Goal: Task Accomplishment & Management: Manage account settings

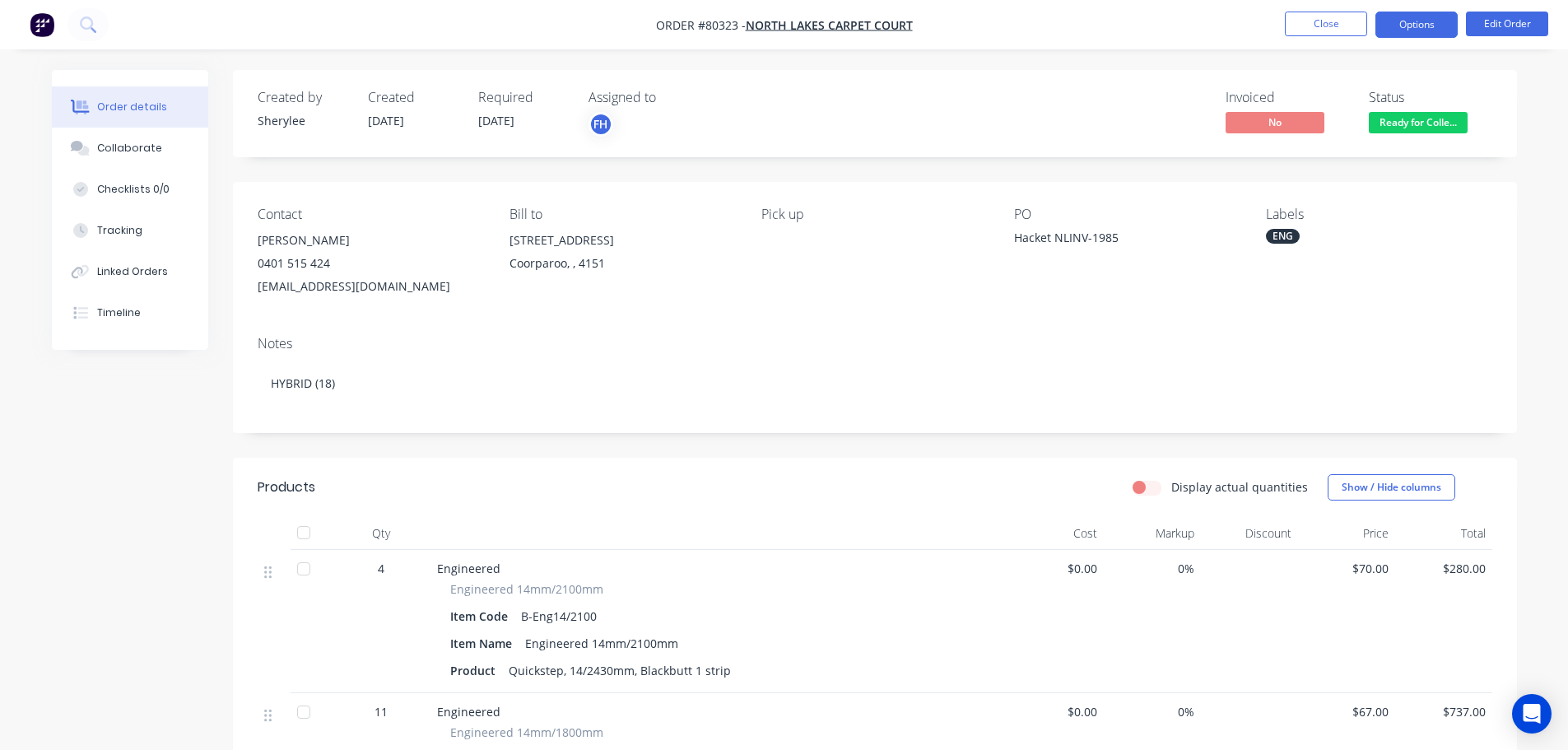
click at [1393, 24] on button "Options" at bounding box center [1416, 25] width 82 height 27
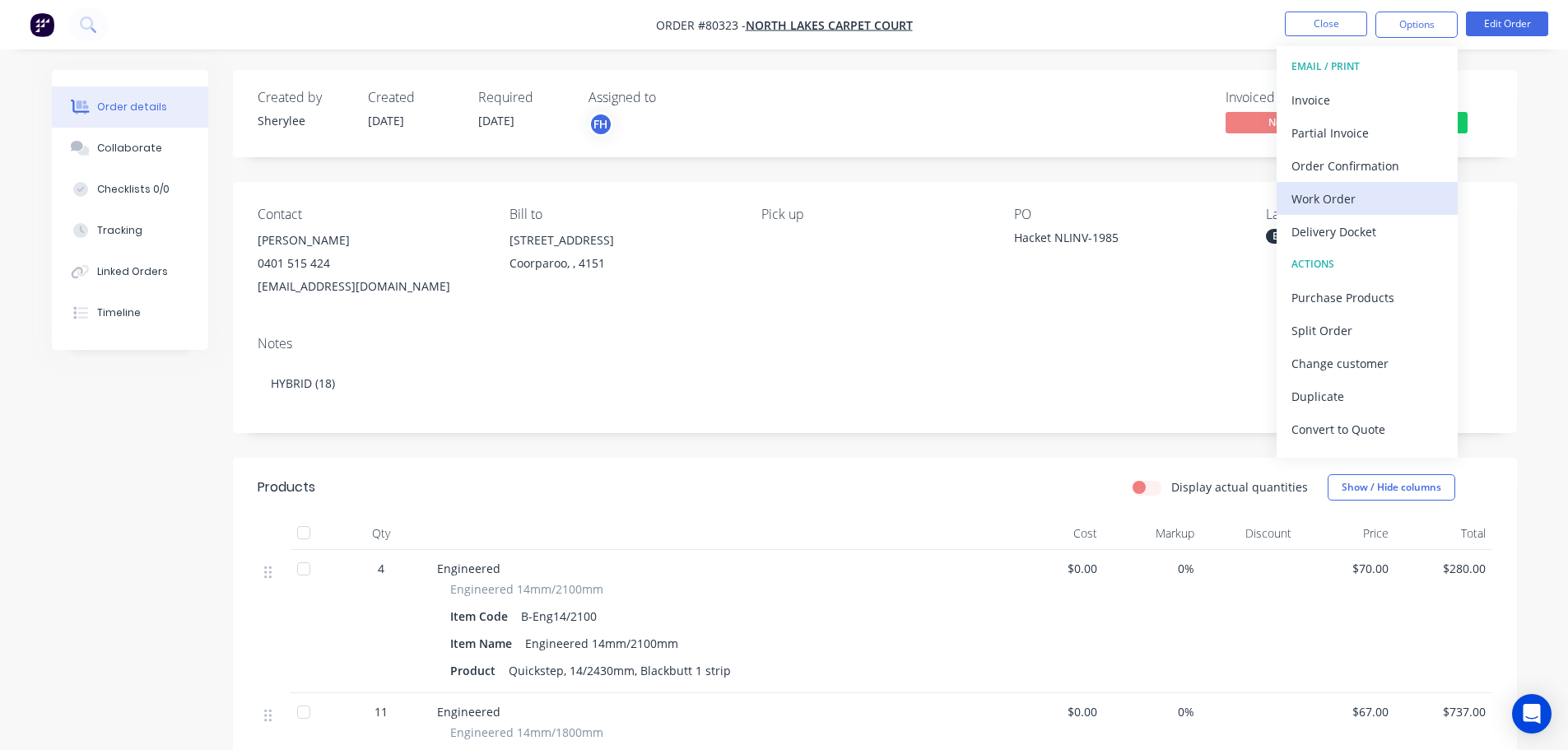
click at [1307, 202] on div "Work Order" at bounding box center [1367, 199] width 152 height 24
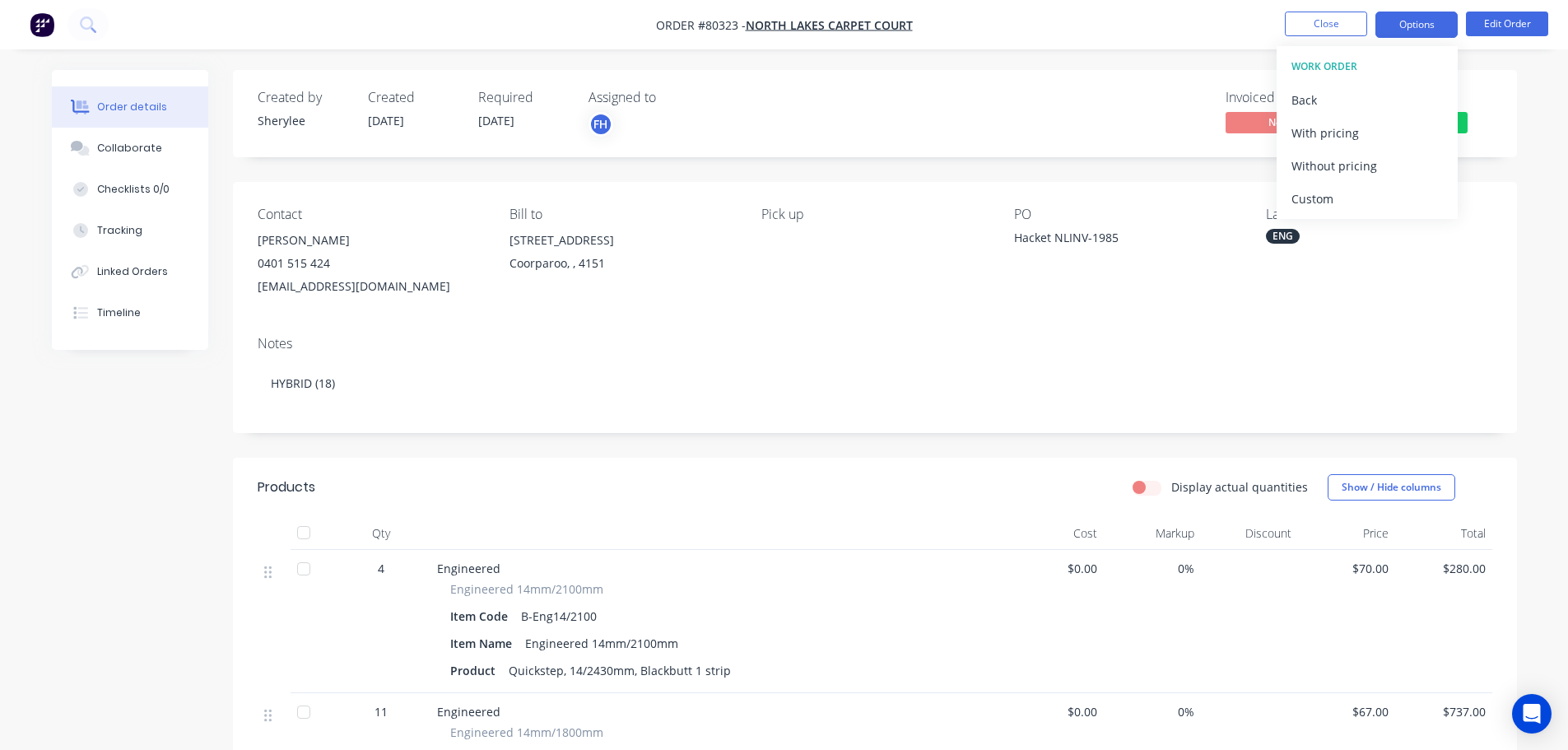
click at [1422, 22] on button "Options" at bounding box center [1416, 25] width 82 height 27
click at [1328, 100] on div "Back" at bounding box center [1367, 100] width 152 height 24
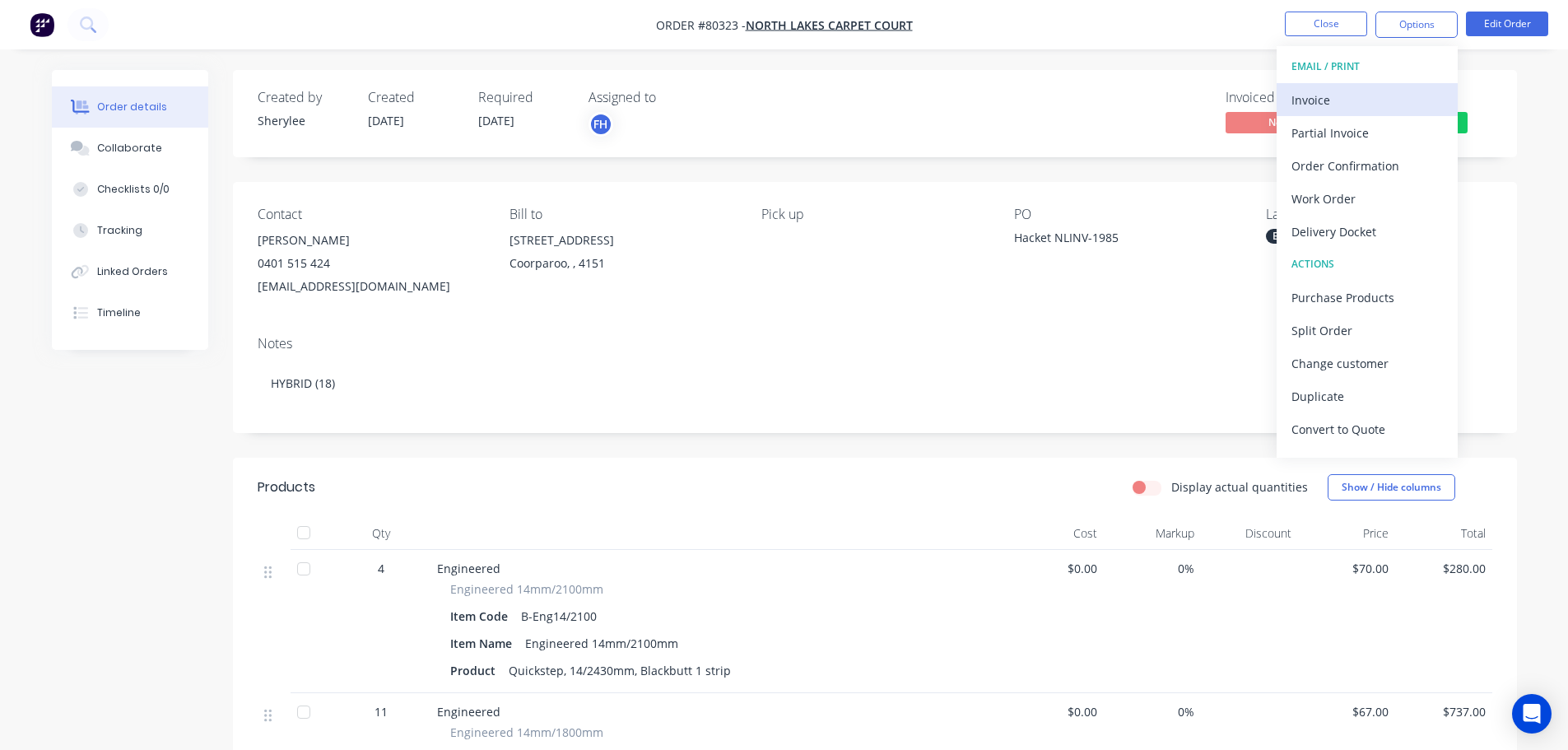
click at [1327, 98] on div "Invoice" at bounding box center [1367, 100] width 152 height 24
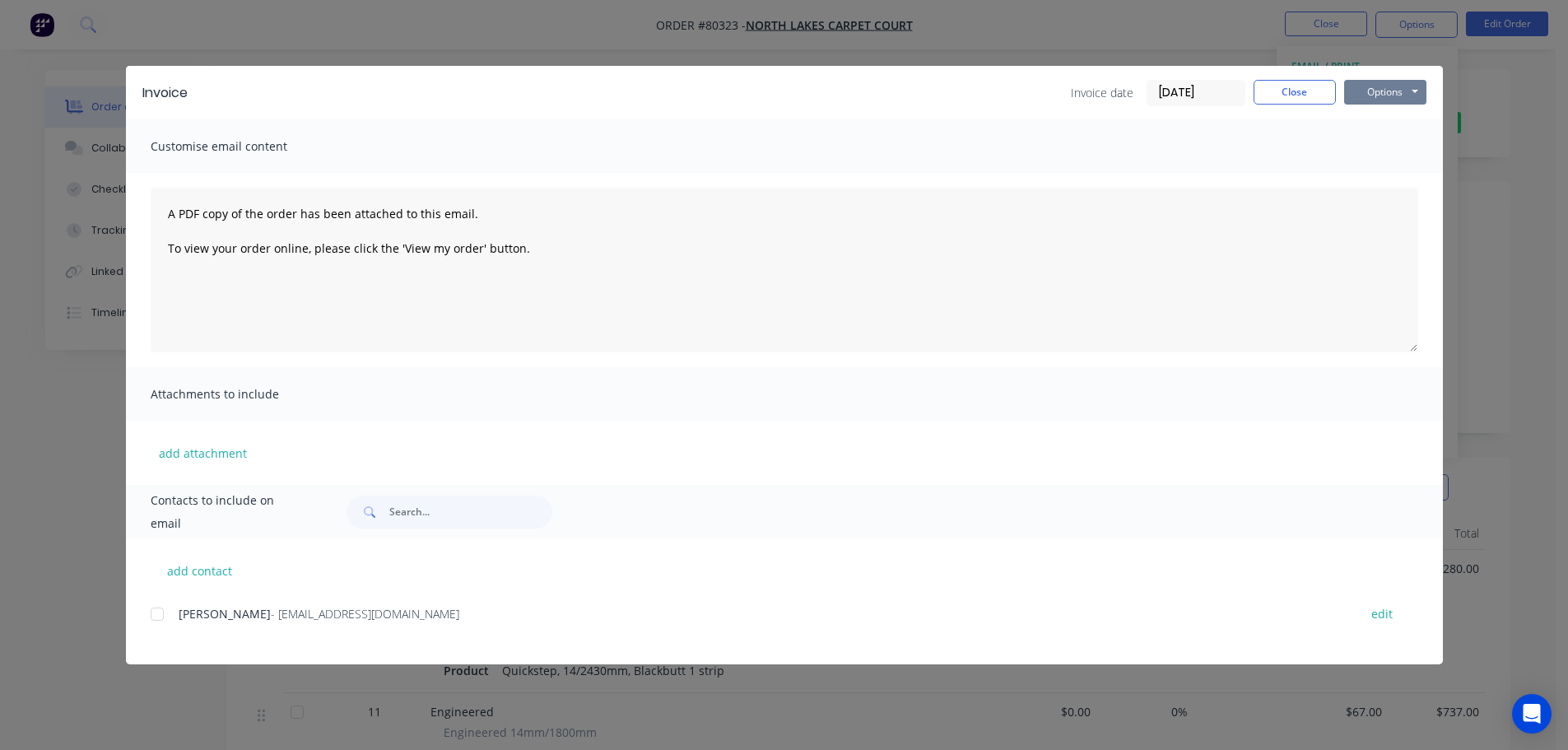
click at [1388, 95] on button "Options" at bounding box center [1386, 92] width 82 height 25
click at [1378, 147] on button "Print" at bounding box center [1398, 148] width 105 height 27
click at [1290, 97] on button "Close" at bounding box center [1294, 92] width 82 height 25
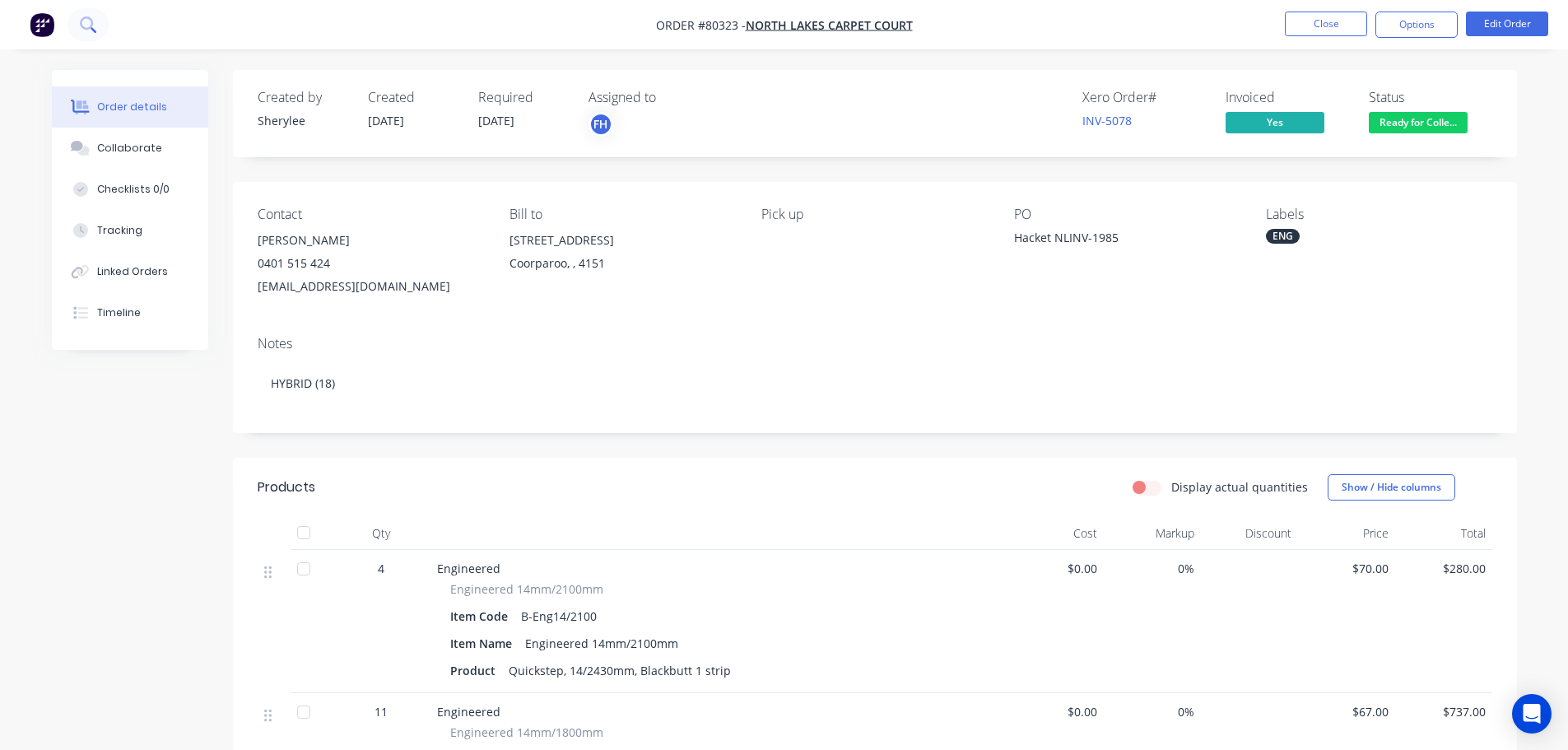
click at [94, 24] on icon at bounding box center [88, 25] width 16 height 16
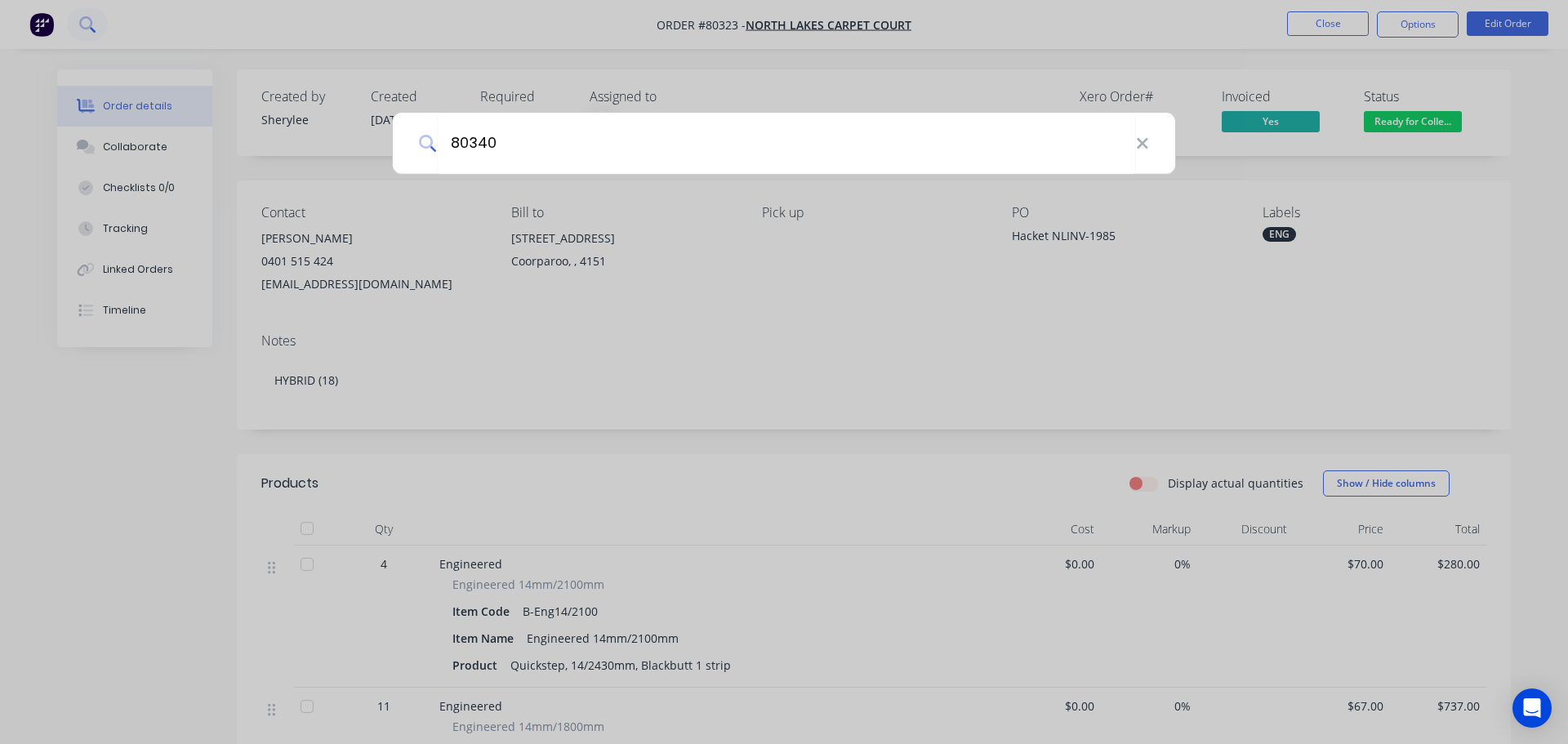
type input "80340"
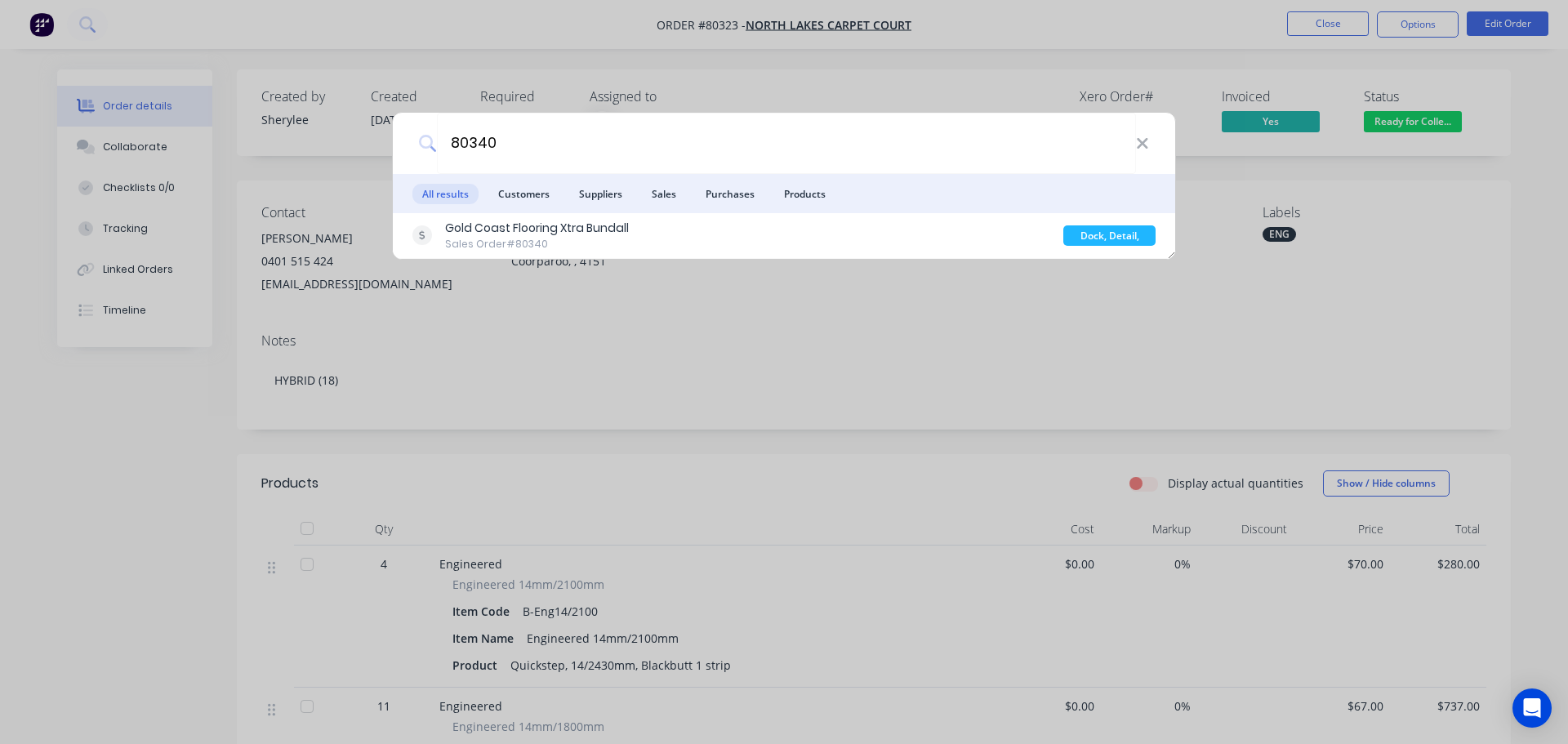
click at [530, 196] on span "Customers" at bounding box center [524, 194] width 71 height 21
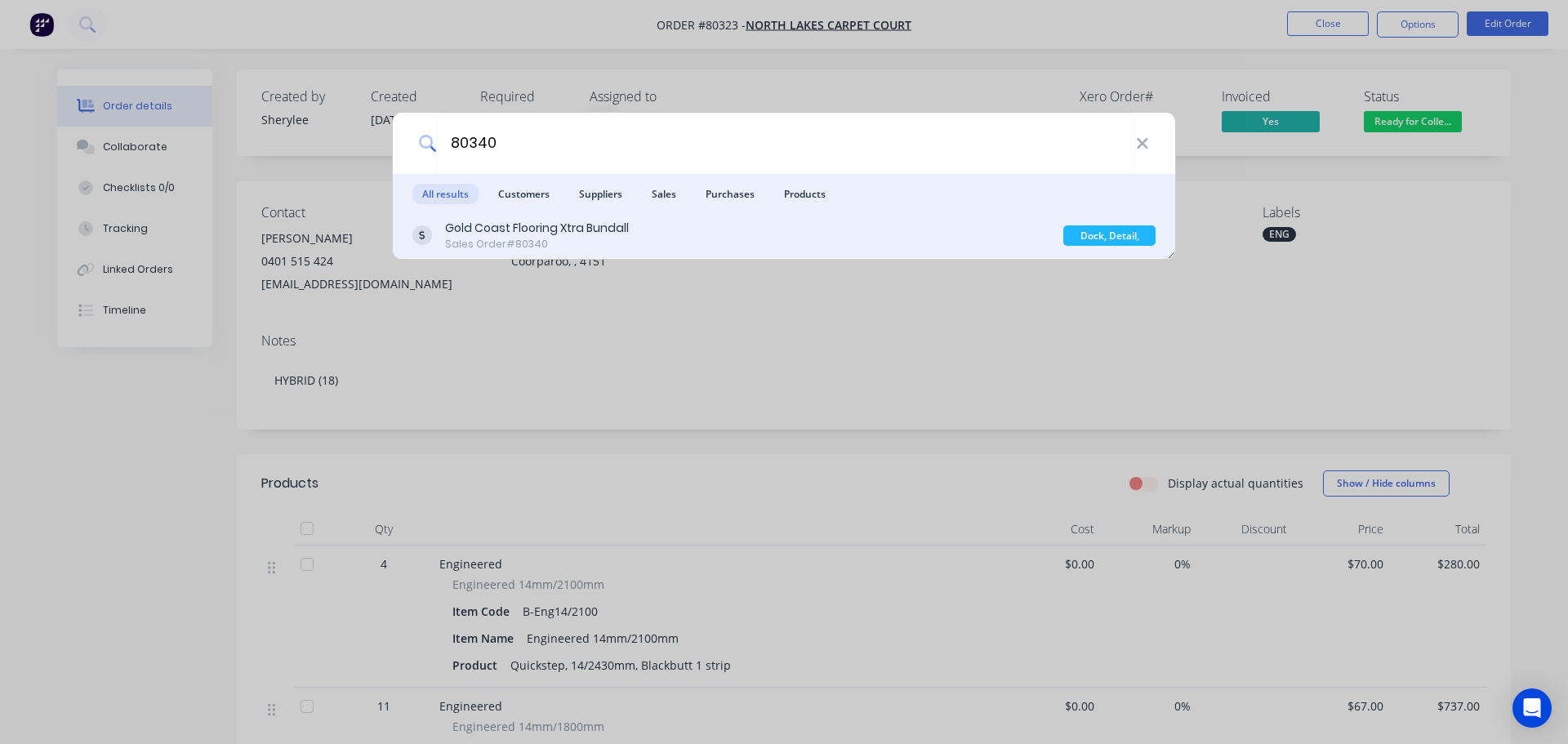
click at [490, 232] on div "Gold Coast Flooring Xtra Bundall" at bounding box center [537, 227] width 184 height 17
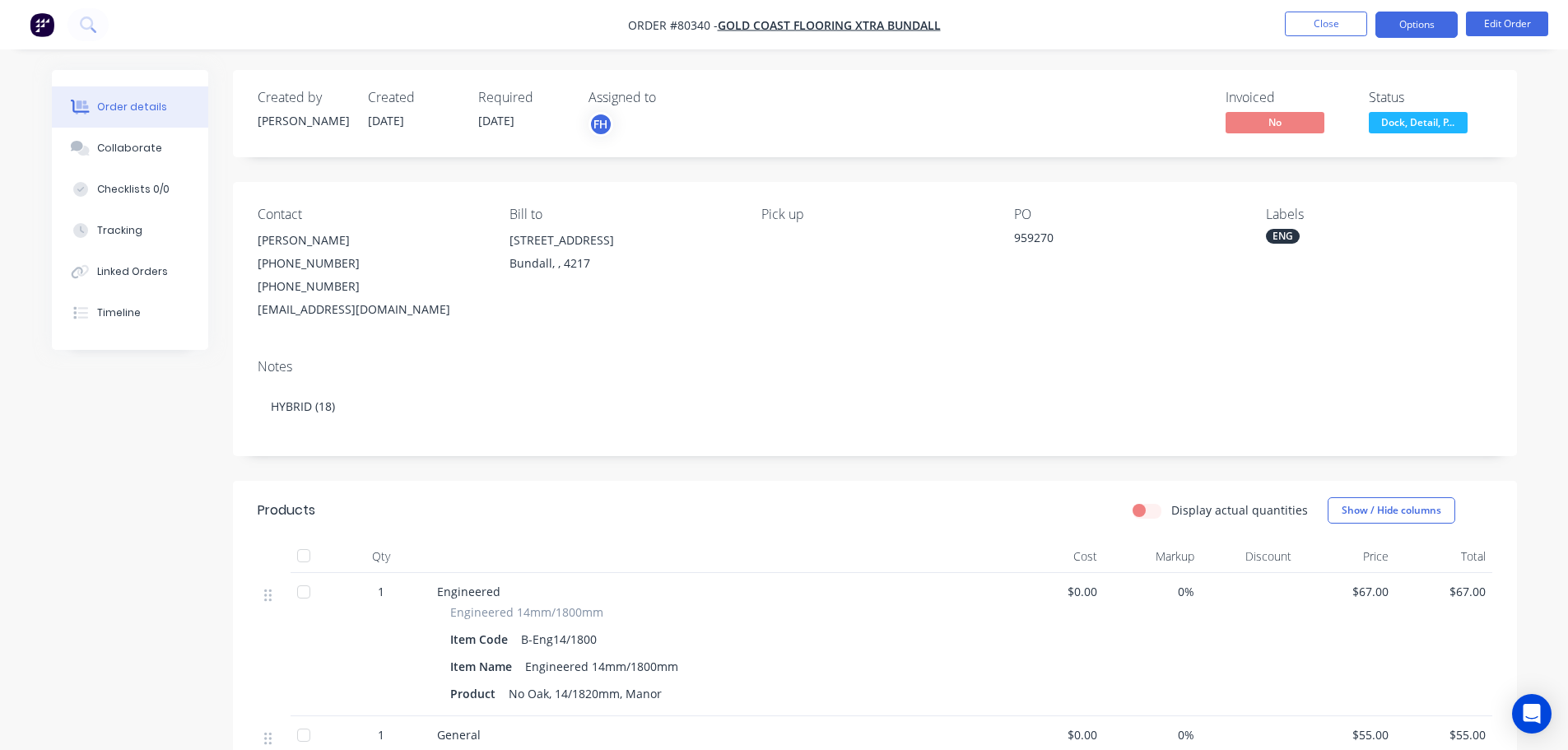
click at [1384, 29] on button "Options" at bounding box center [1416, 25] width 82 height 27
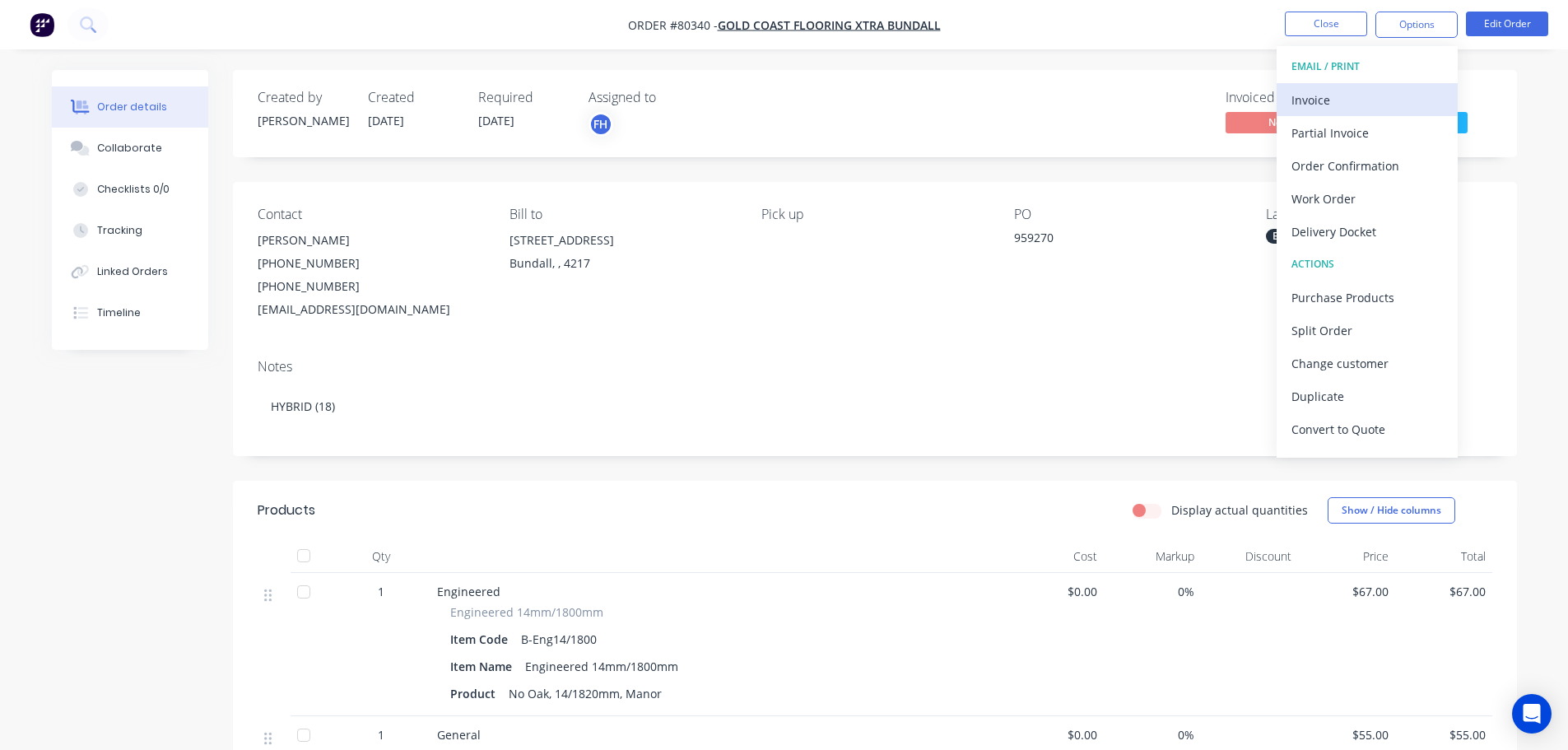
click at [1290, 101] on button "Invoice" at bounding box center [1367, 99] width 181 height 33
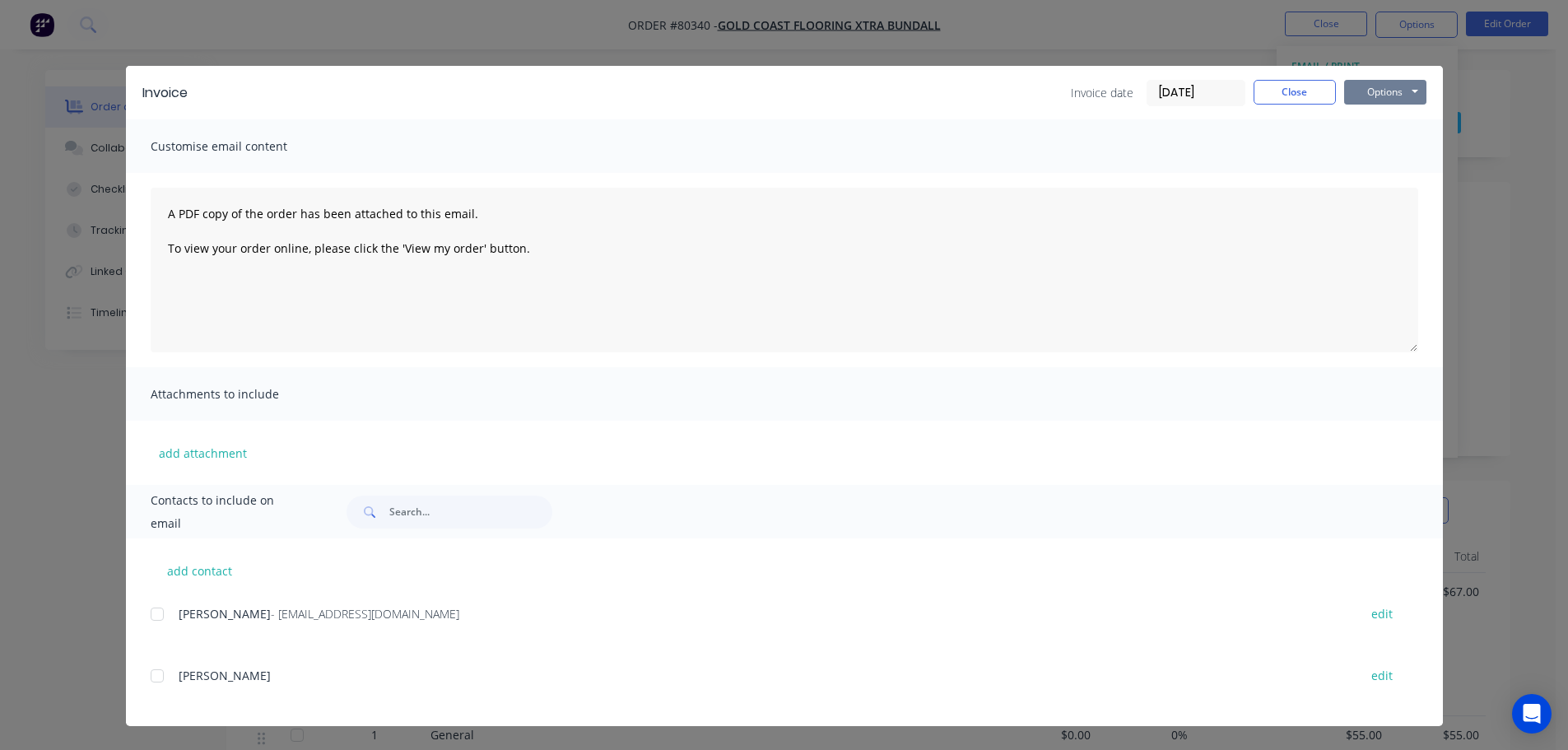
click at [1369, 95] on button "Options" at bounding box center [1386, 92] width 82 height 25
click at [1359, 156] on button "Print" at bounding box center [1398, 148] width 105 height 27
click at [1291, 94] on button "Close" at bounding box center [1294, 92] width 82 height 25
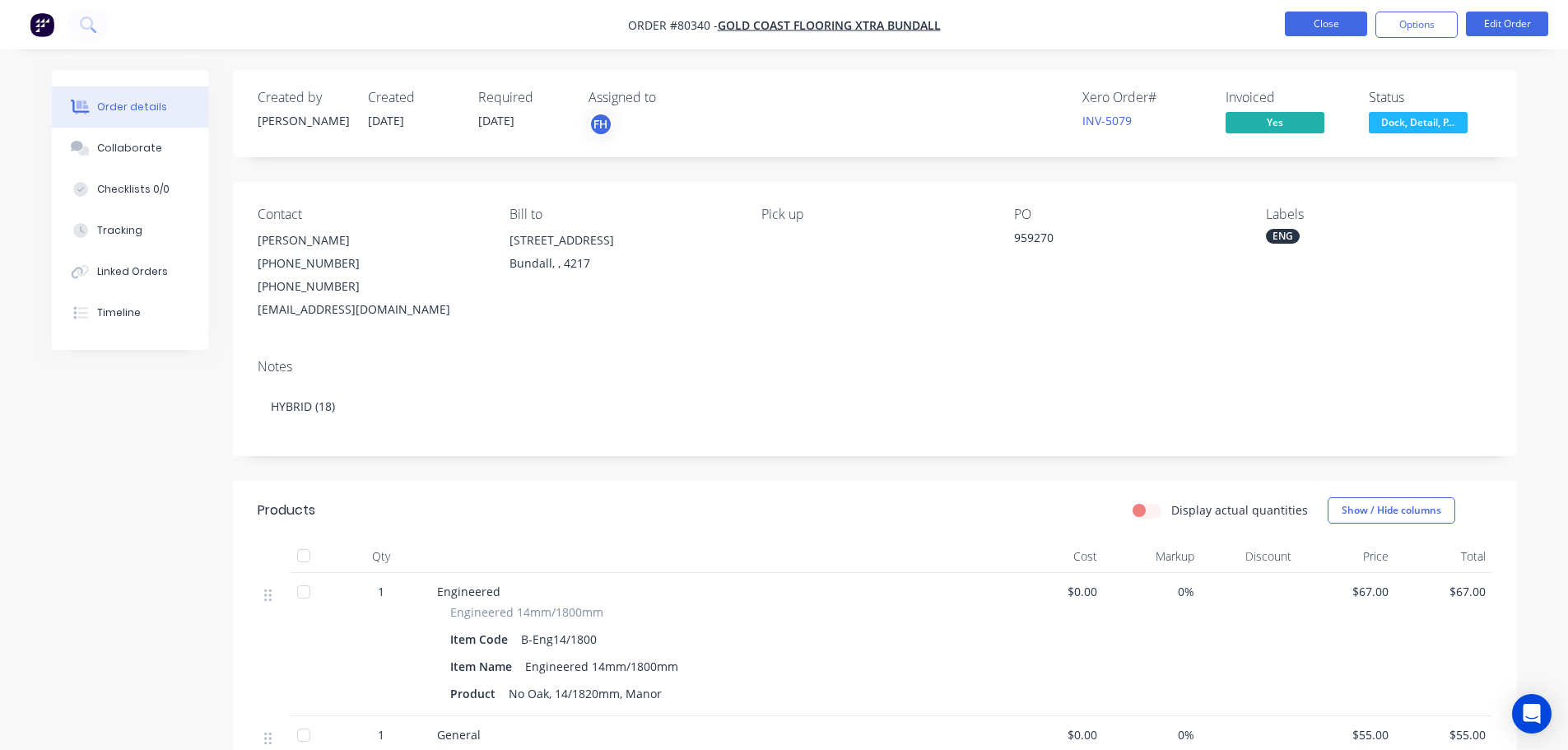
click at [1309, 24] on button "Close" at bounding box center [1326, 24] width 82 height 25
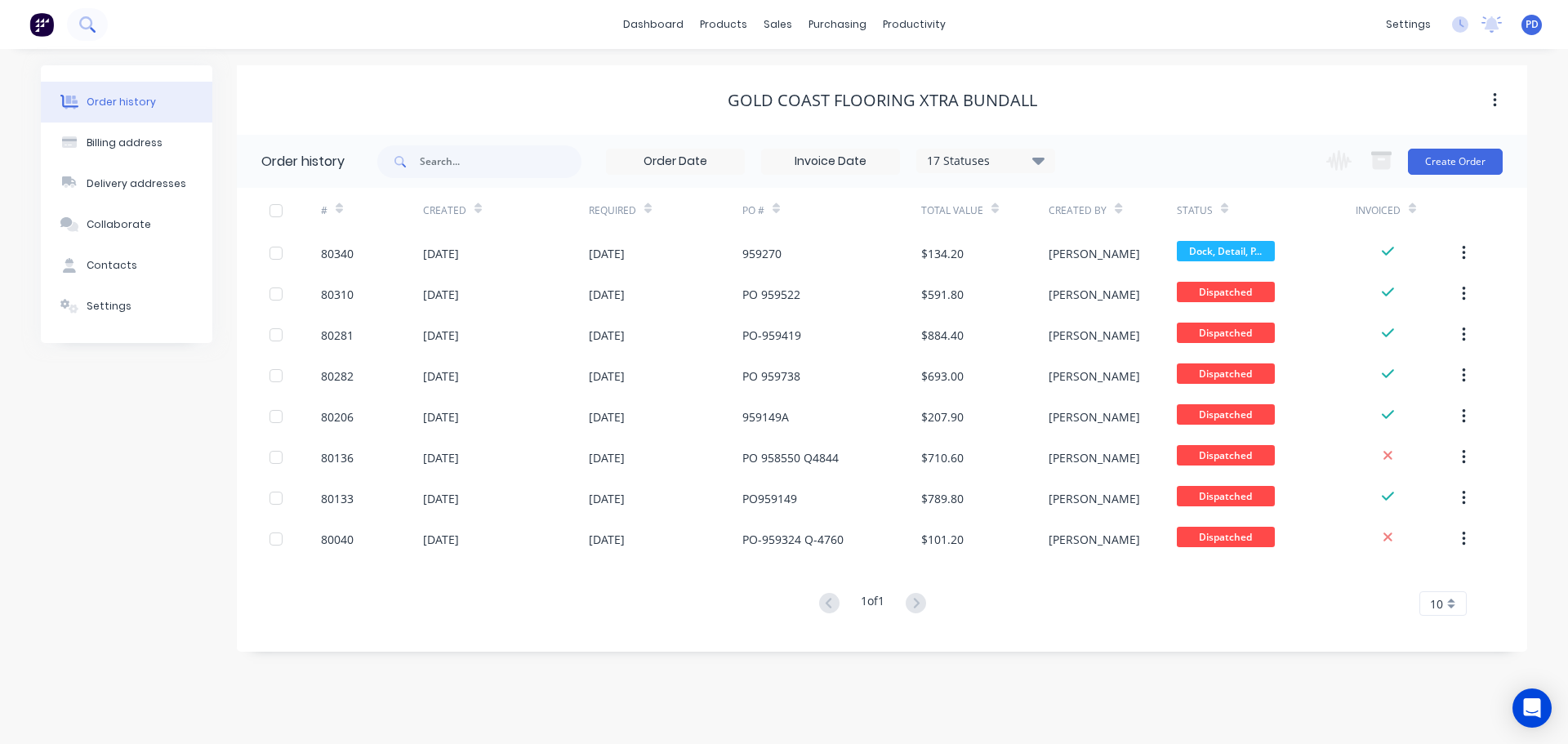
click at [91, 22] on icon at bounding box center [86, 23] width 13 height 13
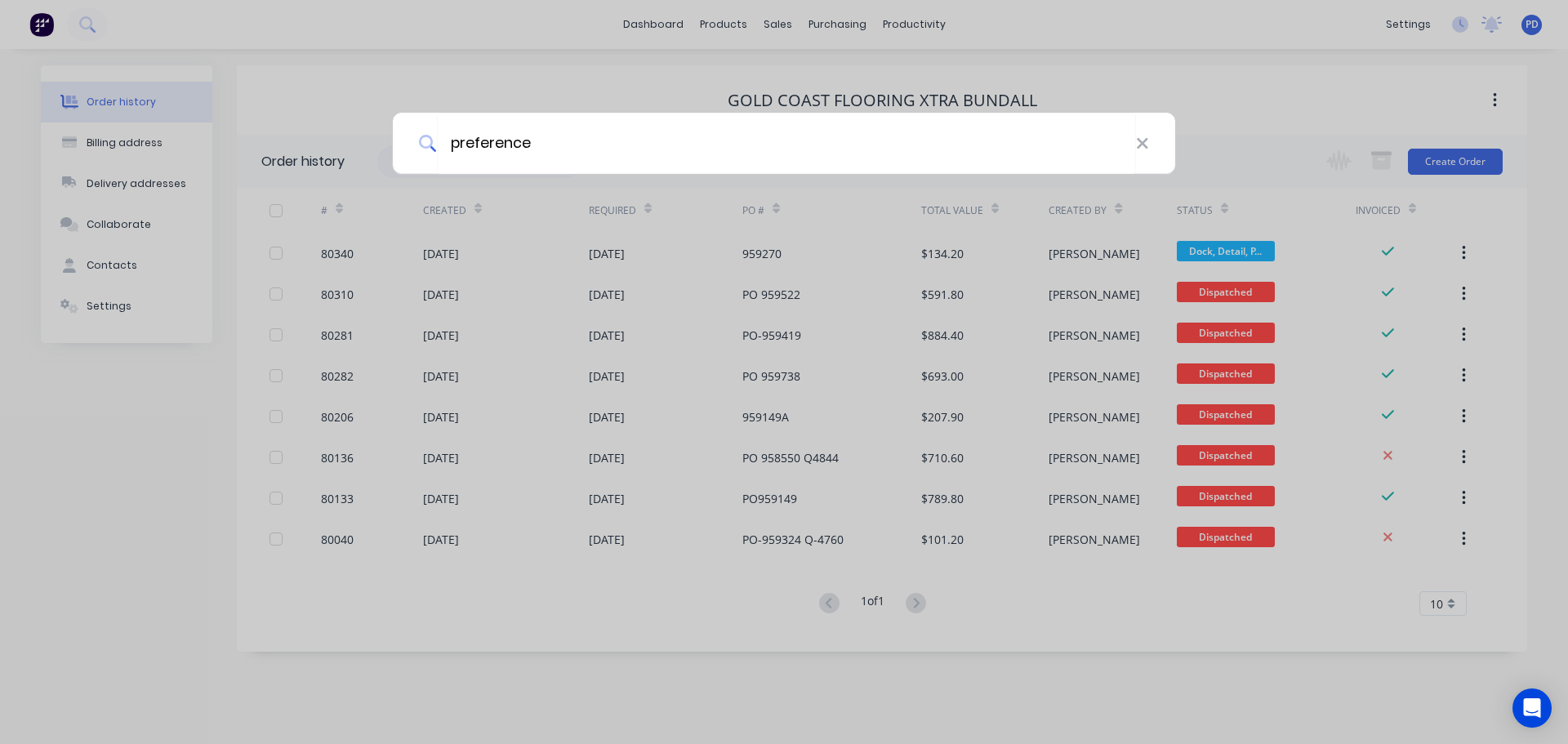
type input "preference"
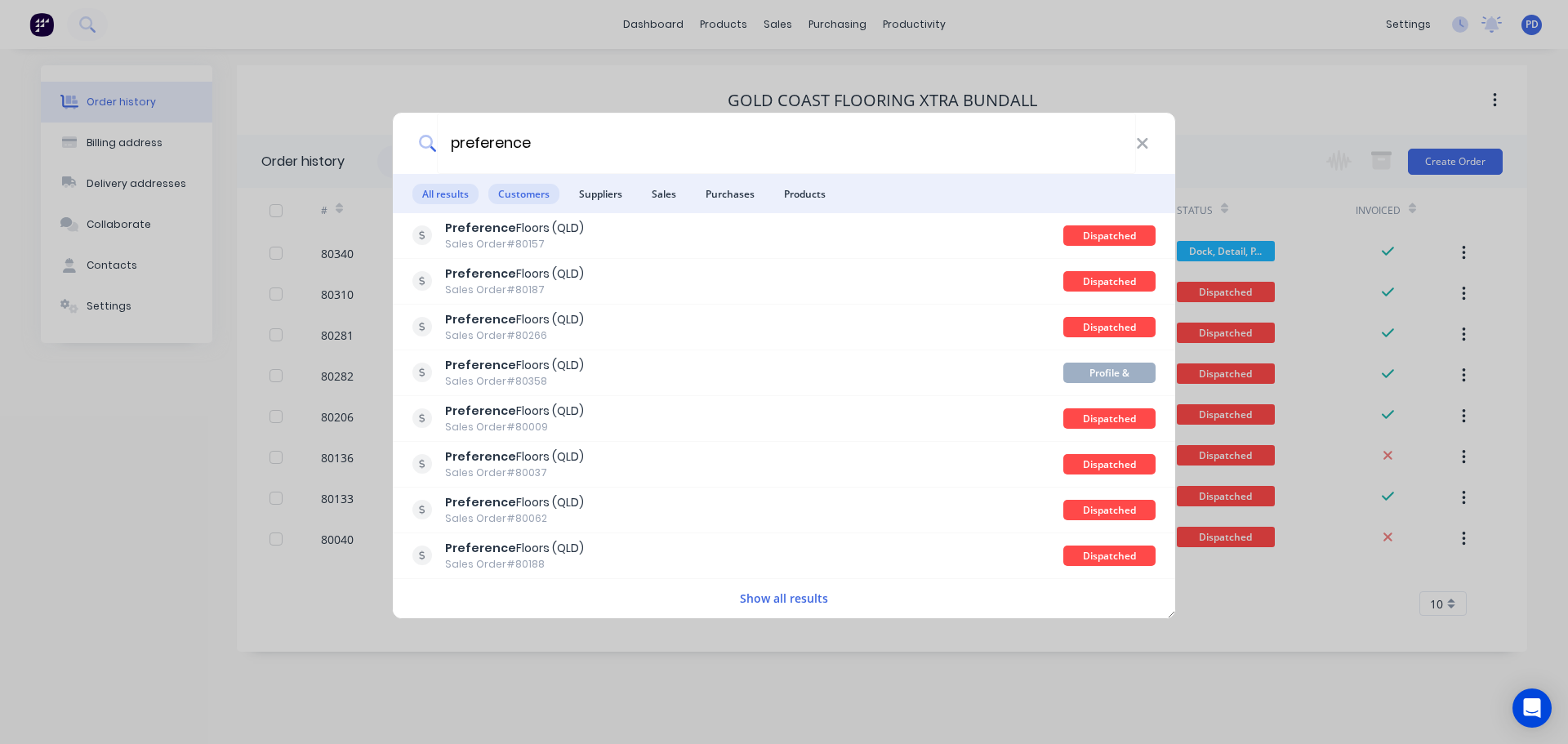
click at [523, 195] on span "Customers" at bounding box center [524, 194] width 71 height 21
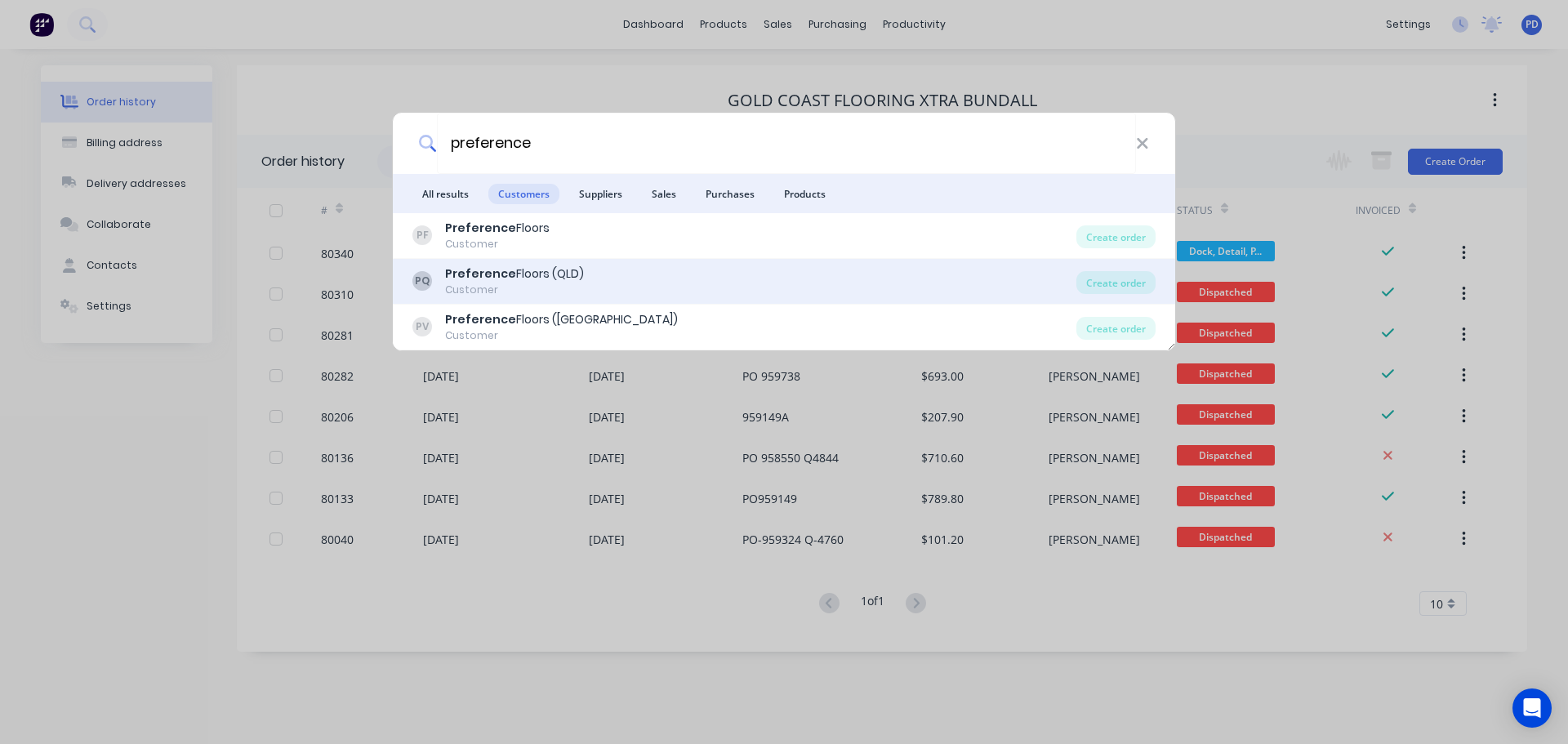
click at [490, 289] on div "Customer" at bounding box center [514, 289] width 139 height 15
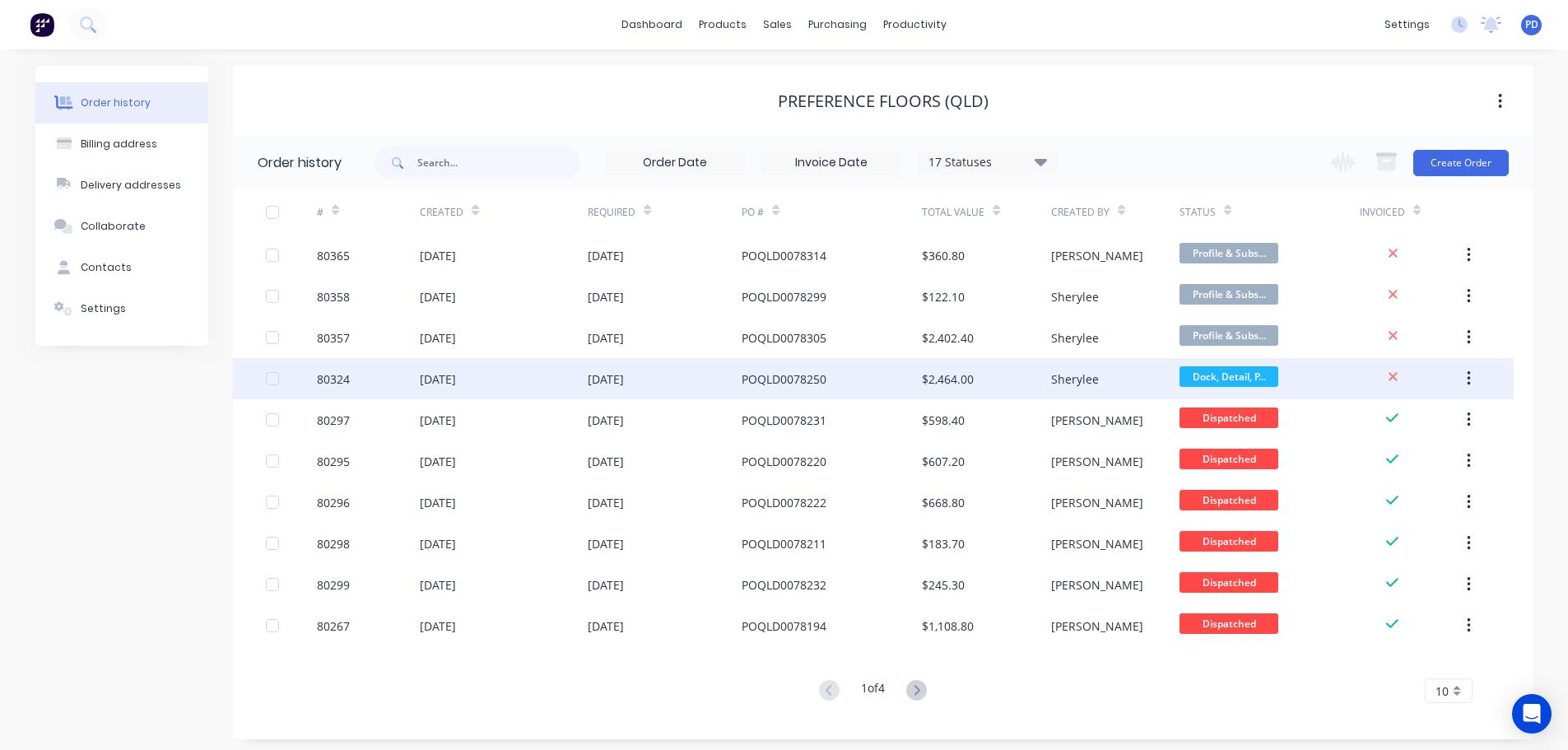
click at [329, 385] on div "80324" at bounding box center [333, 378] width 33 height 17
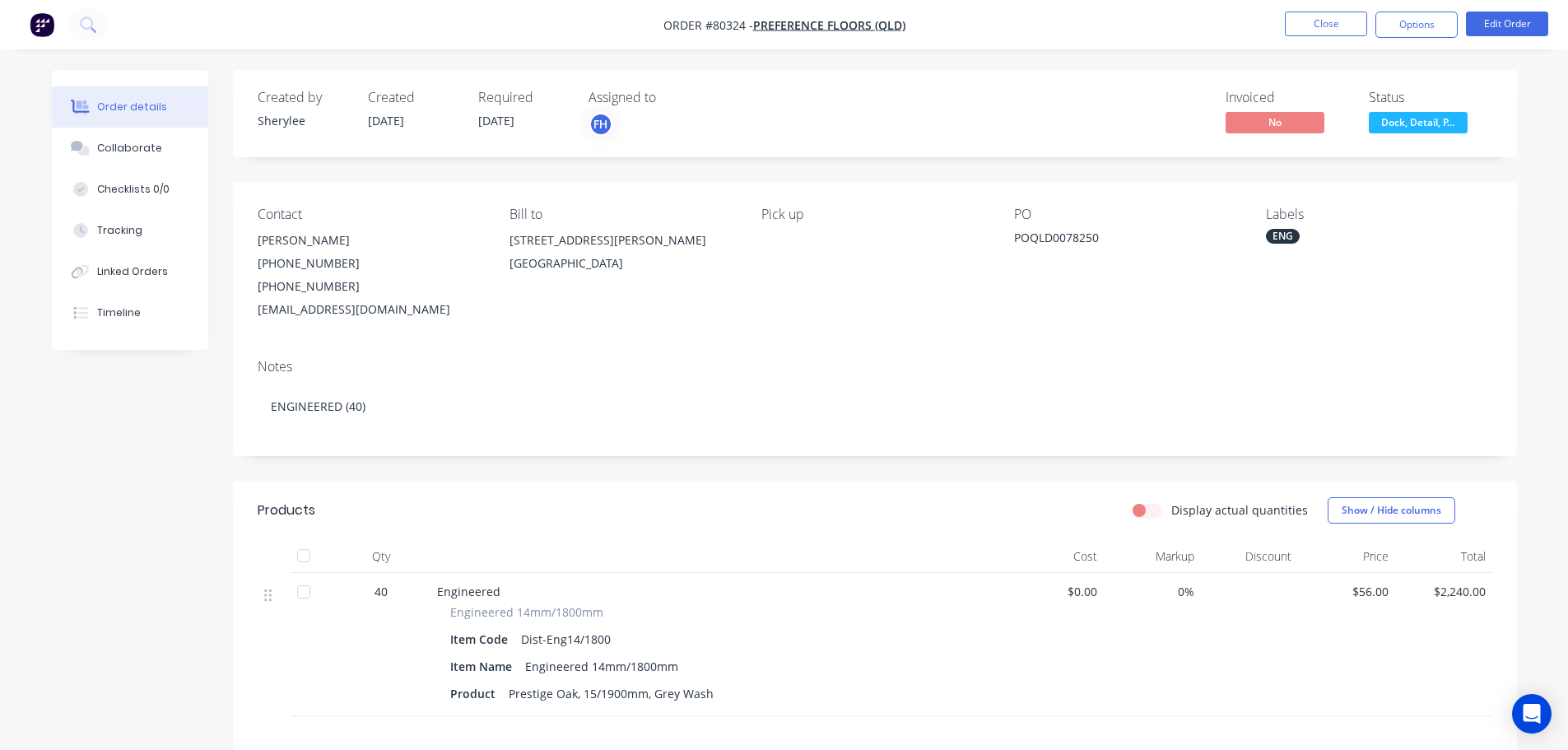
click at [1425, 134] on button "Dock, Detail, P..." at bounding box center [1418, 124] width 99 height 25
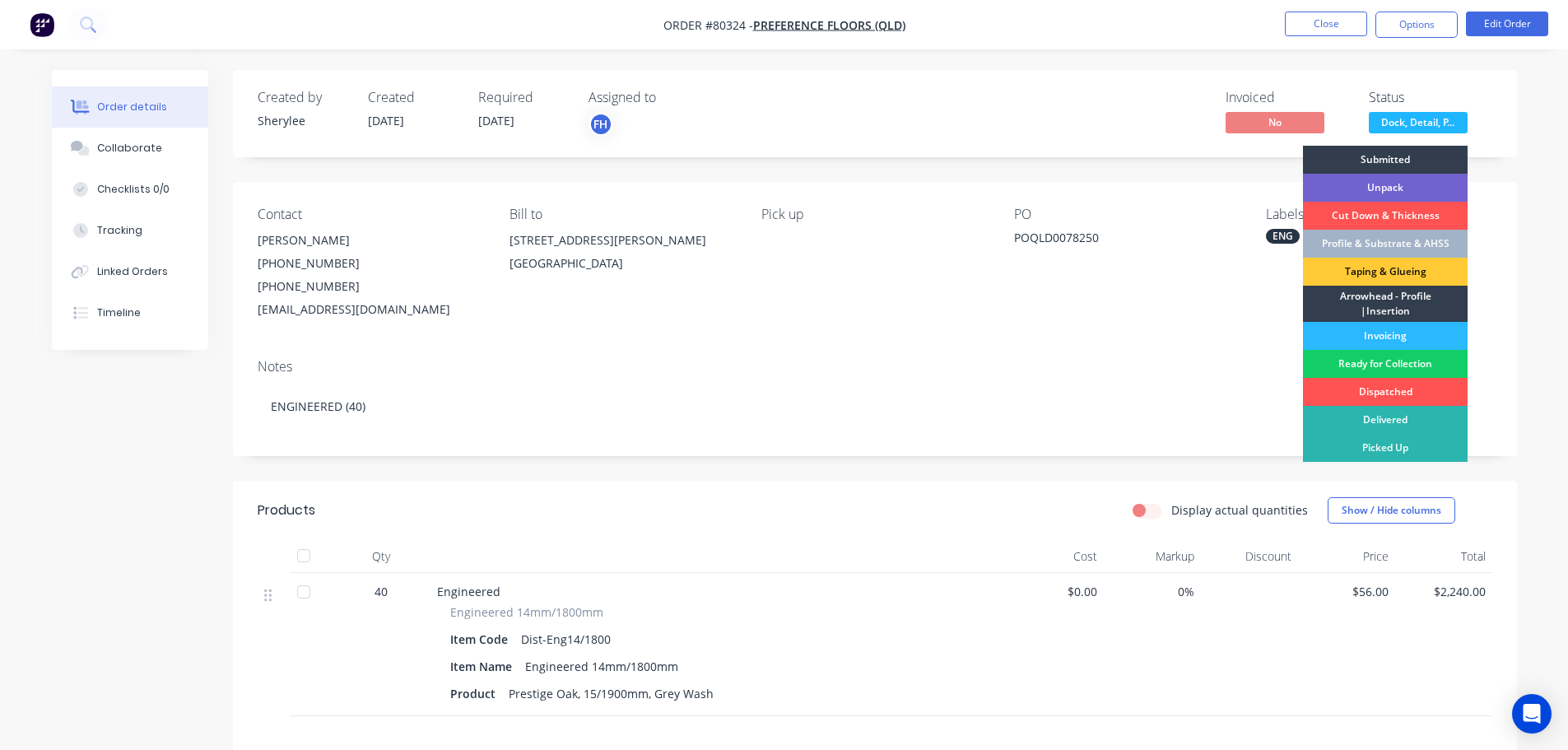
click at [1399, 360] on div "Ready for Collection" at bounding box center [1386, 364] width 165 height 28
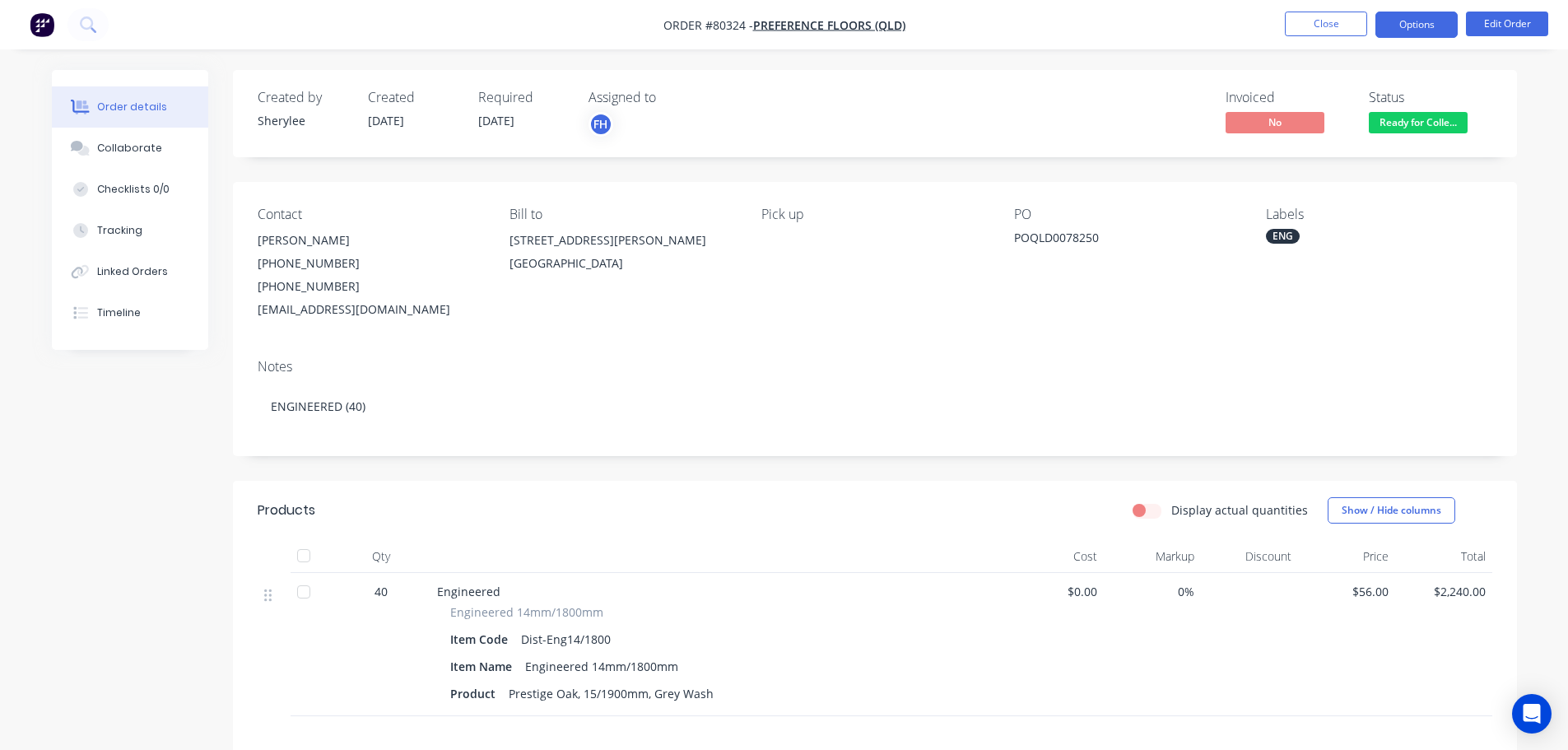
click at [1421, 34] on button "Options" at bounding box center [1416, 25] width 82 height 27
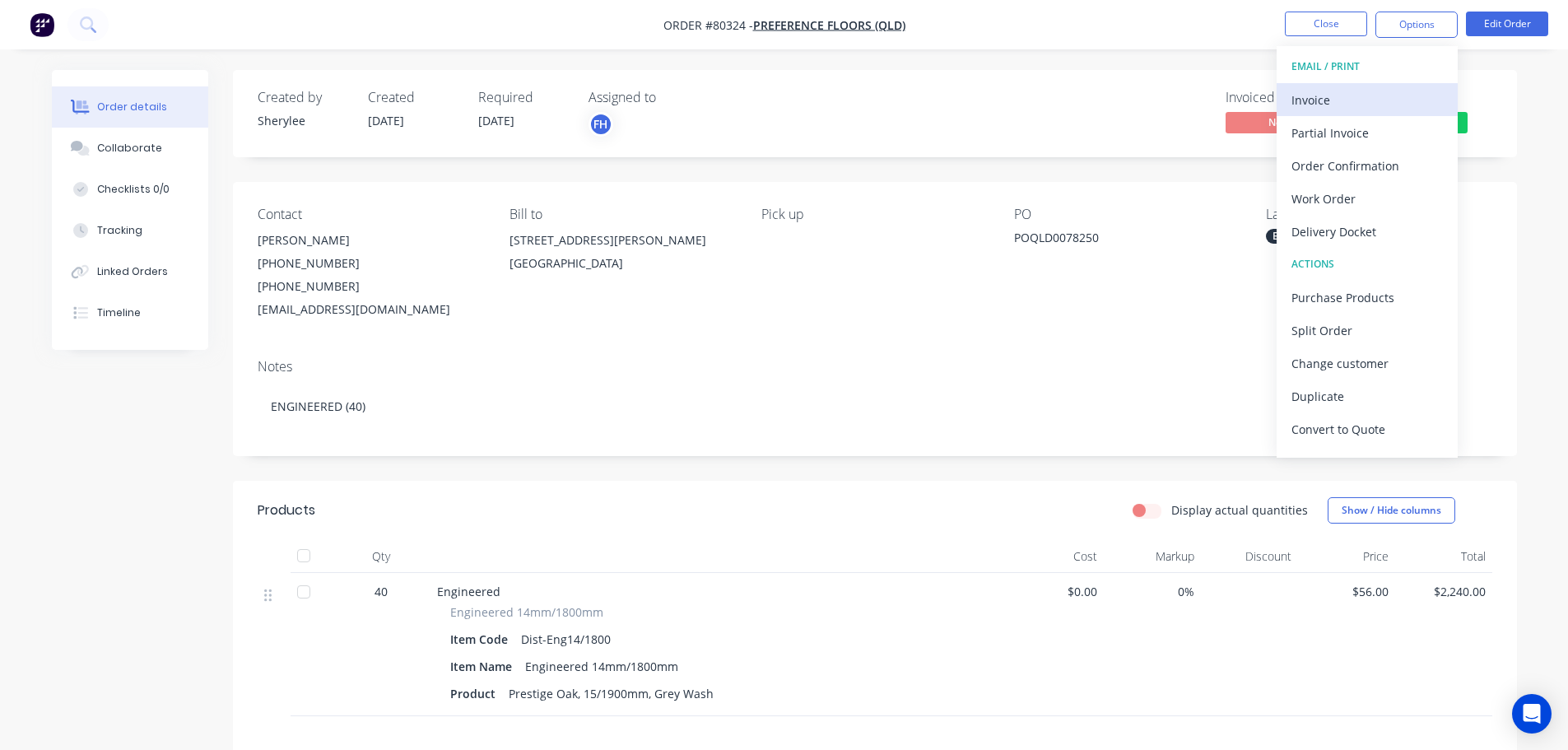
click at [1381, 96] on div "Invoice" at bounding box center [1367, 100] width 152 height 24
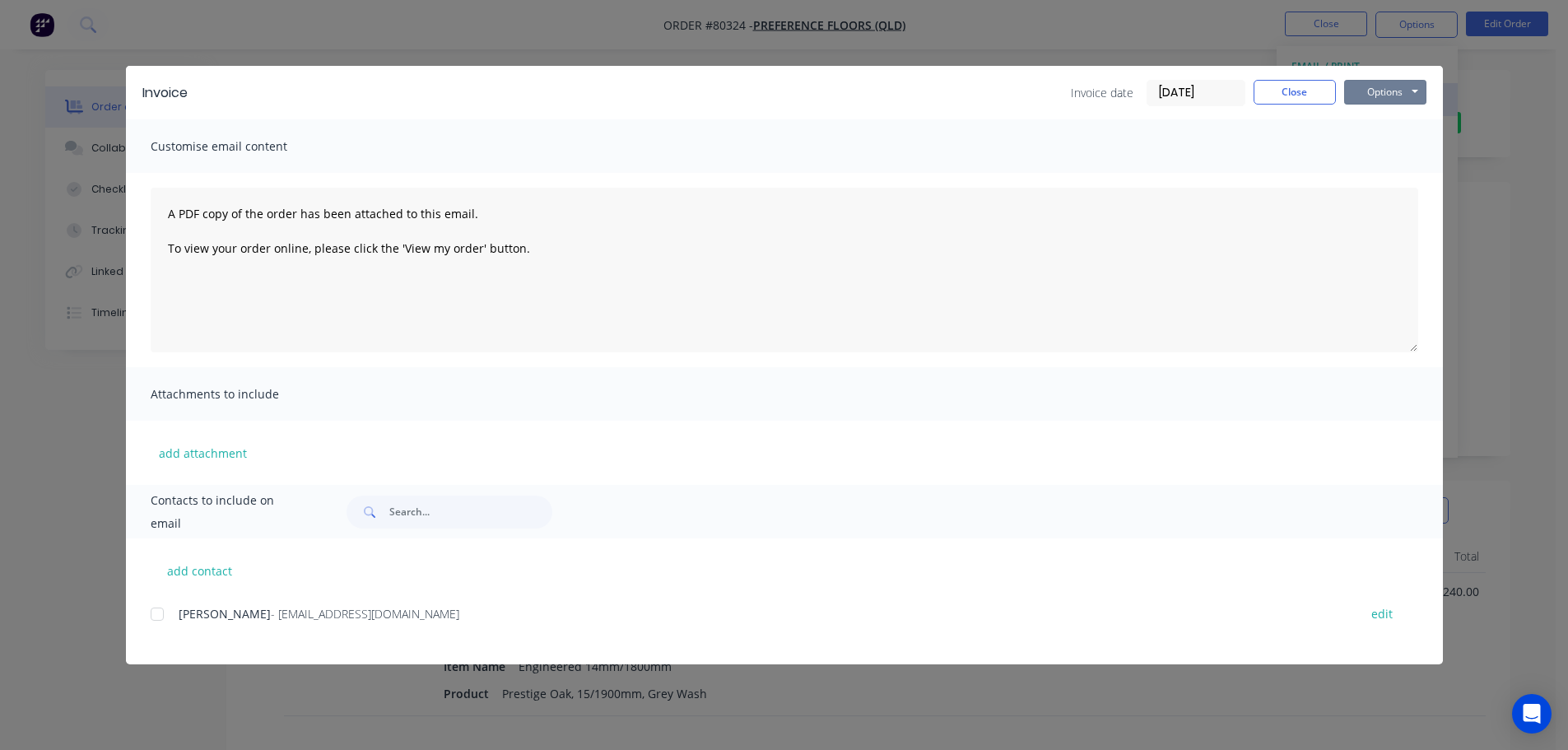
click at [1381, 96] on button "Options" at bounding box center [1386, 92] width 82 height 25
click at [1392, 149] on button "Print" at bounding box center [1398, 148] width 105 height 27
click at [1287, 87] on button "Close" at bounding box center [1294, 92] width 82 height 25
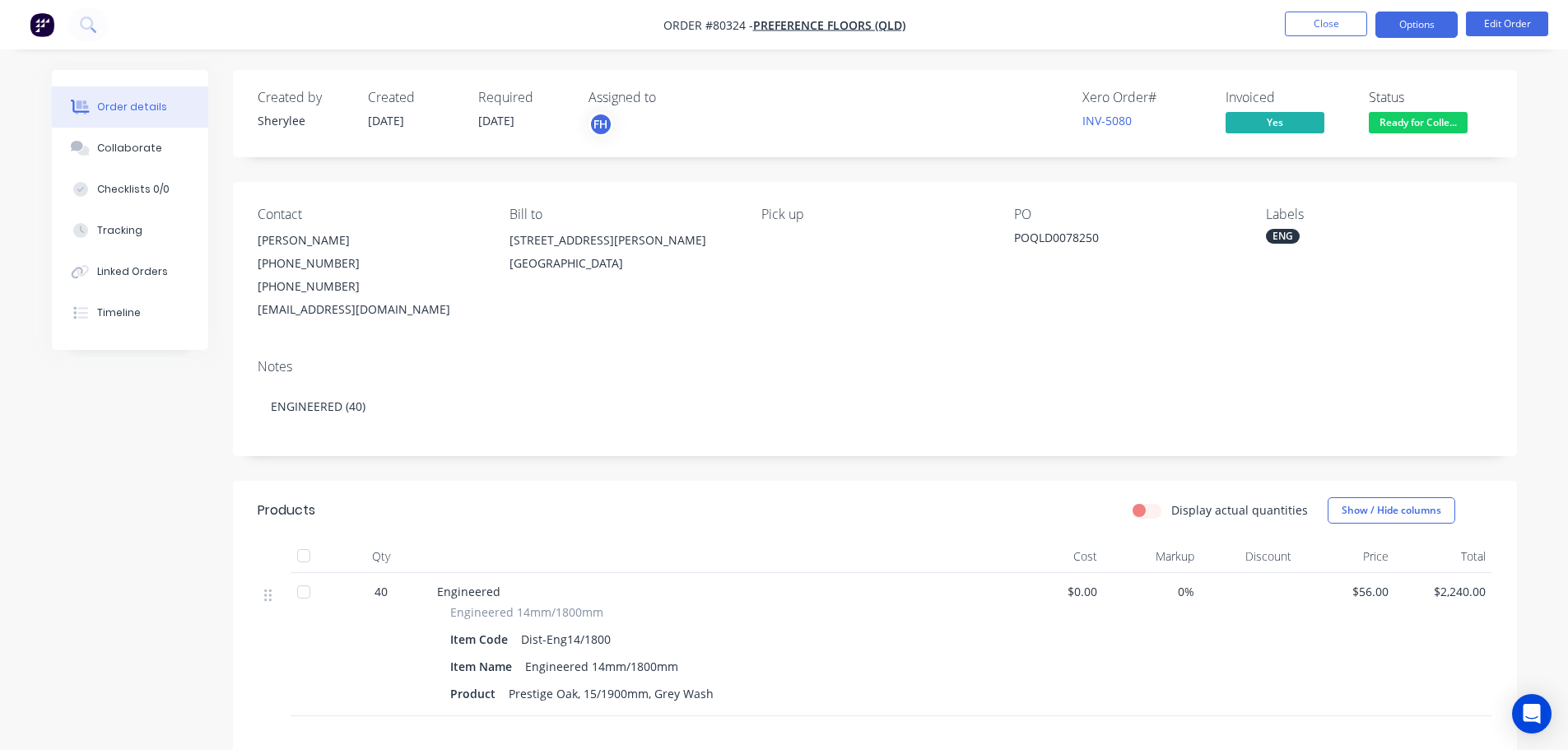
click at [1410, 28] on button "Options" at bounding box center [1416, 25] width 82 height 27
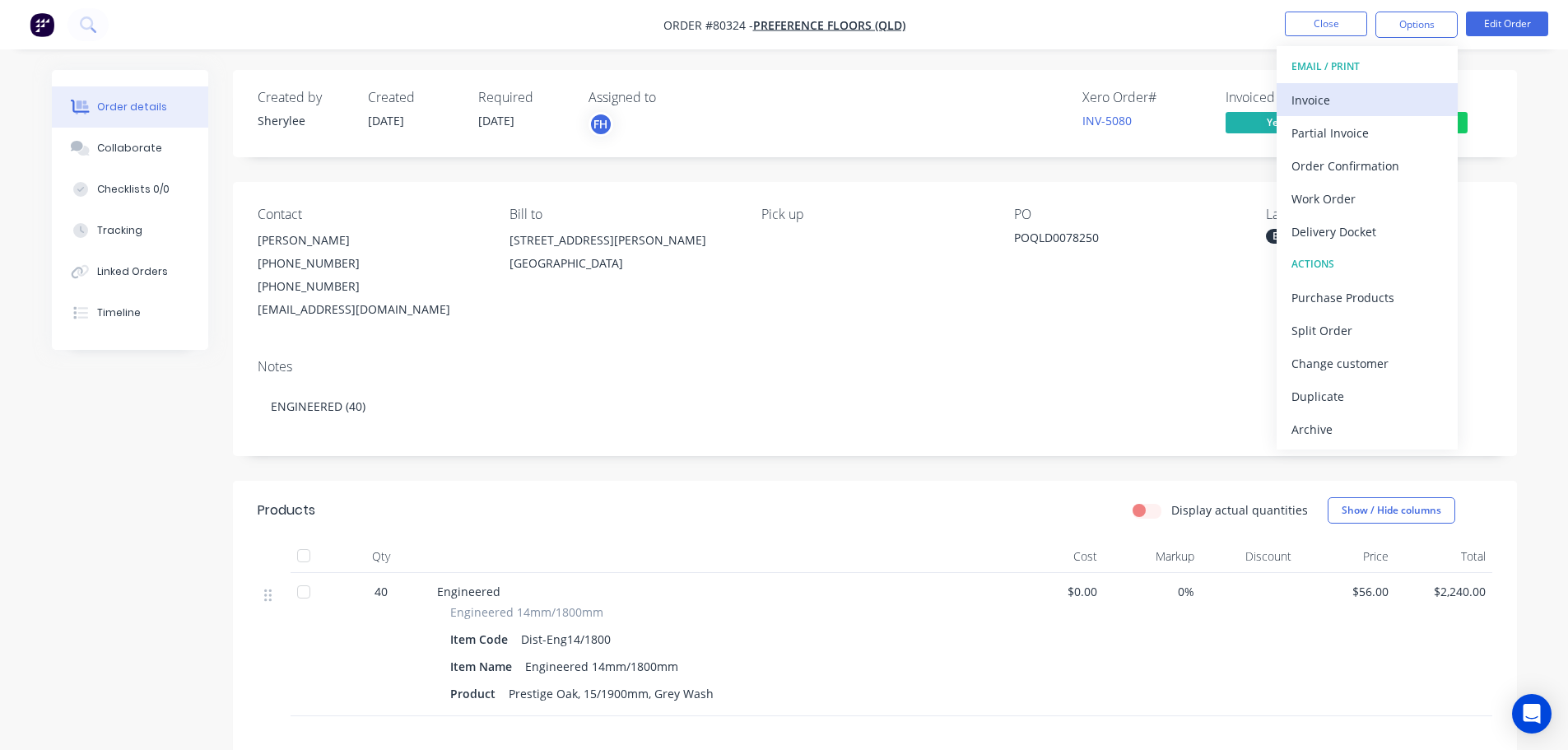
click at [1301, 106] on div "Invoice" at bounding box center [1367, 100] width 152 height 24
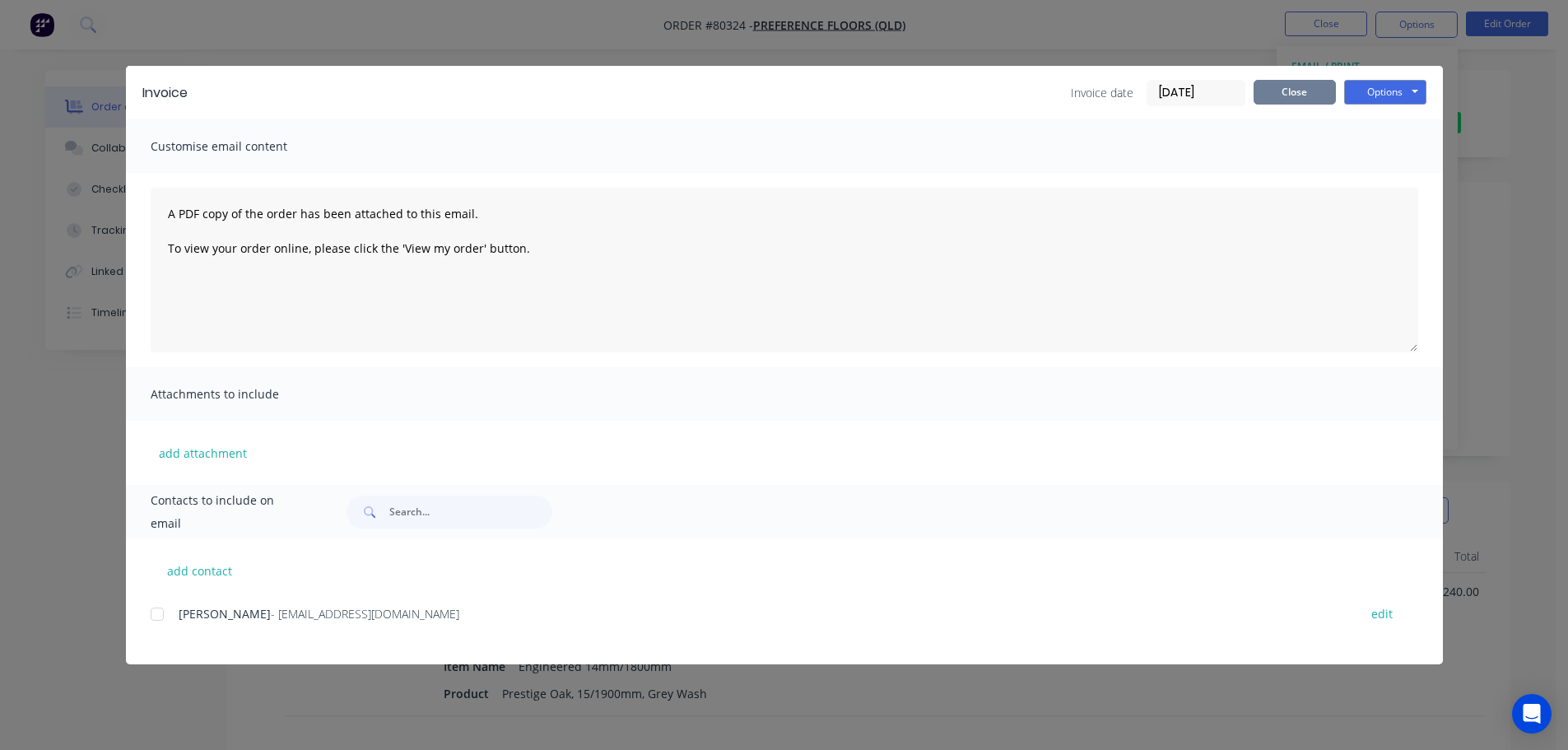
click at [1304, 99] on button "Close" at bounding box center [1294, 92] width 82 height 25
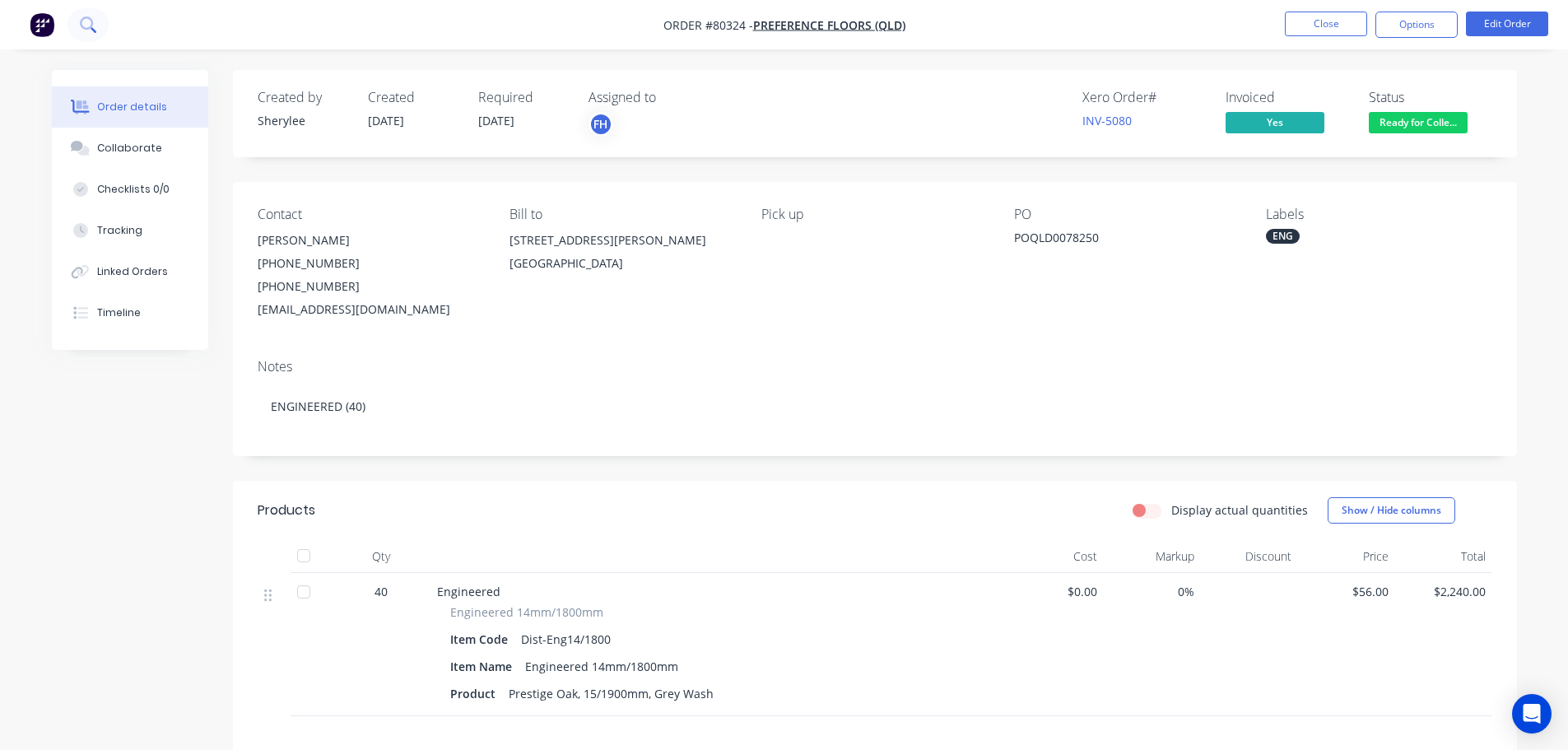
click at [101, 26] on button at bounding box center [88, 24] width 42 height 33
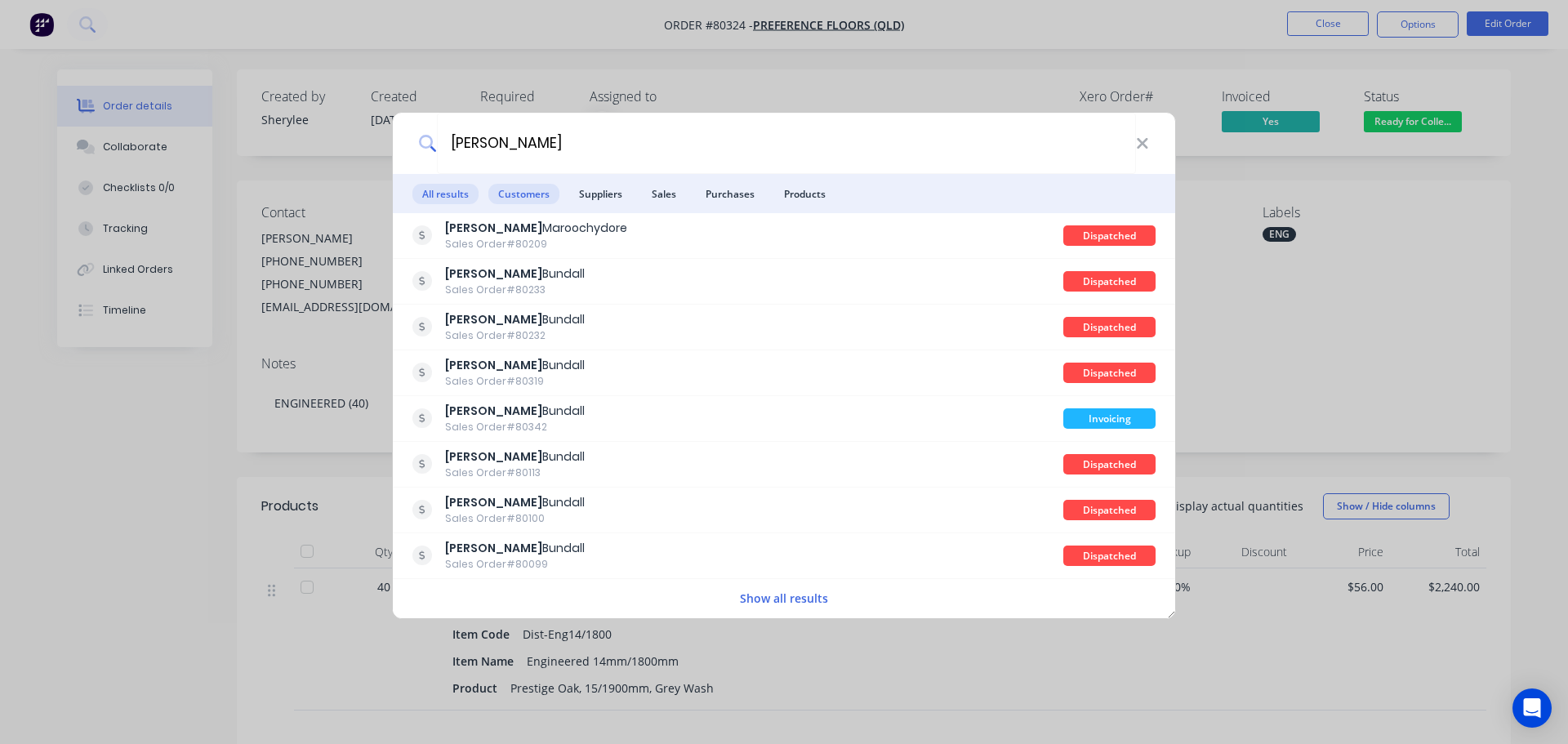
type input "harvey norman"
click at [518, 196] on span "Customers" at bounding box center [524, 194] width 71 height 21
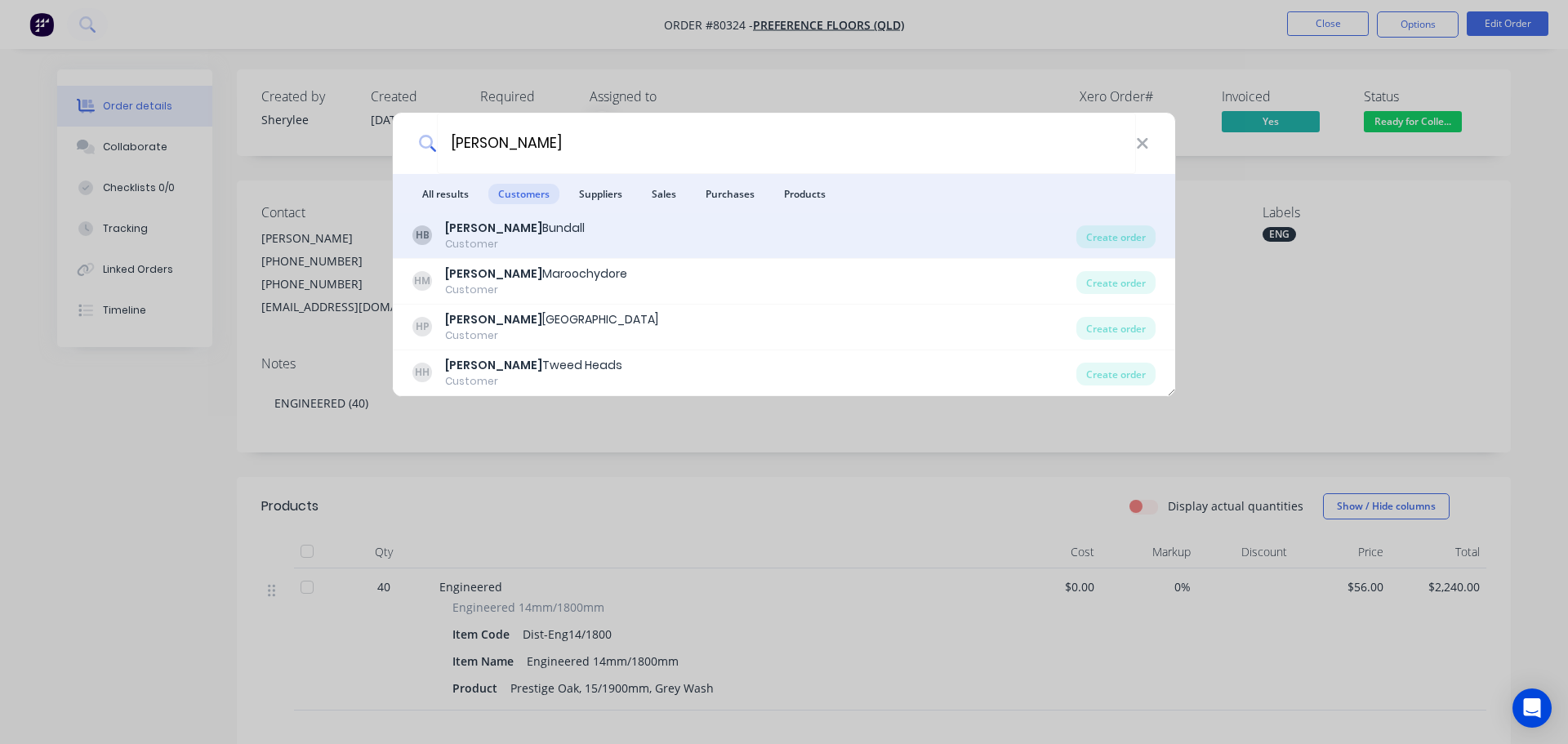
click at [496, 233] on b "Harvey Norman" at bounding box center [494, 227] width 97 height 17
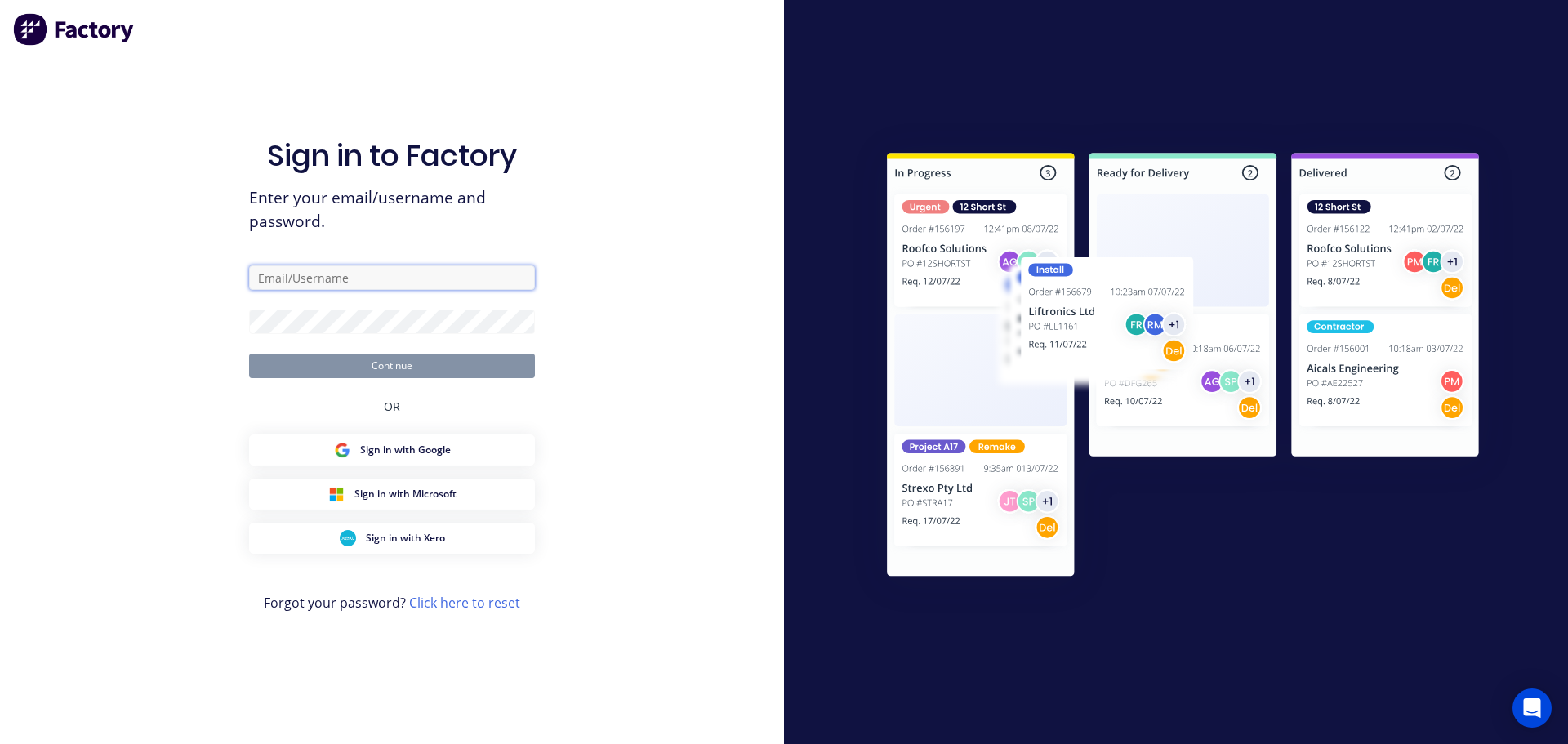
type input "office@holzbau.au"
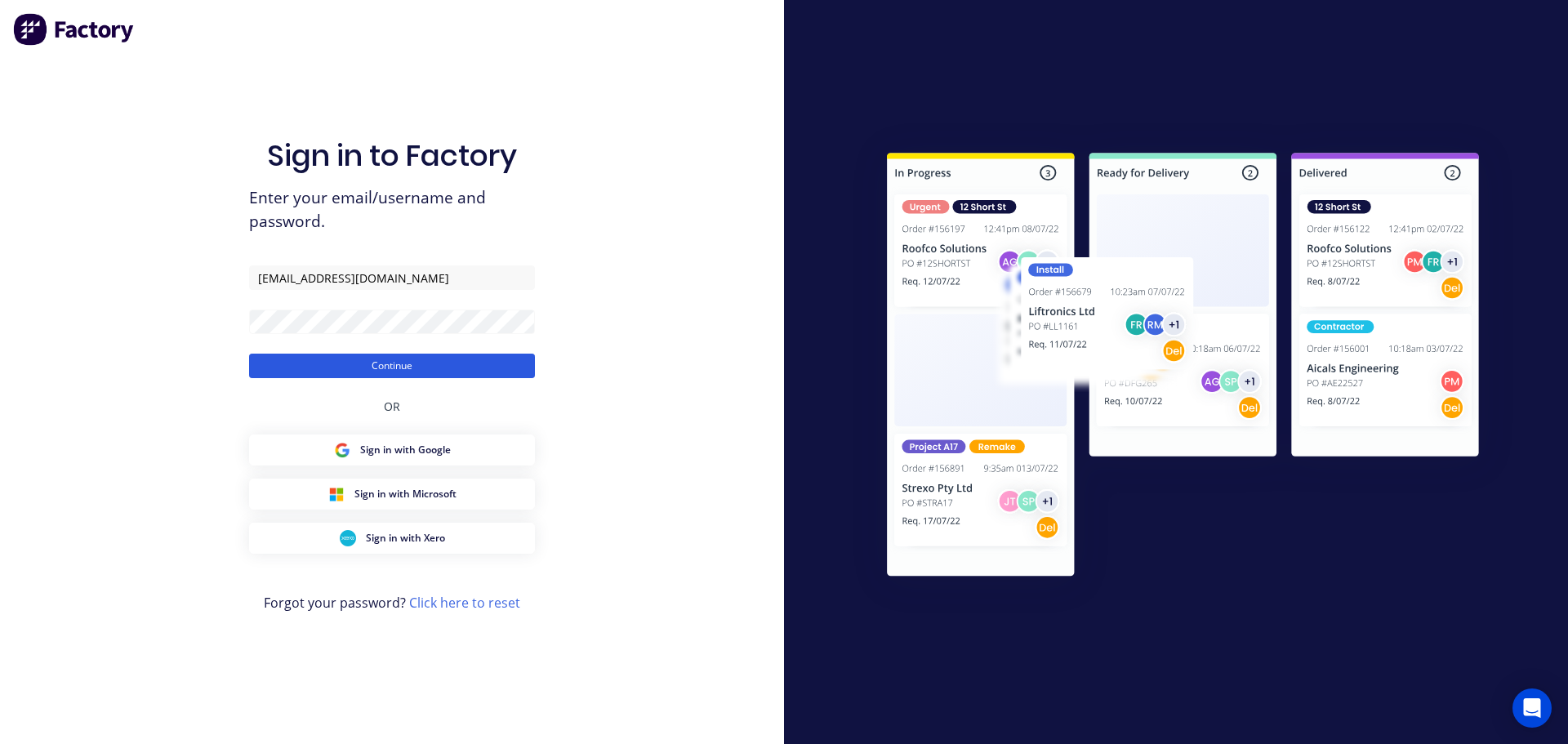
click at [383, 367] on button "Continue" at bounding box center [391, 366] width 286 height 25
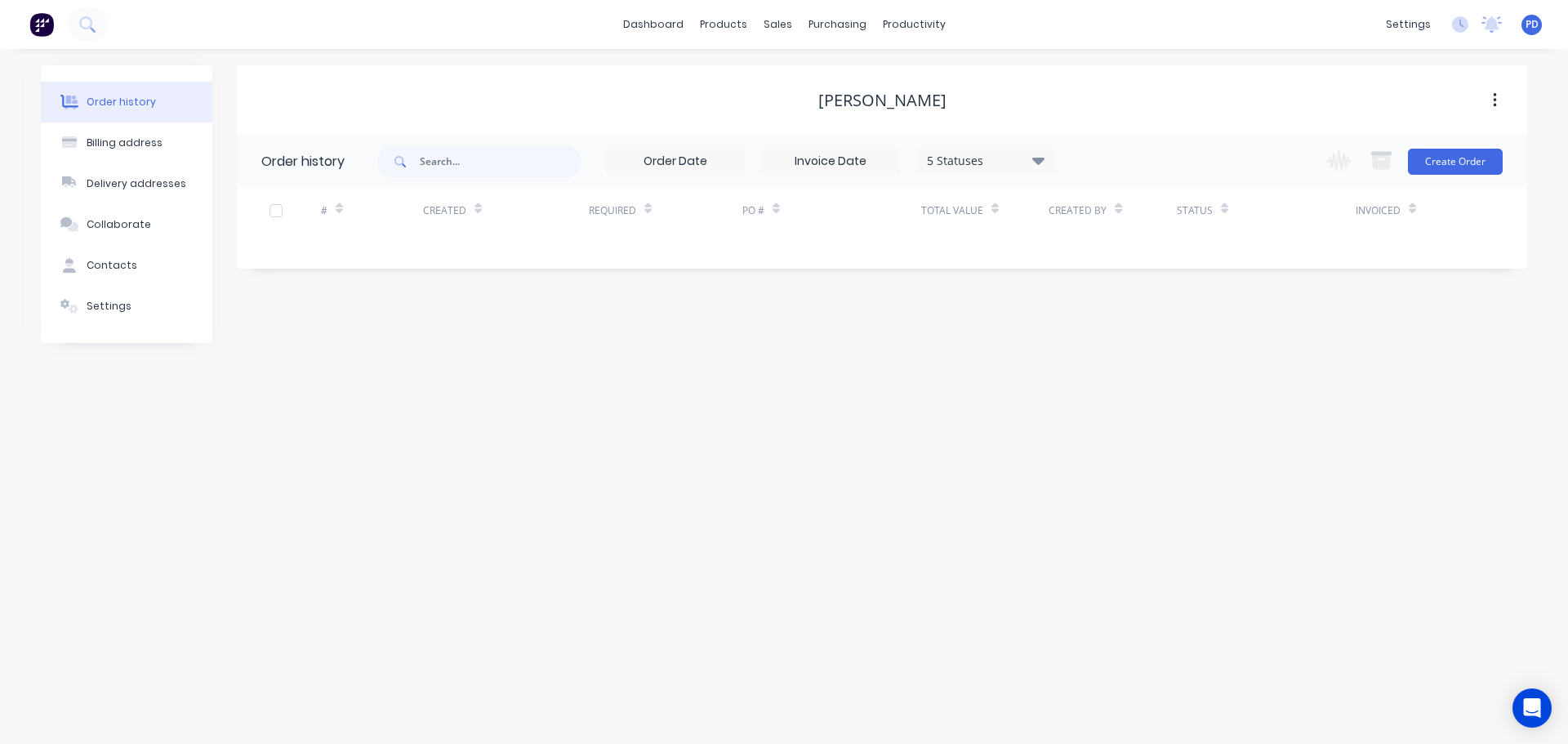
click at [108, 105] on div "Order history" at bounding box center [121, 101] width 70 height 15
click at [94, 20] on icon at bounding box center [87, 25] width 16 height 16
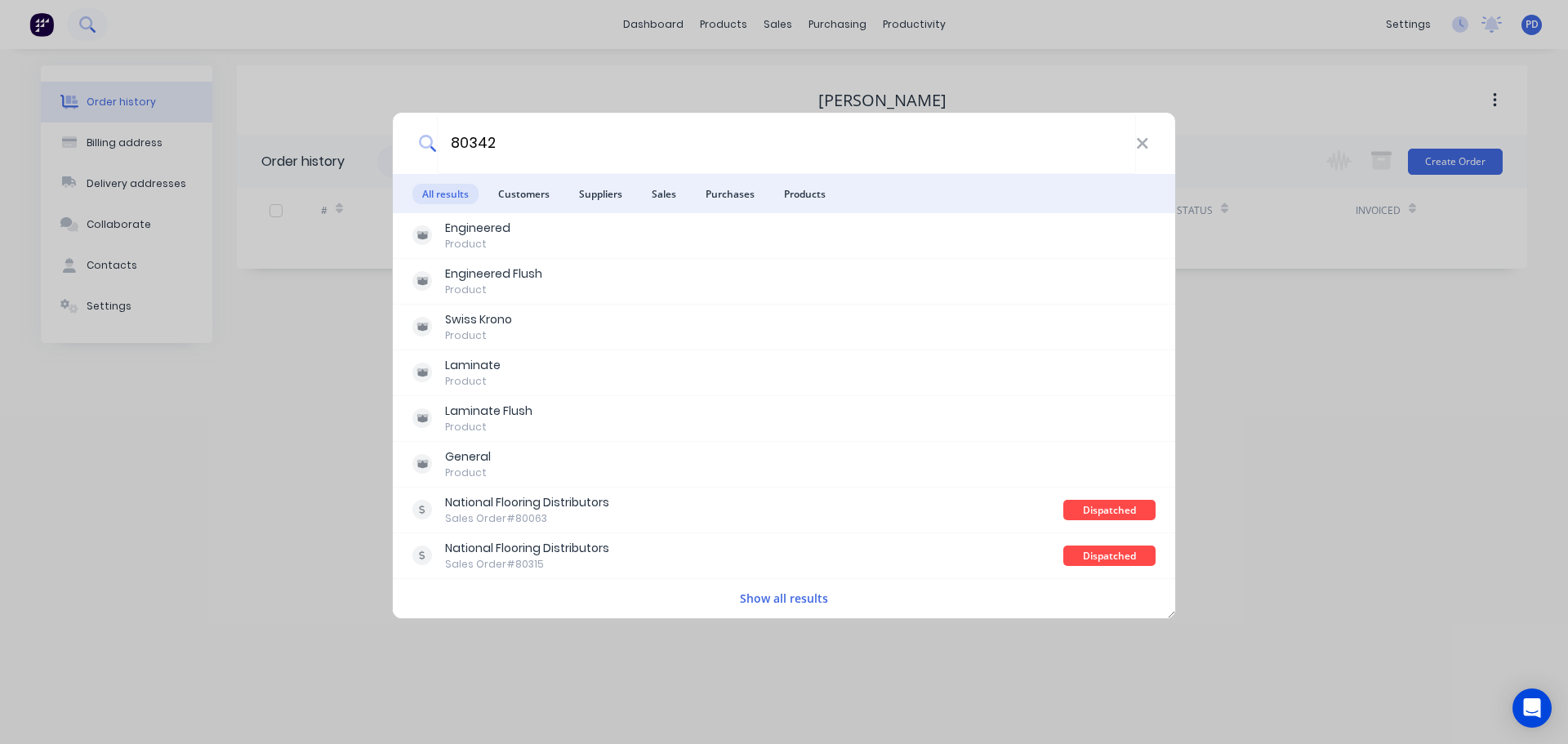
type input "80342"
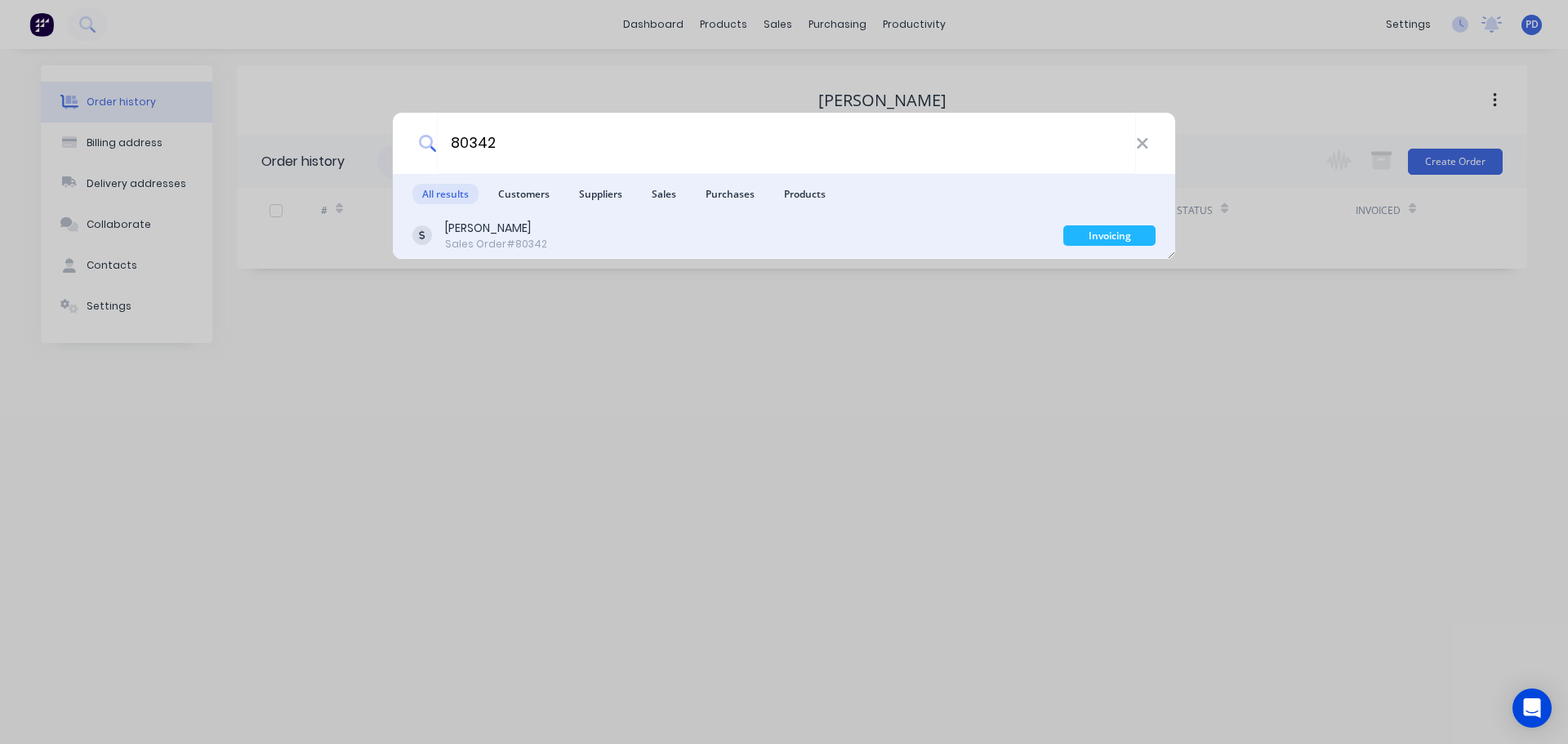
click at [534, 229] on div "[PERSON_NAME]" at bounding box center [496, 227] width 102 height 17
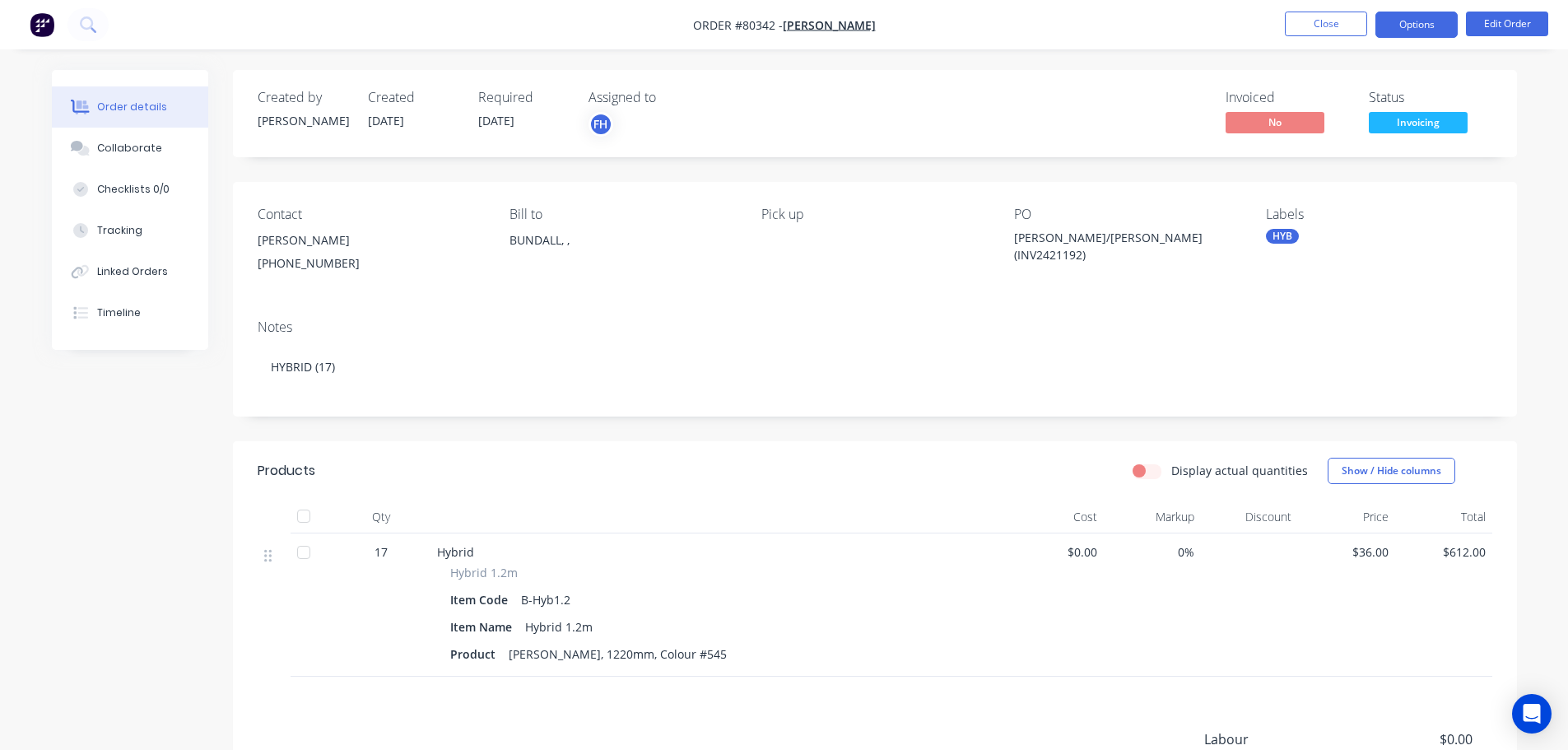
click at [1405, 23] on button "Options" at bounding box center [1416, 25] width 82 height 27
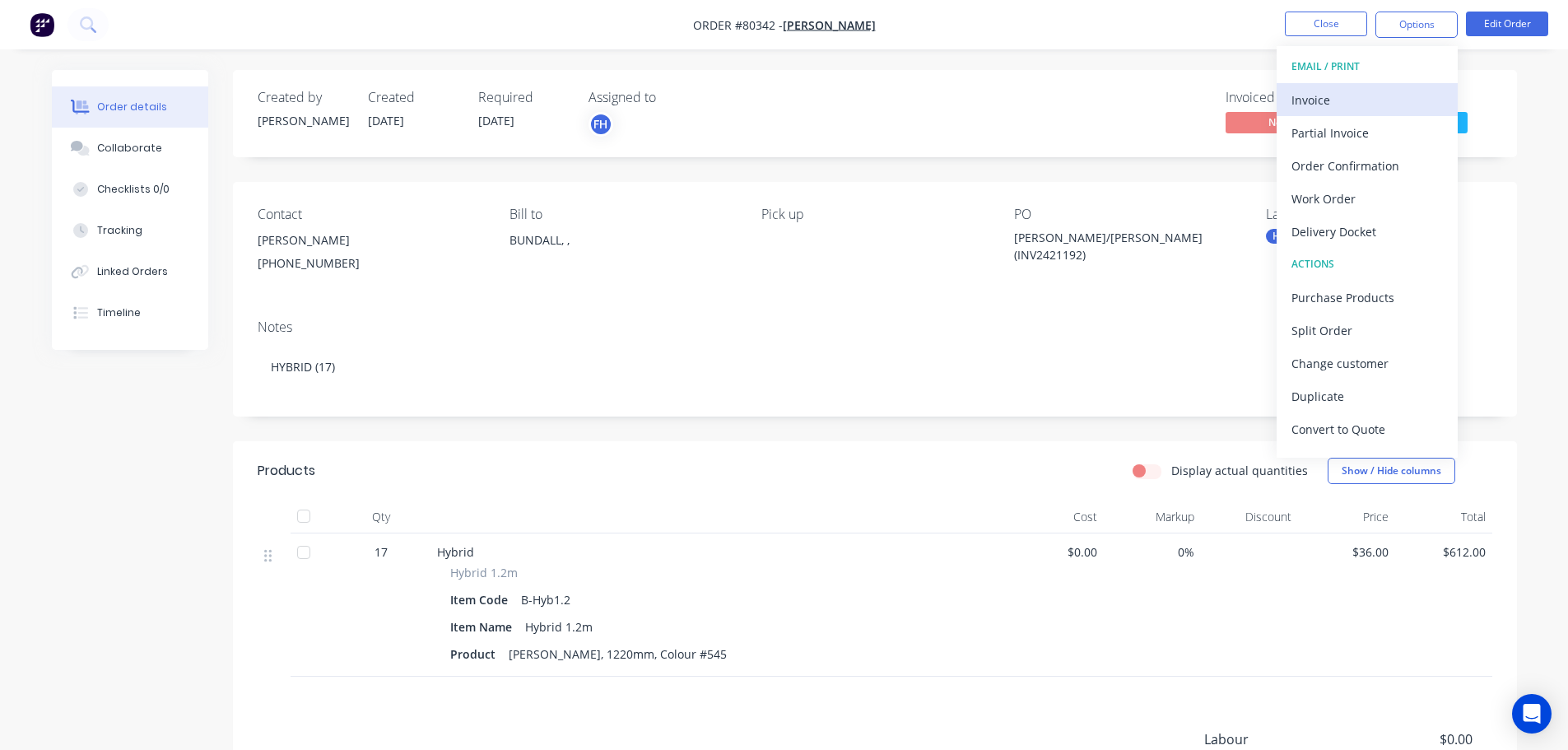
click at [1321, 95] on div "Invoice" at bounding box center [1367, 100] width 152 height 24
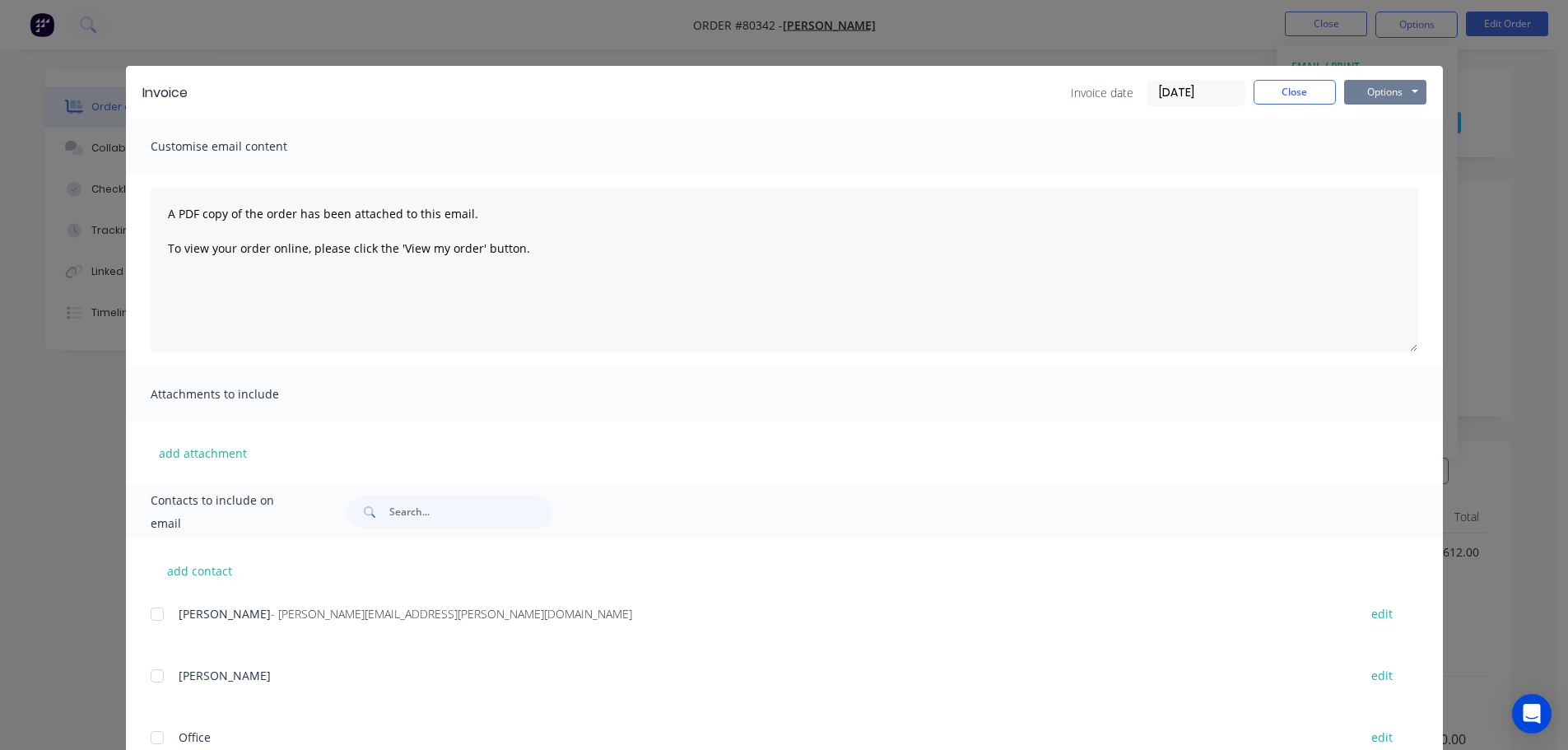
click at [1372, 92] on button "Options" at bounding box center [1386, 92] width 82 height 25
click at [1364, 154] on button "Print" at bounding box center [1398, 148] width 105 height 27
click at [1271, 80] on button "Close" at bounding box center [1294, 92] width 82 height 25
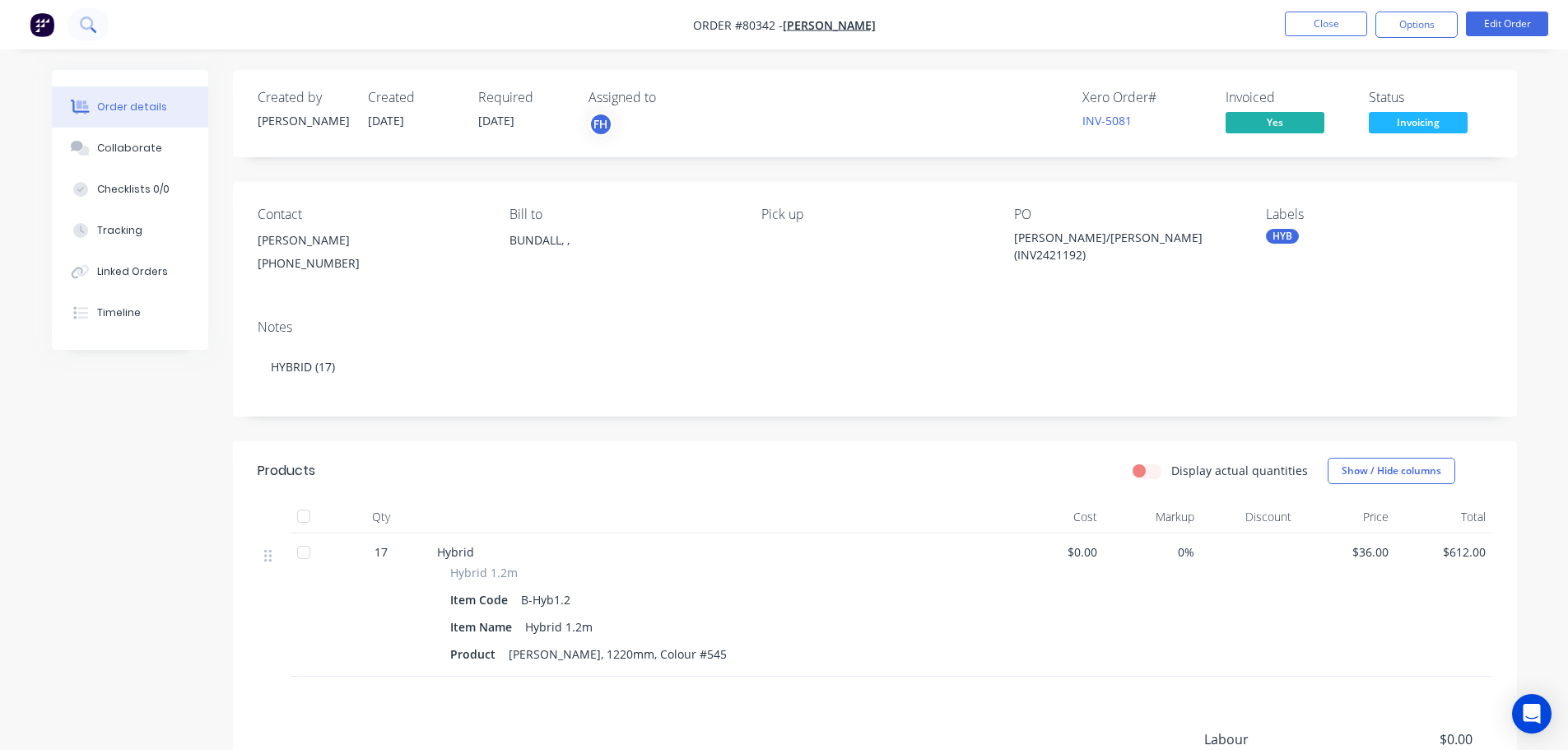
click at [96, 30] on button at bounding box center [88, 24] width 42 height 33
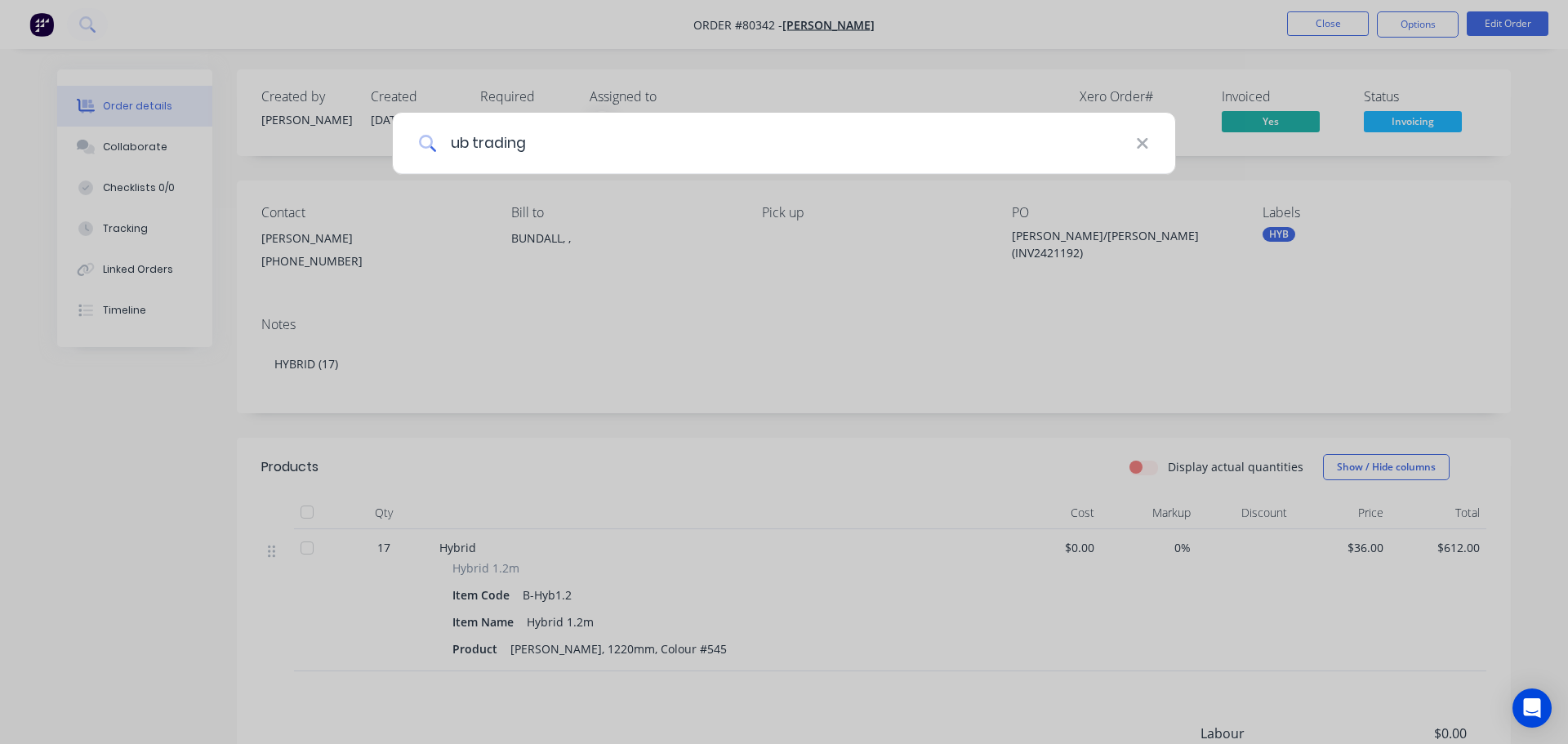
type input "ub trading"
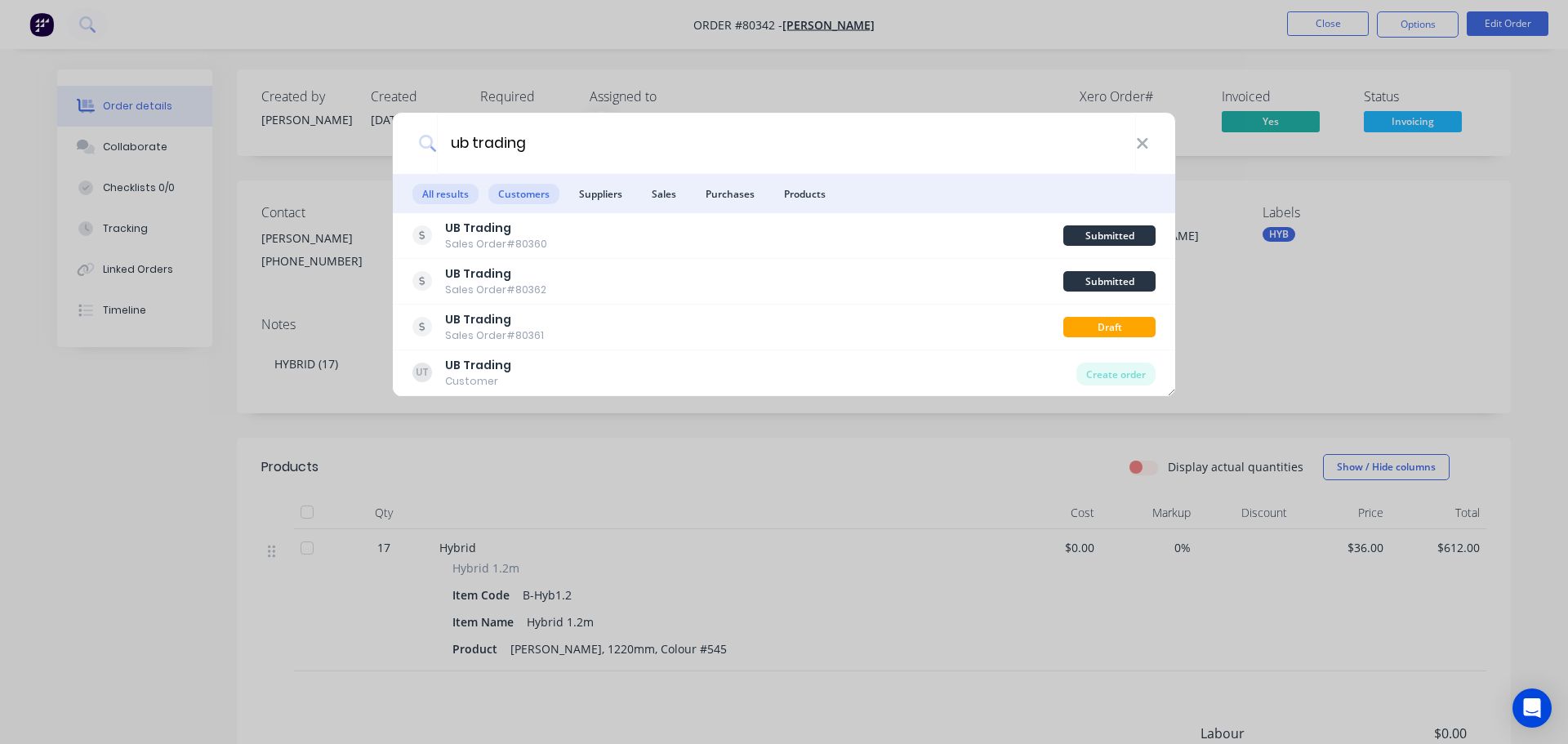
click at [533, 202] on span "Customers" at bounding box center [524, 194] width 71 height 21
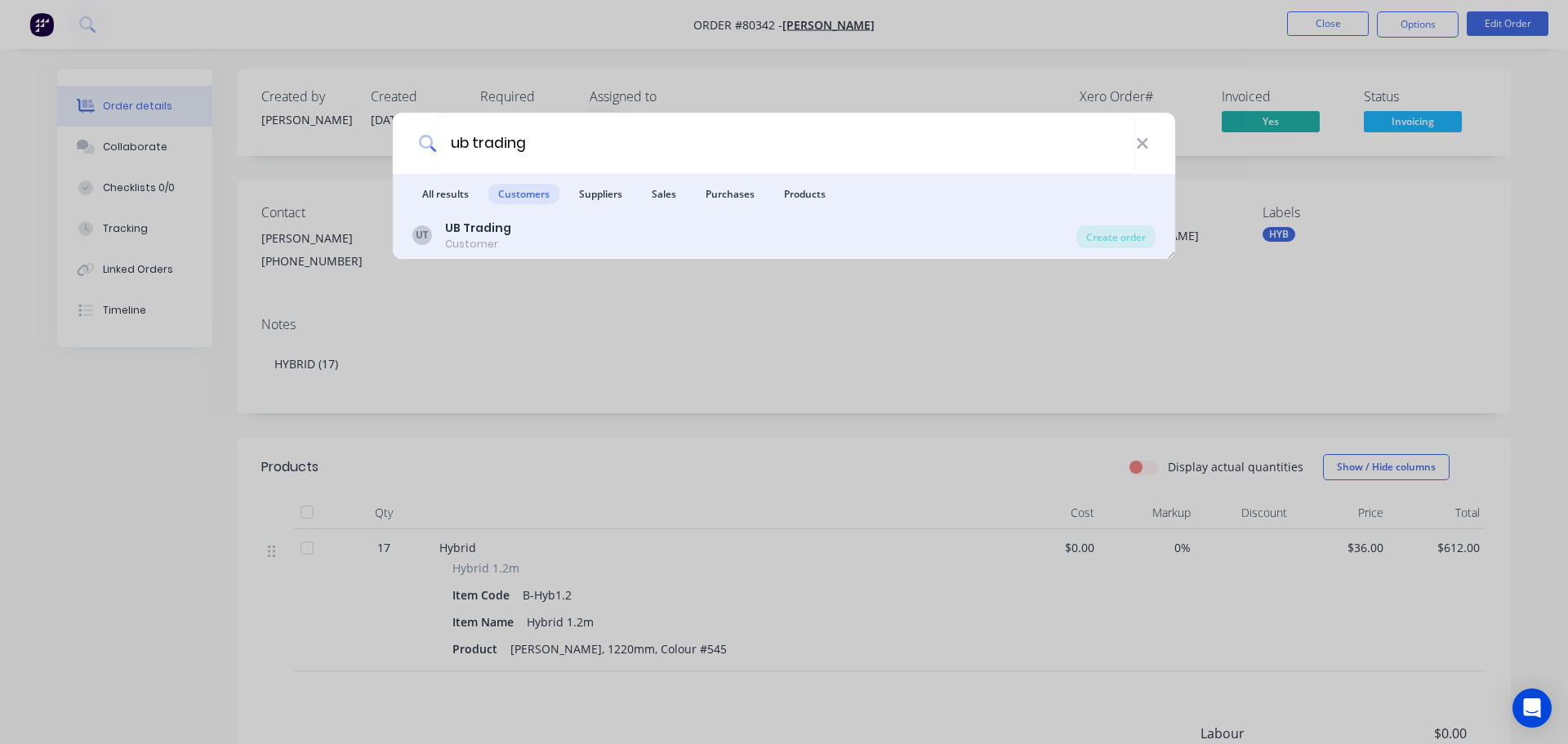
click at [477, 229] on b "UB Trading" at bounding box center [478, 227] width 66 height 17
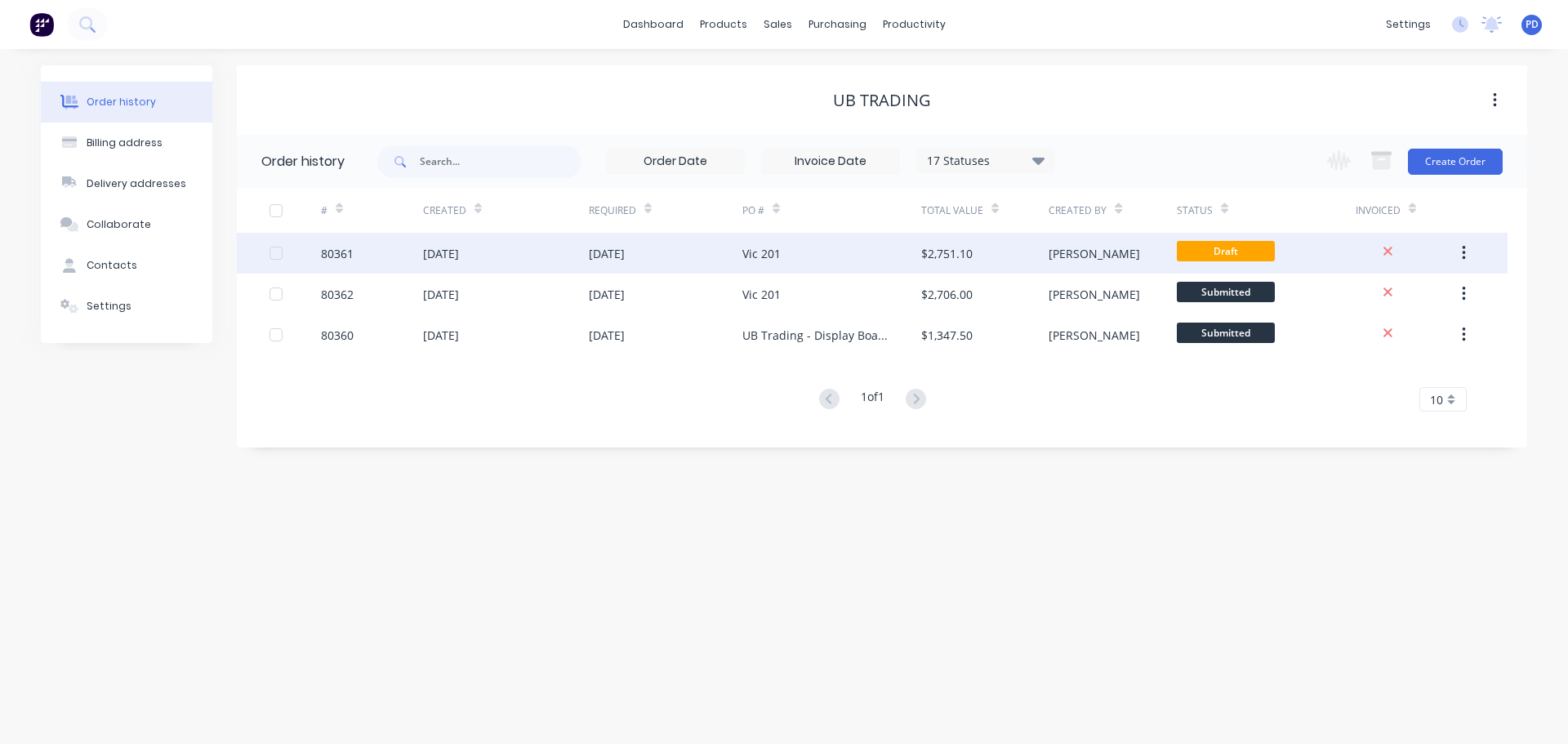
click at [330, 255] on div "80361" at bounding box center [336, 253] width 32 height 17
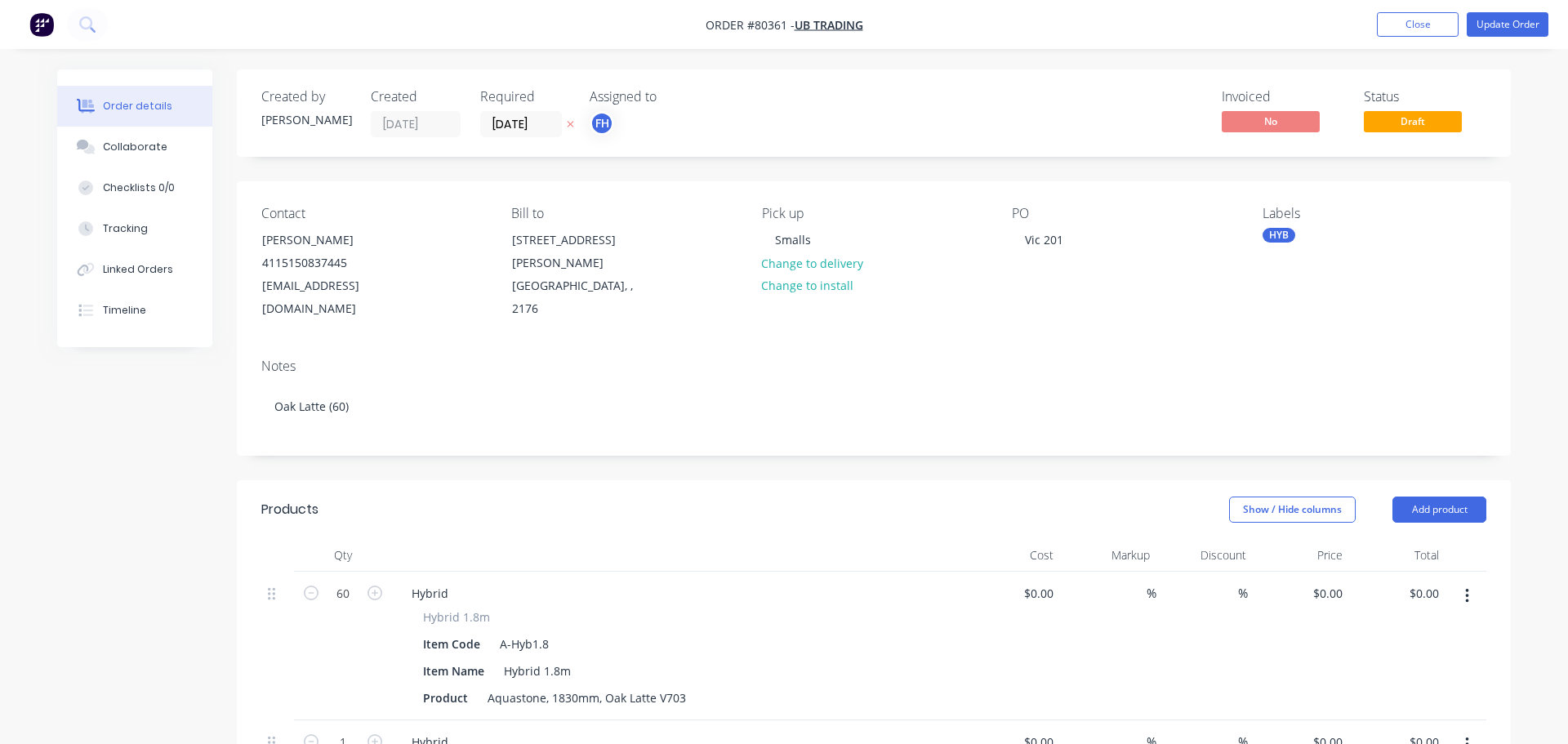
type input "$41.00"
type input "$2,460.00"
type input "$41.00"
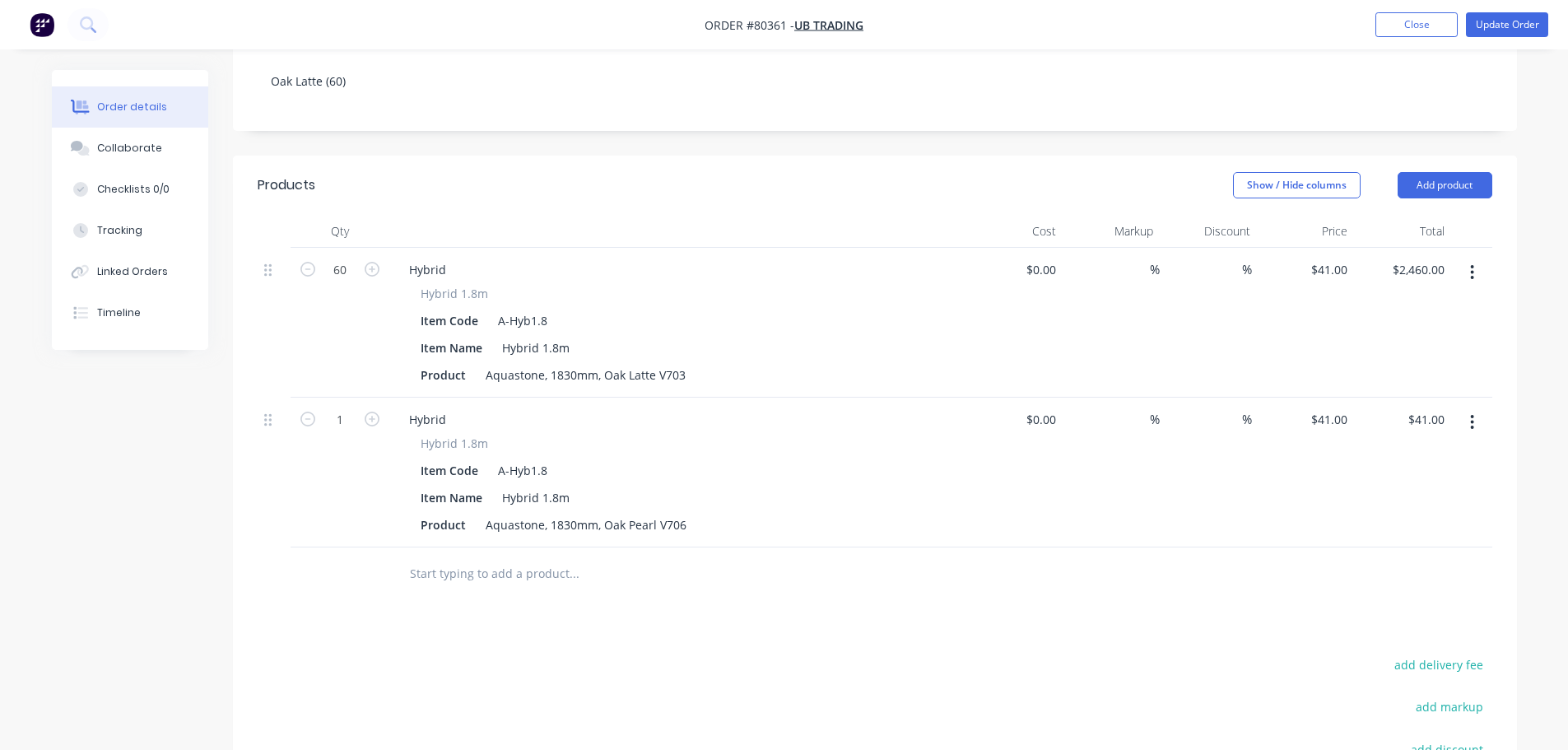
scroll to position [329, 0]
click at [342, 281] on input "1" at bounding box center [339, 268] width 43 height 25
type input "30"
type input "$1,230.00"
click at [496, 557] on input "text" at bounding box center [574, 573] width 329 height 33
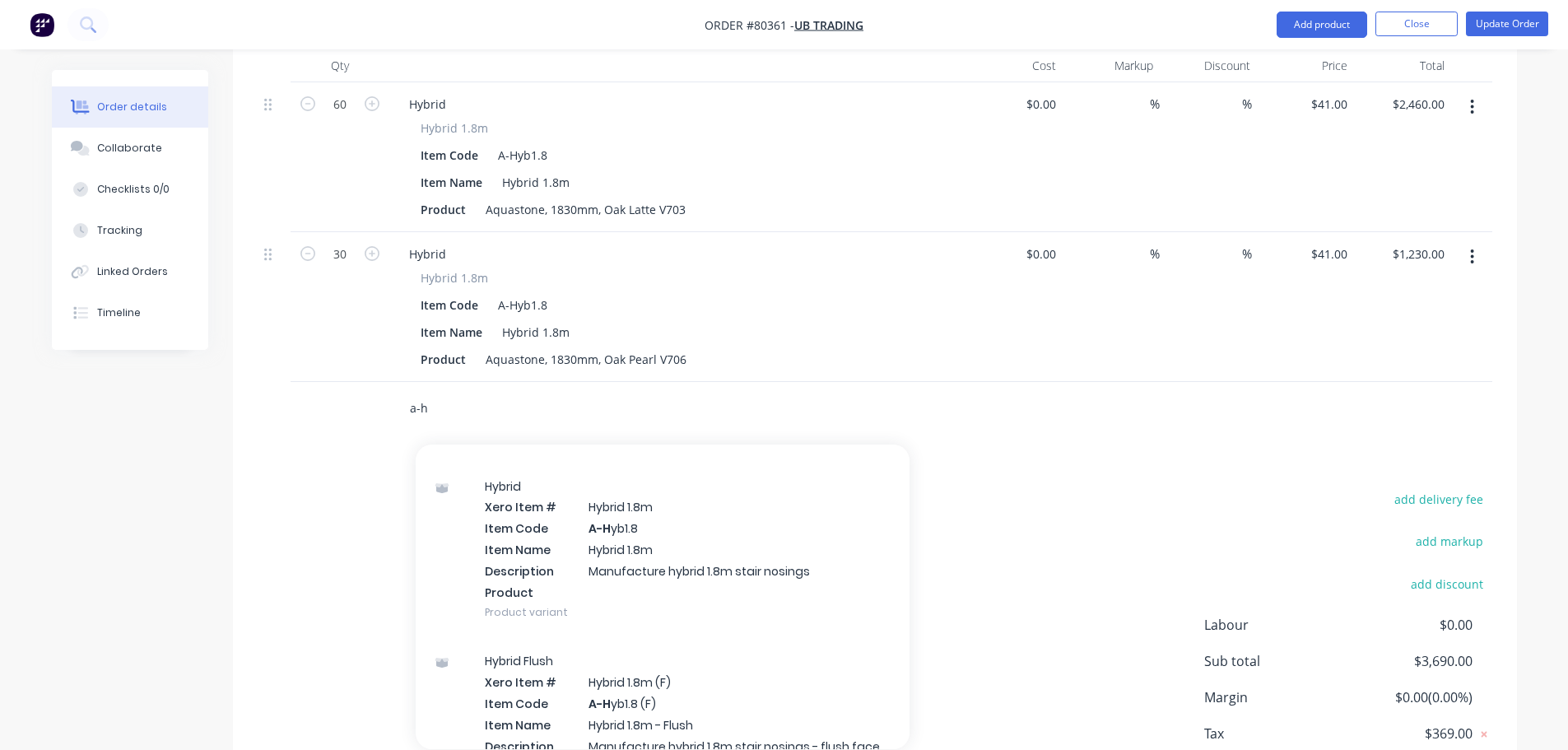
scroll to position [741, 0]
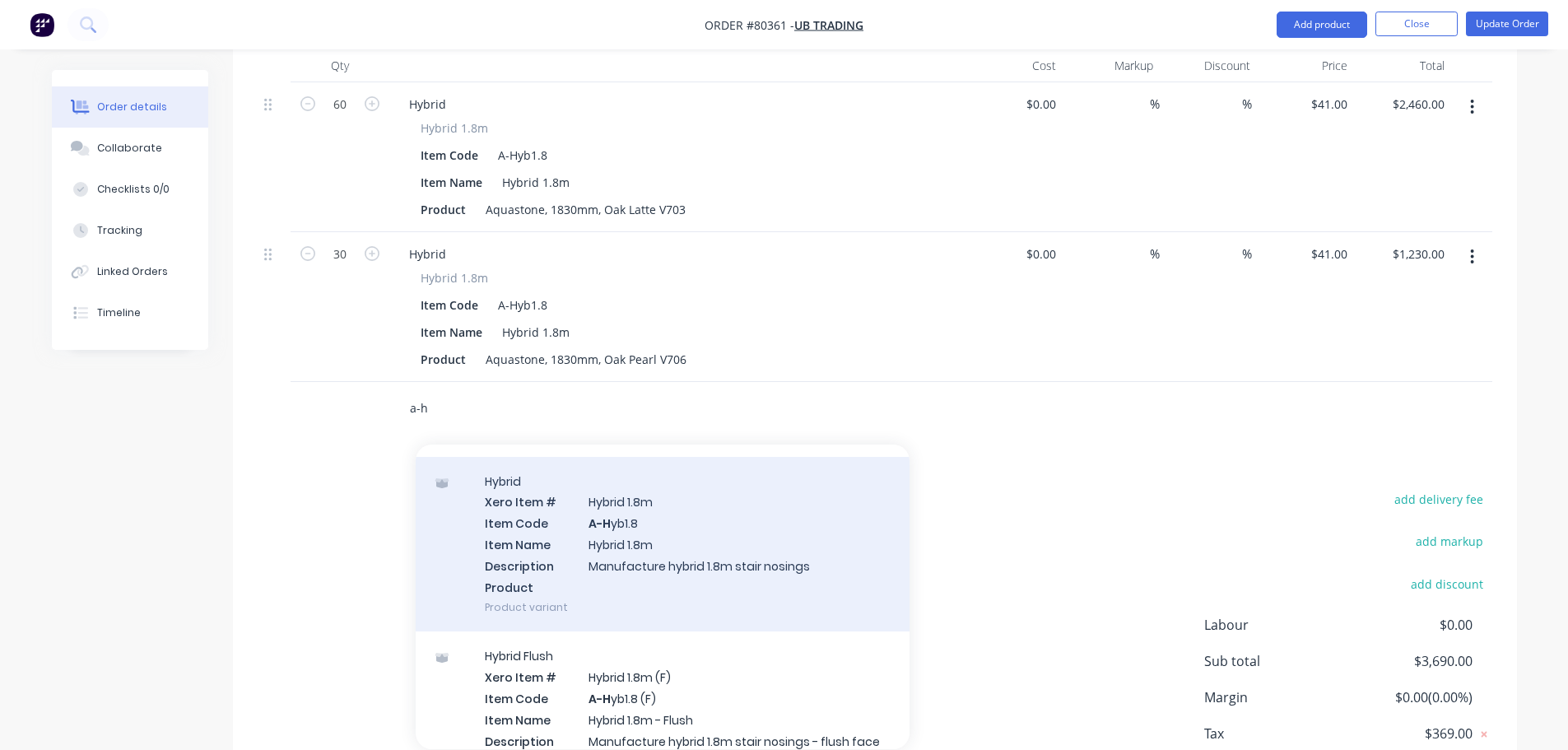
type input "a-h"
click at [557, 527] on div "Hybrid Xero Item # Hybrid 1.8m Item Code A-H yb1.8 Item Name Hybrid 1.8m Descri…" at bounding box center [663, 544] width 494 height 175
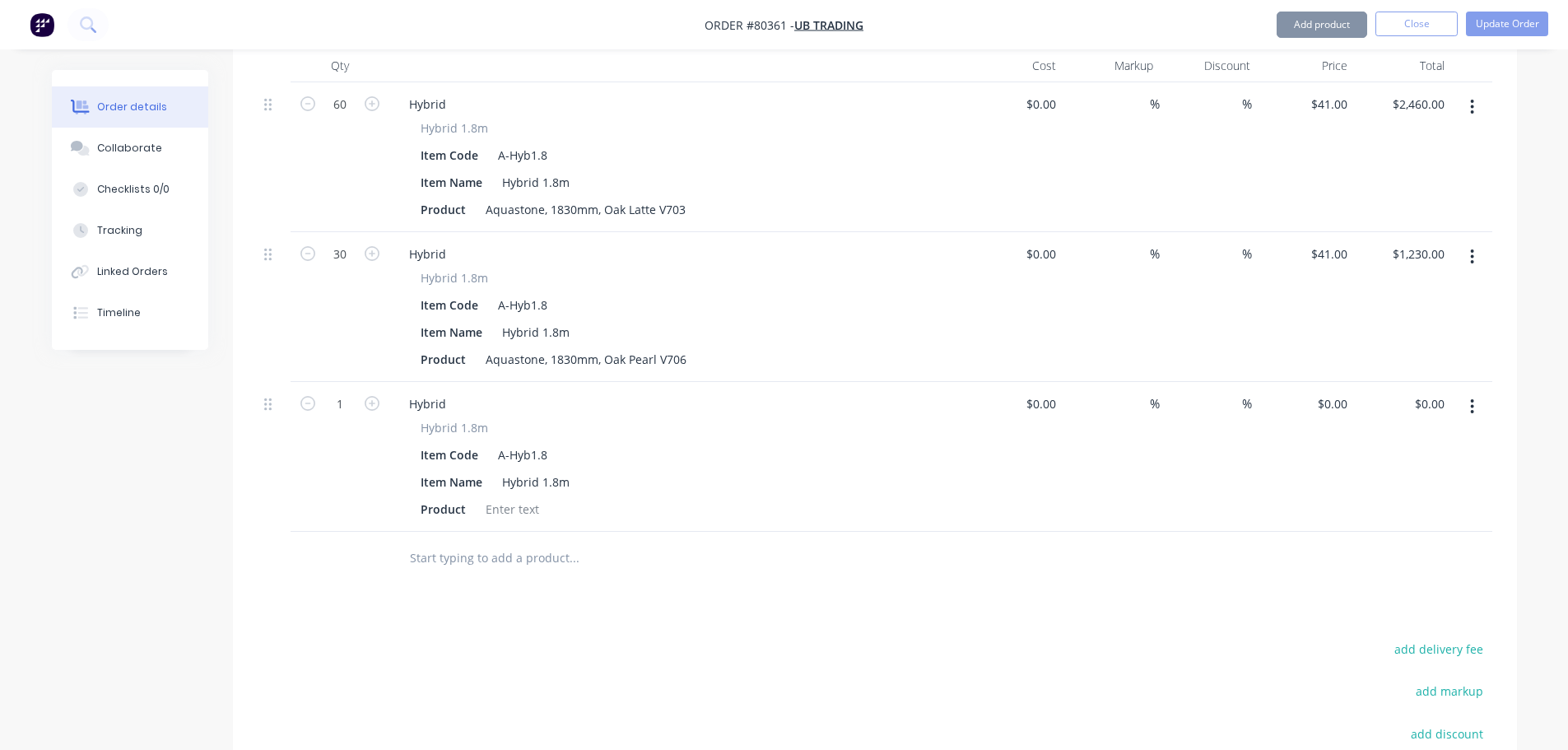
type input "$41.00"
drag, startPoint x: 486, startPoint y: 336, endPoint x: 689, endPoint y: 327, distance: 203.2
click at [689, 348] on div "Product Aquastone, 1830mm, Oak Pearl V706" at bounding box center [674, 360] width 520 height 24
copy div "Aquastone, 1830mm, Oak Pearl V706"
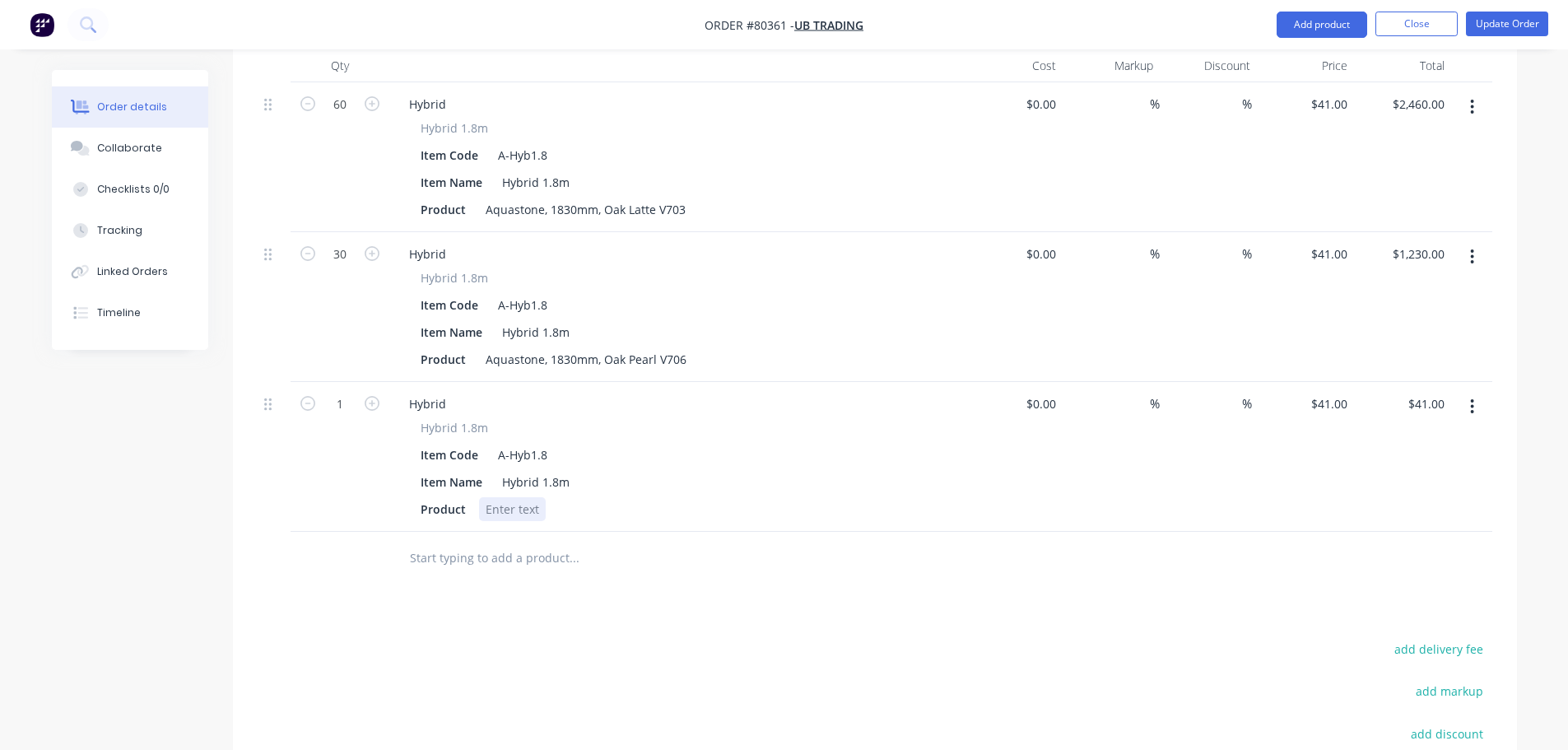
click at [526, 497] on div at bounding box center [511, 509] width 66 height 24
paste div
drag, startPoint x: 601, startPoint y: 487, endPoint x: 693, endPoint y: 482, distance: 92.1
click at [692, 497] on div "Product Aquastone, 1830mm, Oak Pearl V706" at bounding box center [674, 509] width 520 height 24
click at [342, 117] on input "1" at bounding box center [339, 104] width 43 height 25
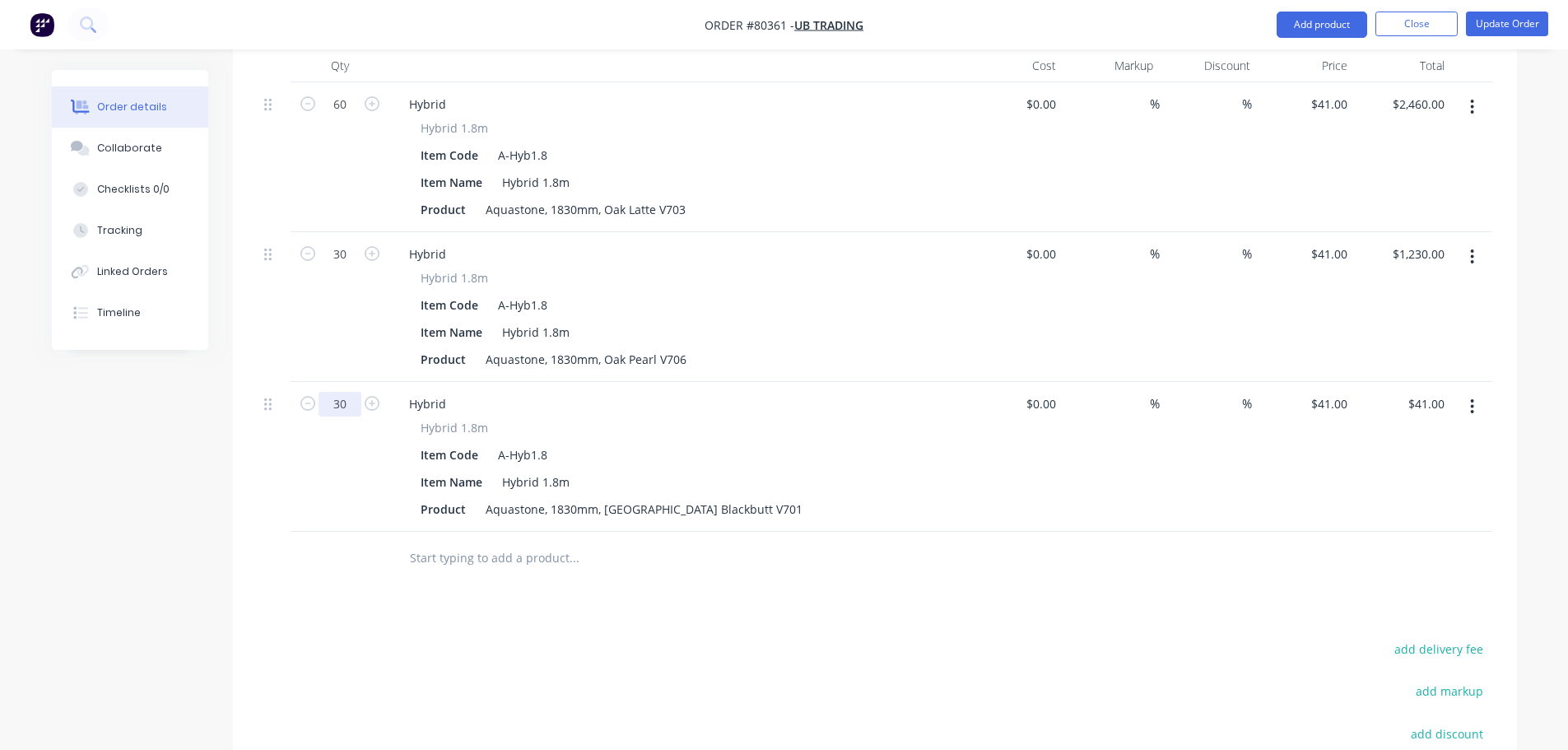
type input "30"
type input "$1,230.00"
click at [440, 542] on input "text" at bounding box center [574, 558] width 329 height 33
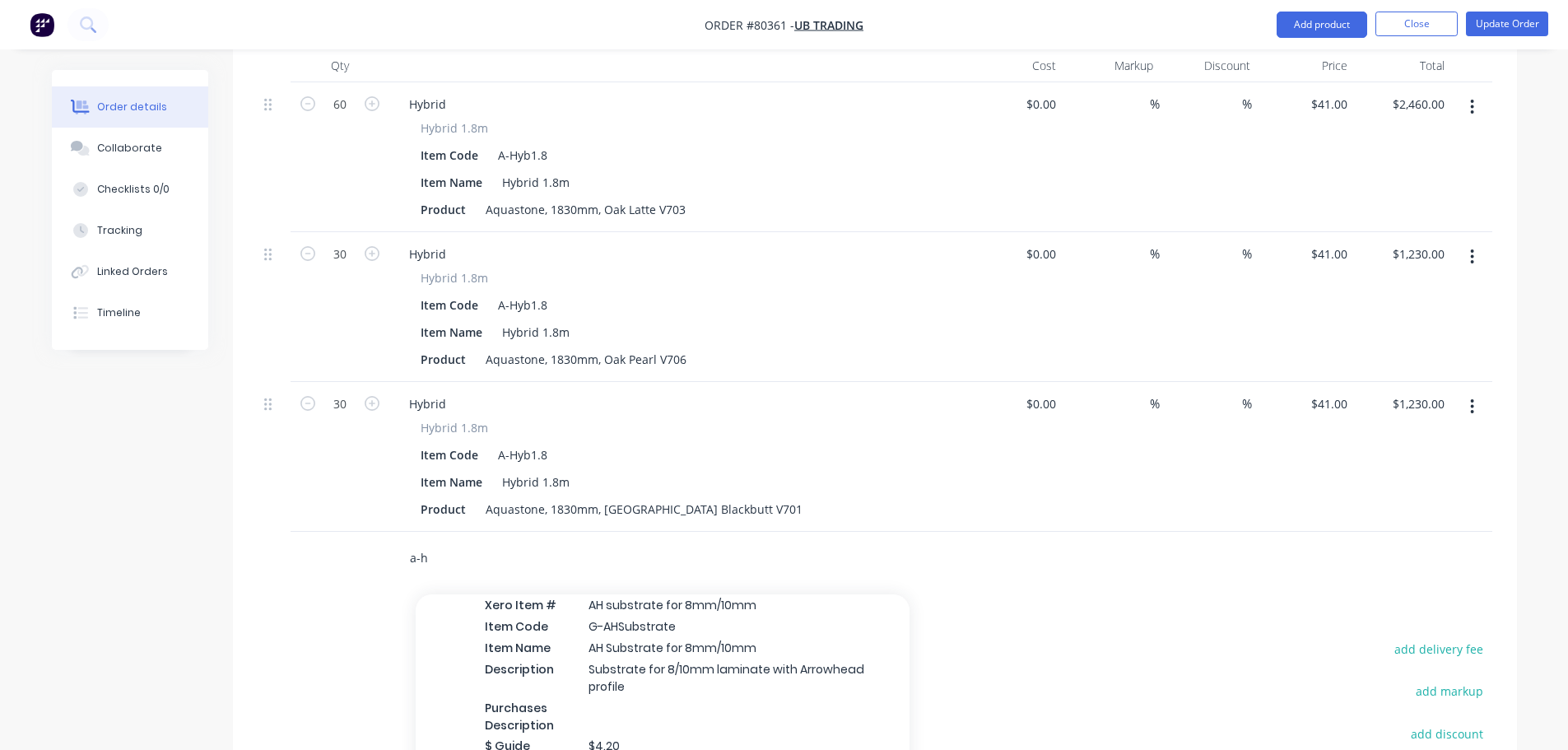
scroll to position [0, 0]
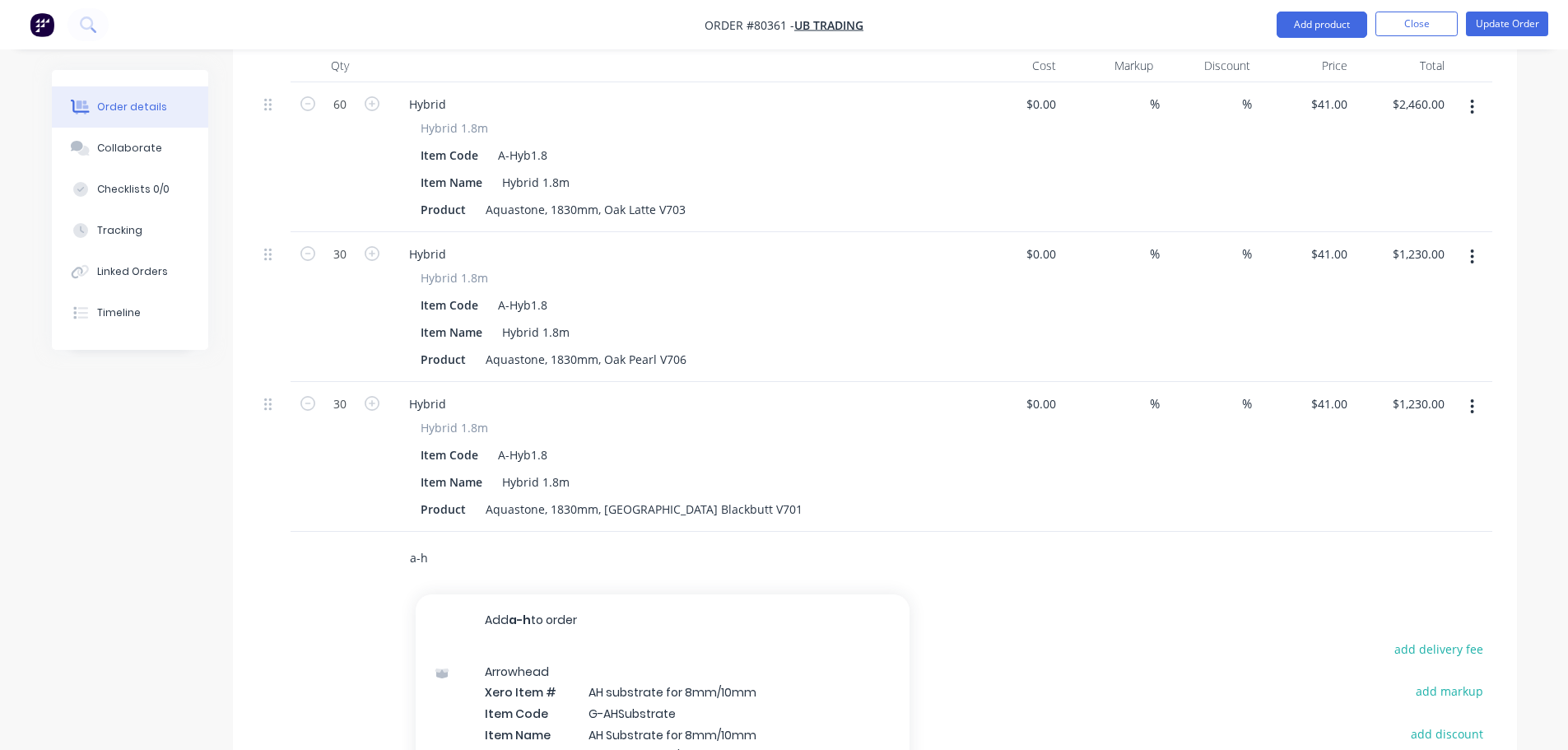
click at [461, 542] on input "a-h" at bounding box center [574, 558] width 329 height 33
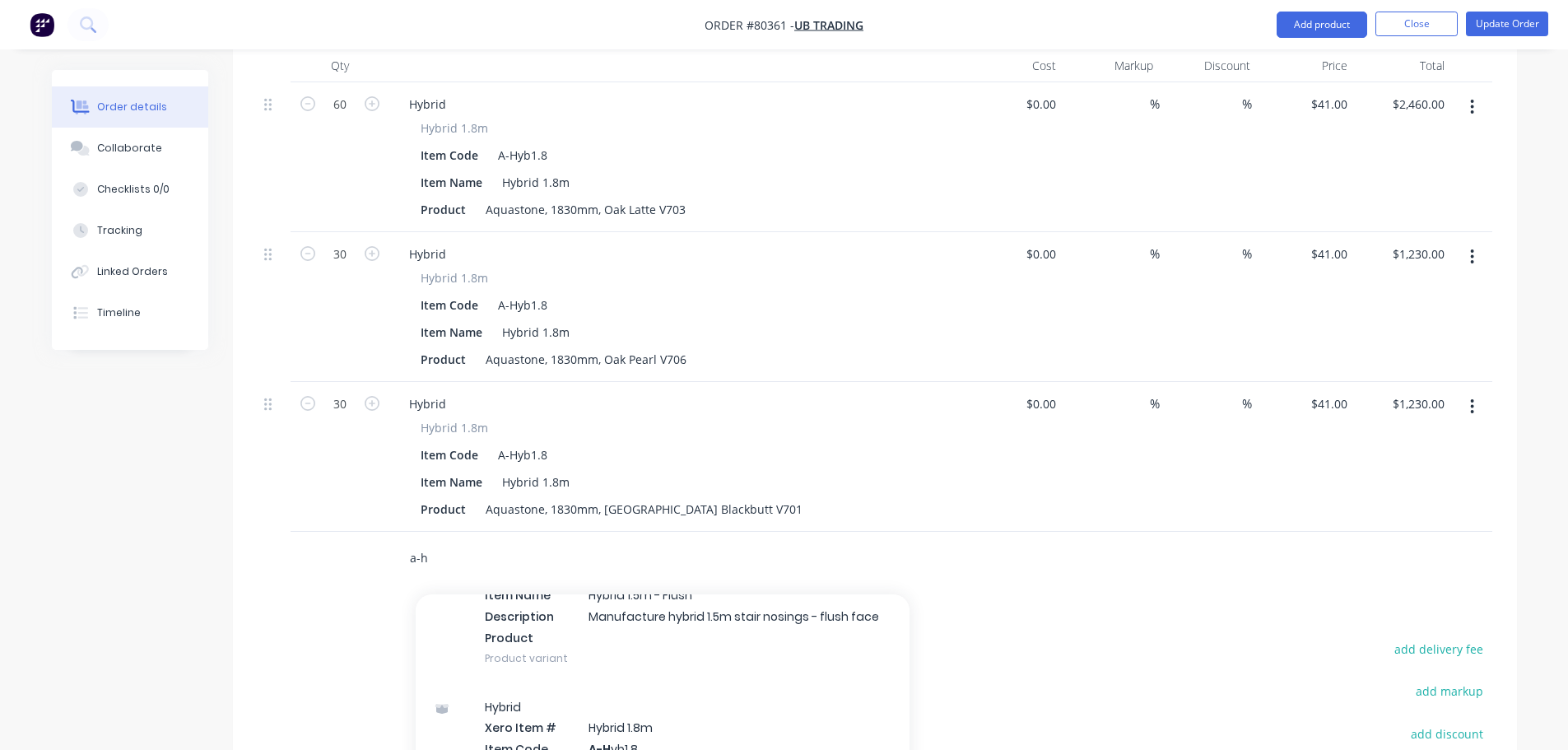
scroll to position [659, 0]
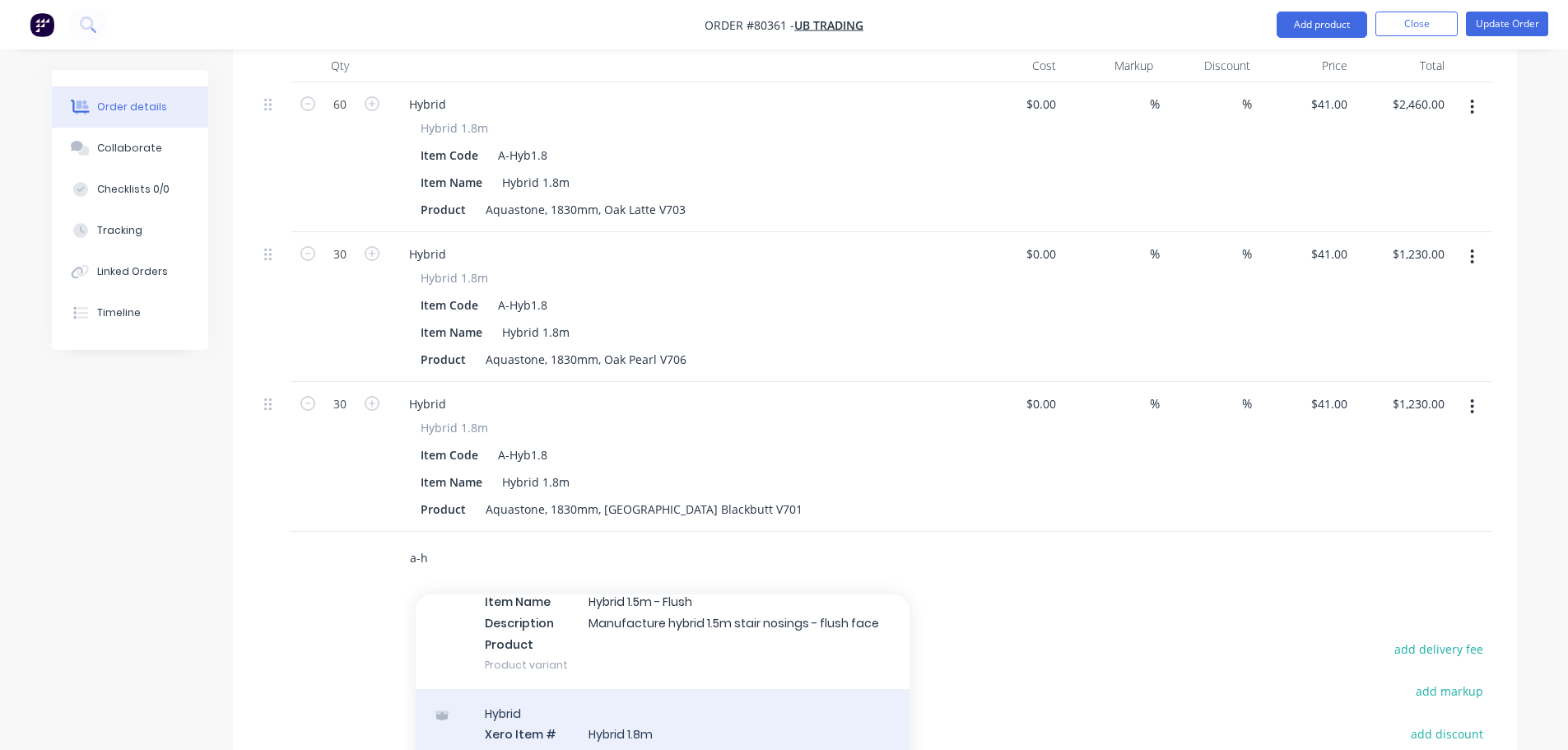
type input "a-h"
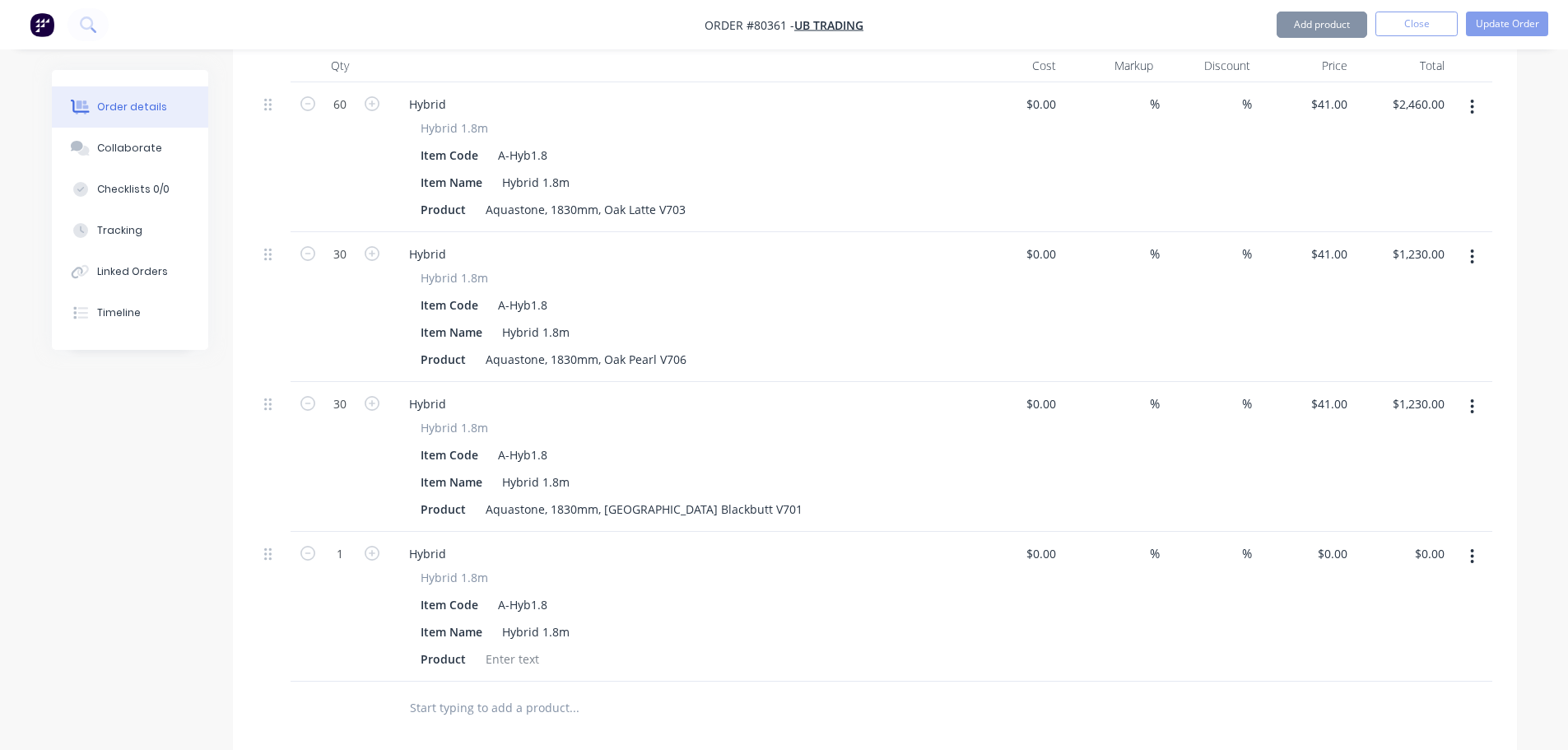
type input "$41.00"
click at [501, 647] on div at bounding box center [511, 659] width 66 height 24
paste div
drag, startPoint x: 628, startPoint y: 632, endPoint x: 651, endPoint y: 631, distance: 23.0
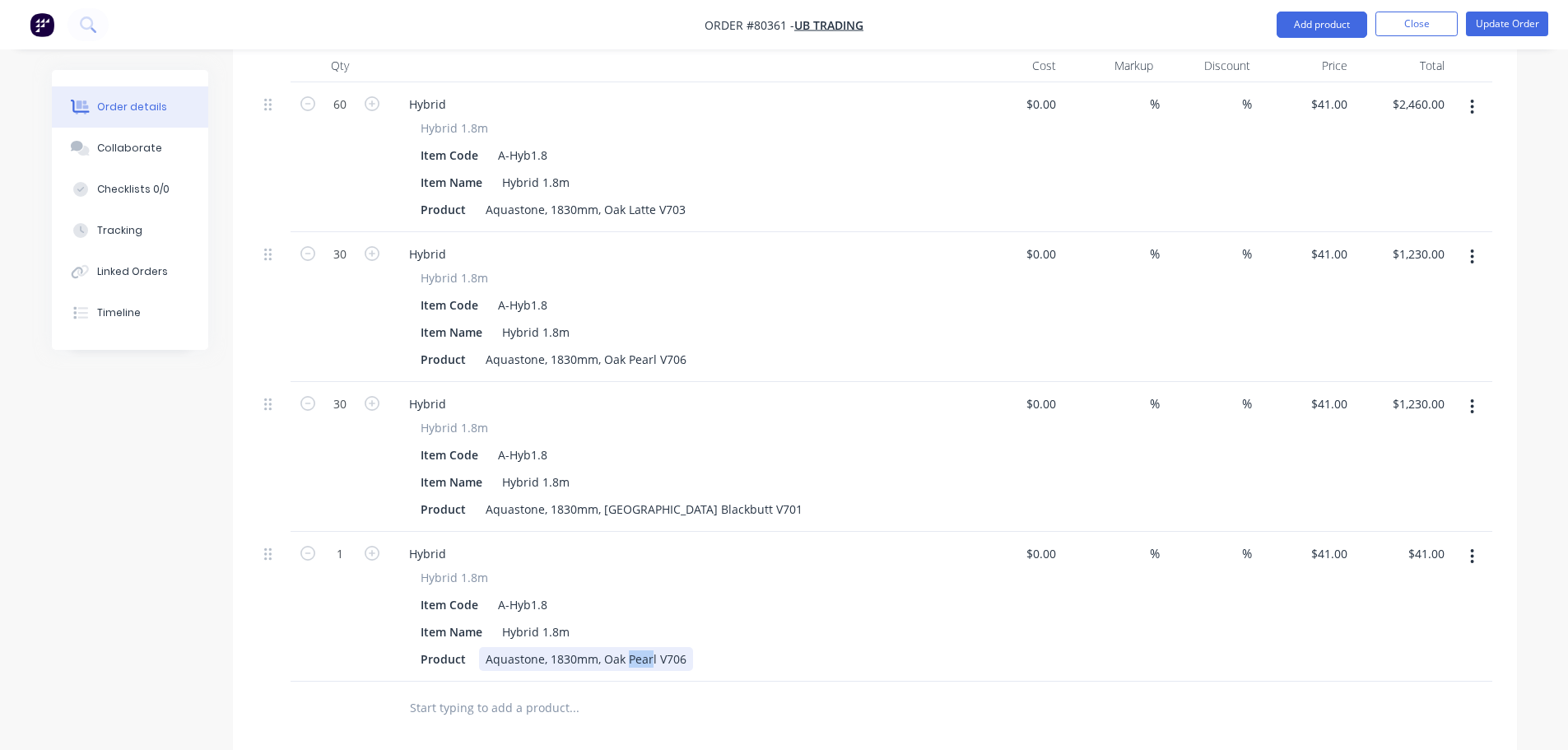
click at [651, 647] on div "Aquastone, 1830mm, Oak Pearl V706" at bounding box center [586, 659] width 214 height 24
click at [680, 647] on div "Aquastone, 1830mm, Oak Mist V706" at bounding box center [584, 659] width 210 height 24
click at [350, 117] on input "1" at bounding box center [339, 104] width 43 height 25
type input "20"
type input "$820.00"
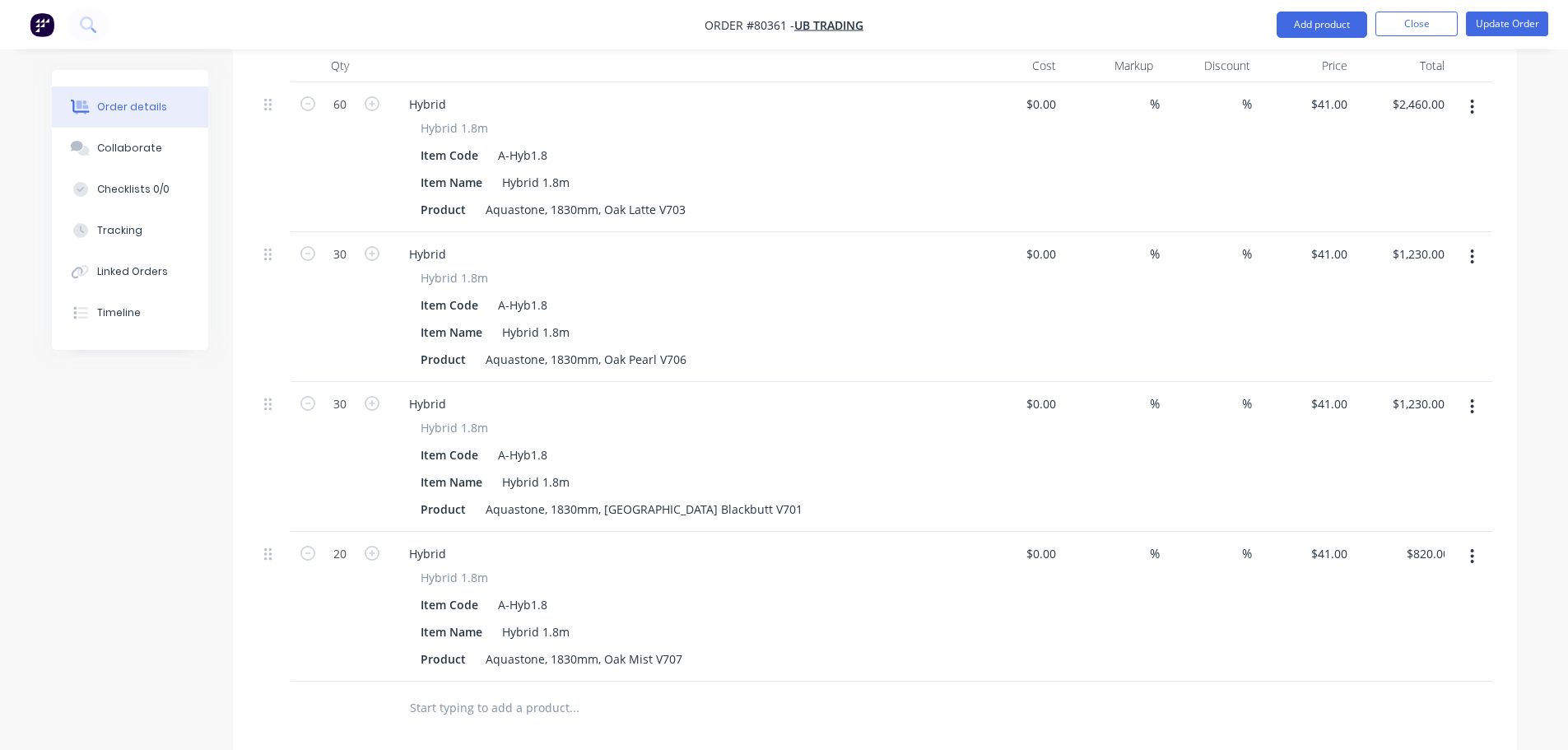
click at [453, 692] on input "text" at bounding box center [574, 707] width 329 height 33
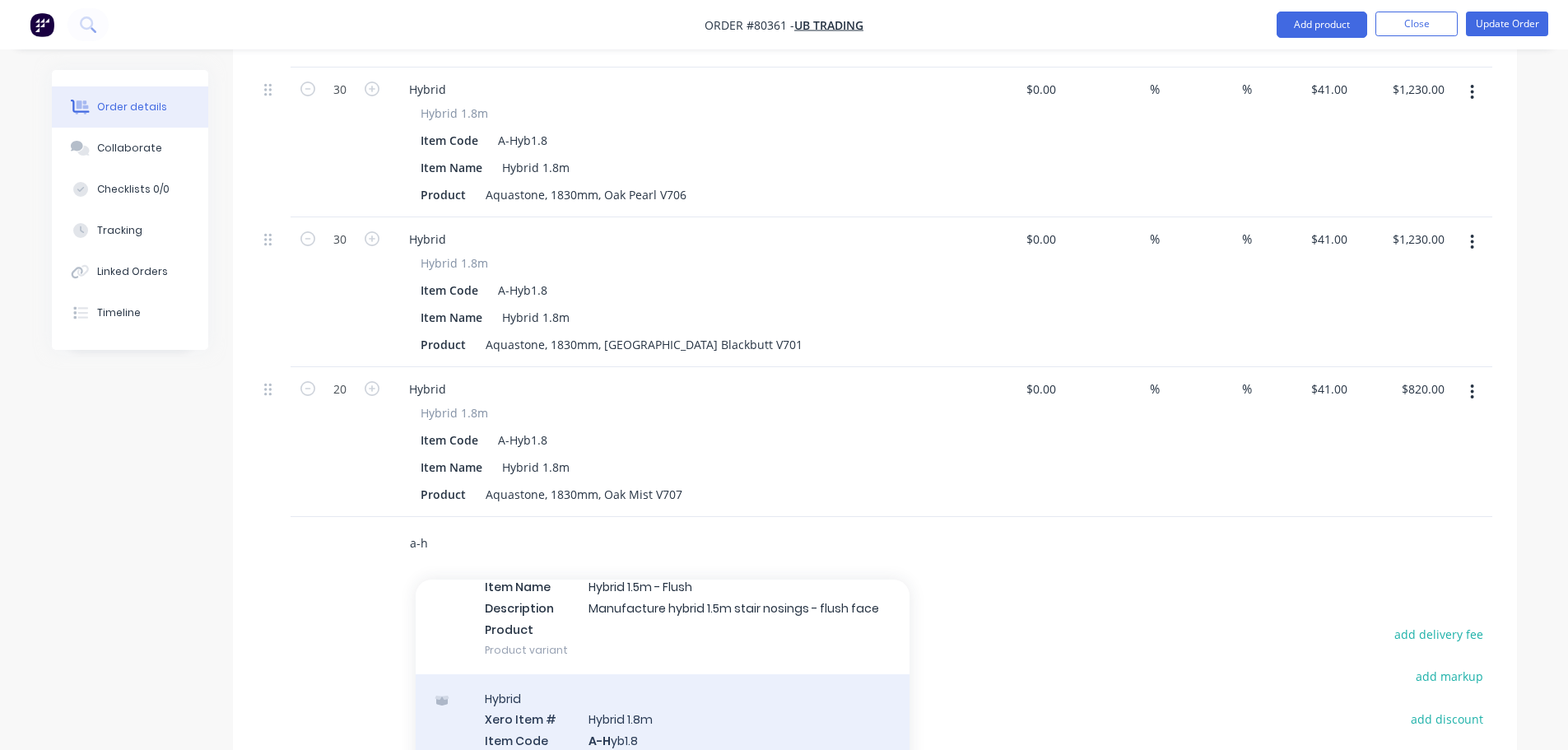
type input "a-h"
click at [559, 712] on div "Hybrid Xero Item # Hybrid 1.8m Item Code A-H yb1.8 Item Name Hybrid 1.8m Descri…" at bounding box center [663, 761] width 494 height 175
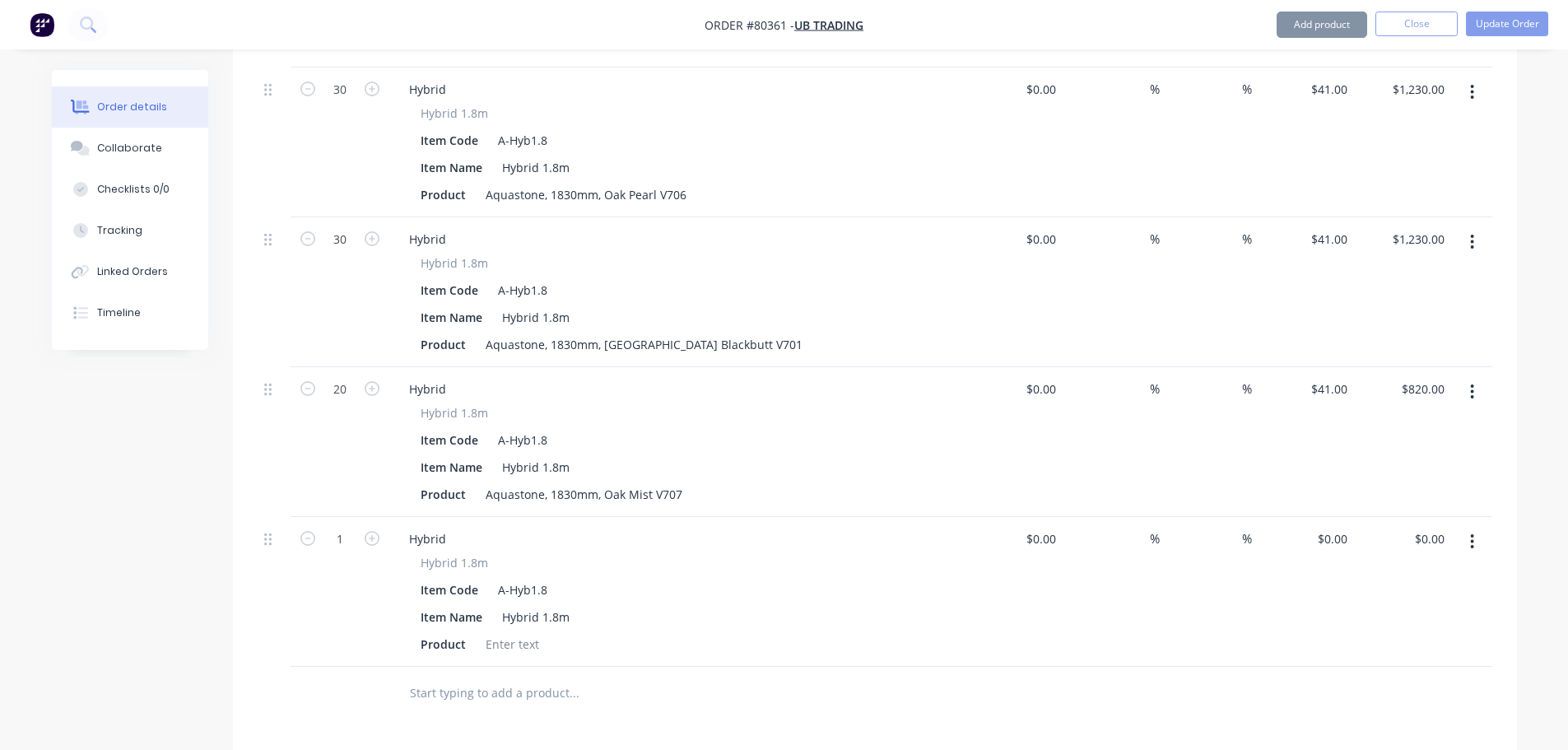
type input "$41.00"
click at [507, 632] on div at bounding box center [511, 644] width 66 height 24
paste div
drag, startPoint x: 602, startPoint y: 622, endPoint x: 689, endPoint y: 613, distance: 87.5
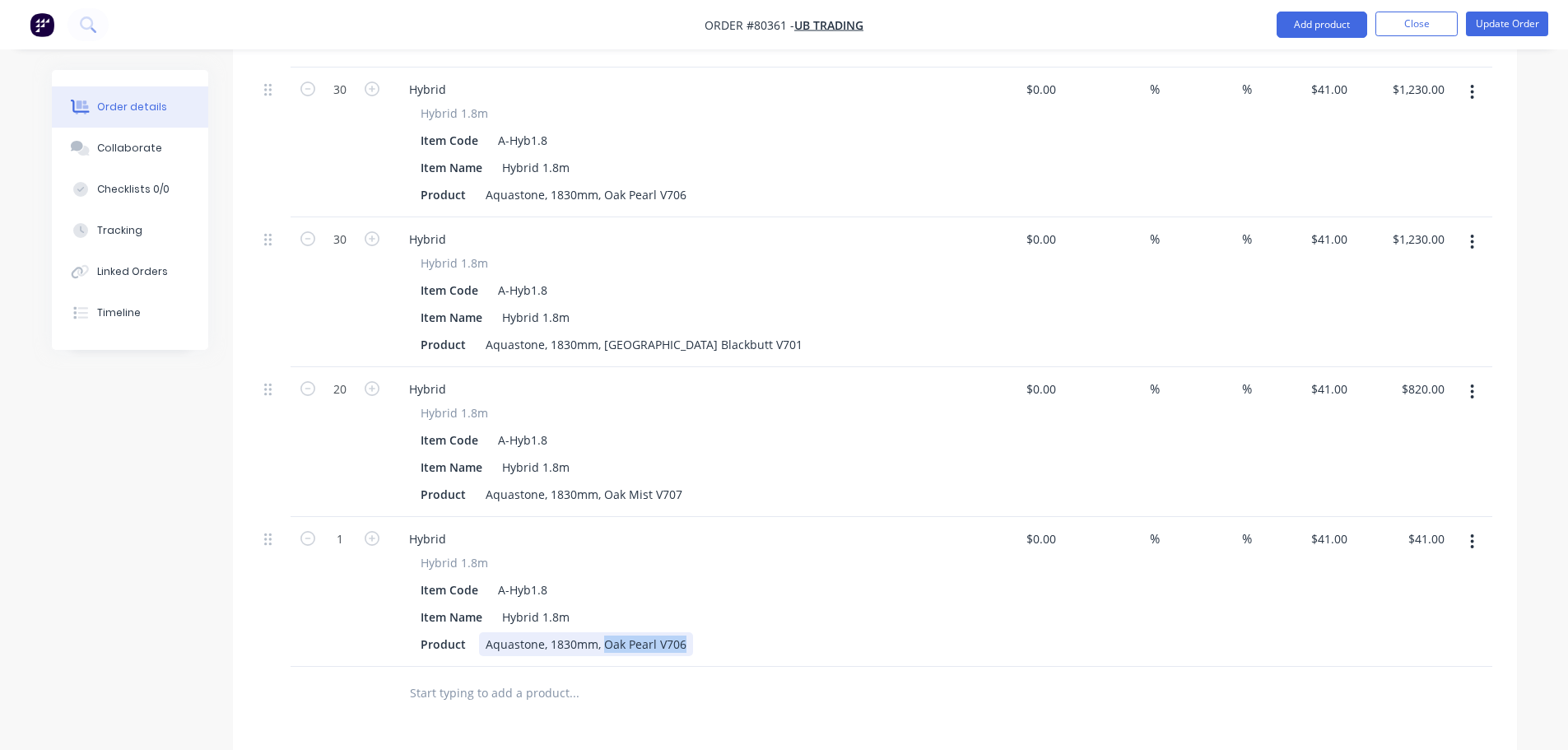
click at [689, 632] on div "Product Aquastone, 1830mm, Oak Pearl V706" at bounding box center [674, 644] width 520 height 24
type input "32"
type input "$1,312.00"
click at [452, 677] on input "text" at bounding box center [574, 693] width 329 height 33
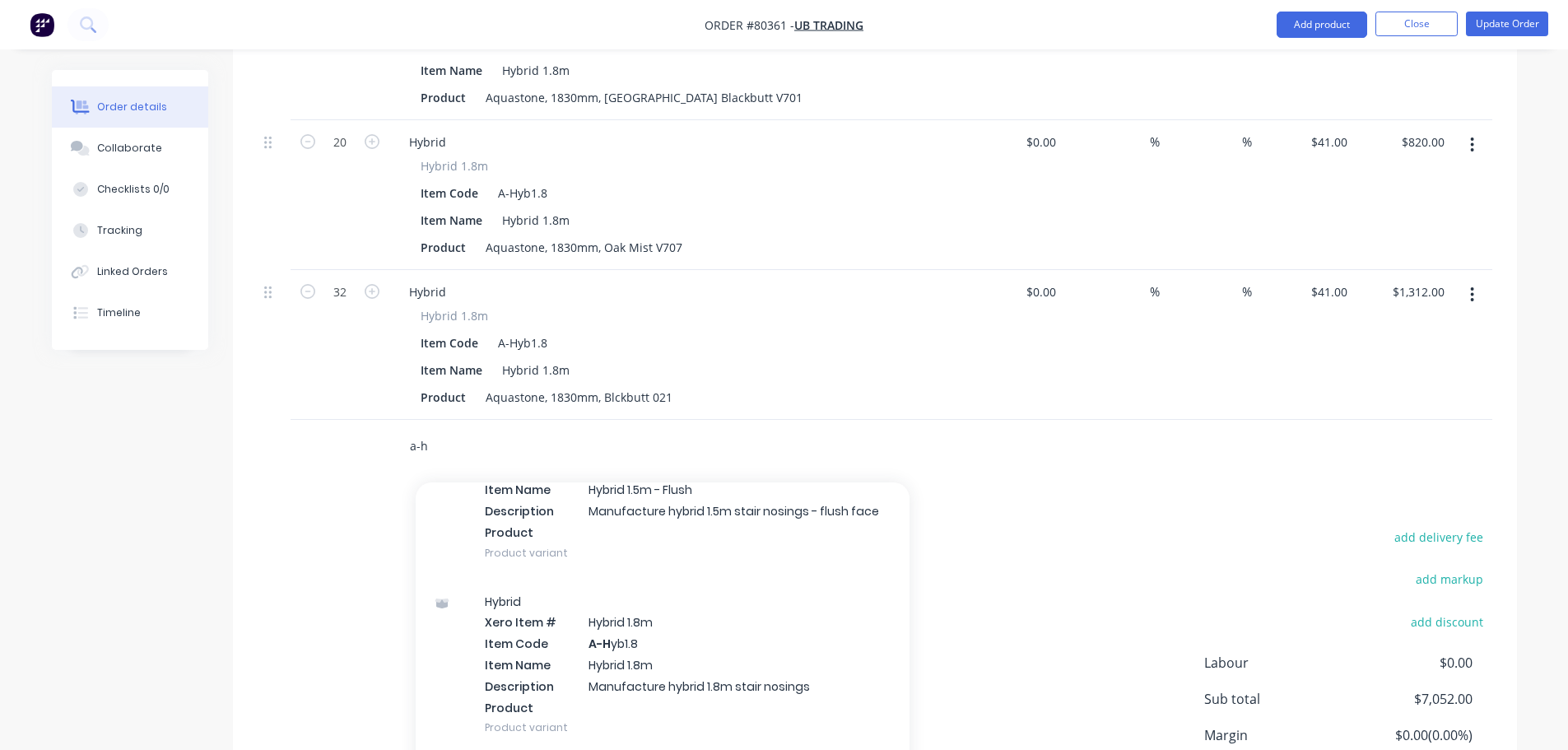
type input "a-h"
click at [567, 637] on div "Hybrid Xero Item # Hybrid 1.8m Item Code A-H yb1.8 Item Name Hybrid 1.8m Descri…" at bounding box center [663, 664] width 494 height 175
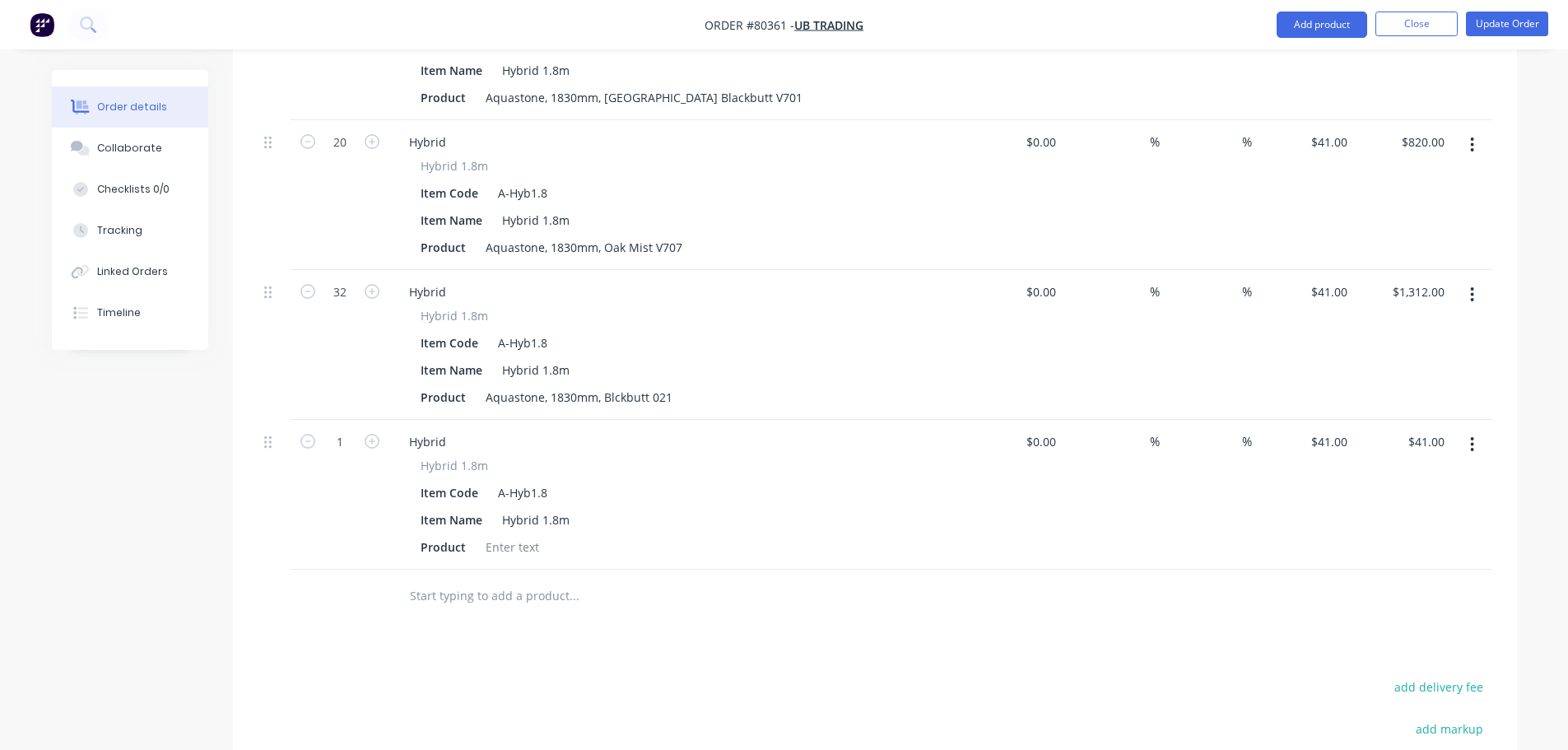
click at [363, 431] on button "button" at bounding box center [373, 439] width 22 height 17
type input "2"
type input "$82.00"
click at [369, 434] on icon "button" at bounding box center [372, 441] width 15 height 15
type input "3"
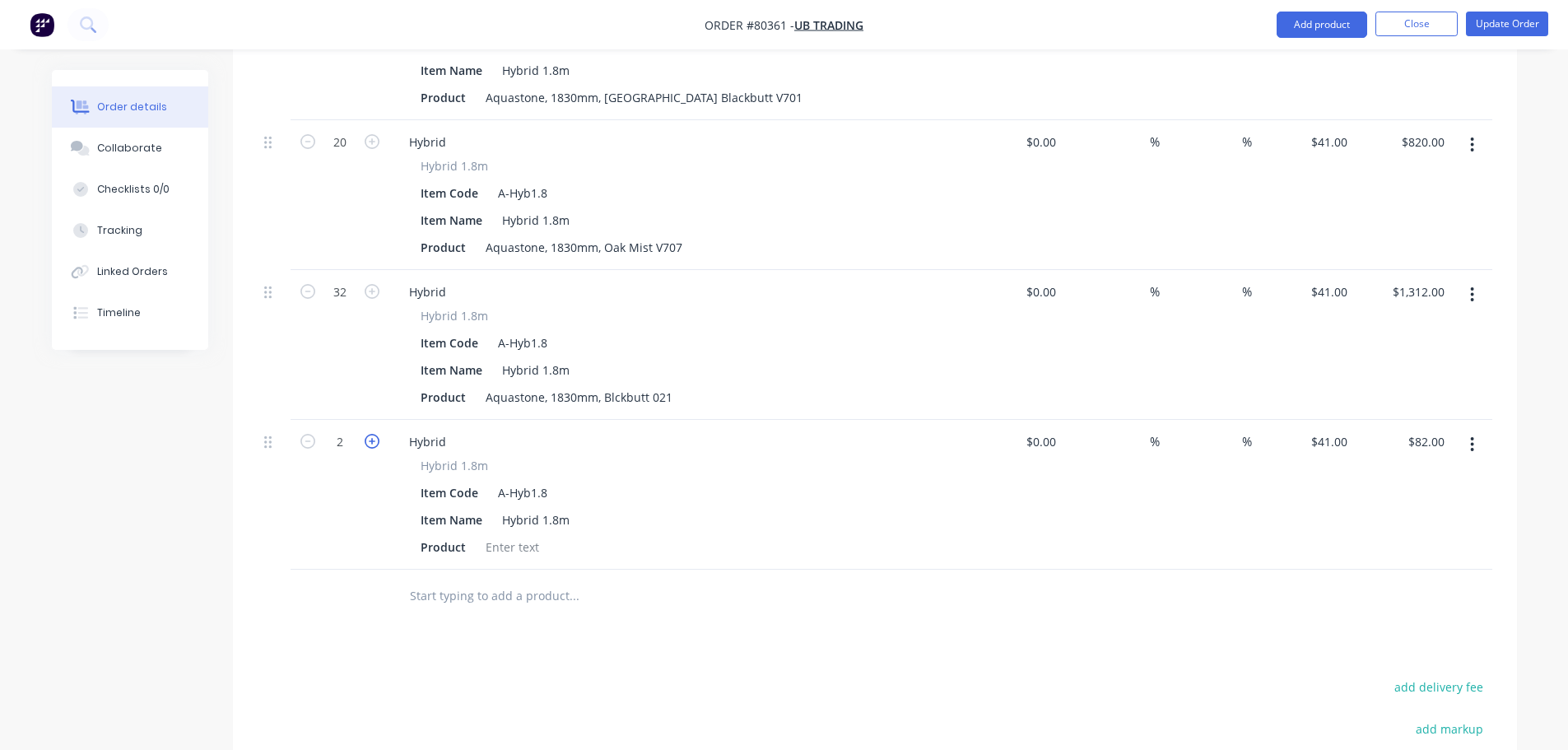
type input "$123.00"
click at [369, 434] on icon "button" at bounding box center [372, 441] width 15 height 15
type input "4"
type input "$164.00"
click at [369, 434] on icon "button" at bounding box center [372, 441] width 15 height 15
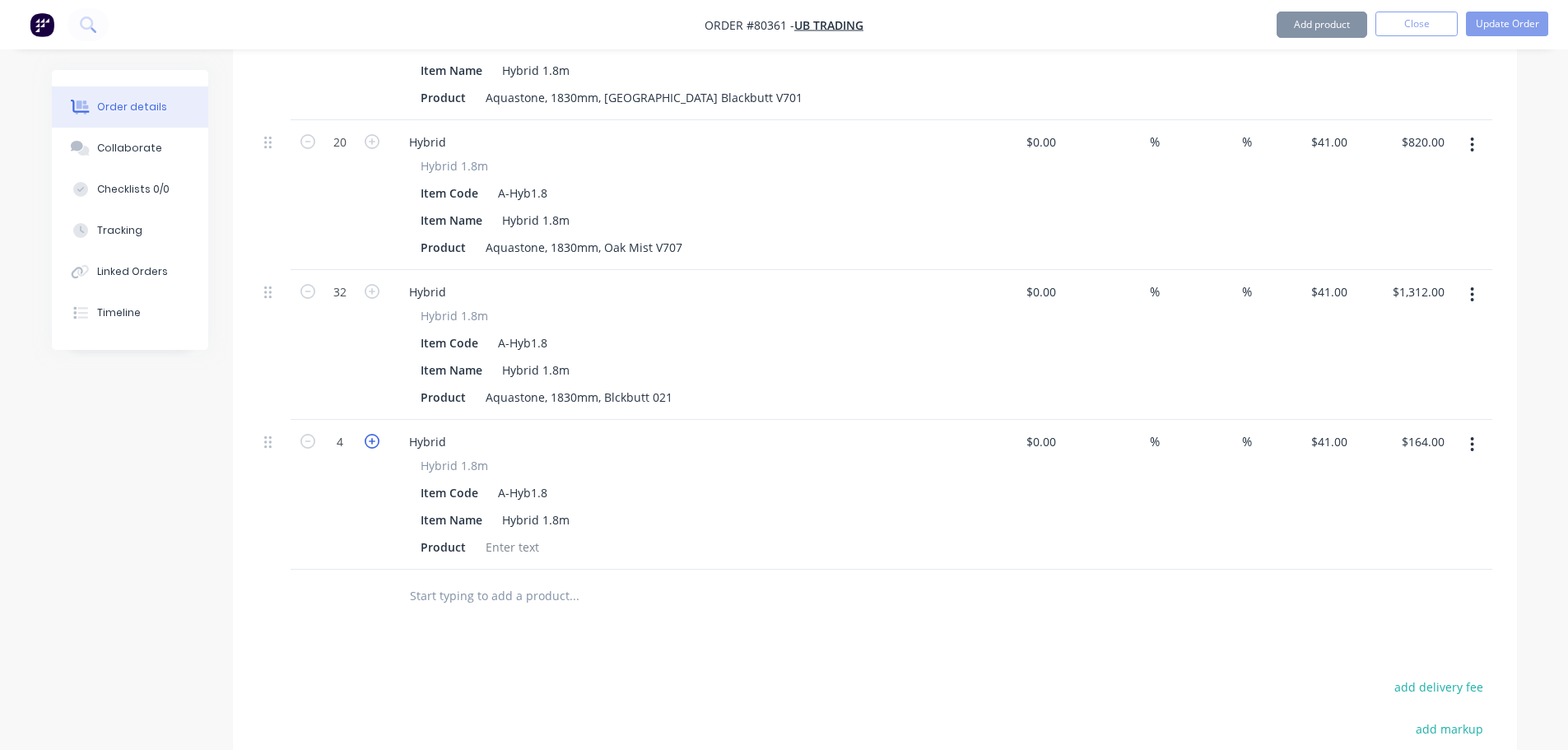
type input "5"
type input "$205.00"
type input "$0.00"
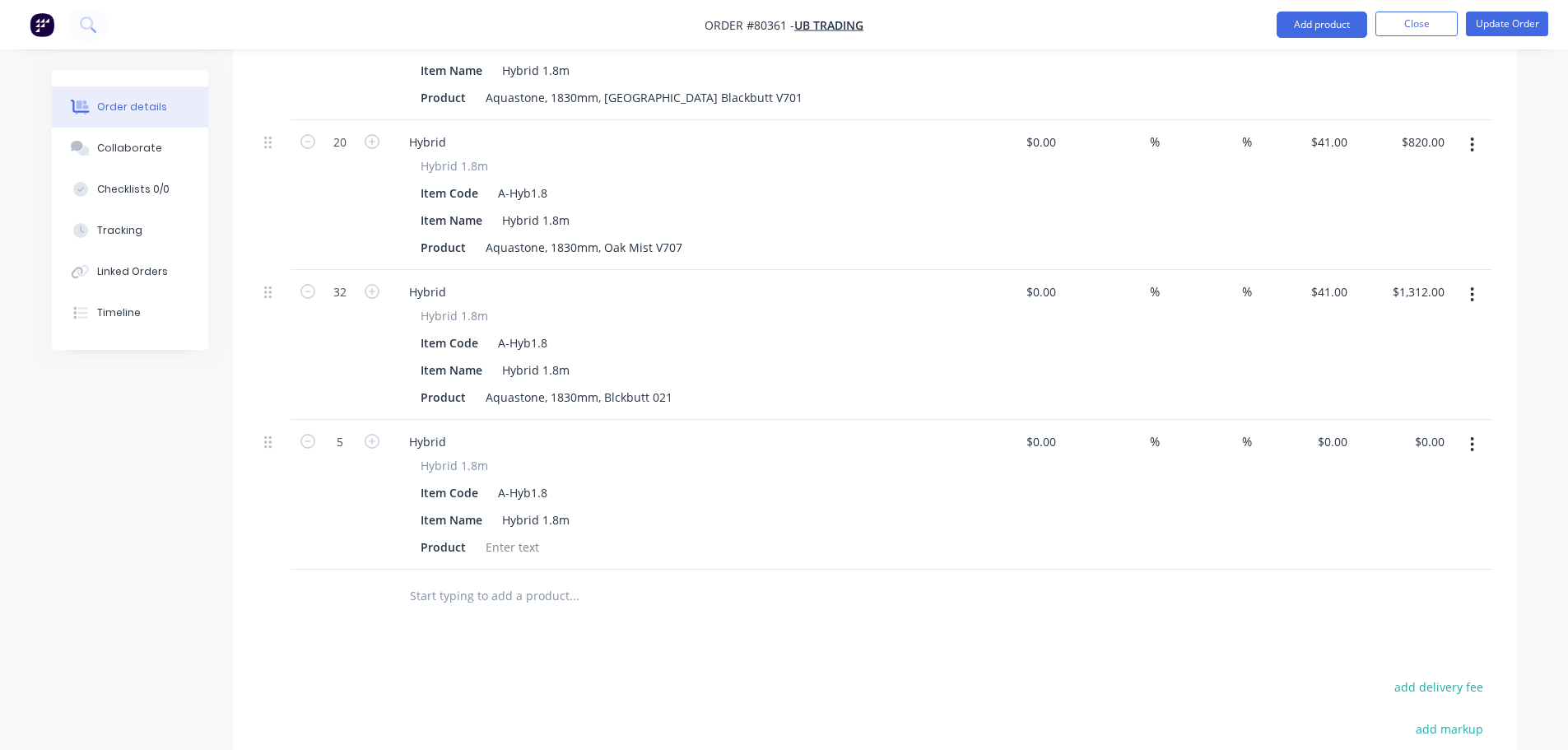
click at [660, 508] on div "Item Name Hybrid 1.8m" at bounding box center [674, 520] width 520 height 24
click at [1317, 420] on div "0 0" at bounding box center [1305, 494] width 97 height 150
type input "$41.00"
type input "$205.00"
click at [657, 420] on div "Hybrid Hybrid 1.8m Item Code A-Hyb1.8 Item Name Hybrid 1.8m Product" at bounding box center [677, 494] width 576 height 150
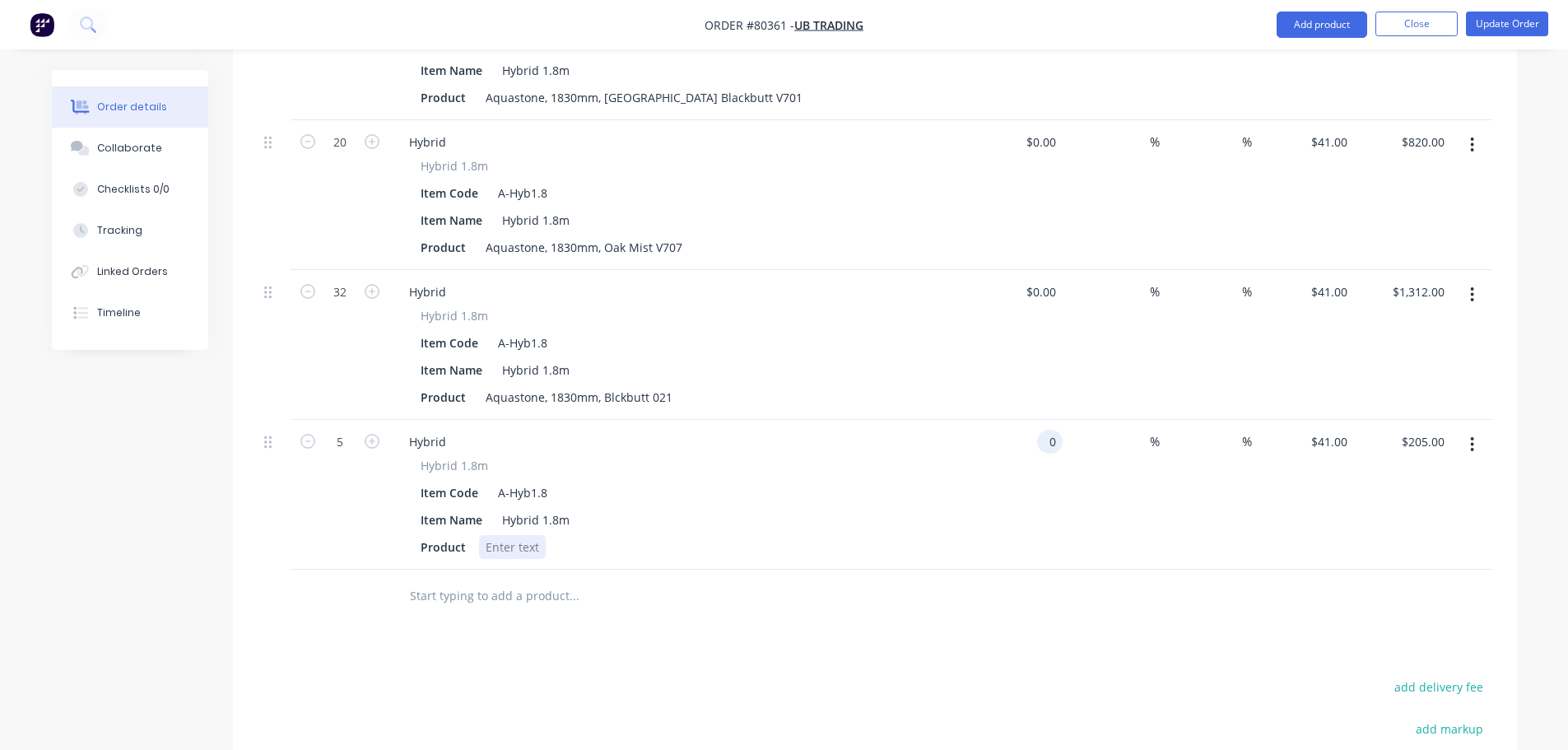
type input "$0.00"
click at [524, 535] on div at bounding box center [511, 547] width 66 height 24
type input "$0.00"
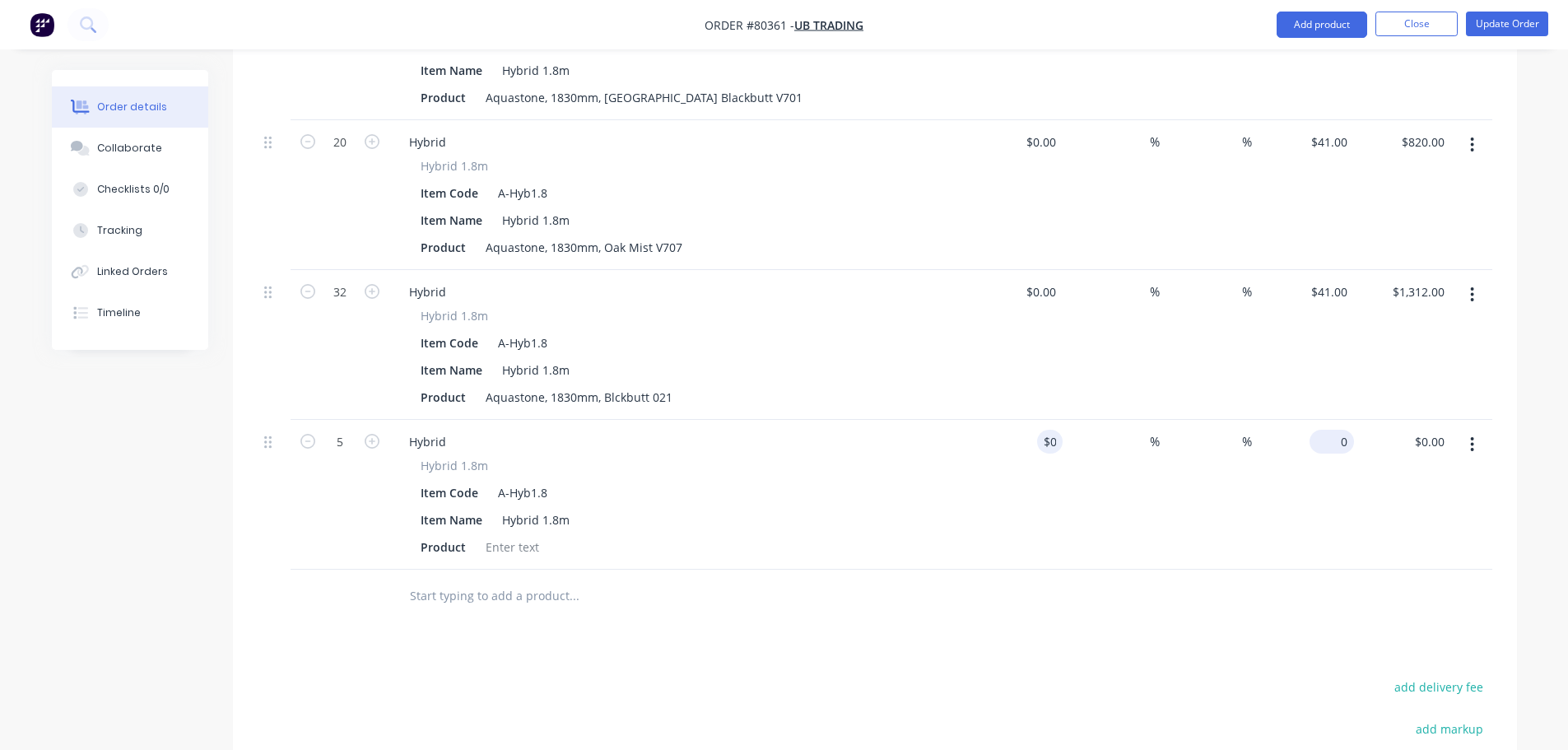
click at [1330, 420] on div "0 $0.00" at bounding box center [1305, 494] width 97 height 150
type input "$41.00"
type input "$205.00"
click at [611, 541] on div "Hybrid Hybrid 1.8m Item Code A-Hyb1.8 Item Name Hybrid 1.8m Product" at bounding box center [677, 494] width 576 height 150
paste div
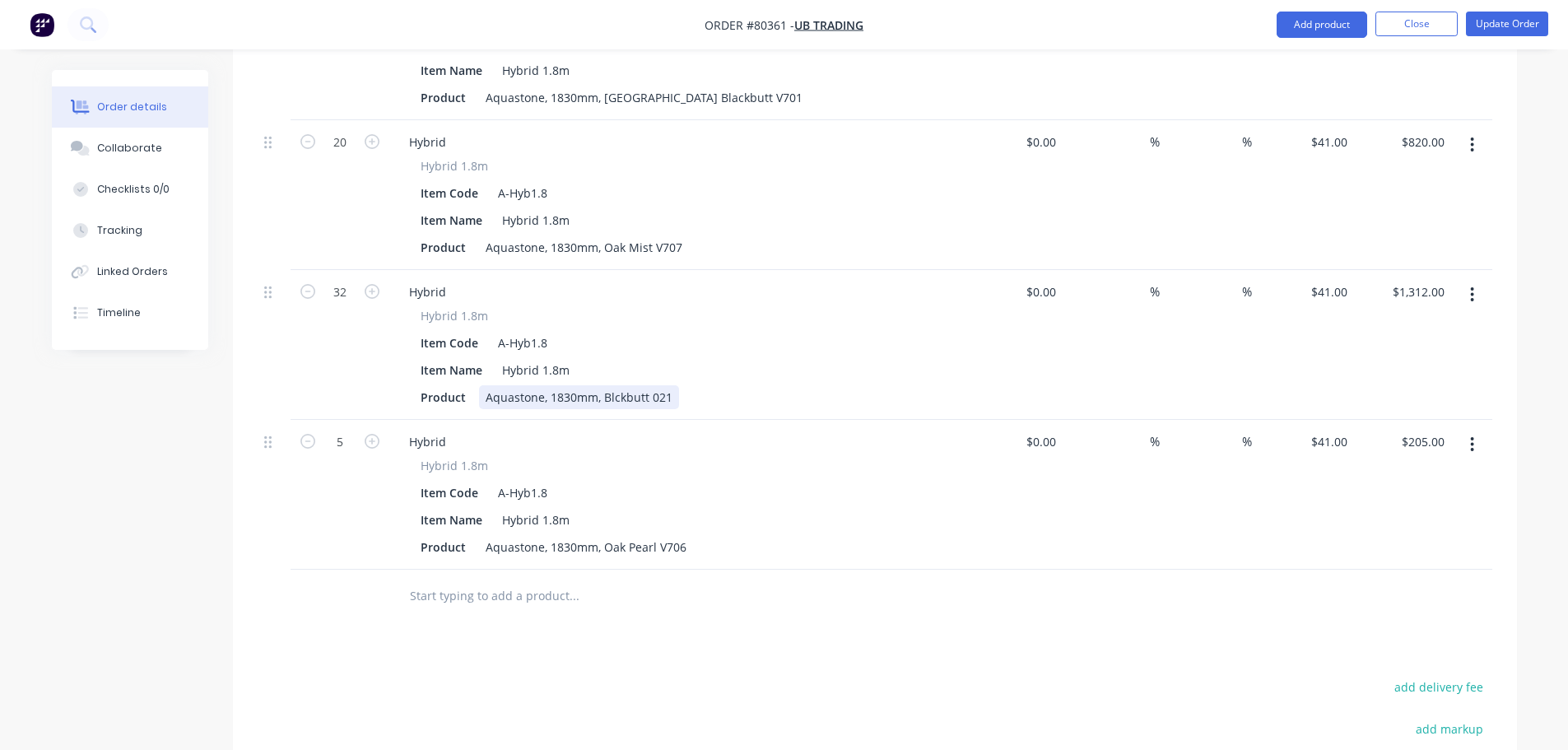
click at [611, 385] on div "Aquastone, 1830mm, Blckbutt 021" at bounding box center [579, 397] width 200 height 24
click at [1479, 430] on button "button" at bounding box center [1472, 445] width 39 height 30
drag, startPoint x: 606, startPoint y: 522, endPoint x: 698, endPoint y: 522, distance: 92.0
click at [698, 535] on div "Product Aquastone, 1830mm, Oak Pearl V706" at bounding box center [674, 547] width 520 height 24
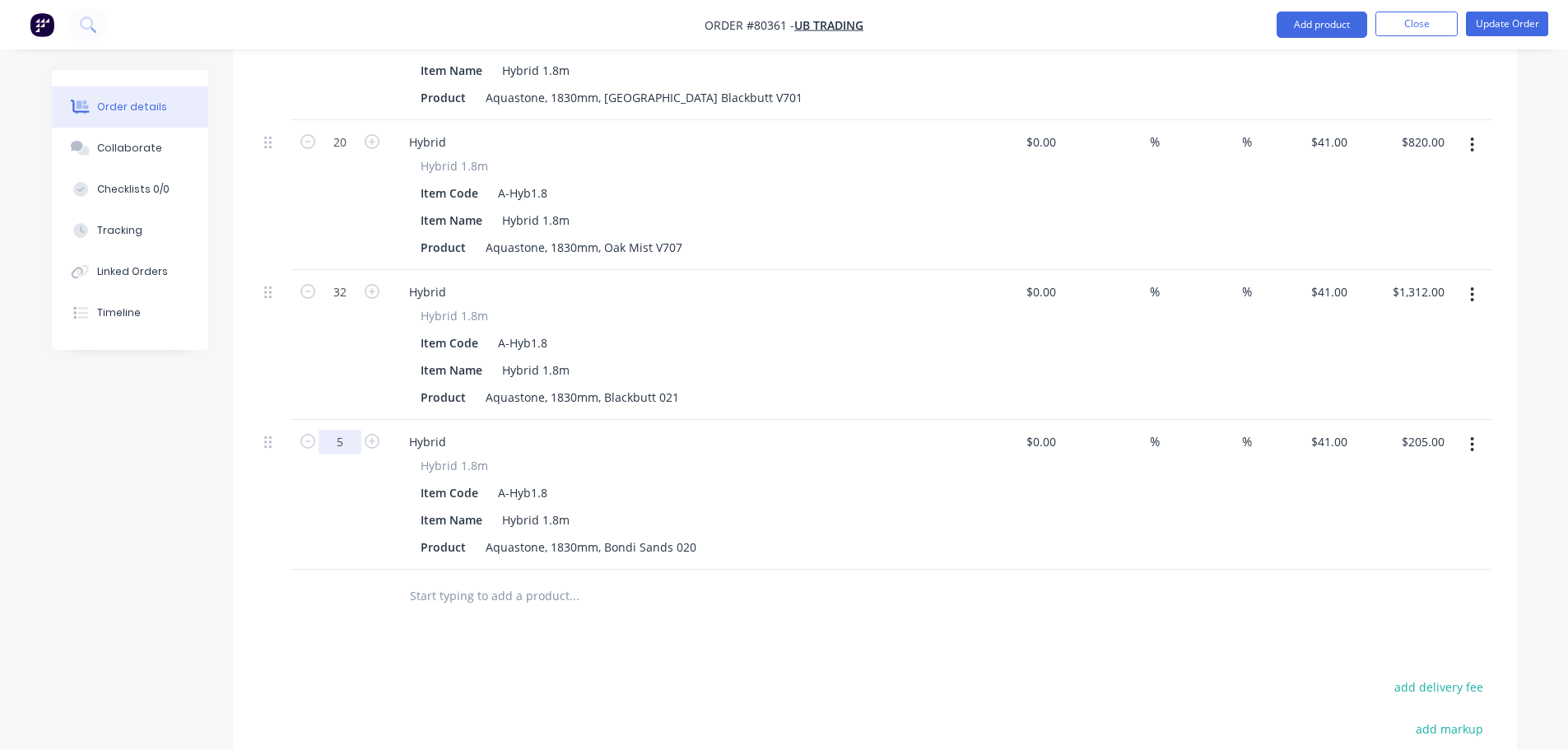
type input "20"
type input "$820.00"
click at [1476, 430] on button "button" at bounding box center [1472, 445] width 39 height 30
click at [1434, 508] on div "Duplicate" at bounding box center [1414, 520] width 127 height 24
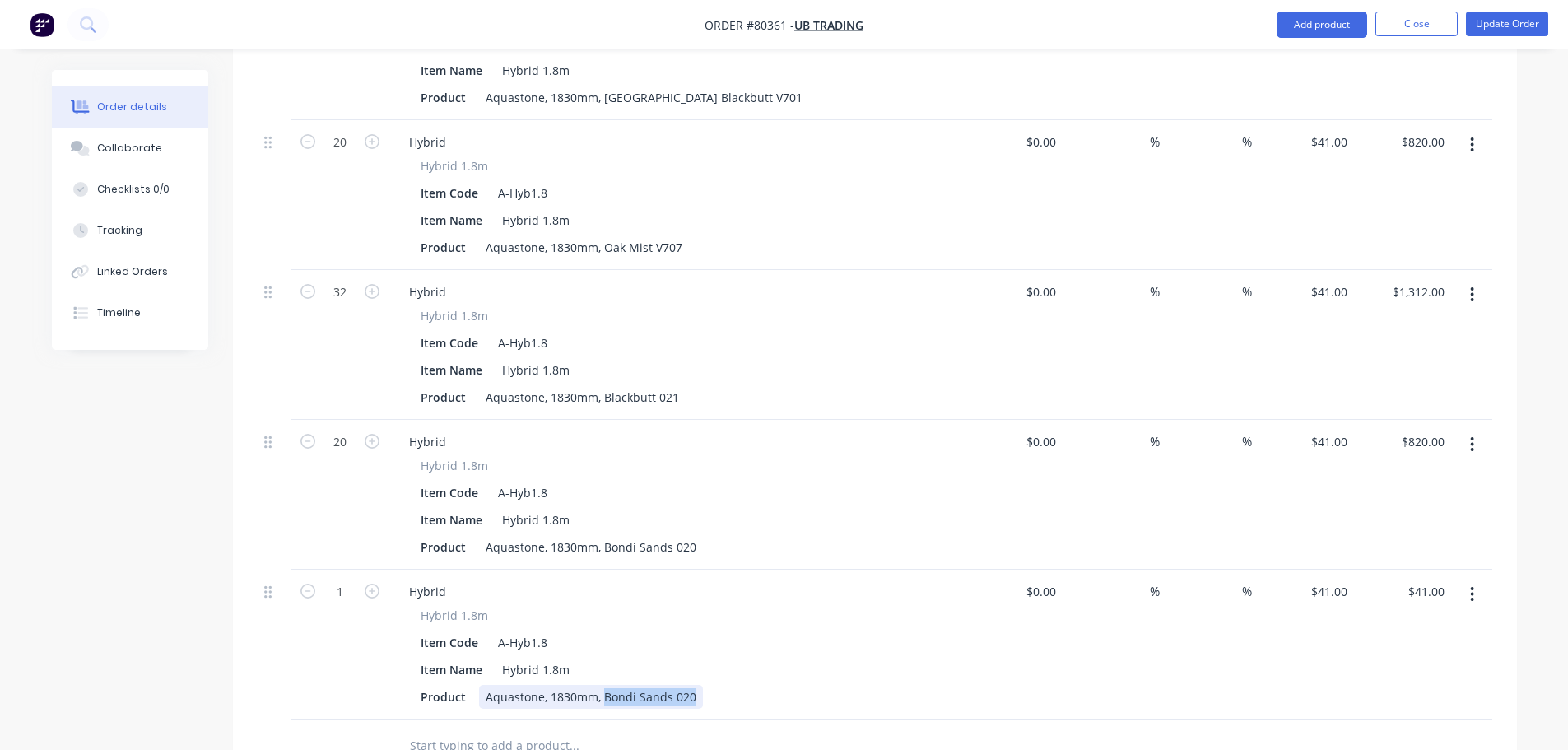
drag, startPoint x: 601, startPoint y: 673, endPoint x: 698, endPoint y: 671, distance: 97.0
click at [698, 685] on div "Product Aquastone, 1830mm, Bondi Sands 020" at bounding box center [674, 696] width 520 height 24
click at [676, 685] on div "Aquastone, 1830mm, Oak Latte 020" at bounding box center [582, 696] width 207 height 24
type input "20"
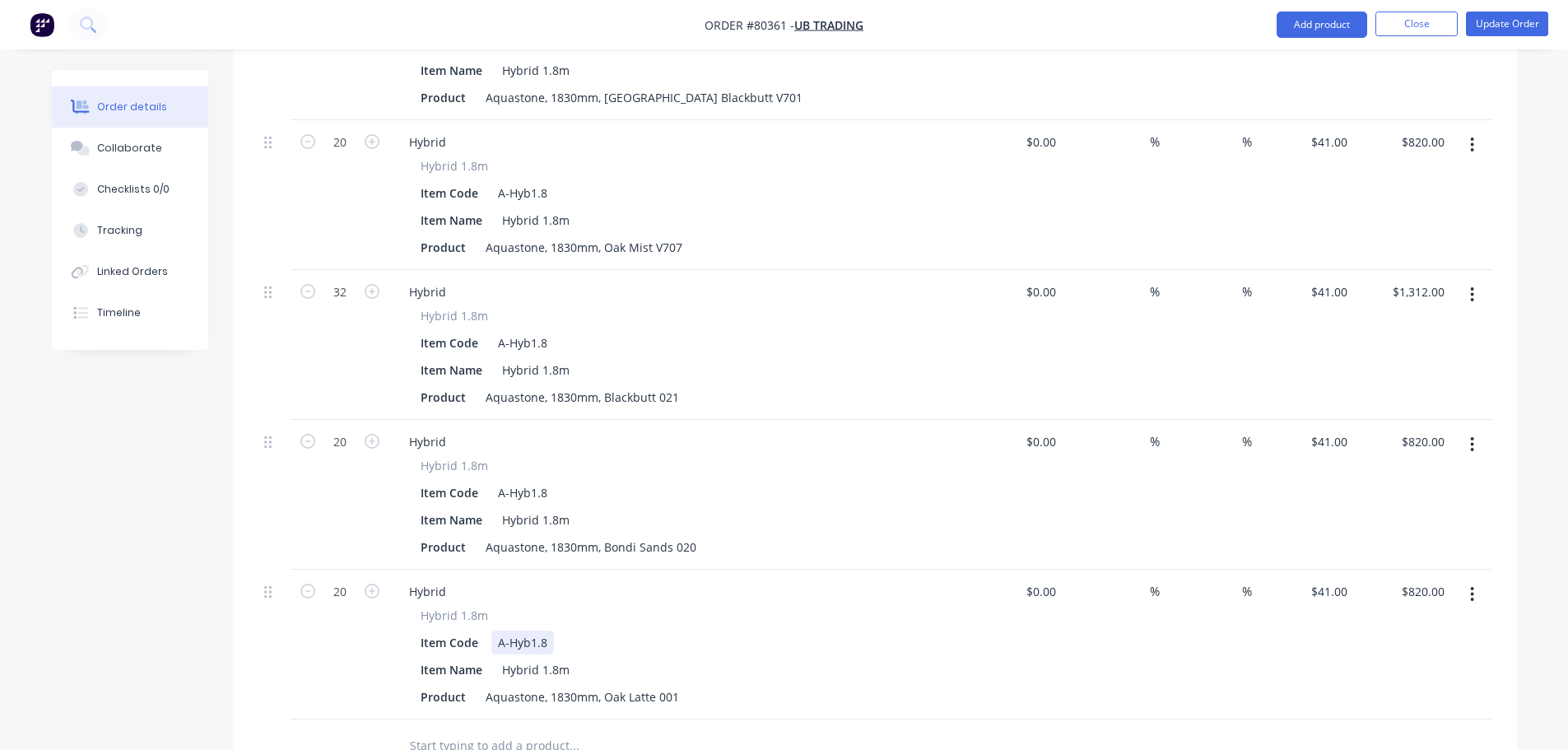
type input "$820.00"
click at [707, 630] on div "Item Code A-Hyb1.8" at bounding box center [674, 642] width 520 height 24
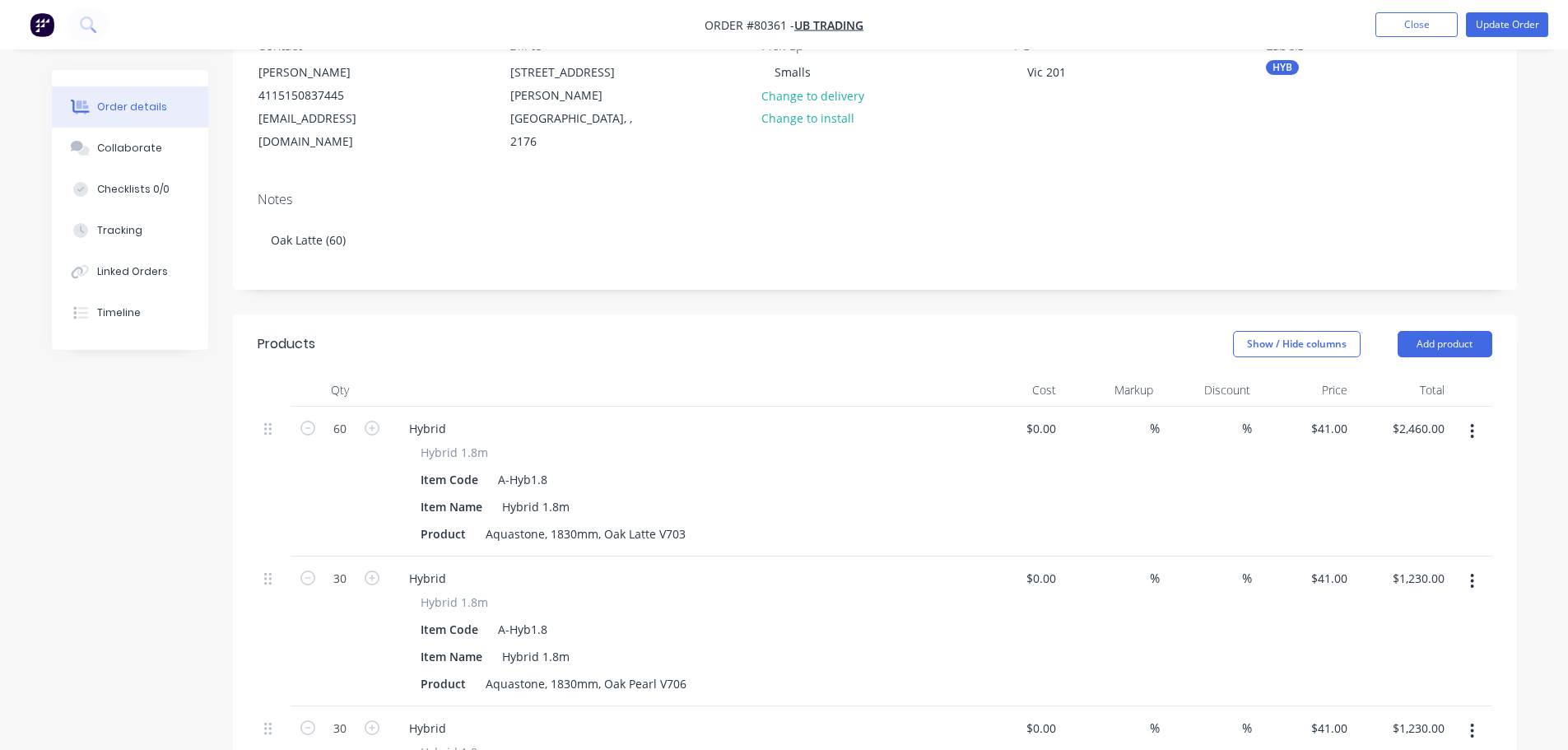
scroll to position [0, 0]
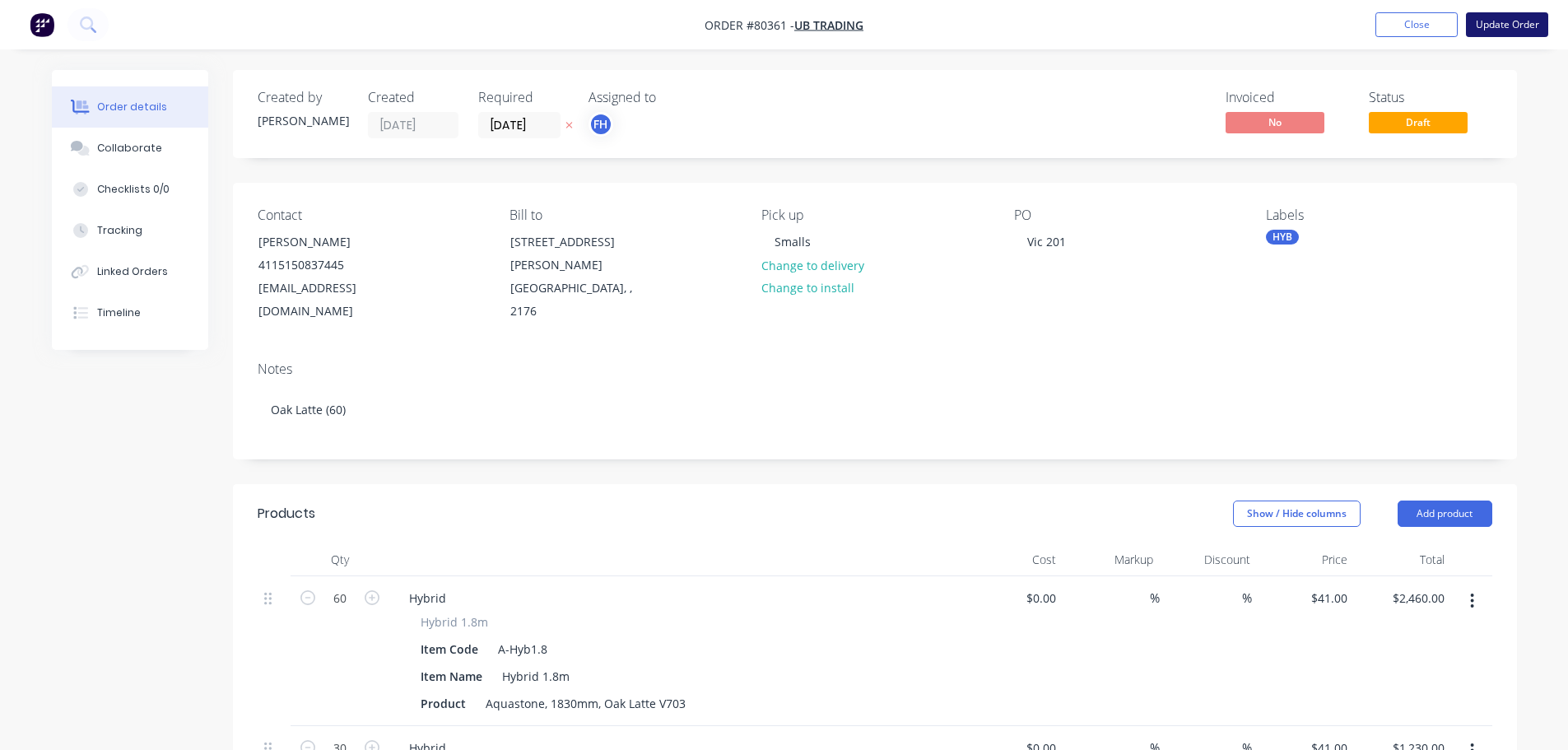
click at [1497, 27] on button "Update Order" at bounding box center [1507, 24] width 82 height 25
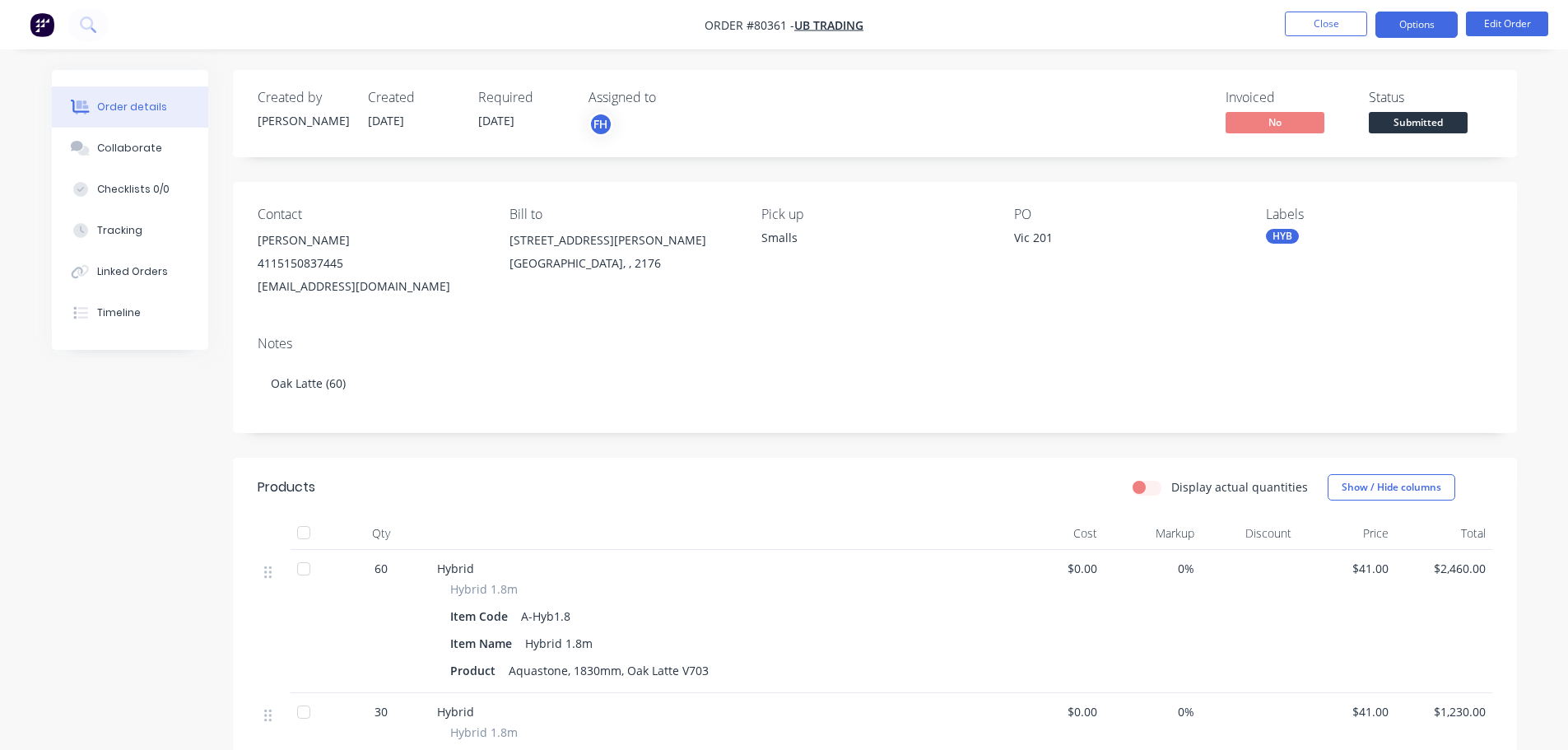
click at [1402, 25] on button "Options" at bounding box center [1416, 25] width 82 height 27
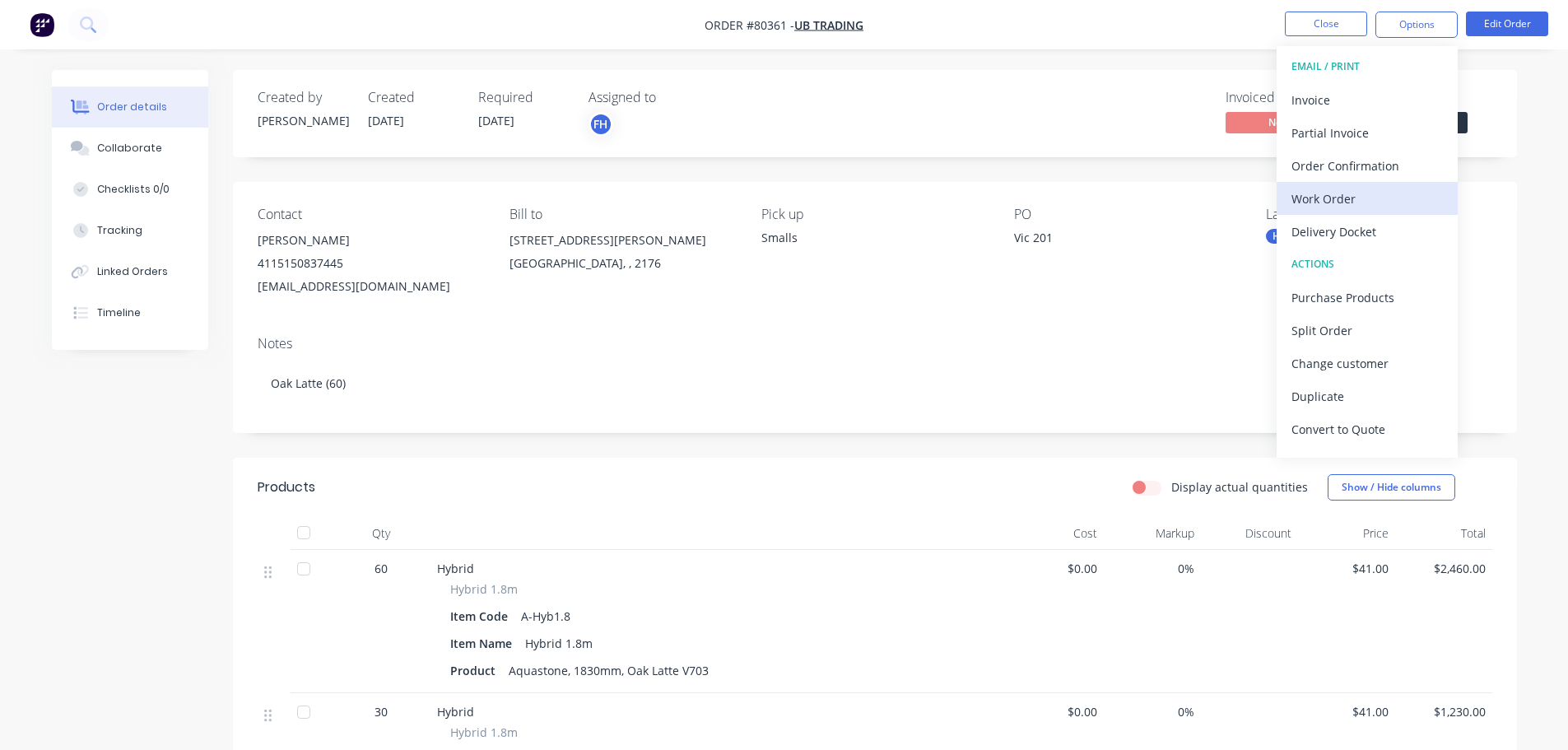
click at [1313, 200] on div "Work Order" at bounding box center [1367, 199] width 152 height 24
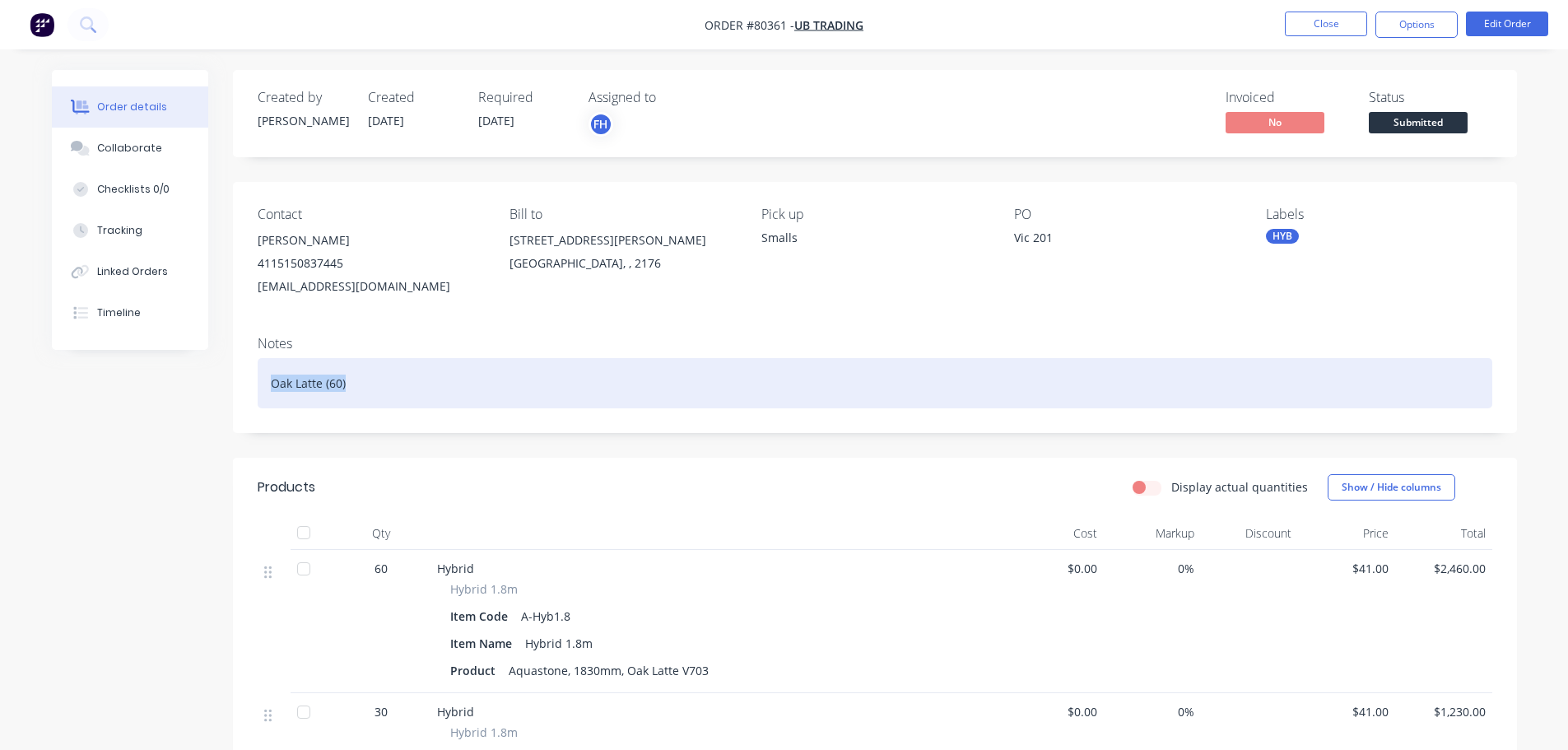
drag, startPoint x: 365, startPoint y: 392, endPoint x: 275, endPoint y: 394, distance: 90.0
click at [275, 394] on div "Oak Latte (60)" at bounding box center [875, 382] width 1235 height 51
click at [333, 381] on div "Hybrid (202)- mixed colours" at bounding box center [875, 382] width 1235 height 51
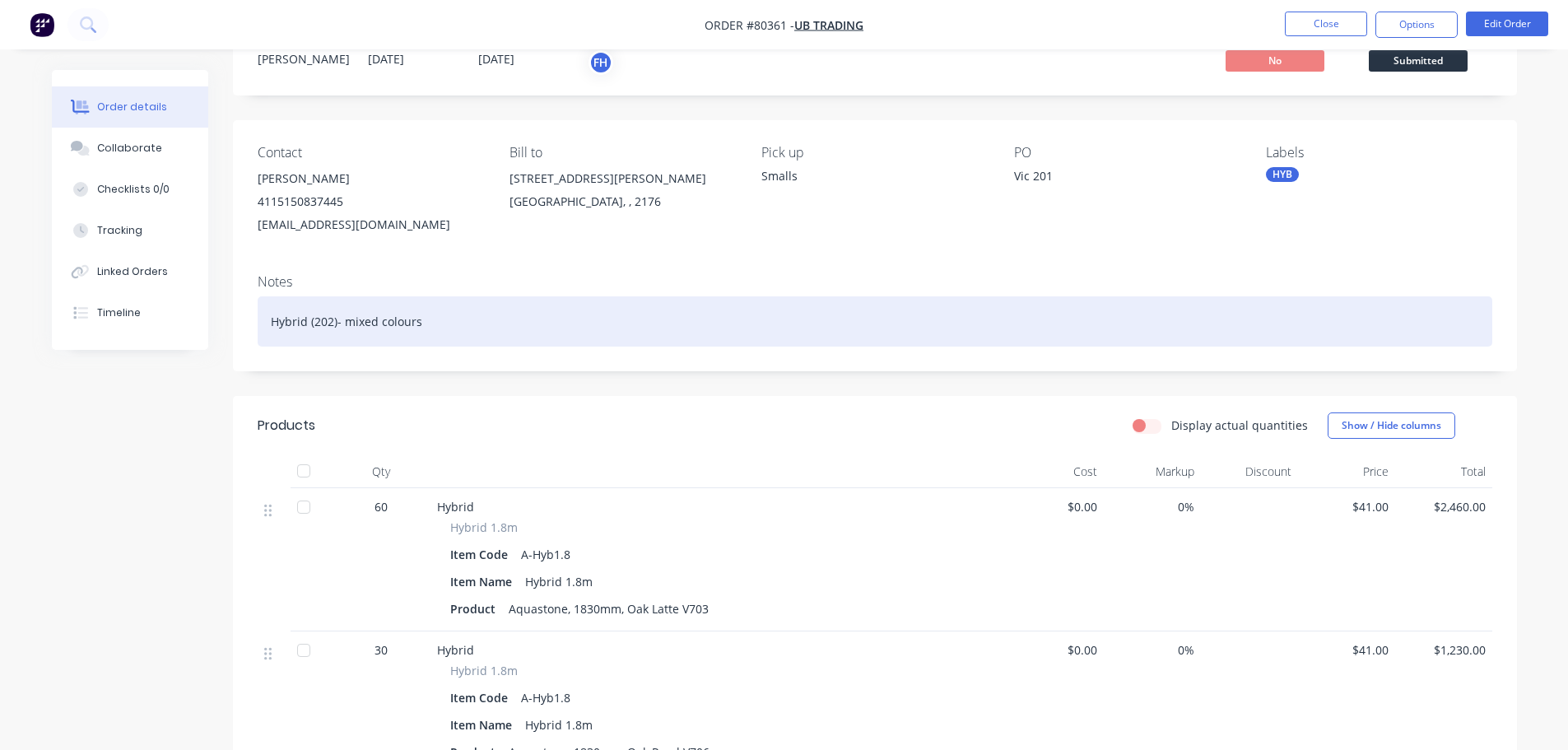
scroll to position [46, 0]
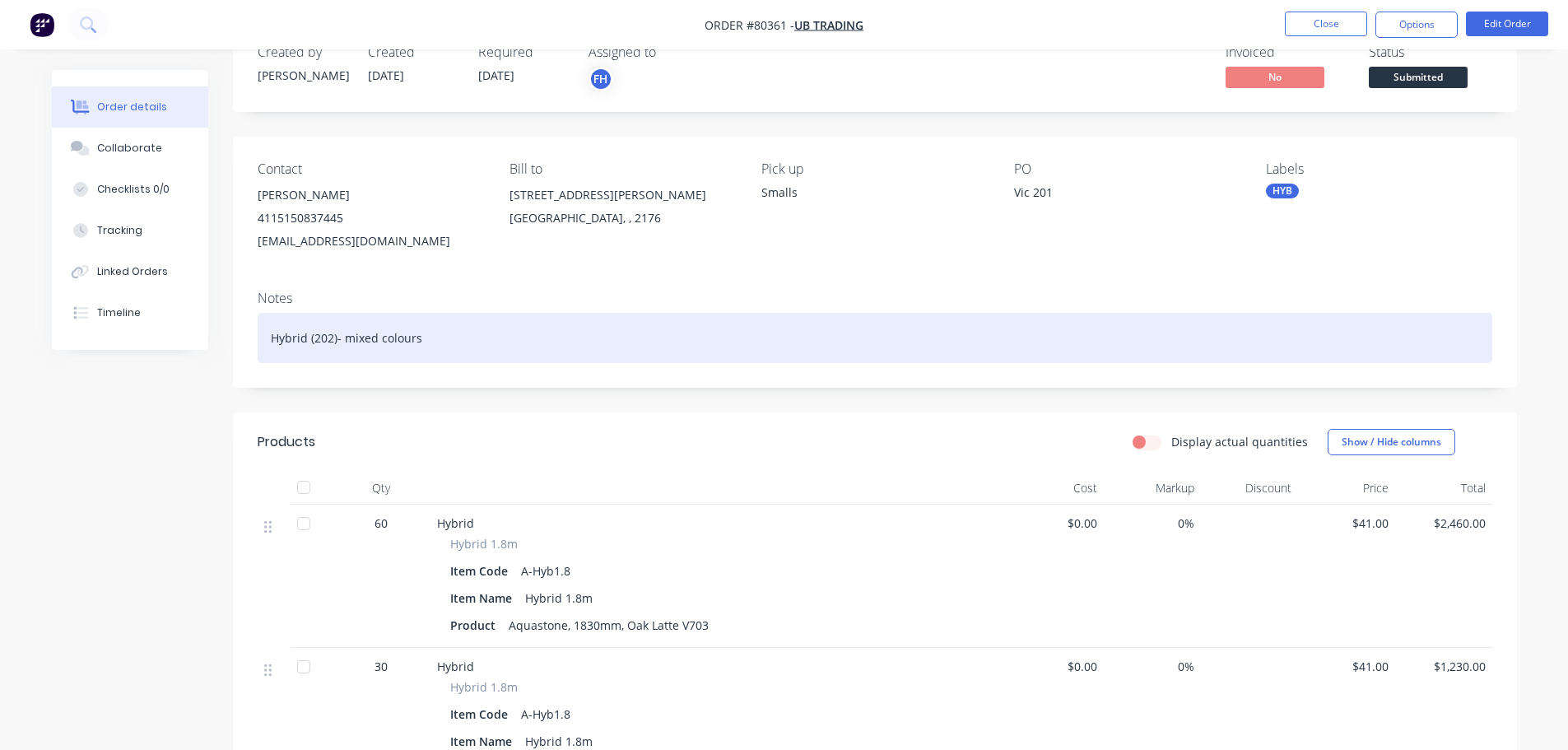
click at [336, 339] on div "Hybrid (202)- mixed colours" at bounding box center [875, 338] width 1235 height 51
click at [442, 334] on div "Hybrid (202) - mixed colours" at bounding box center [875, 338] width 1235 height 51
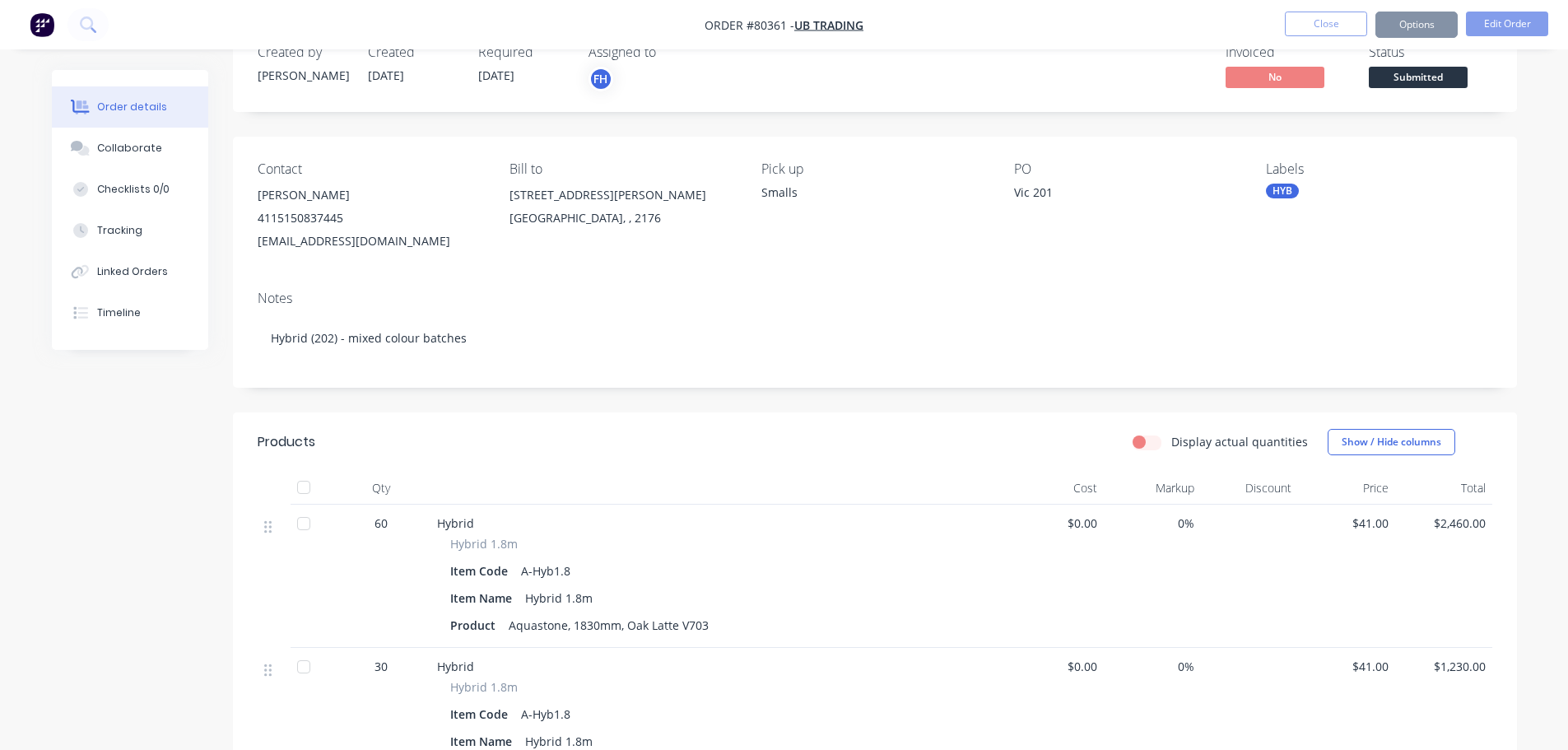
click at [1279, 188] on div "HYB" at bounding box center [1283, 190] width 33 height 15
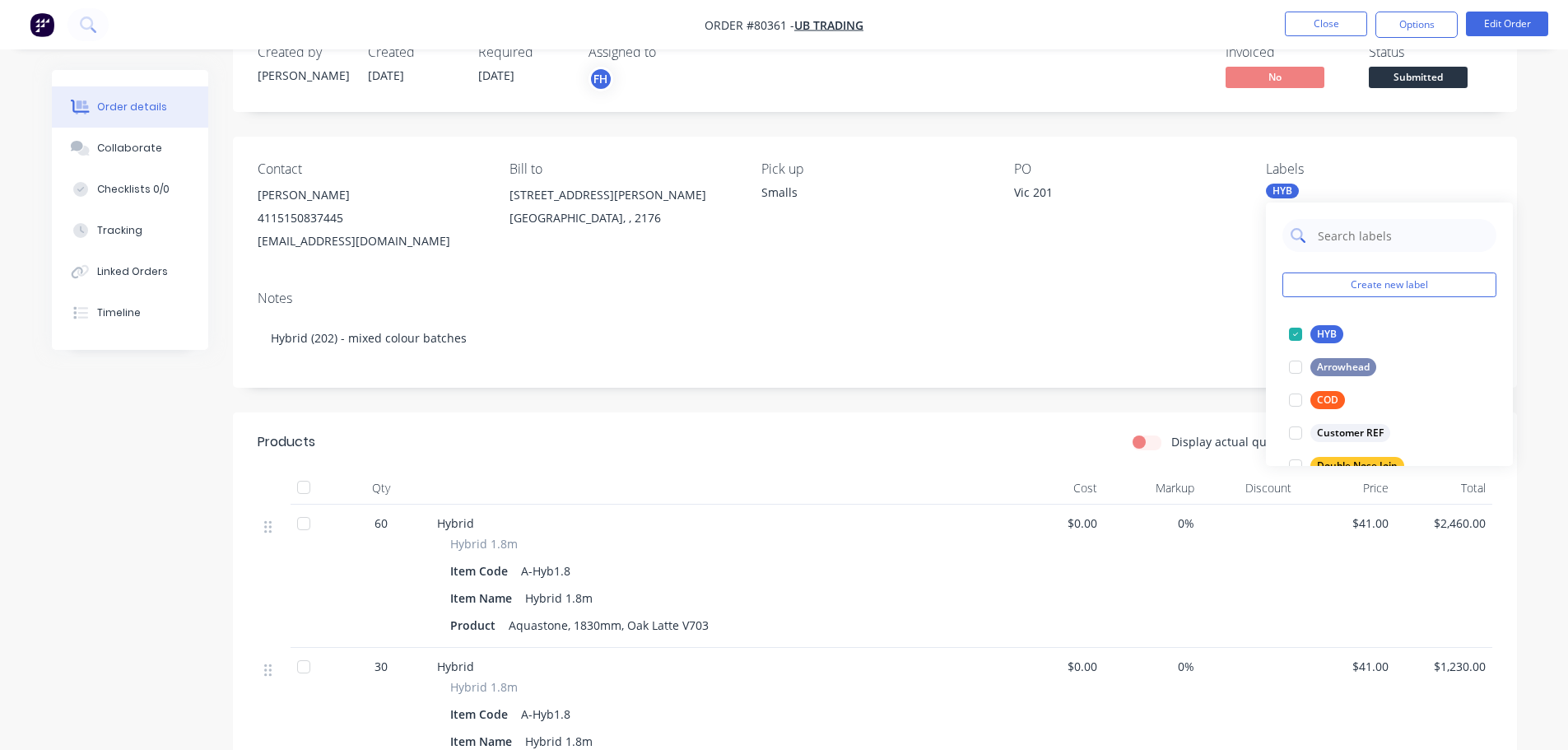
click at [1359, 241] on input "text" at bounding box center [1402, 235] width 172 height 33
type input "split"
click at [1293, 336] on div at bounding box center [1295, 334] width 33 height 33
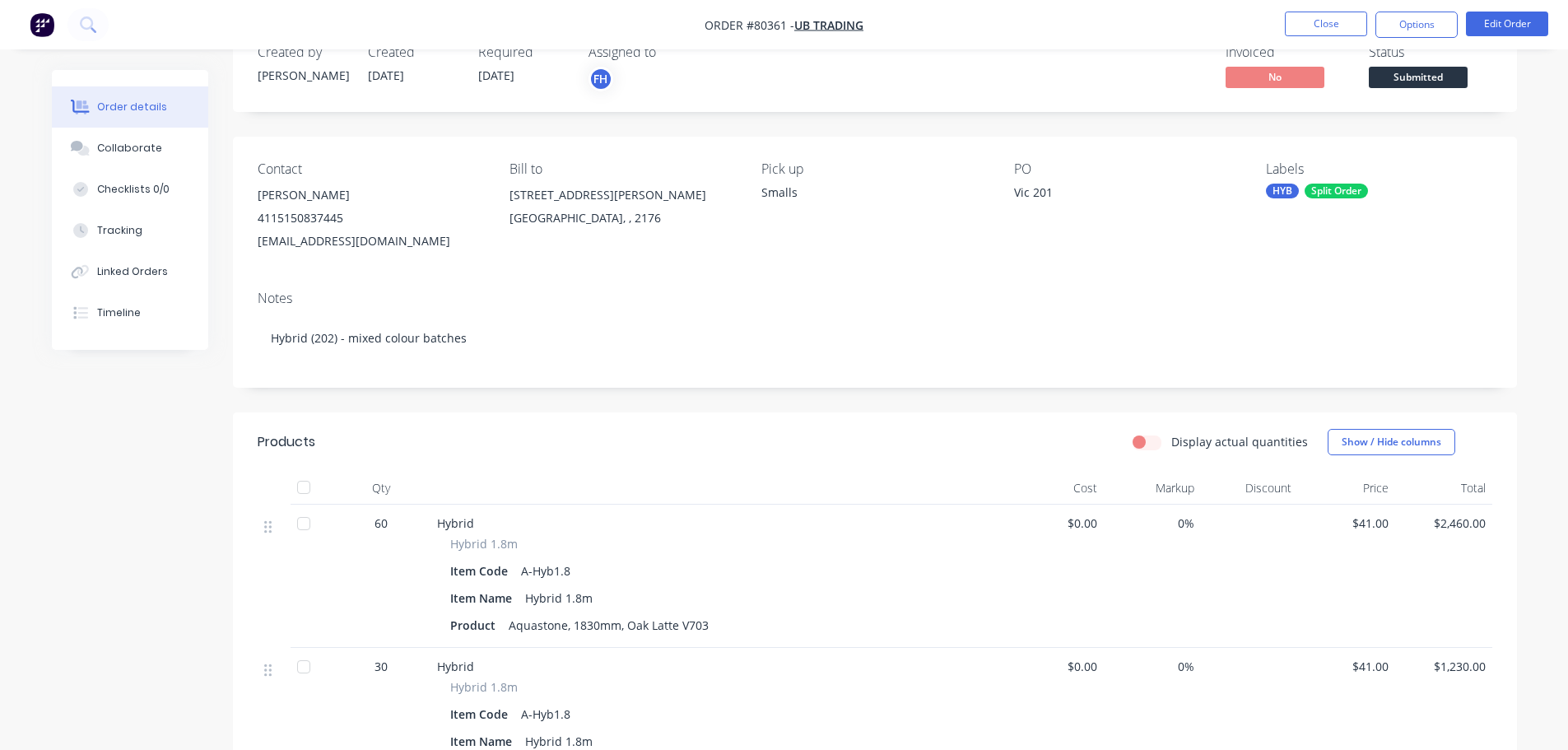
click at [1189, 309] on div "Notes Hybrid (202) - mixed colour batches" at bounding box center [875, 332] width 1285 height 110
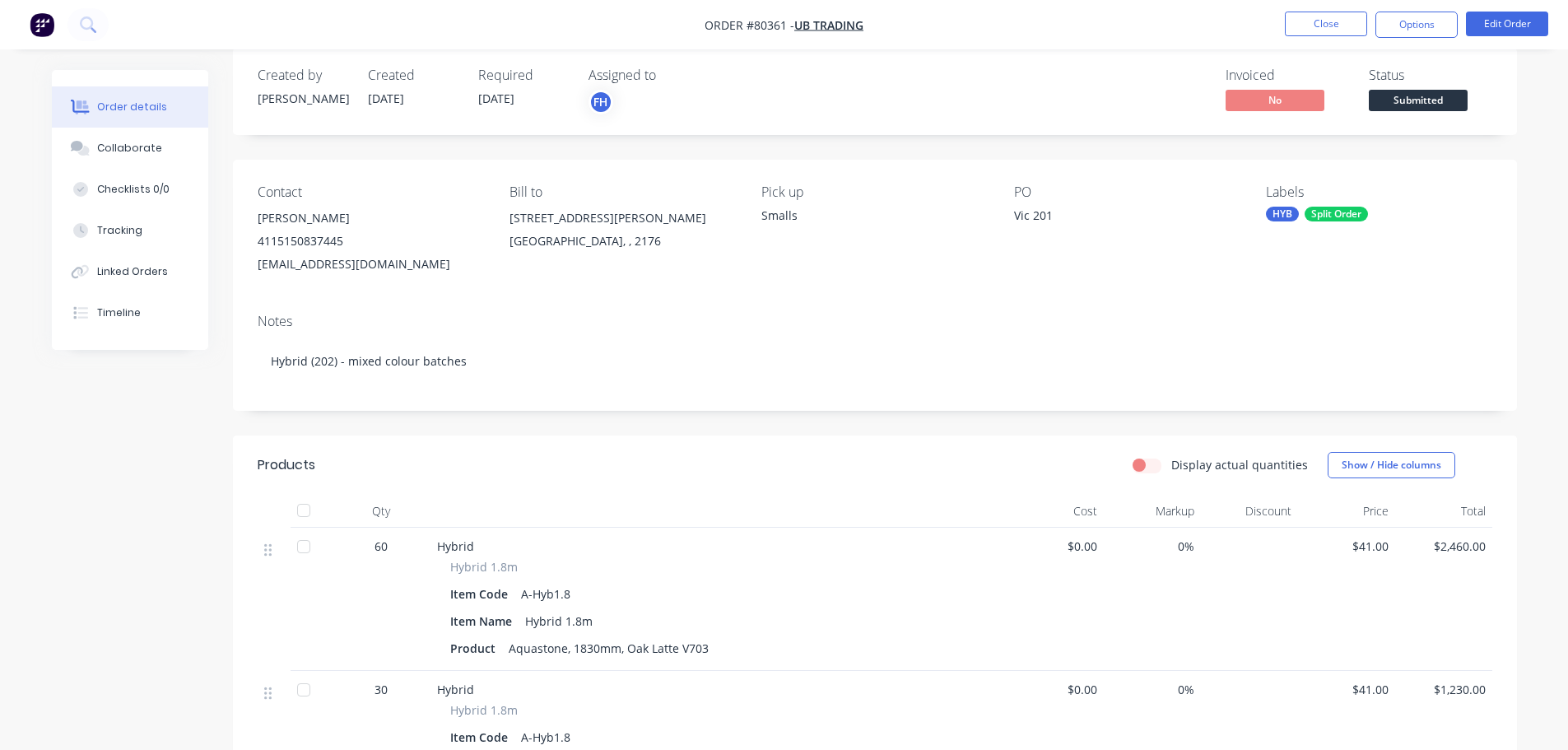
scroll to position [0, 0]
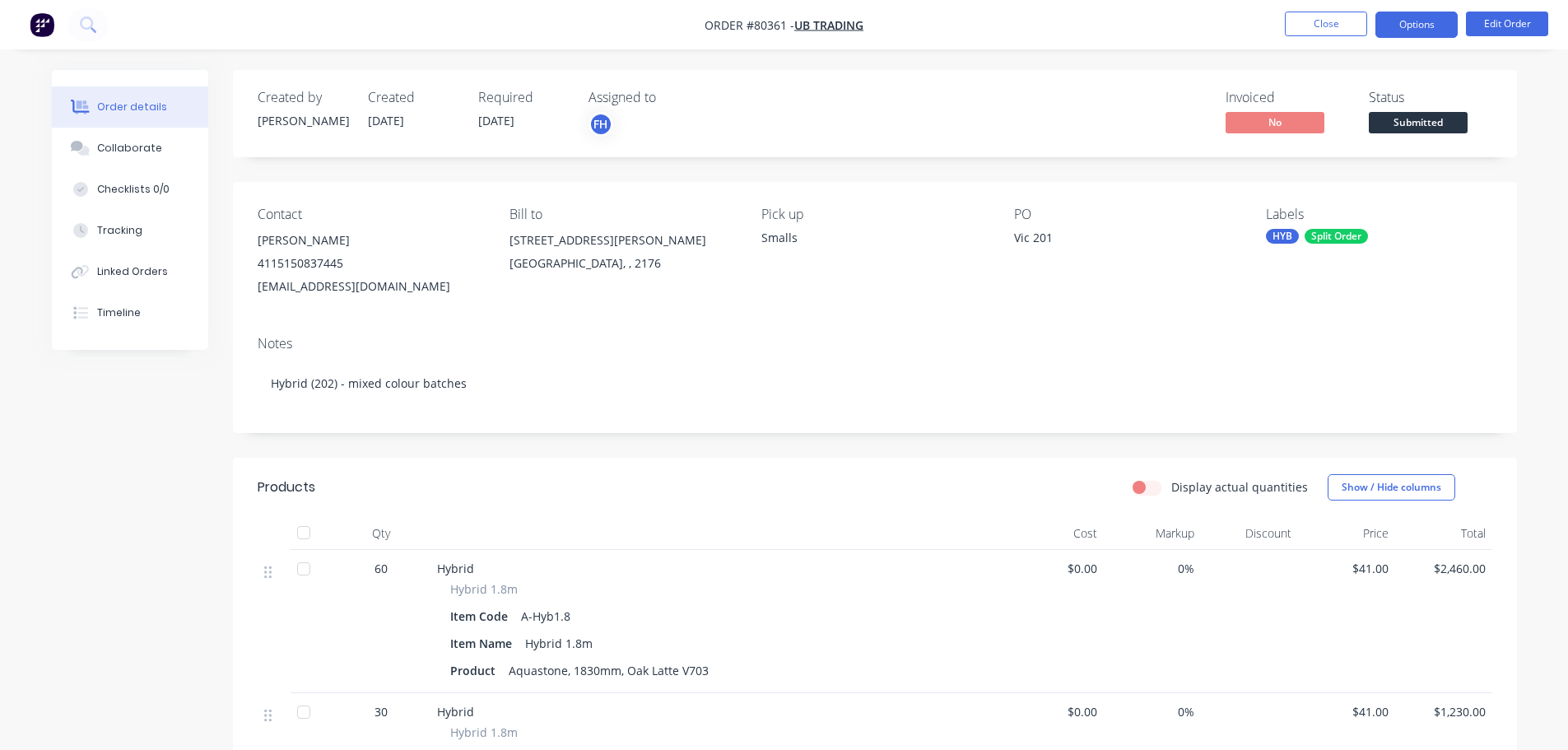
click at [1434, 27] on button "Options" at bounding box center [1416, 25] width 82 height 27
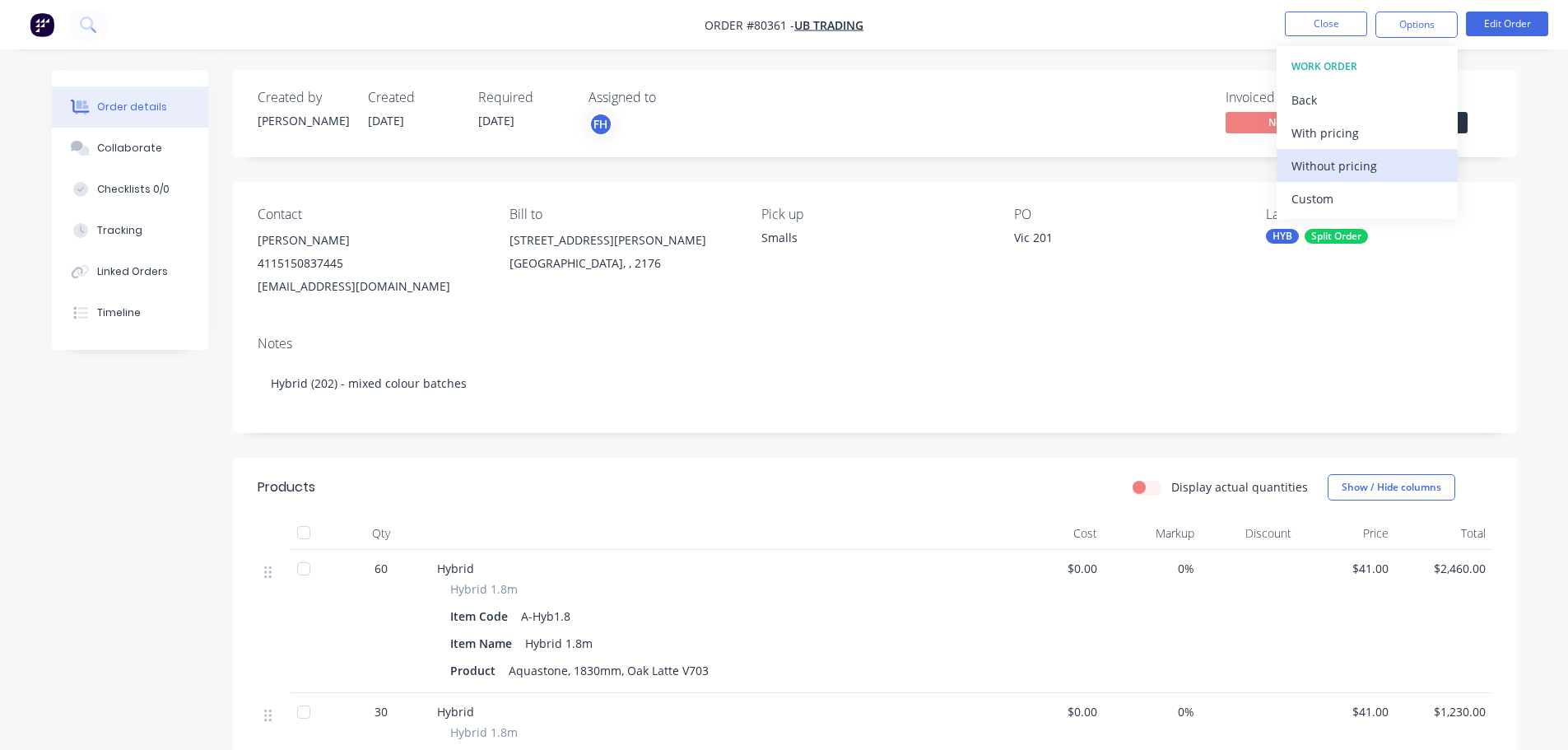
click at [1349, 156] on div "Without pricing" at bounding box center [1367, 165] width 152 height 24
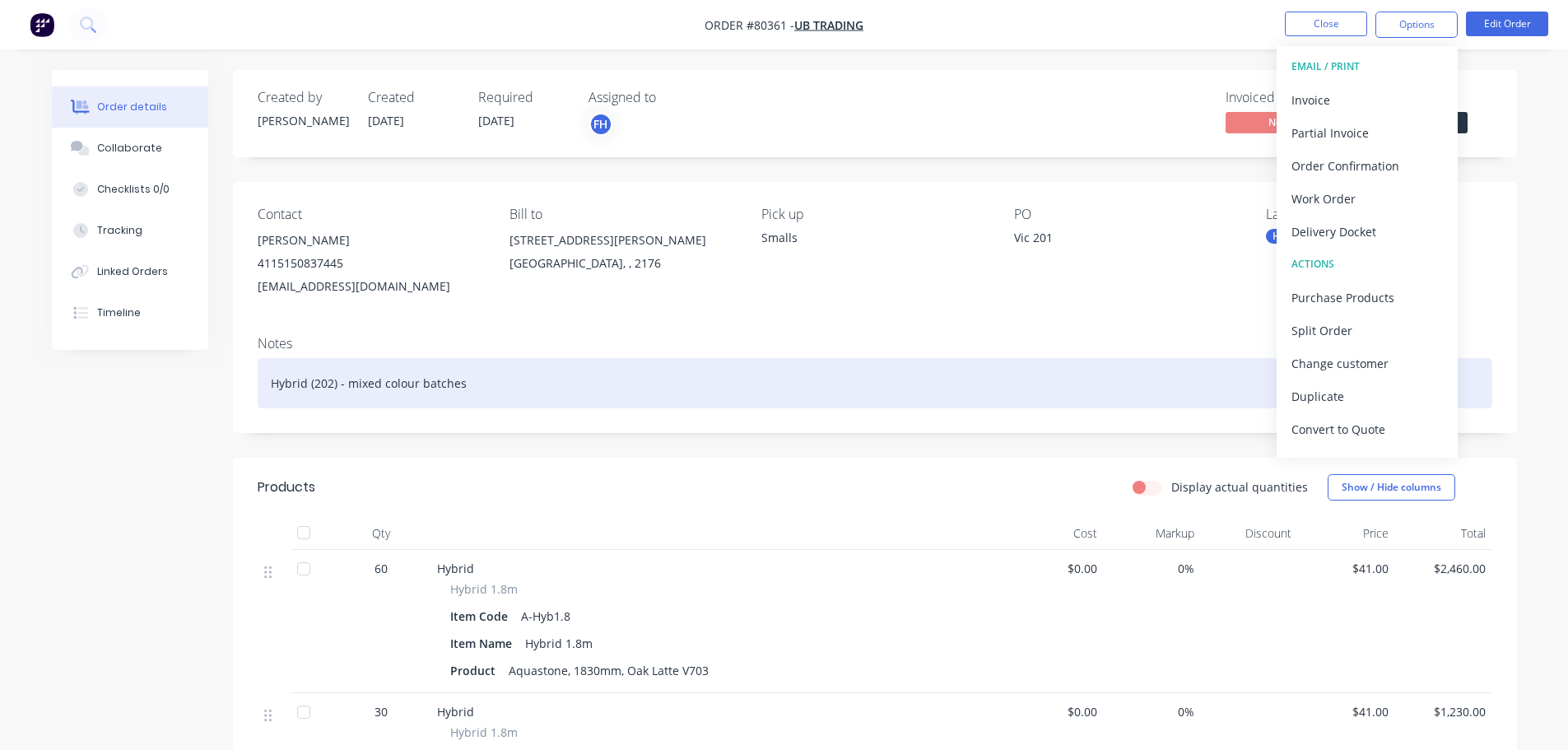
click at [324, 379] on div "Hybrid (202) - mixed colour batches" at bounding box center [875, 382] width 1235 height 51
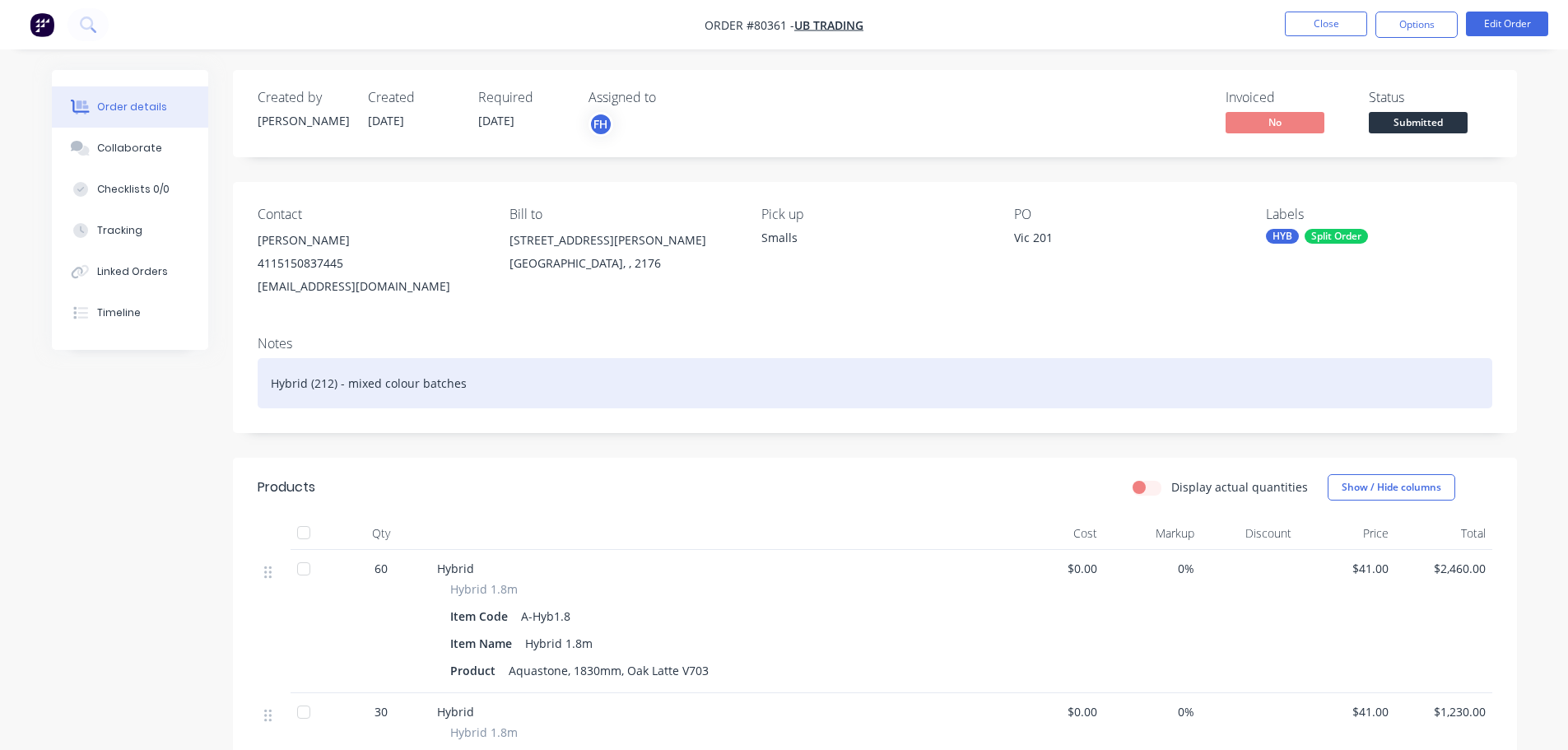
click at [626, 376] on div "Hybrid (212) - mixed colour batches" at bounding box center [875, 382] width 1235 height 51
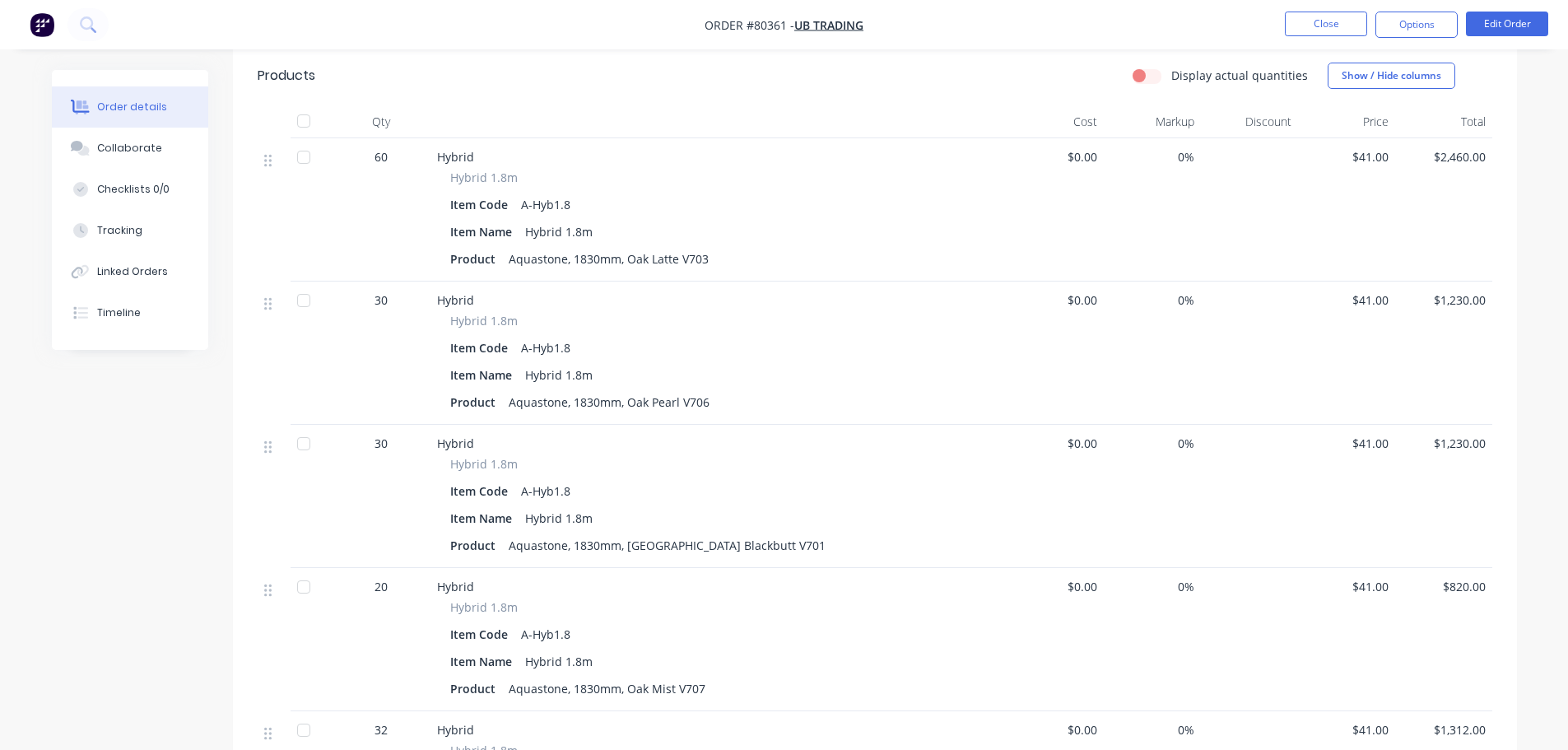
scroll to position [329, 0]
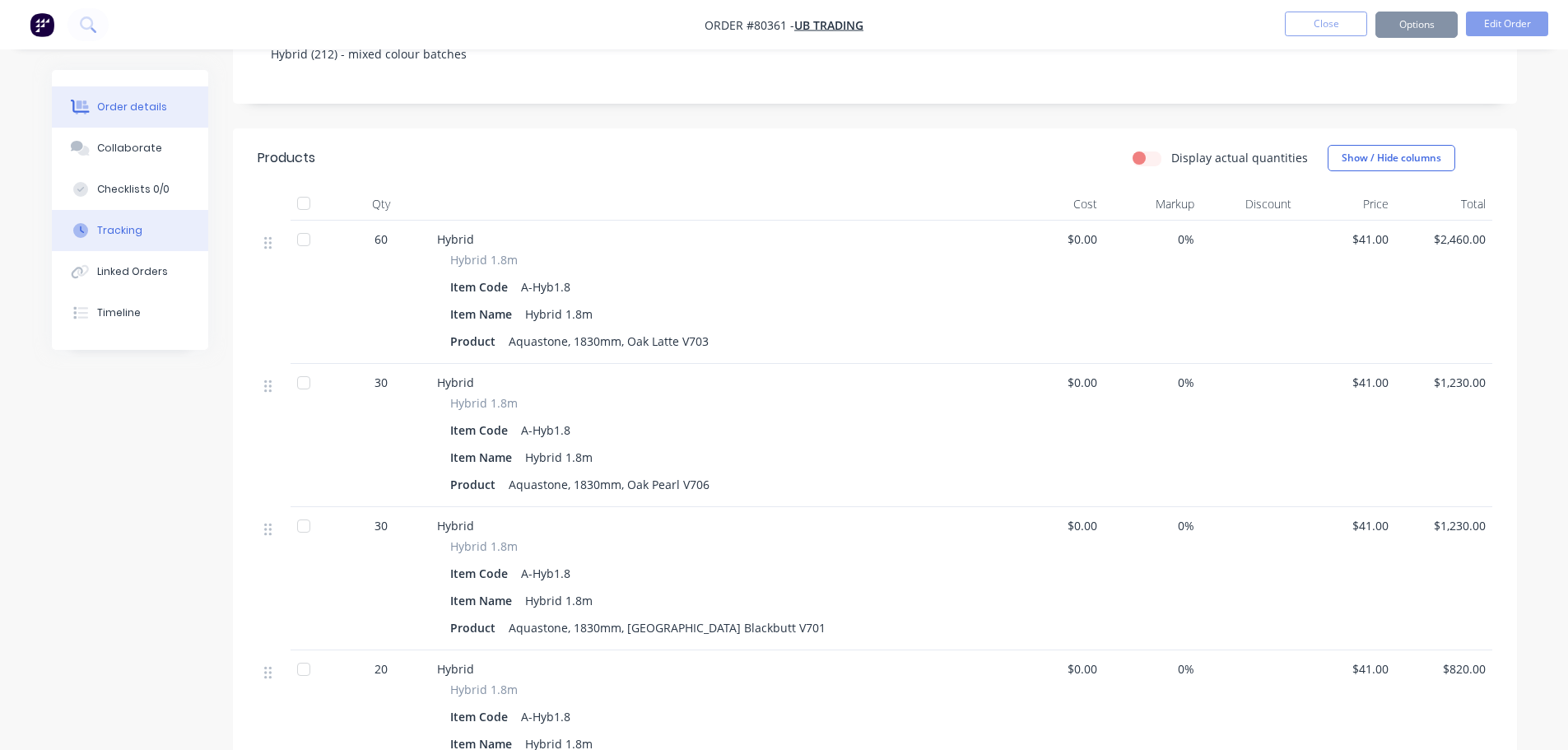
click at [117, 231] on div "Tracking" at bounding box center [120, 230] width 46 height 15
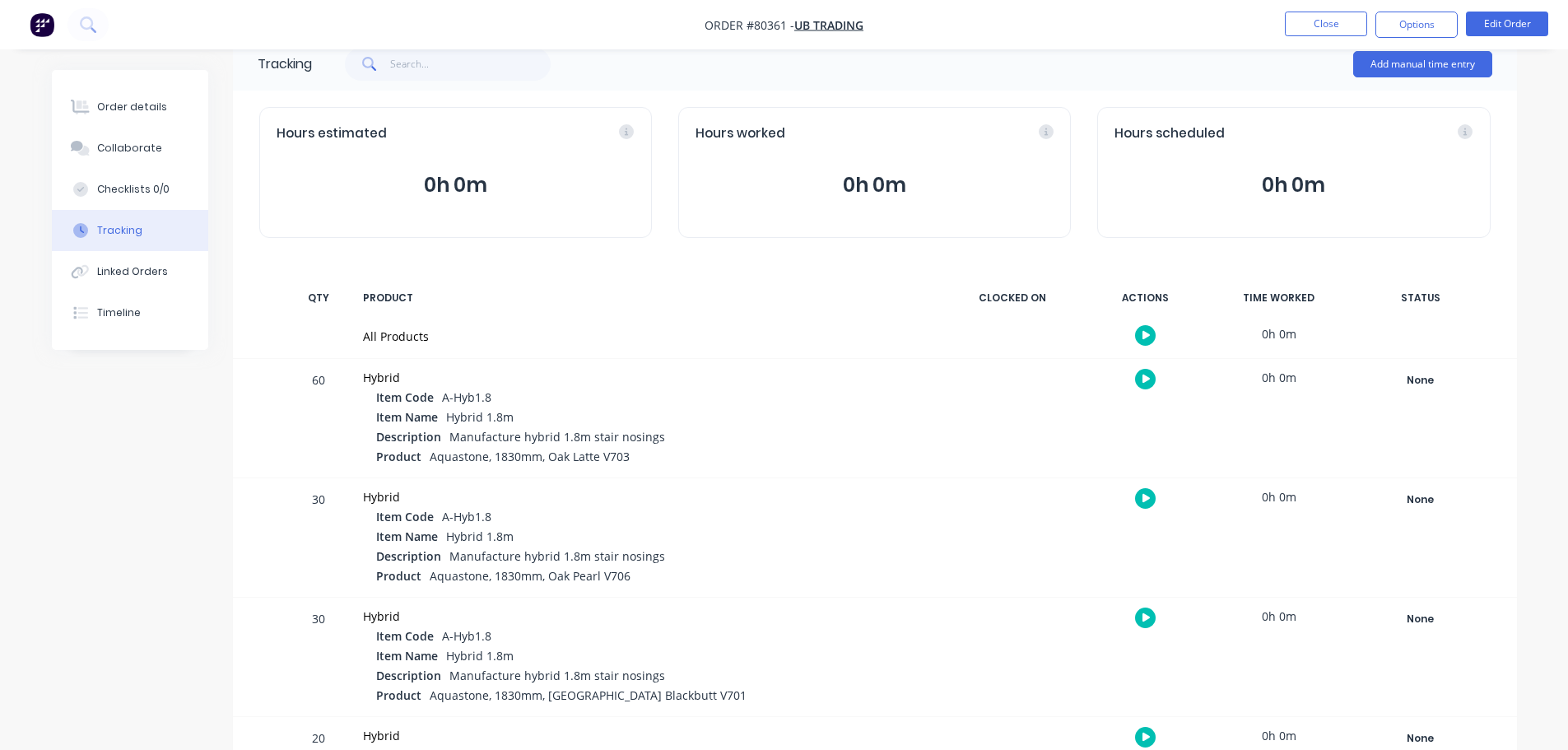
scroll to position [82, 0]
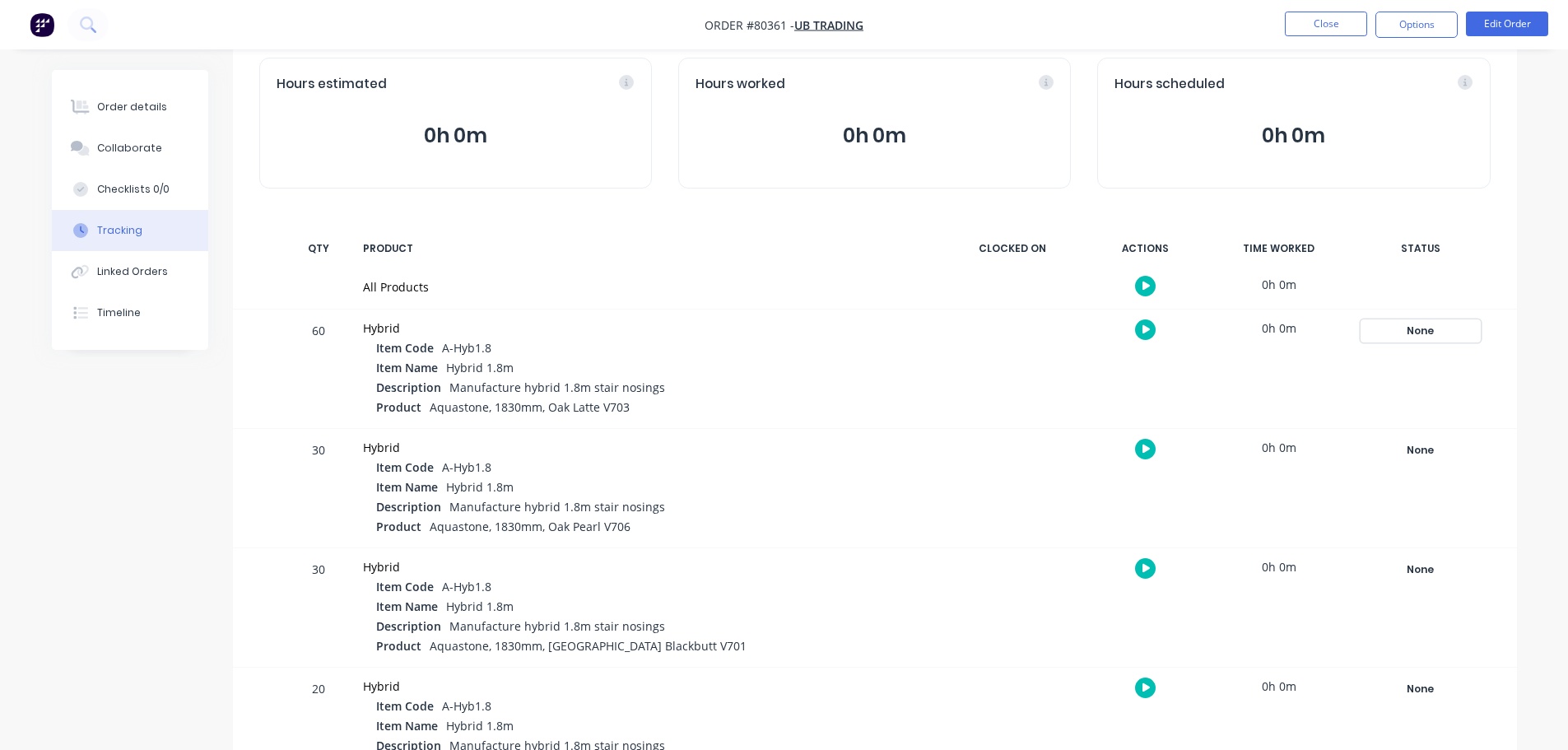
click at [1420, 328] on div "None" at bounding box center [1421, 331] width 119 height 22
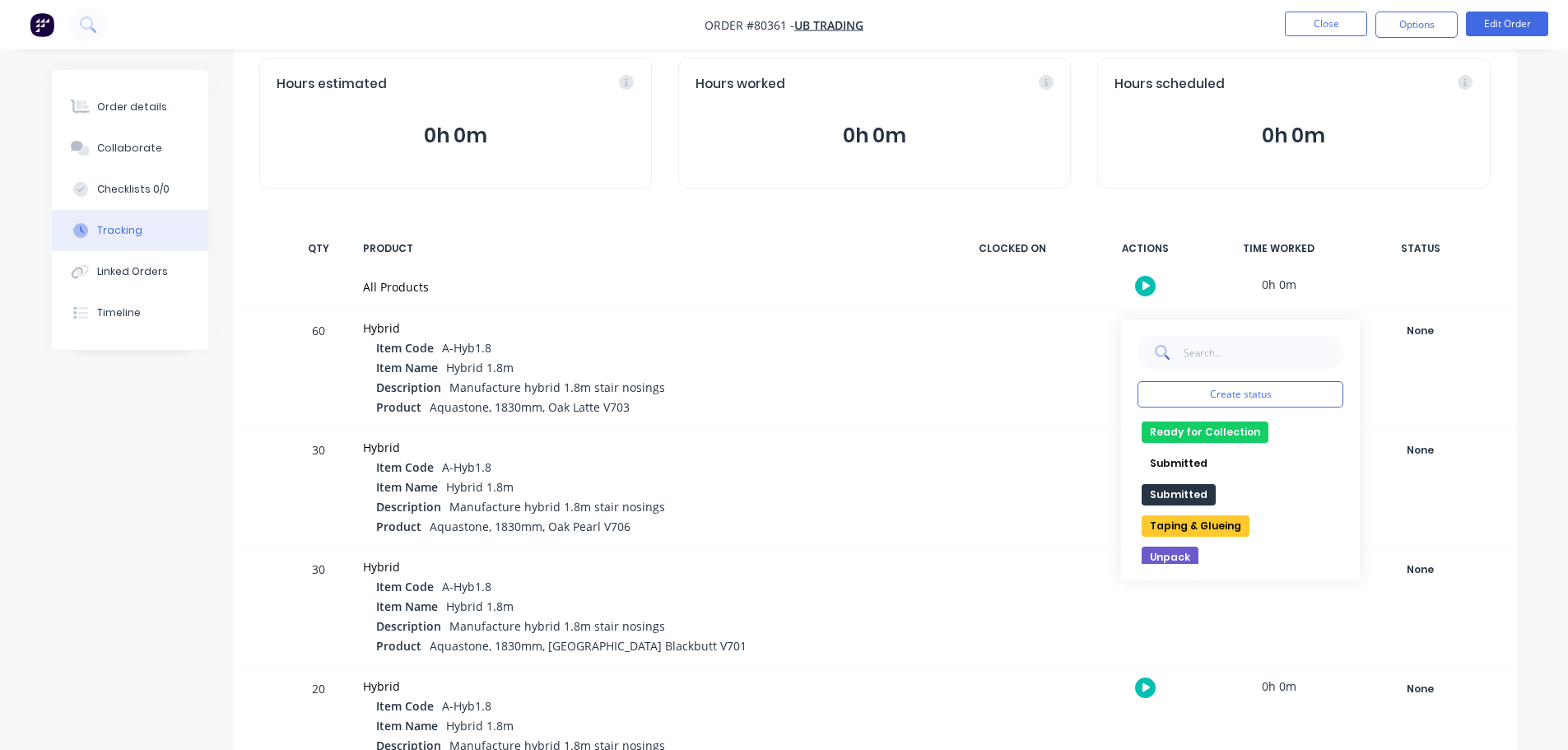
scroll to position [253, 0]
click at [1189, 487] on button "Submitted" at bounding box center [1178, 490] width 74 height 22
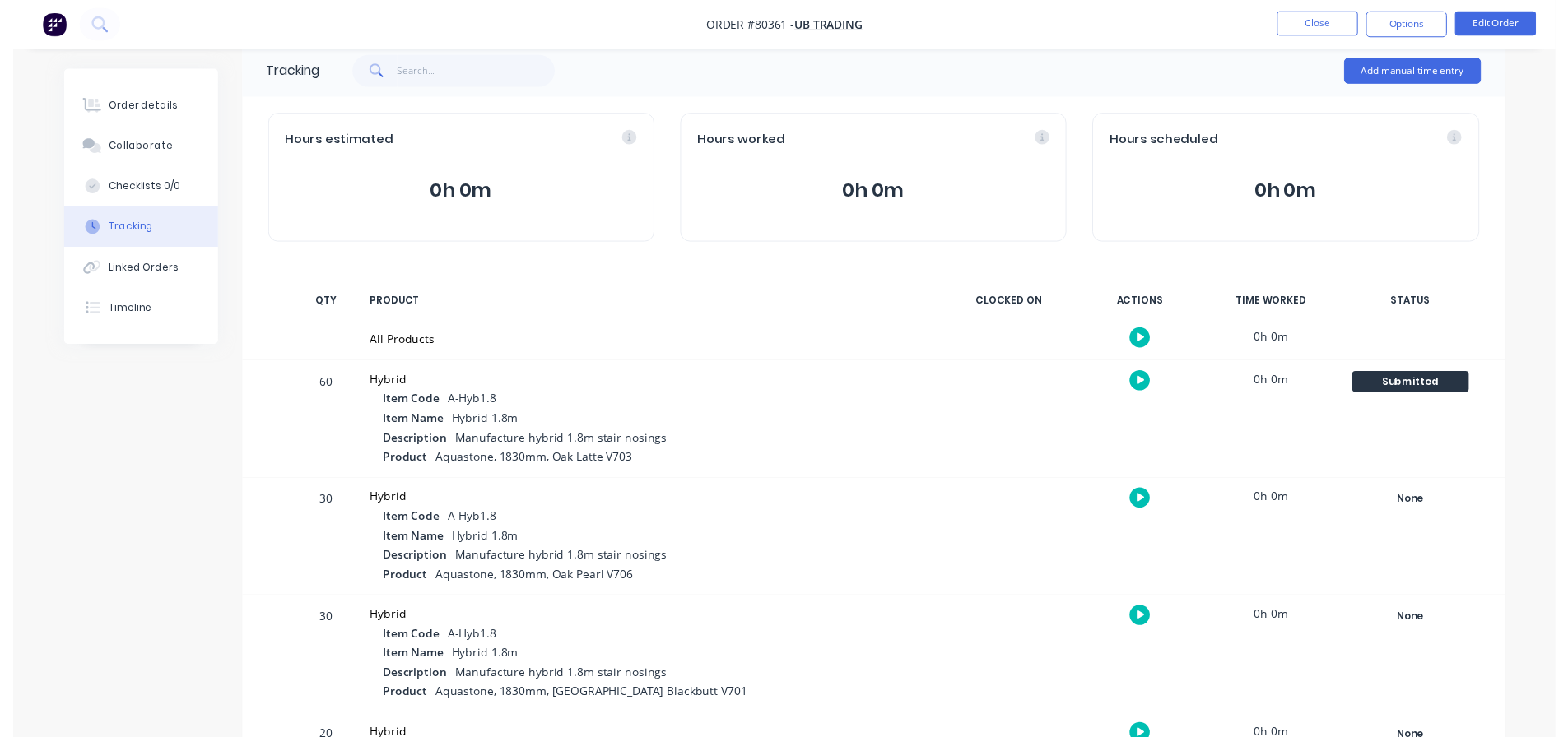
scroll to position [0, 0]
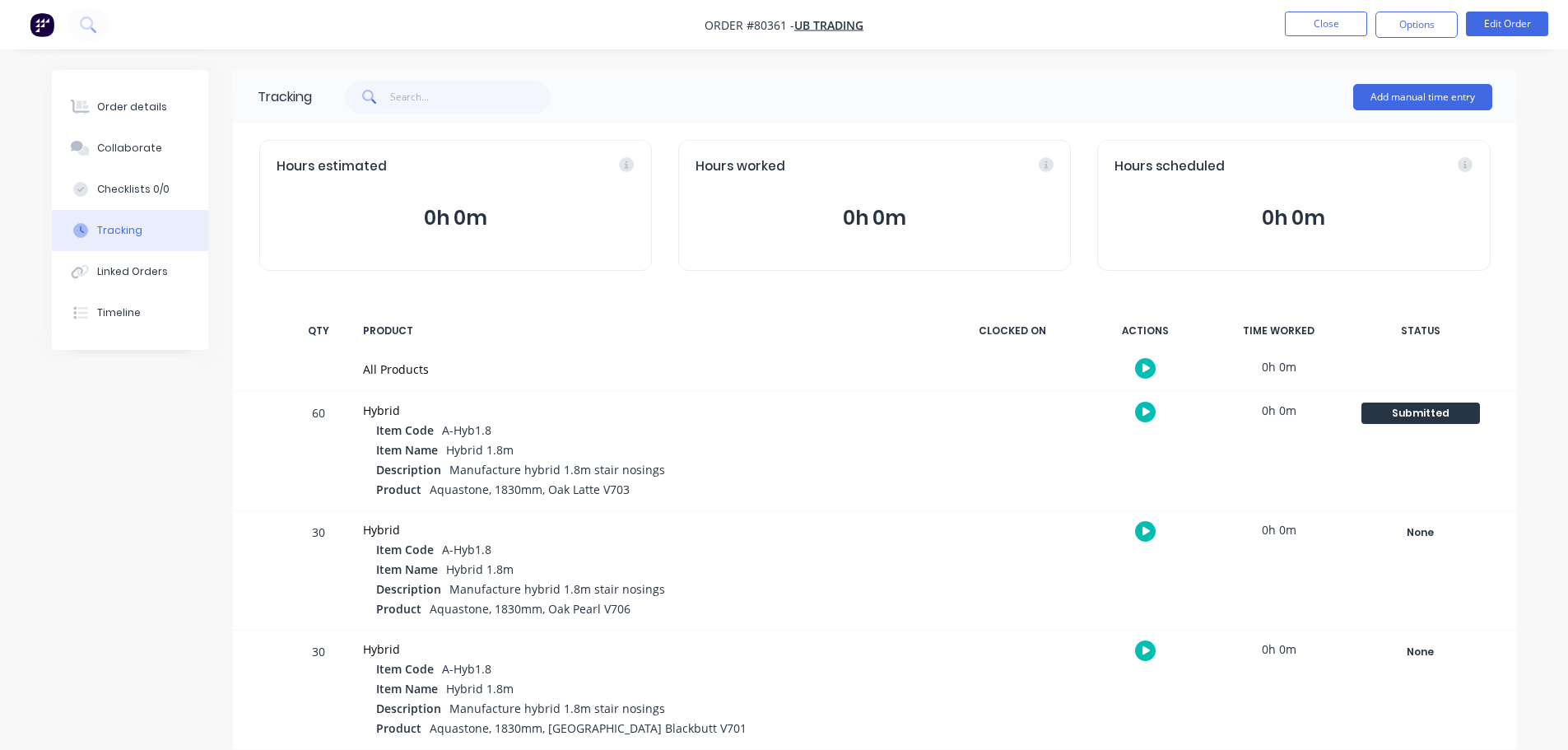
click at [46, 33] on img "button" at bounding box center [42, 24] width 25 height 25
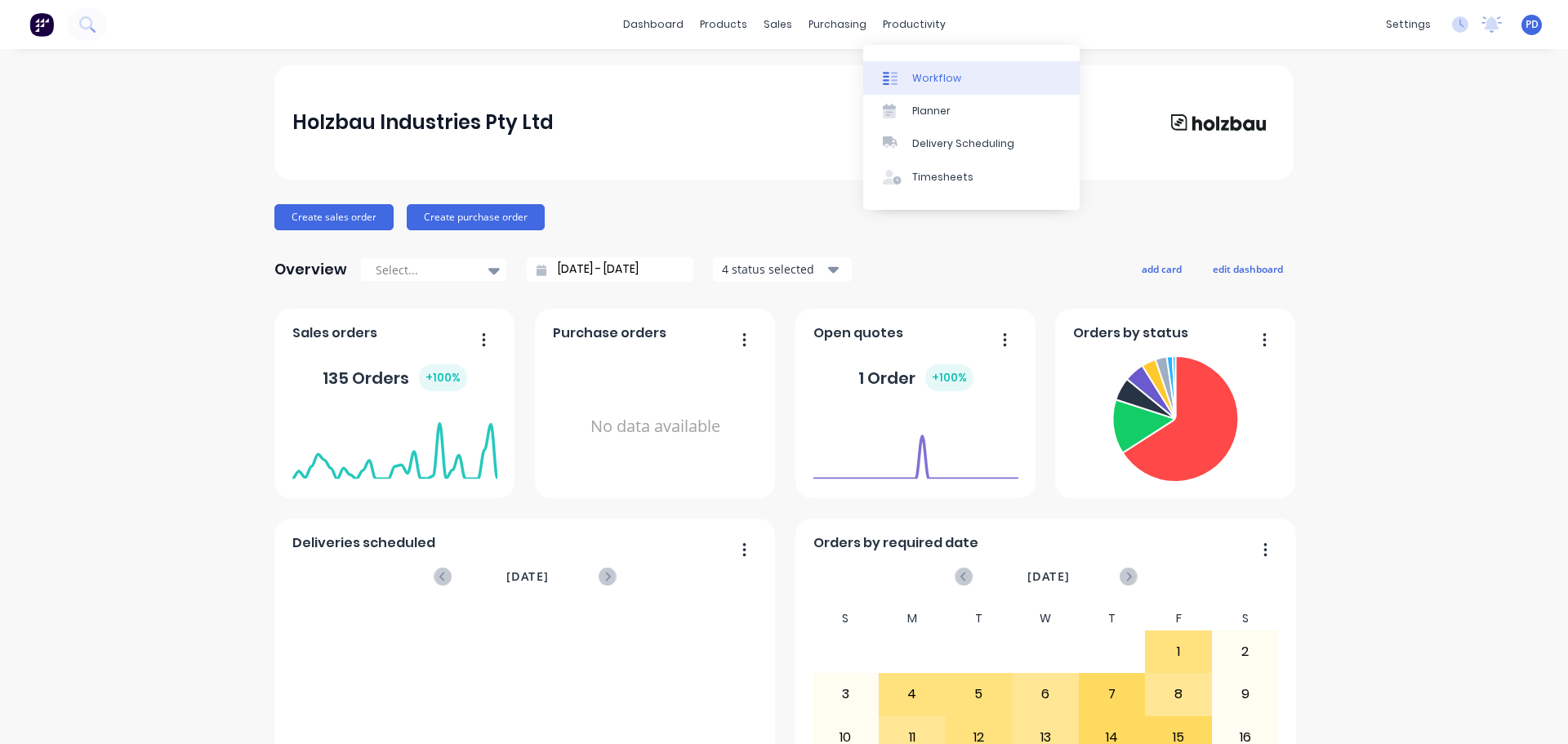
click at [917, 82] on div "Workflow" at bounding box center [937, 78] width 49 height 15
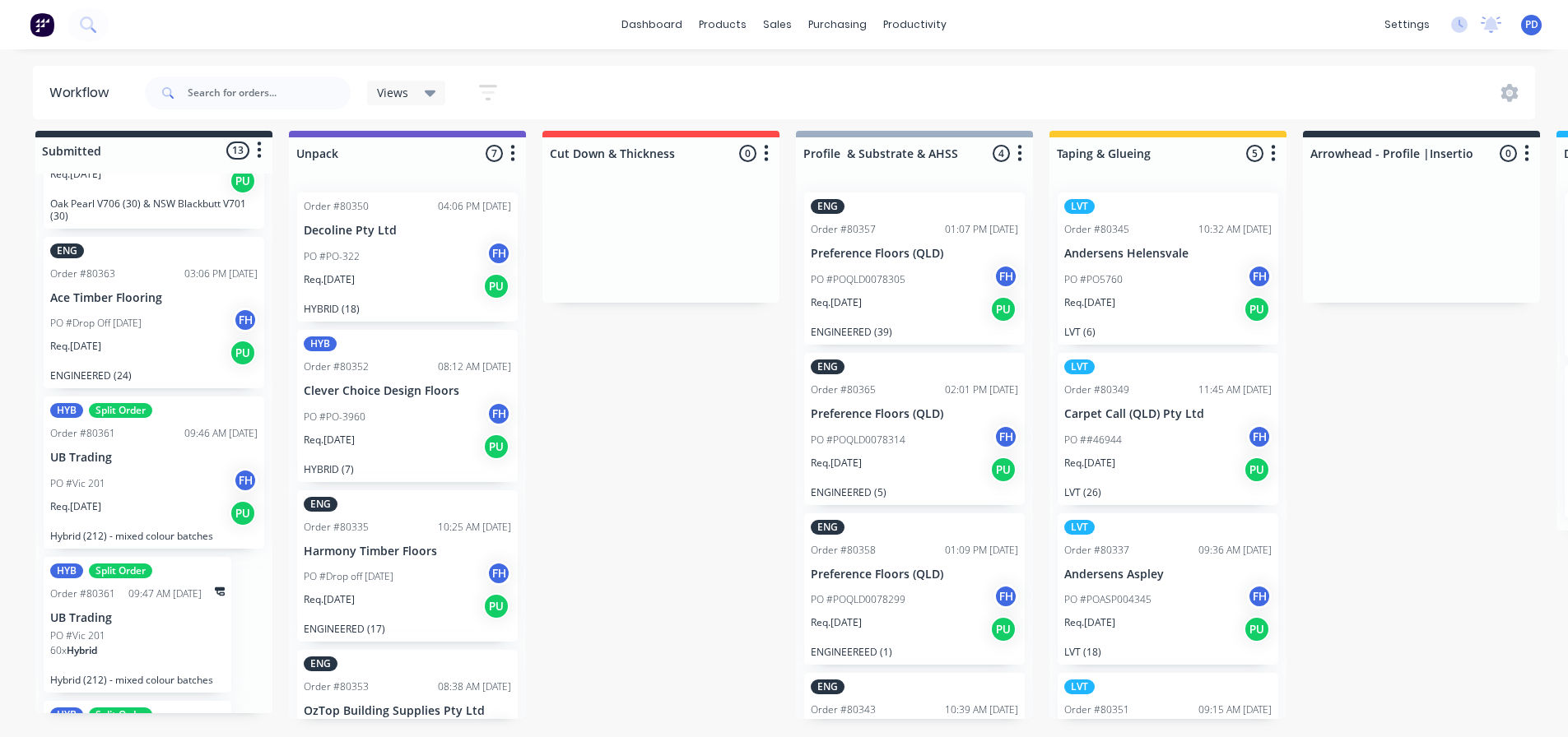
scroll to position [1179, 0]
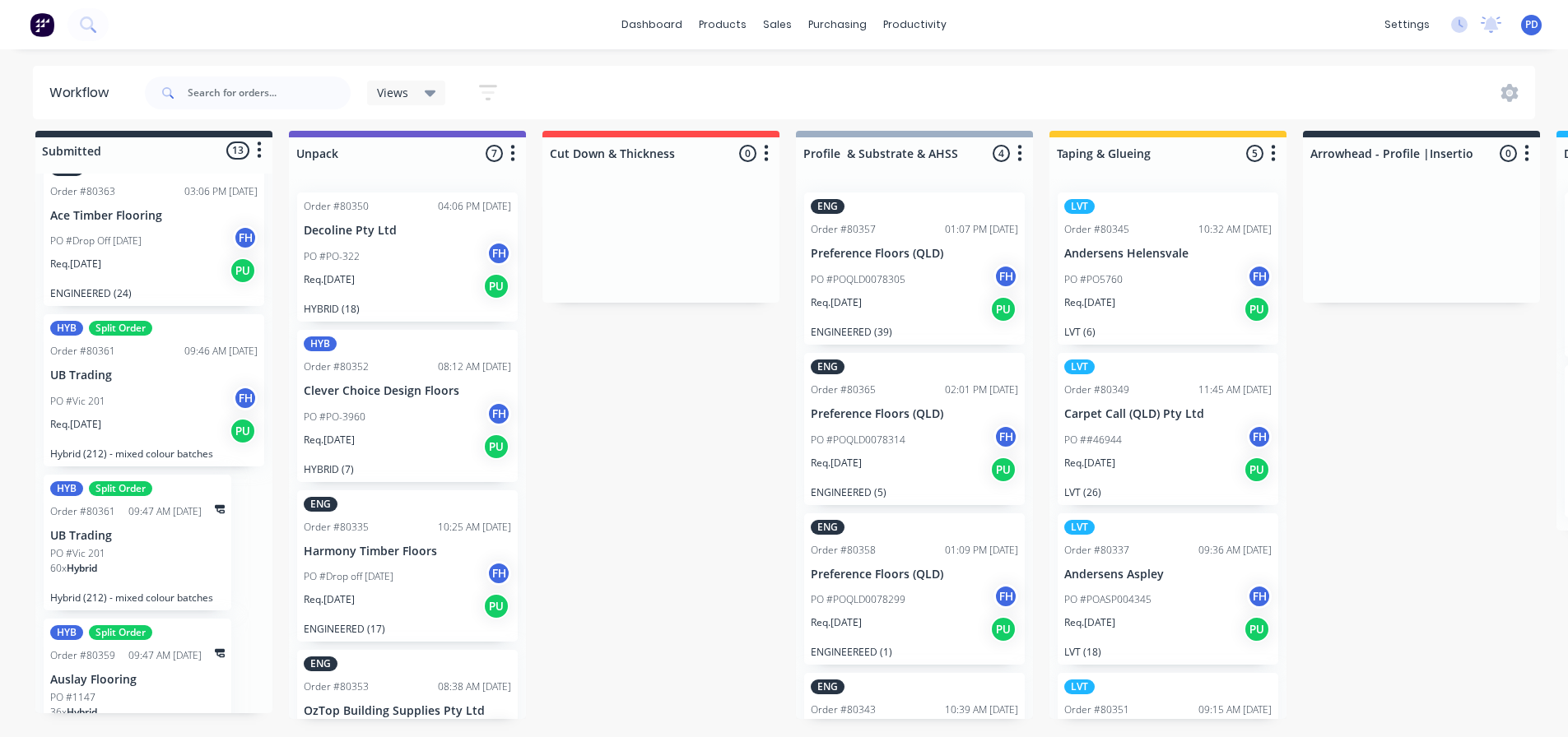
click at [150, 387] on div "PO #Vic 201 FH" at bounding box center [154, 402] width 207 height 32
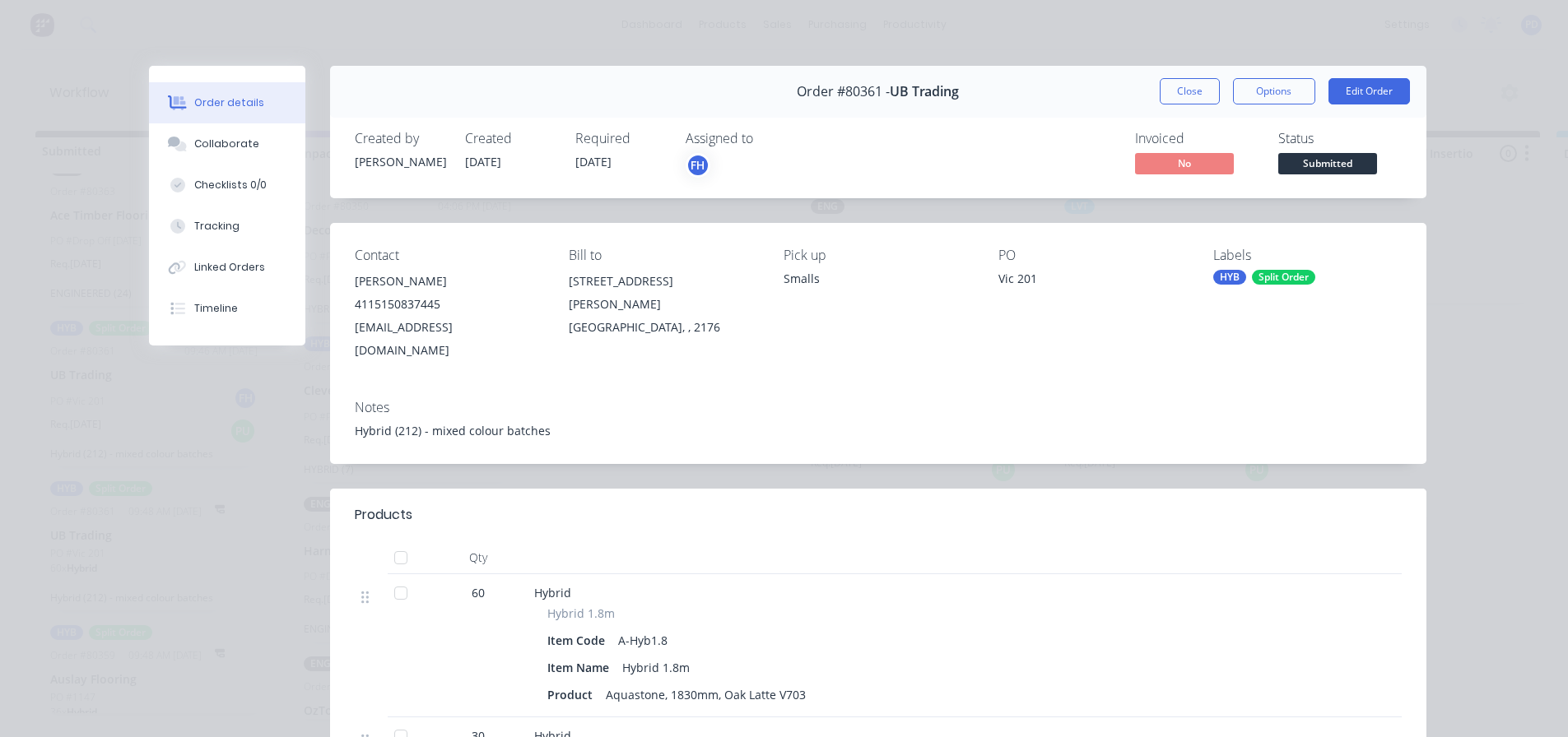
scroll to position [0, 0]
click at [209, 228] on div "Tracking" at bounding box center [217, 226] width 46 height 15
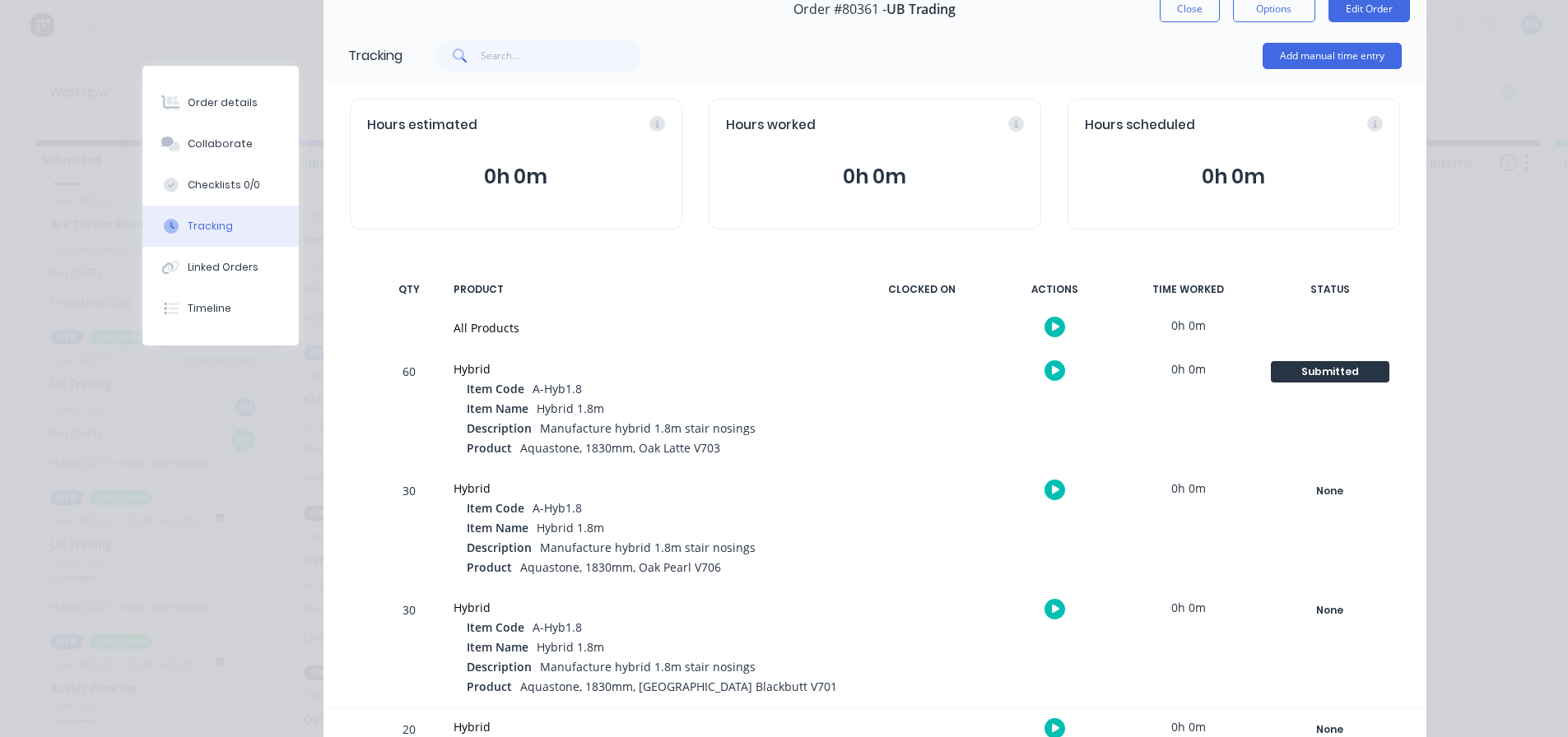
scroll to position [164, 0]
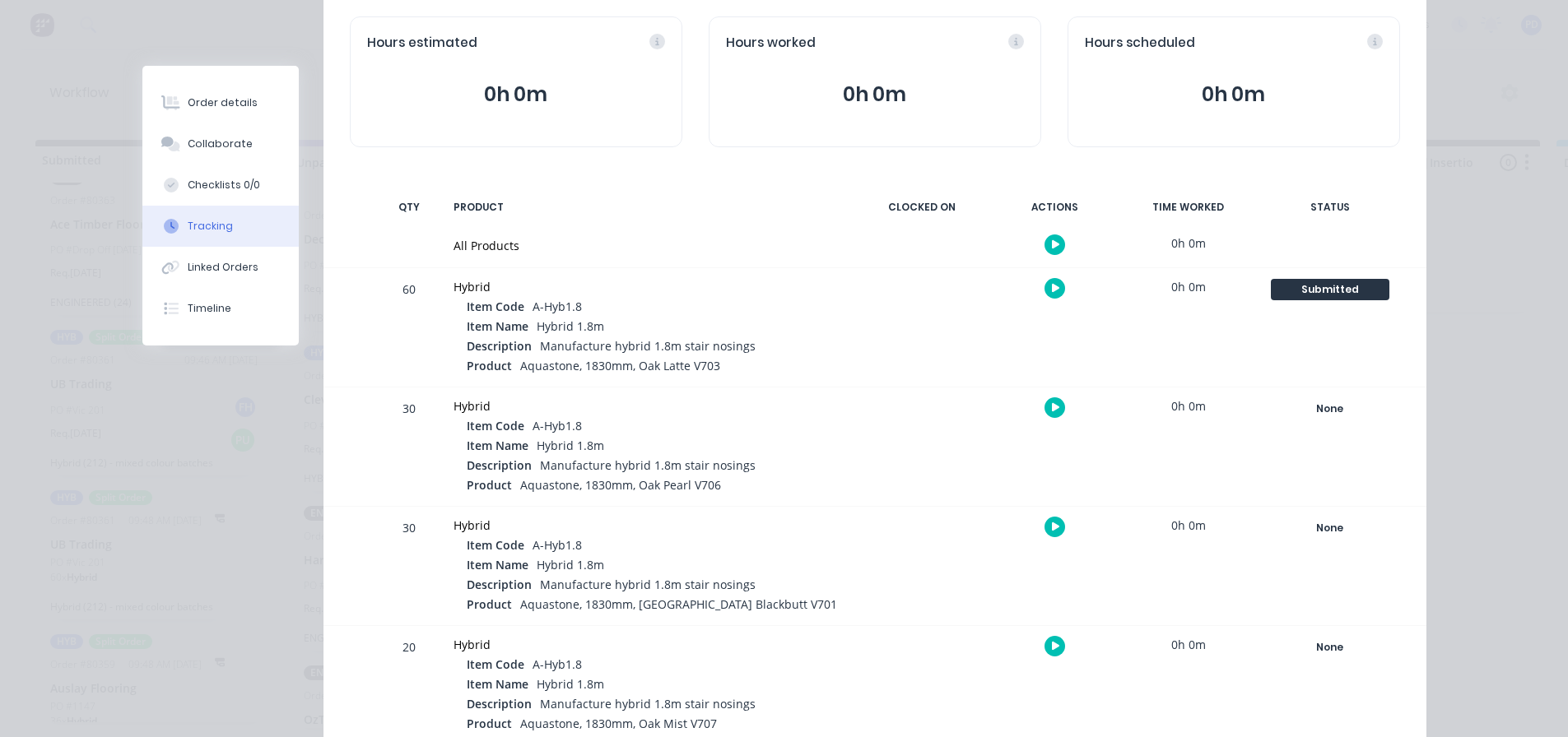
click at [376, 411] on div "30 Hybrid Item Code A-Hyb1.8 Item Name Hybrid 1.8m Description Manufacture hybr…" at bounding box center [874, 447] width 1103 height 119
click at [385, 540] on div "30" at bounding box center [409, 567] width 50 height 116
click at [1327, 412] on div "None" at bounding box center [1331, 409] width 119 height 22
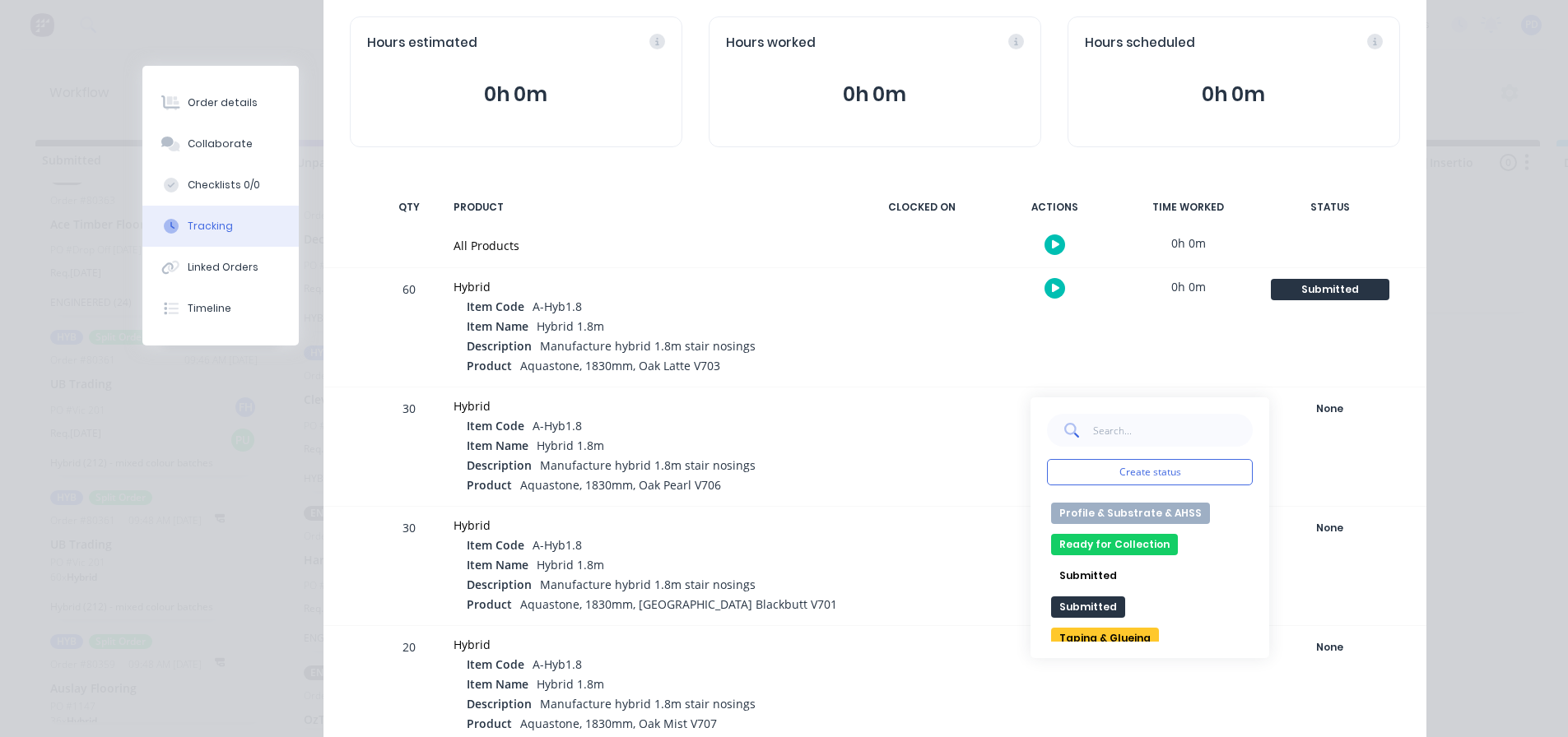
scroll to position [231, 0]
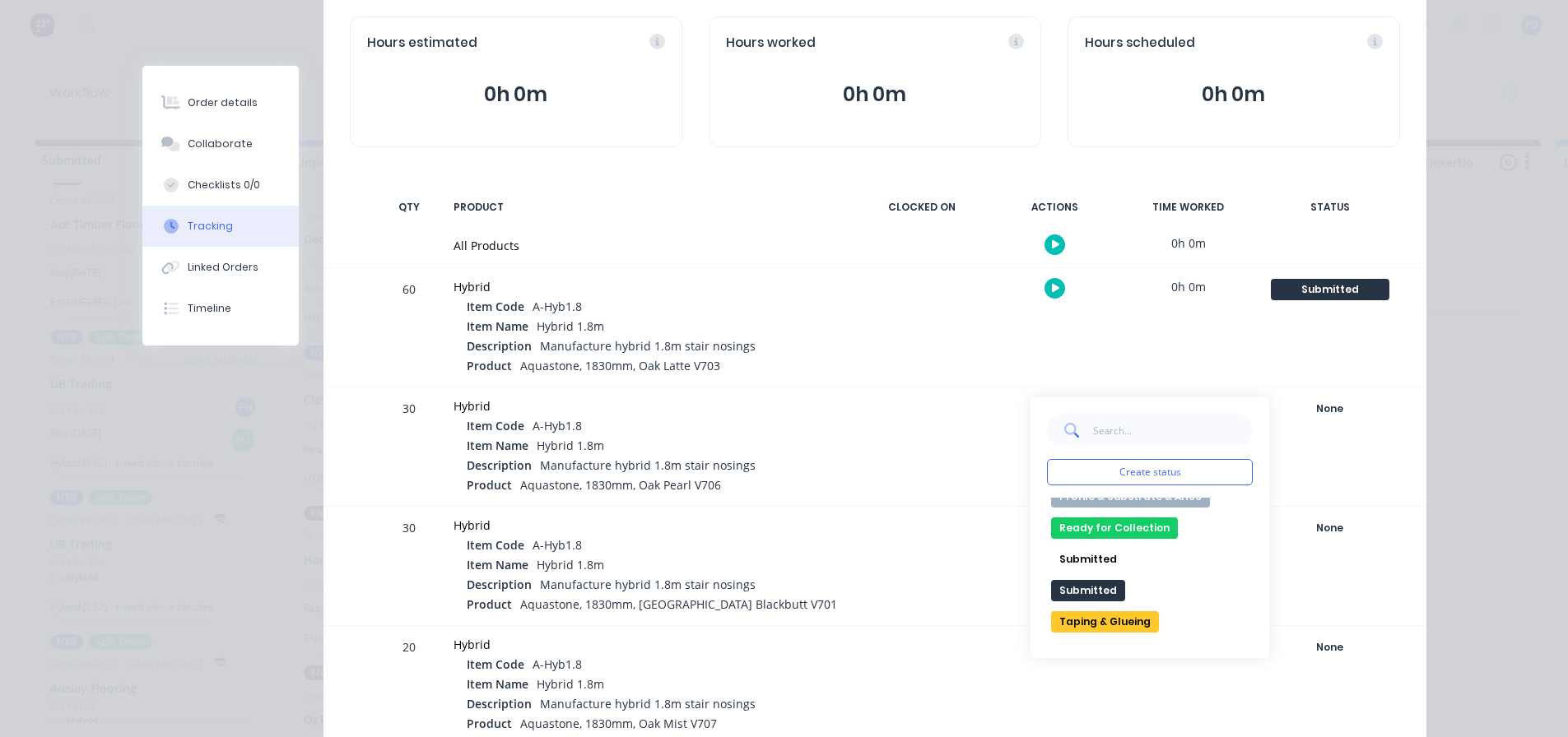
click at [1091, 563] on button "Submitted" at bounding box center [1088, 560] width 74 height 22
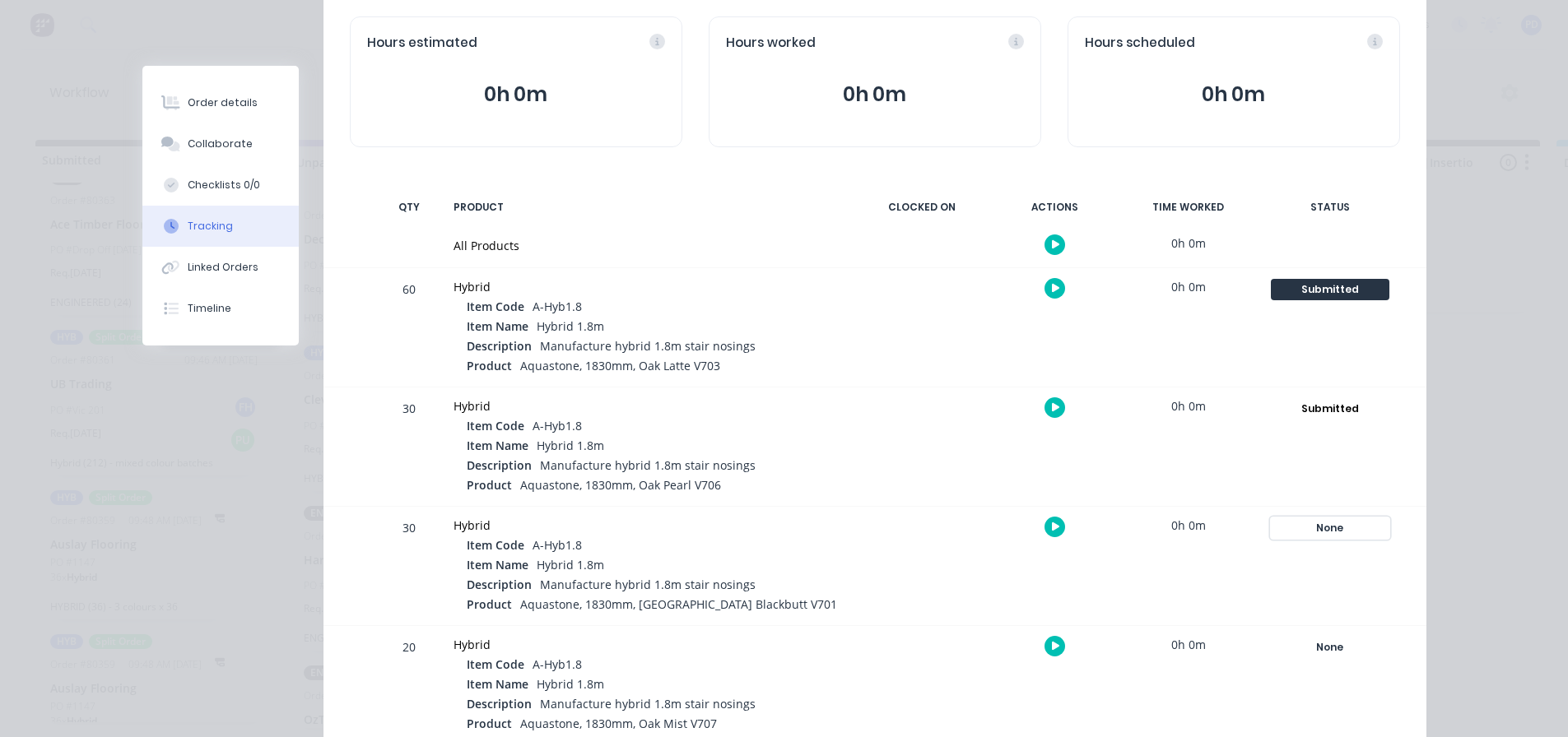
click at [1332, 529] on div "None" at bounding box center [1331, 529] width 119 height 22
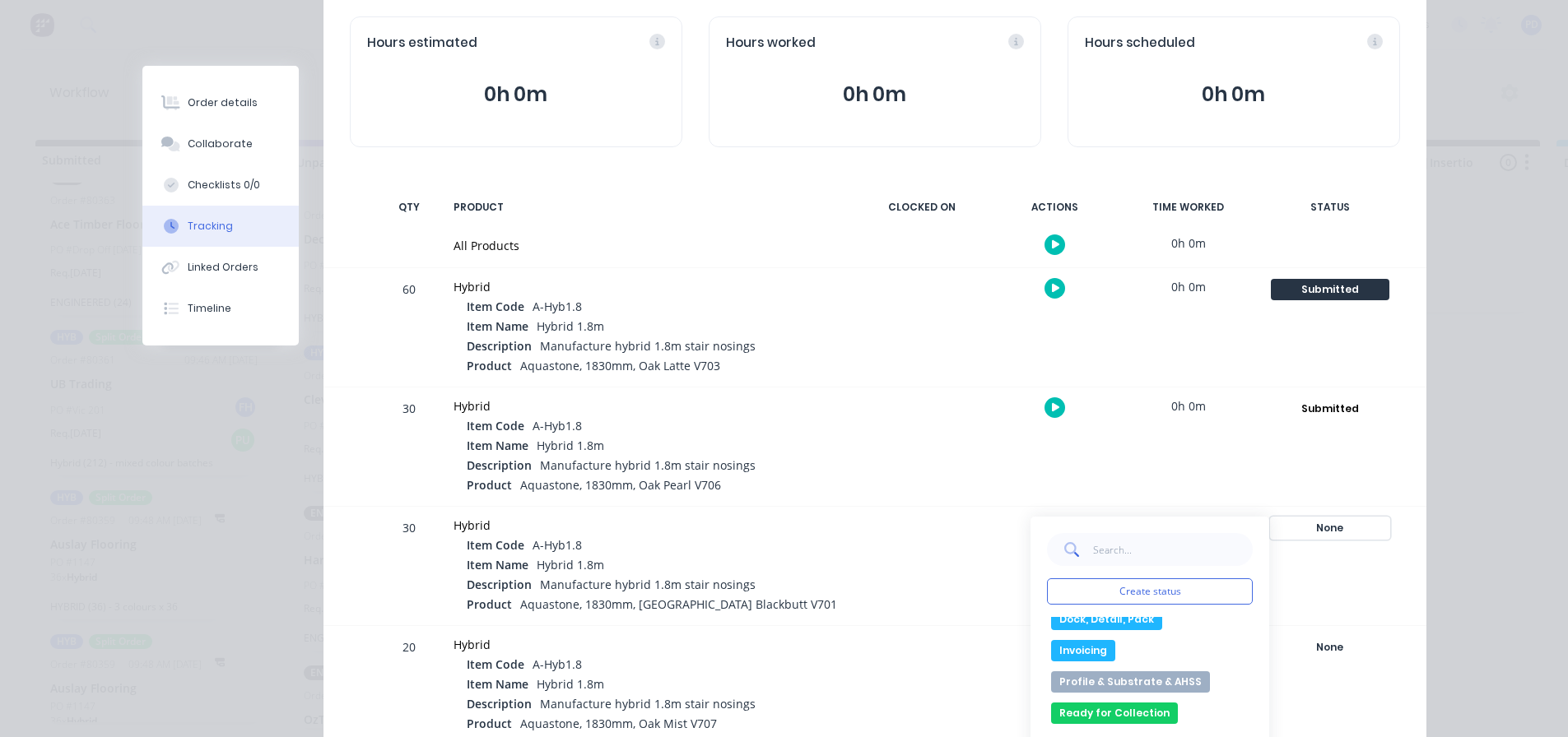
scroll to position [247, 0]
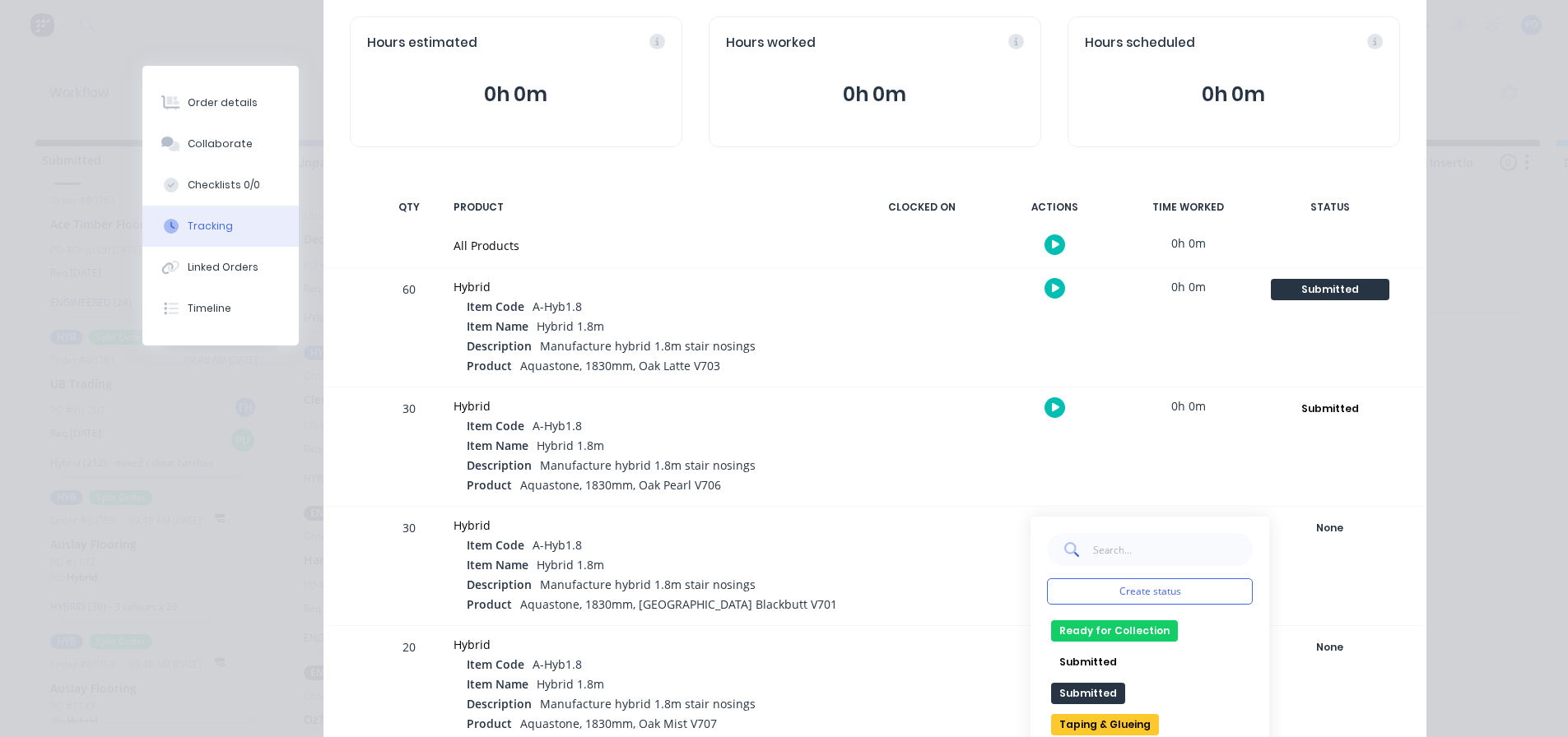
click at [1067, 693] on button "Submitted" at bounding box center [1088, 693] width 74 height 22
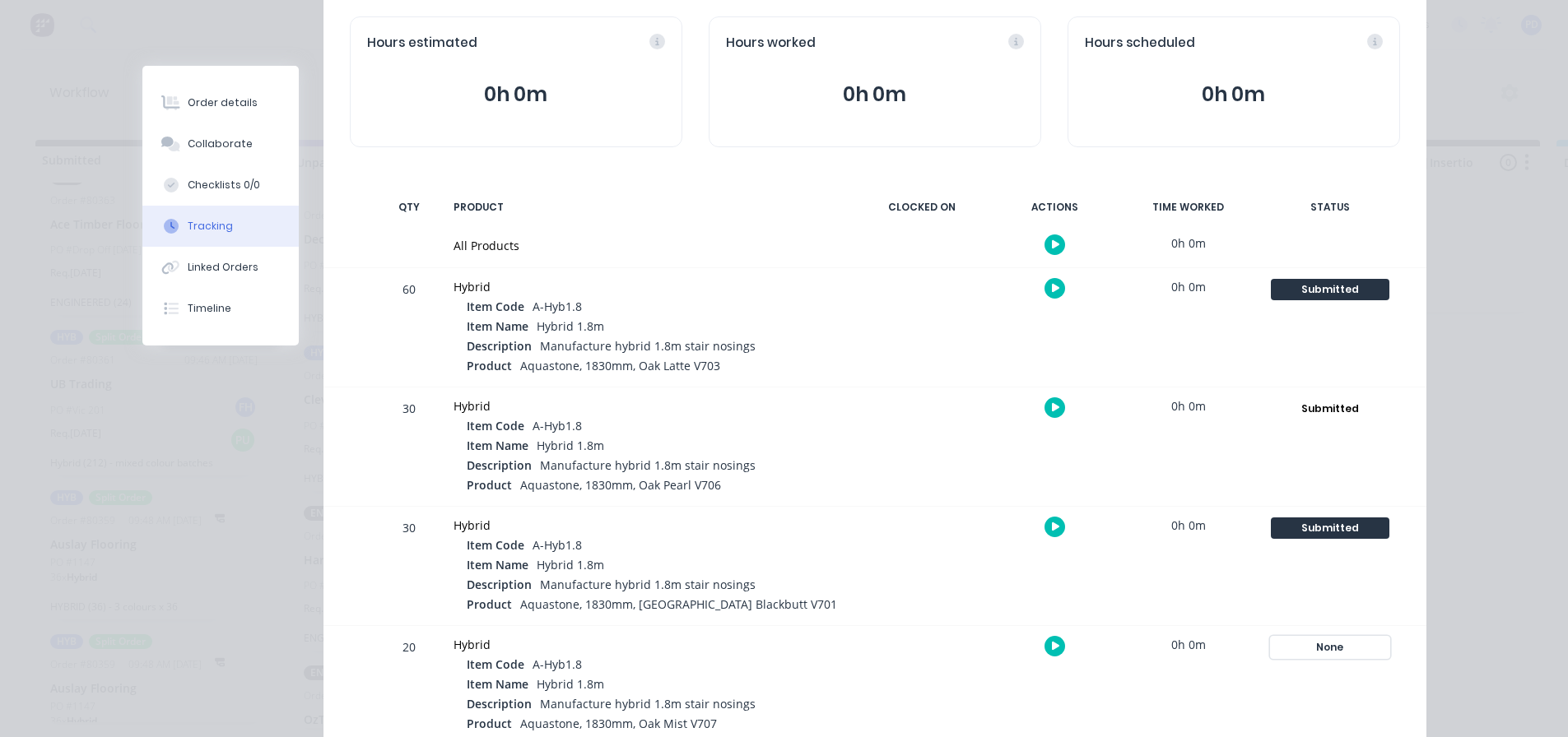
click at [1320, 645] on div "None" at bounding box center [1331, 648] width 119 height 22
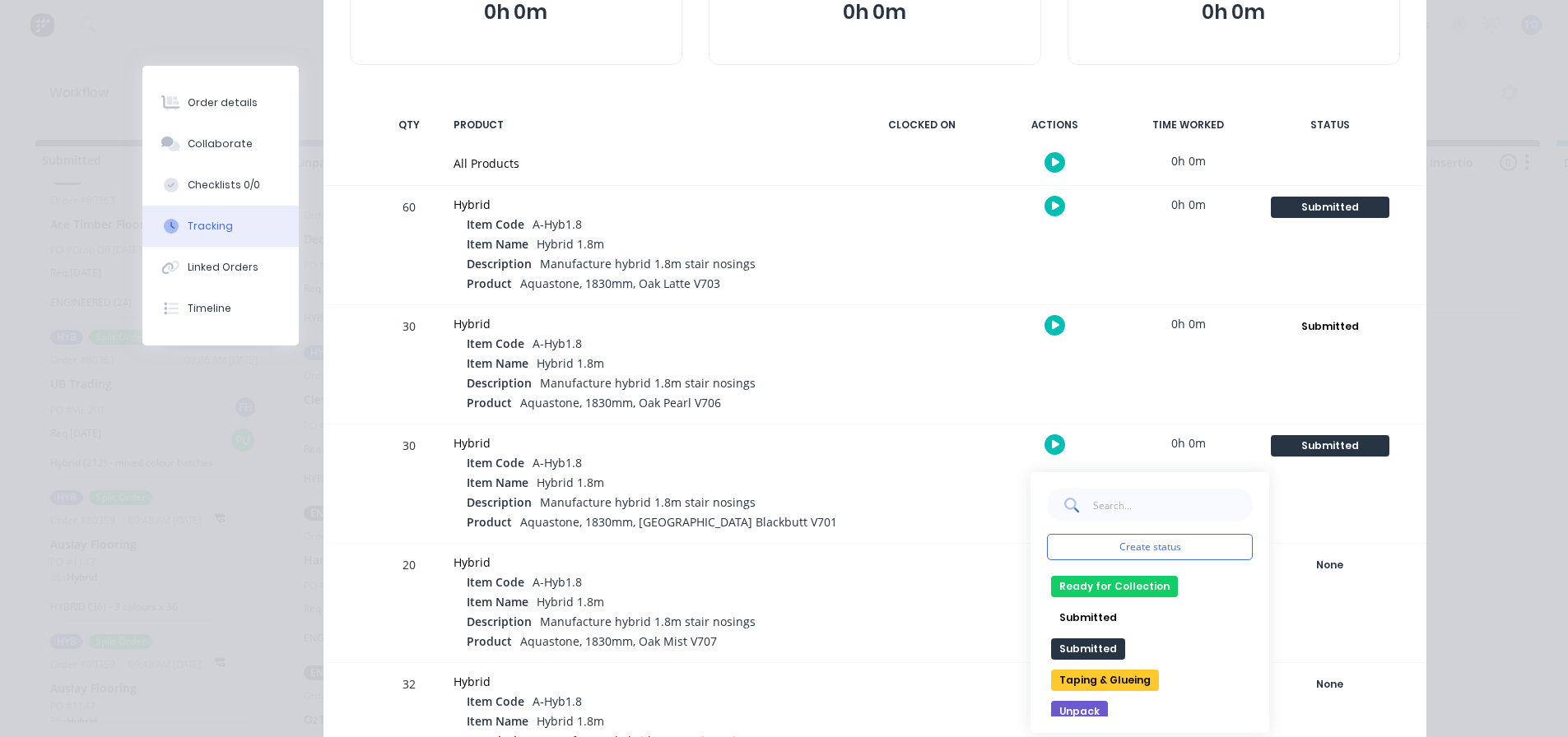
click at [1085, 649] on button "Submitted" at bounding box center [1088, 650] width 74 height 22
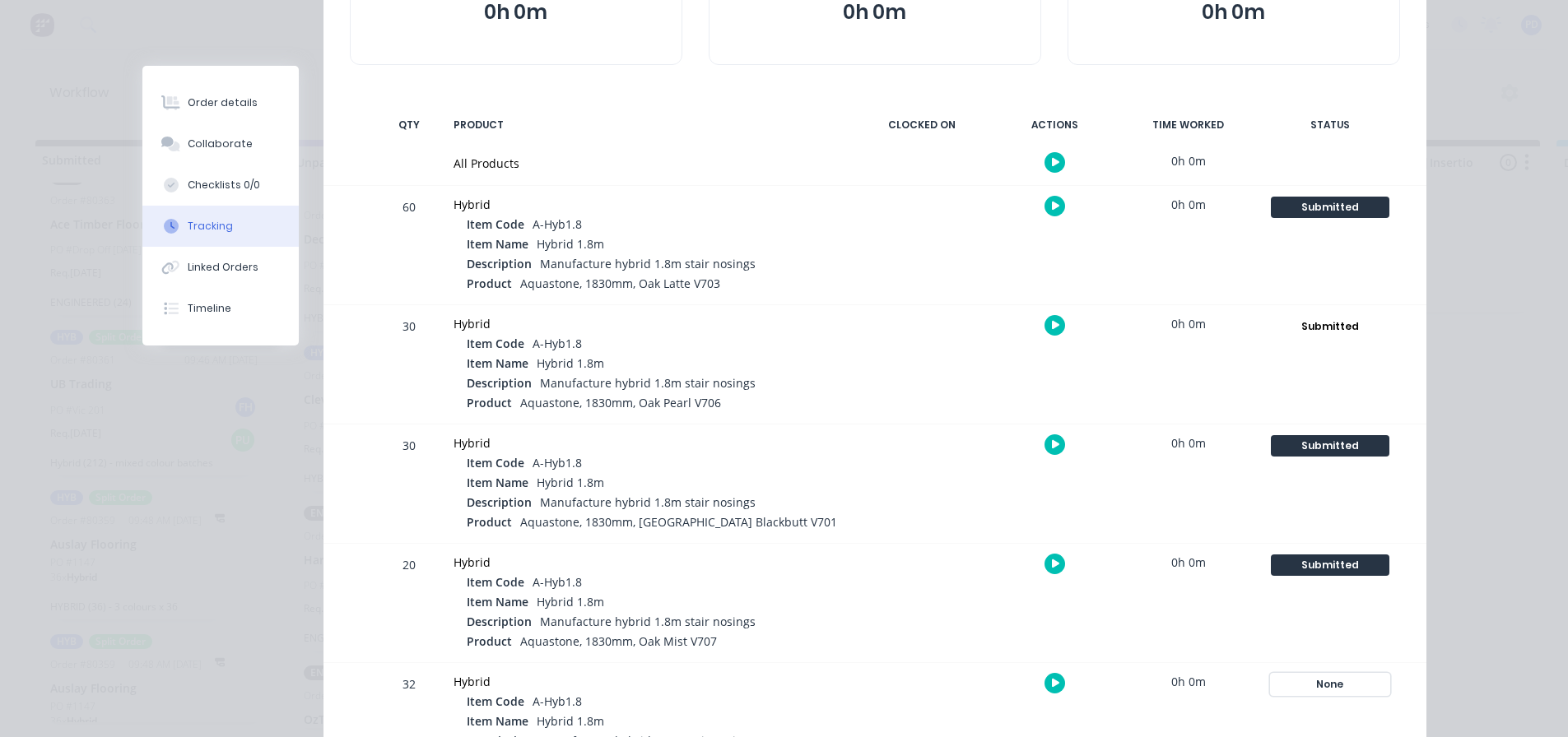
click at [1332, 683] on div "None" at bounding box center [1331, 684] width 119 height 22
click at [1088, 717] on button "Submitted" at bounding box center [1088, 720] width 74 height 22
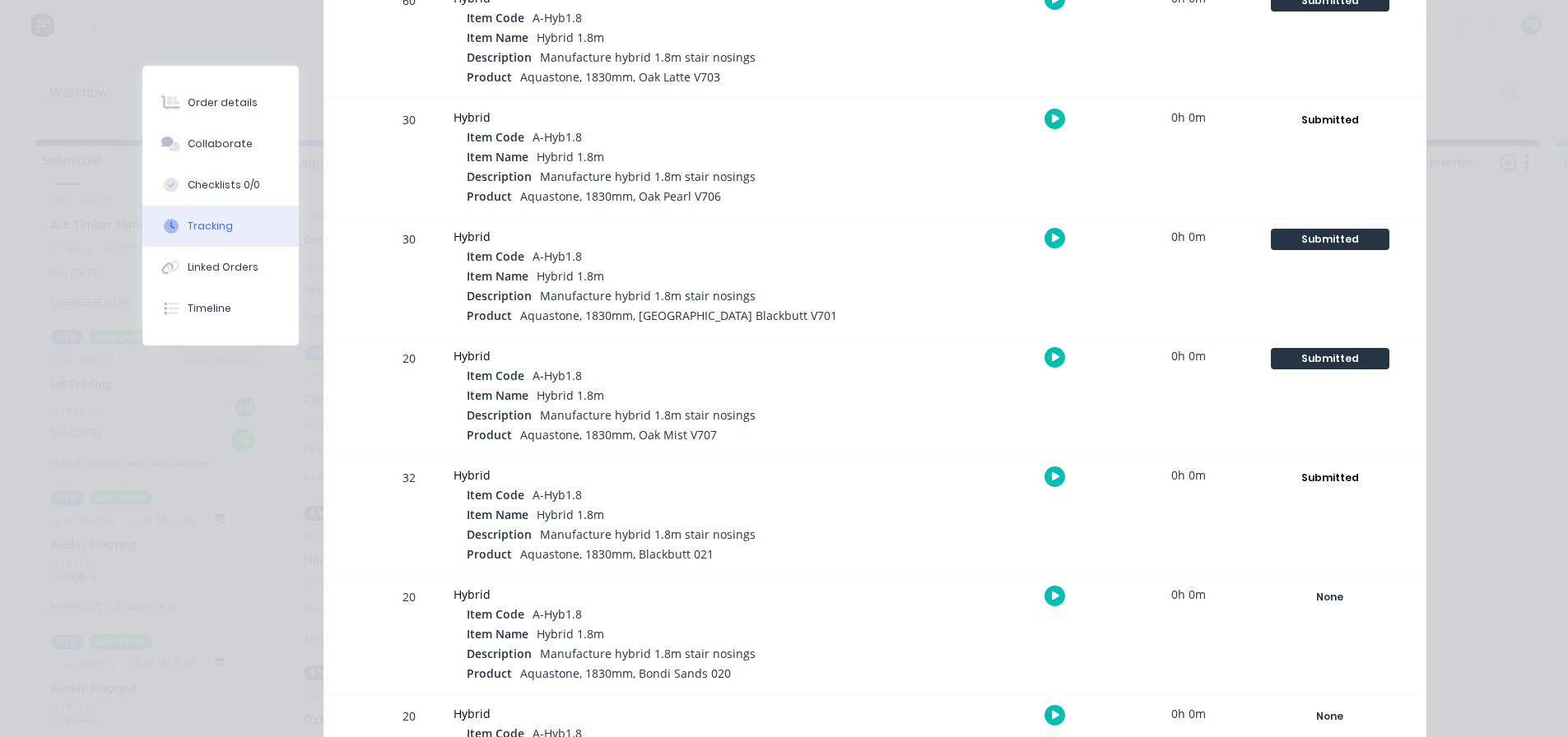
scroll to position [493, 0]
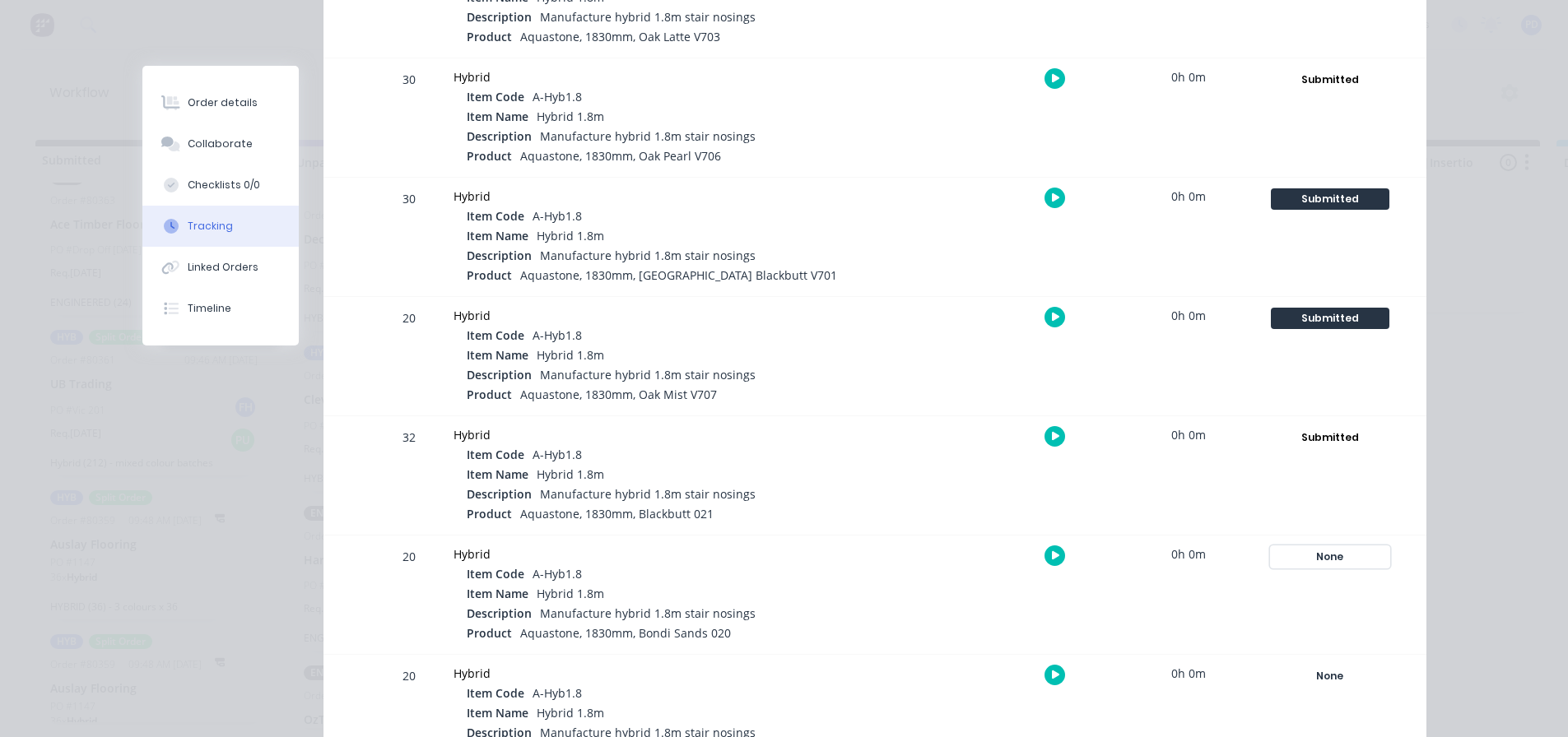
click at [1318, 559] on div "None" at bounding box center [1331, 558] width 119 height 22
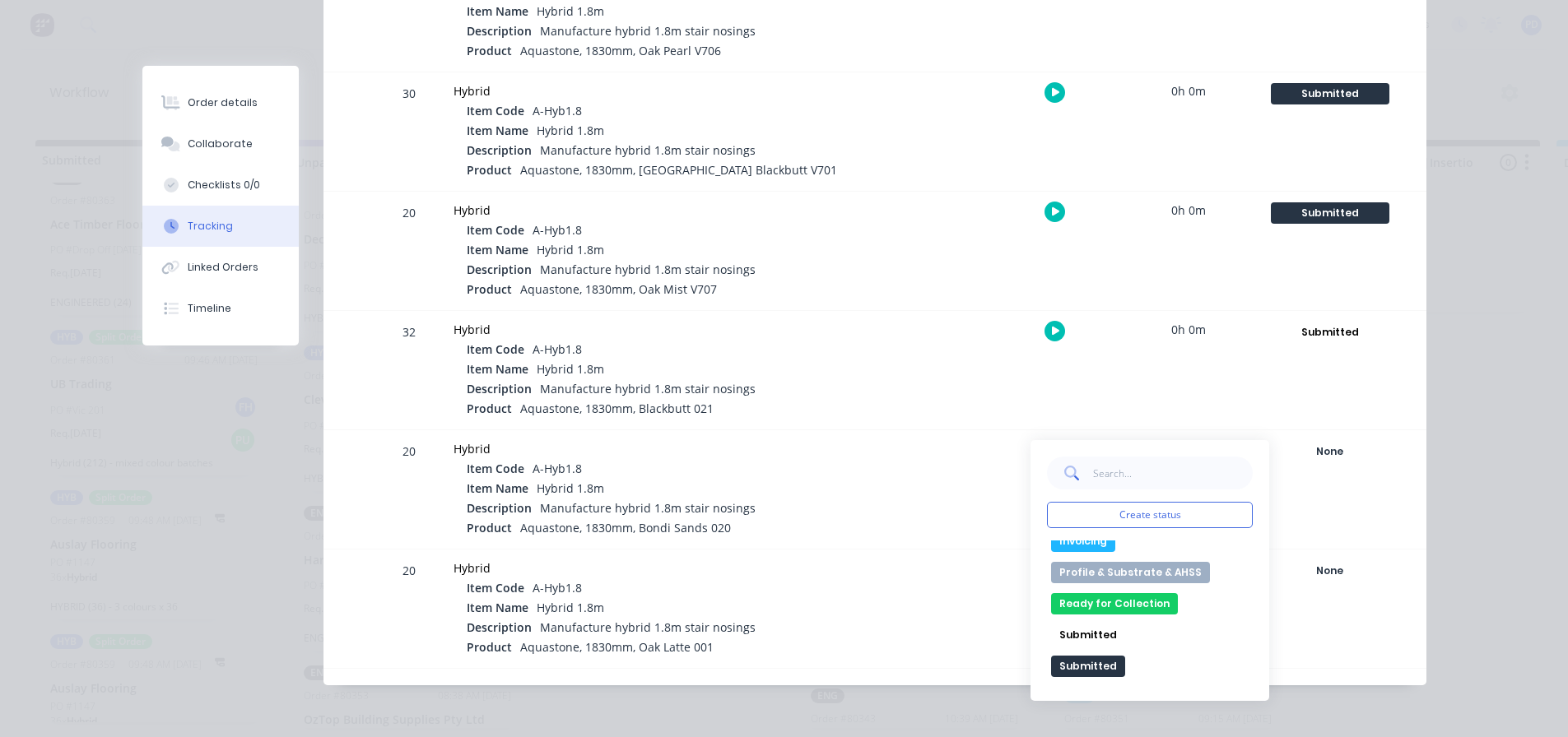
scroll to position [231, 0]
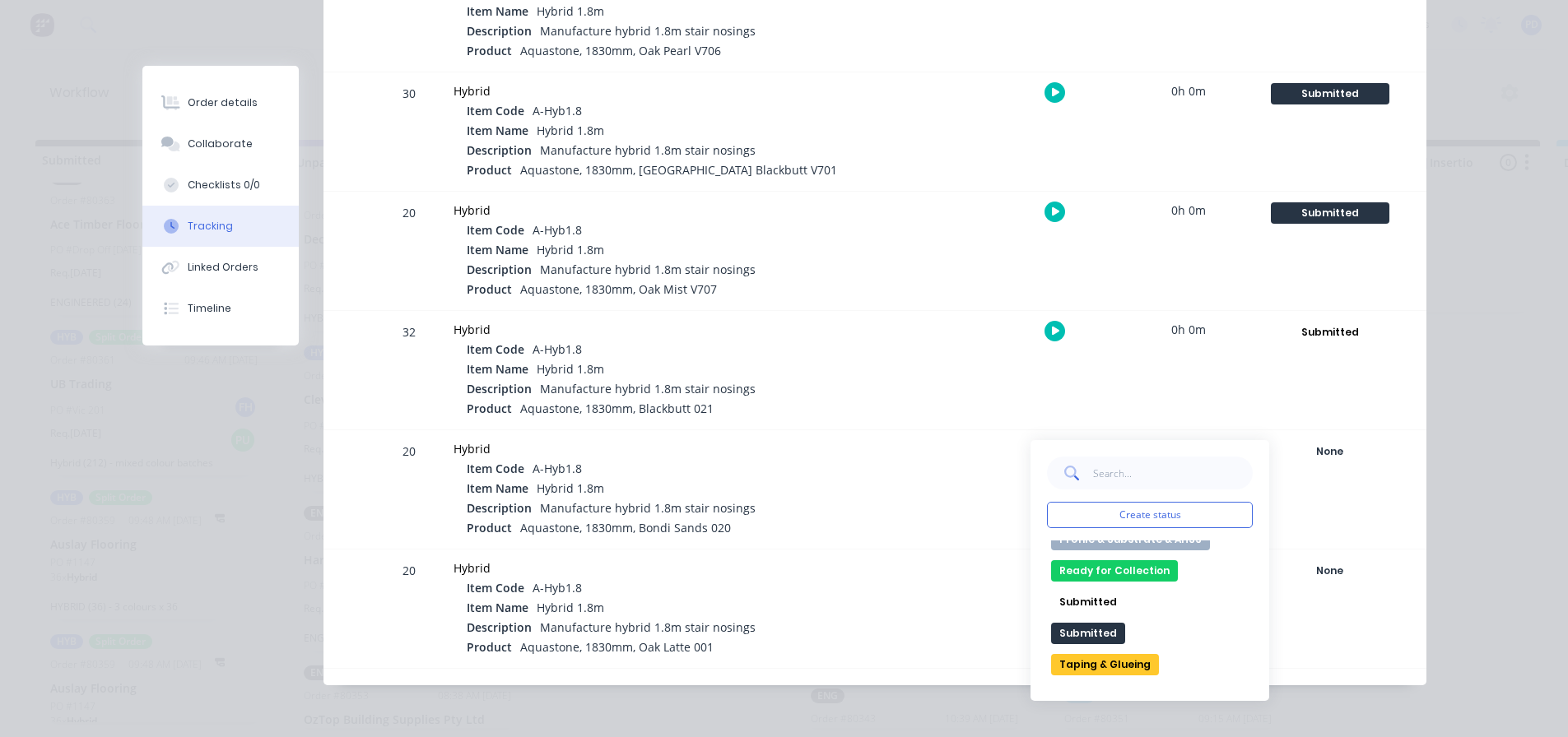
click at [1072, 632] on button "Submitted" at bounding box center [1088, 634] width 74 height 22
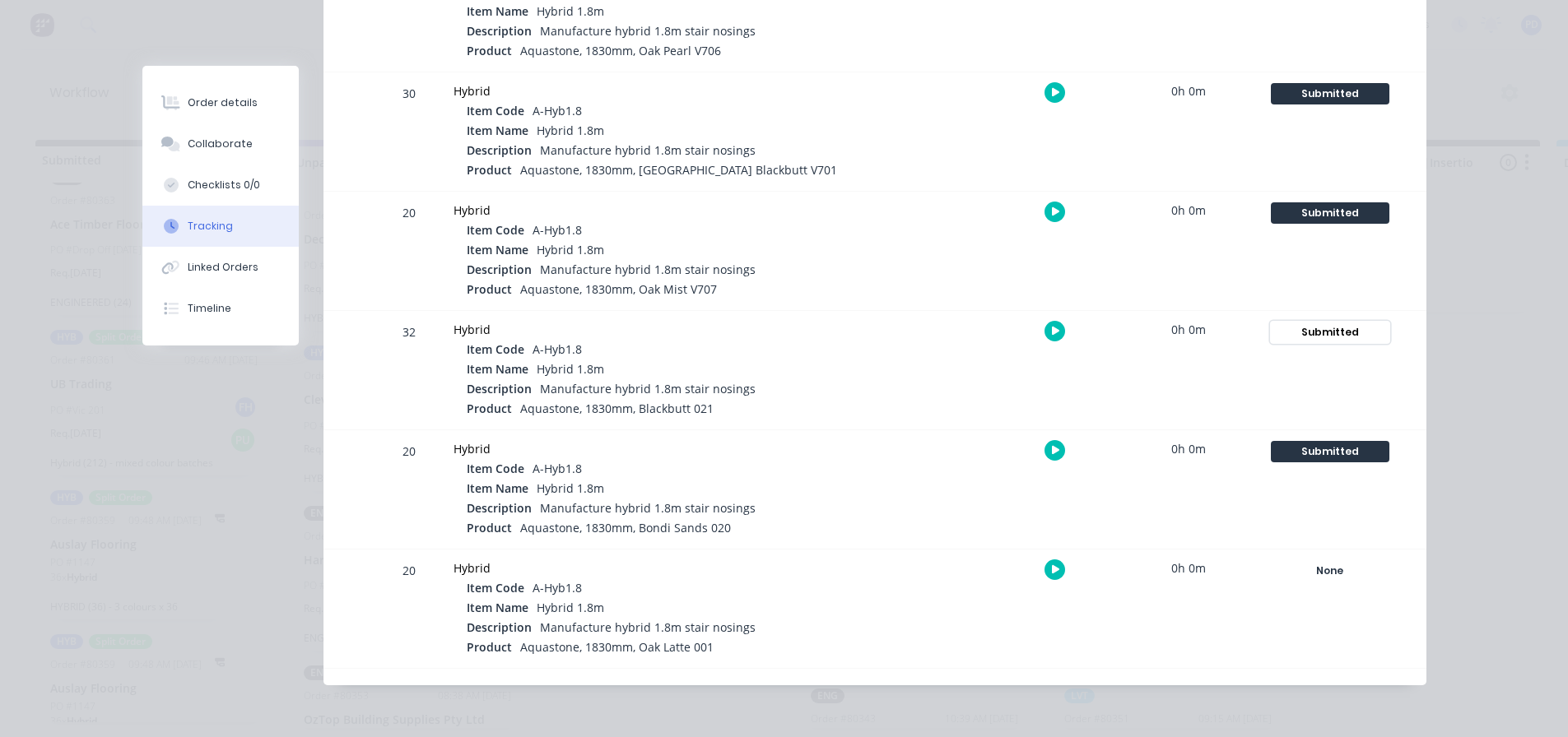
click at [1321, 327] on div "Submitted" at bounding box center [1331, 333] width 119 height 22
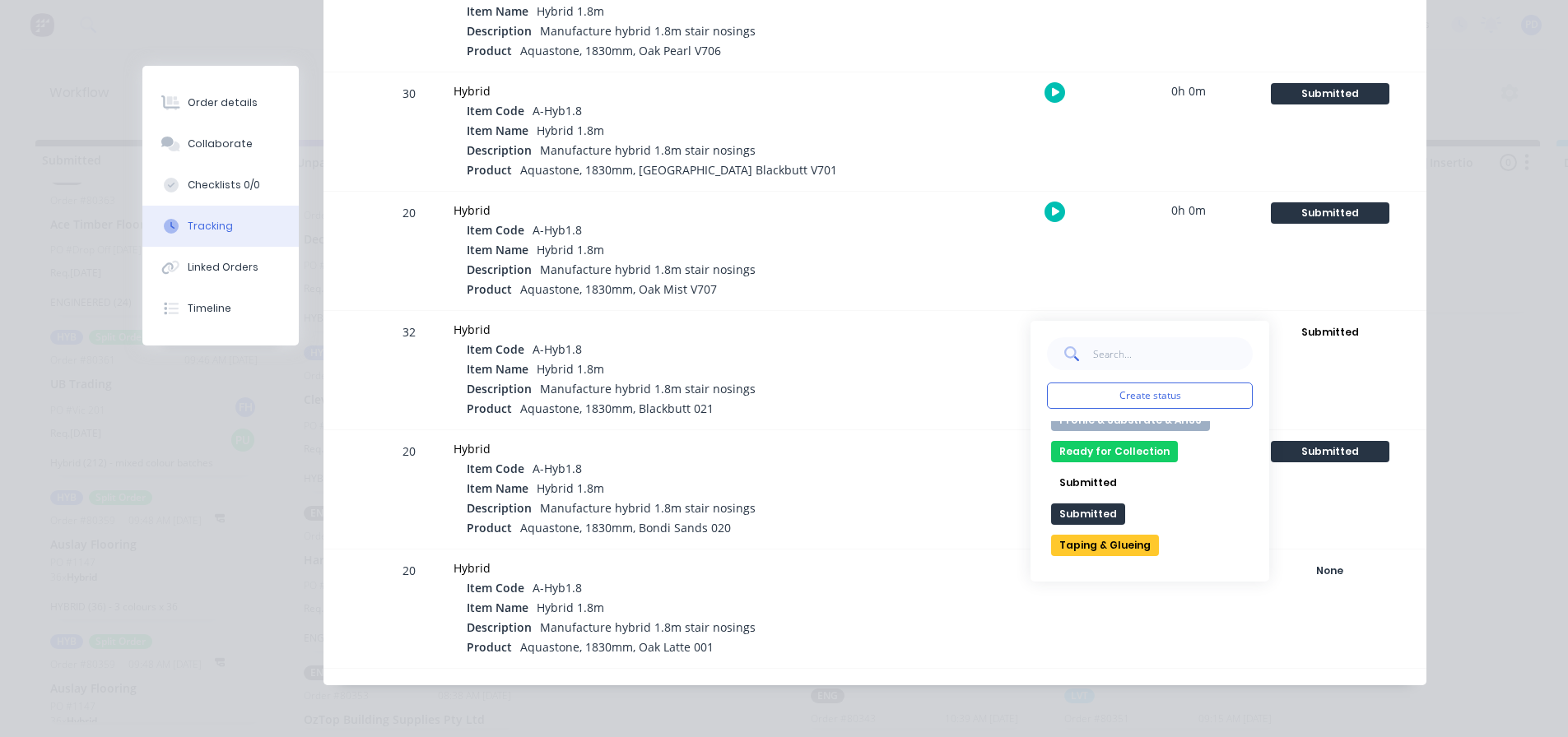
click at [1077, 513] on button "Submitted" at bounding box center [1088, 514] width 74 height 22
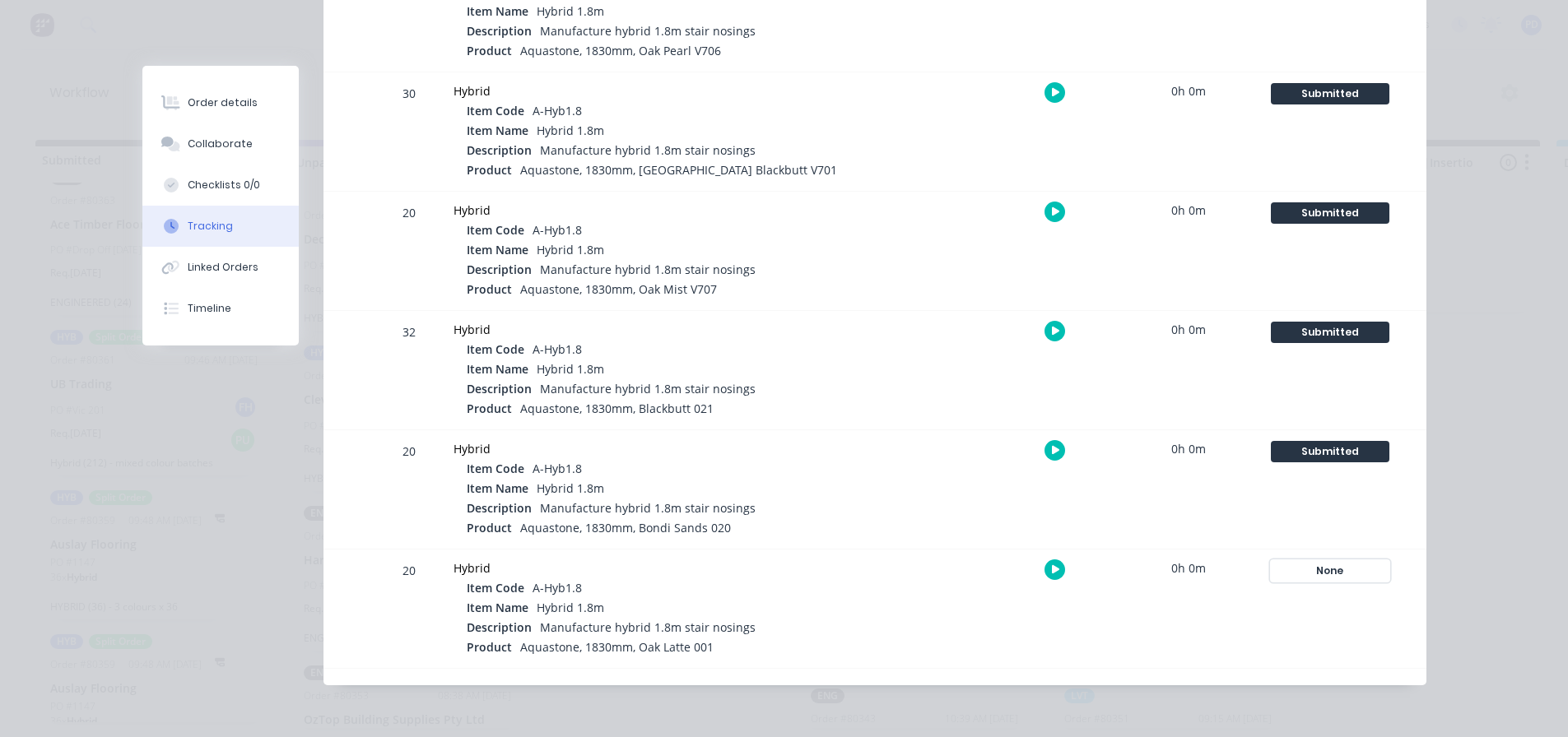
click at [1331, 564] on div "None" at bounding box center [1331, 572] width 119 height 22
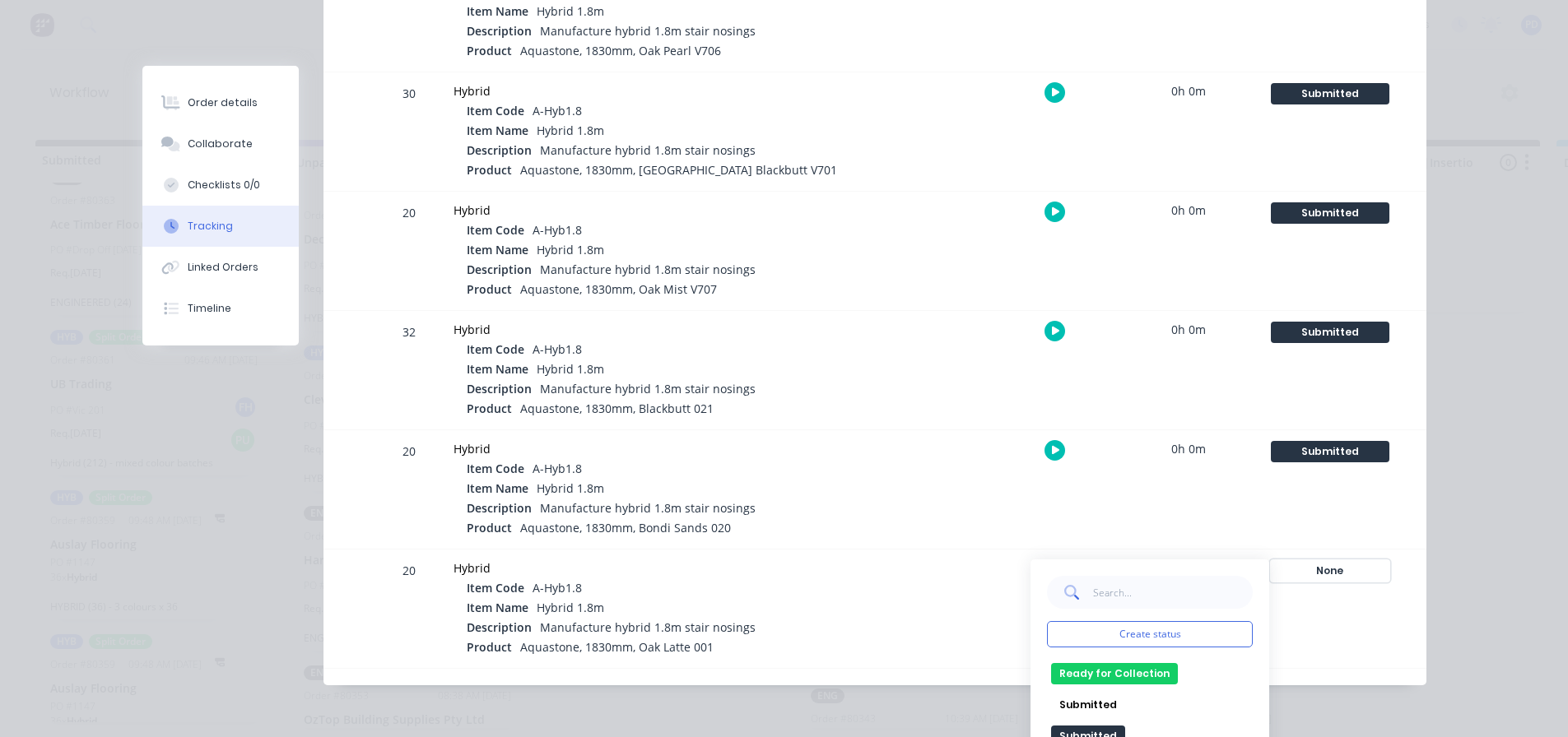
scroll to position [253, 0]
click at [1083, 729] on button "Submitted" at bounding box center [1088, 731] width 74 height 22
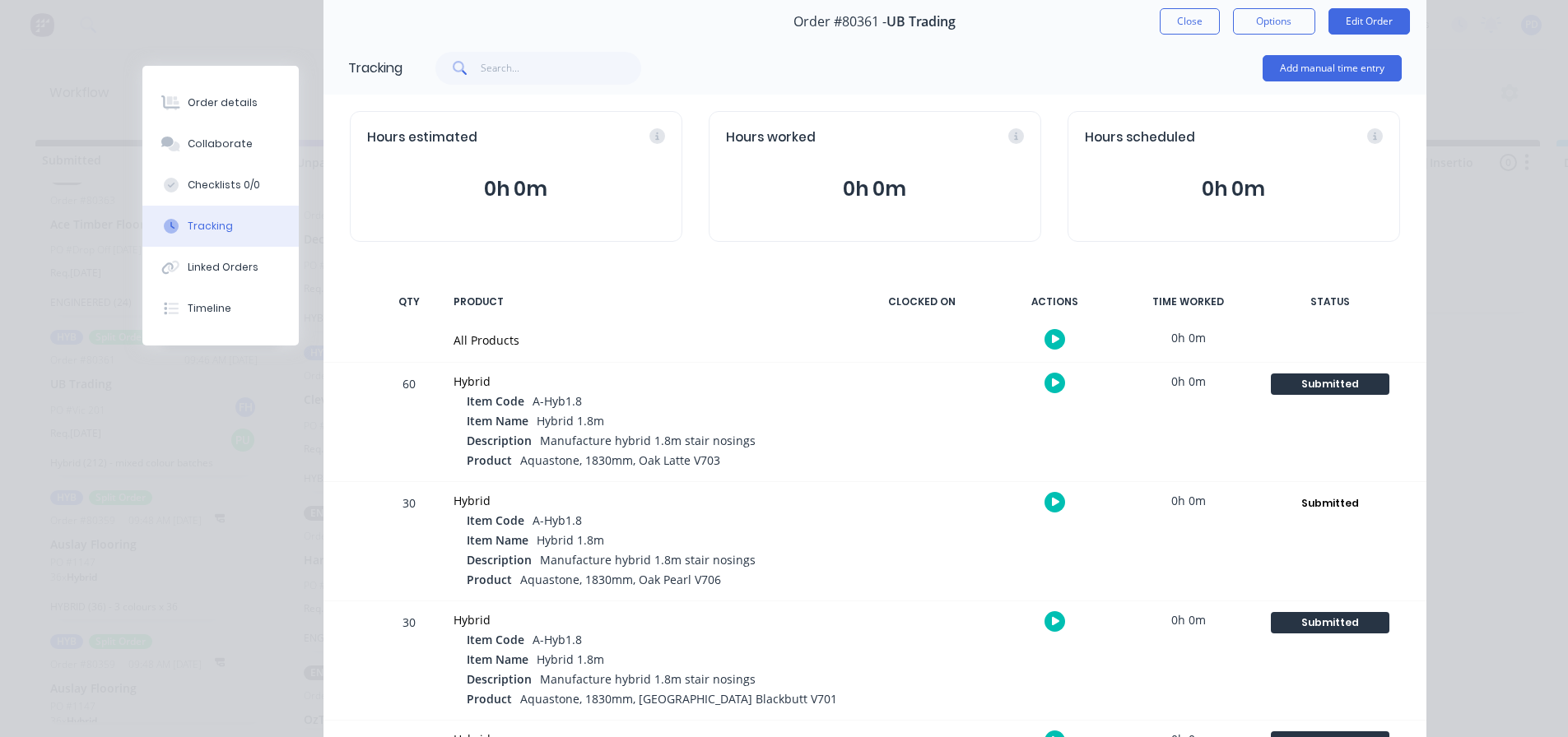
scroll to position [0, 0]
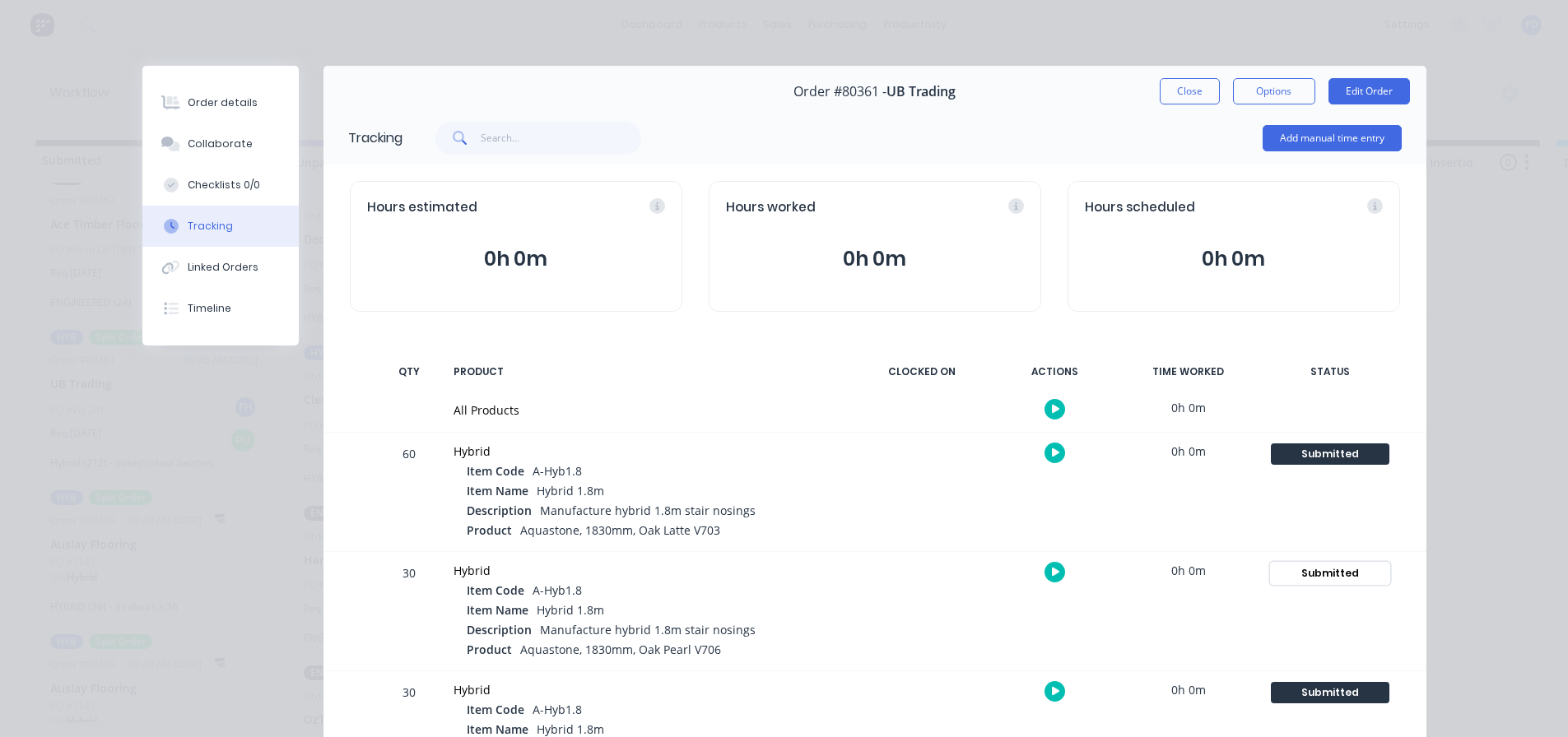
click at [1334, 567] on div "Submitted" at bounding box center [1331, 574] width 119 height 22
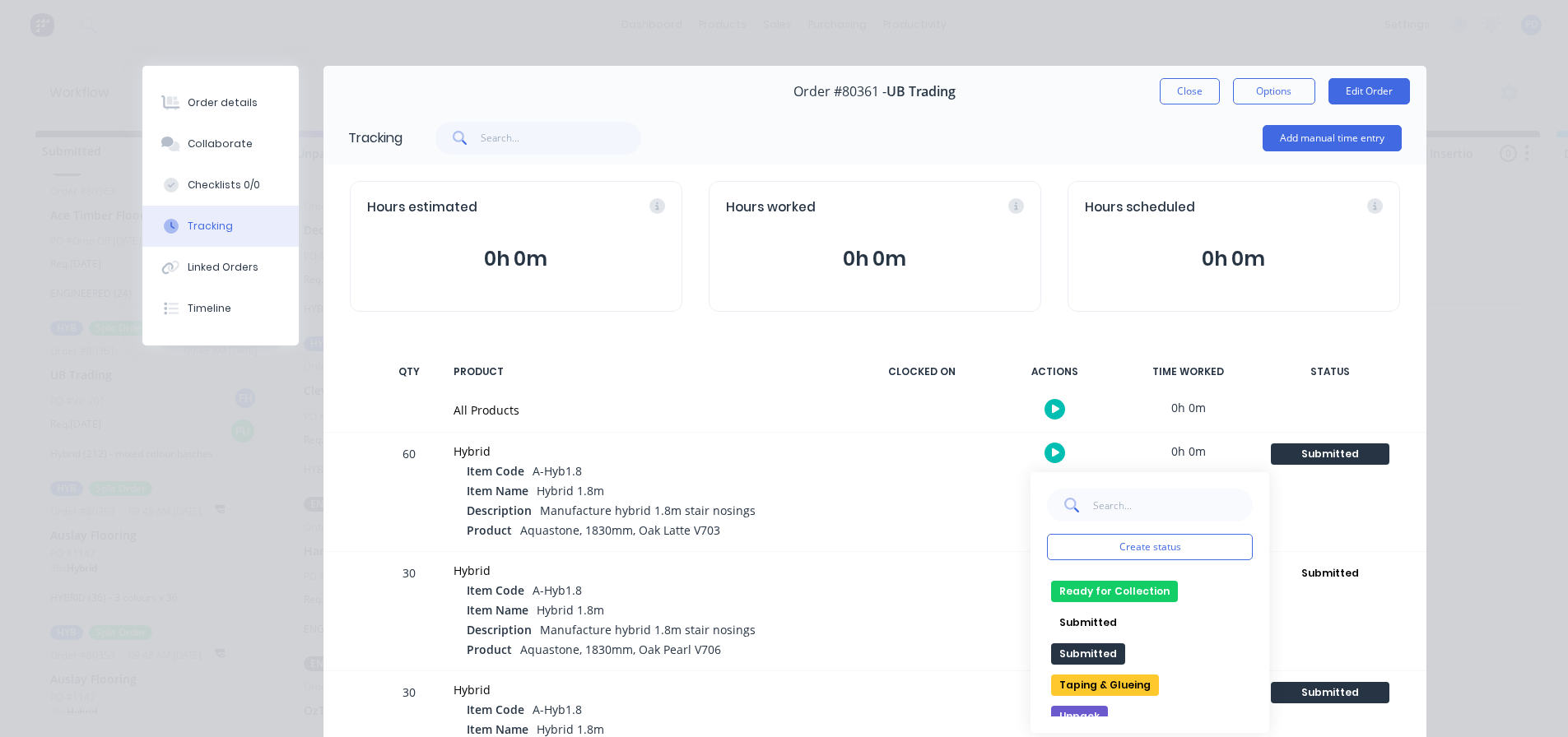
scroll to position [253, 0]
click at [1098, 644] on button "Submitted" at bounding box center [1088, 644] width 74 height 22
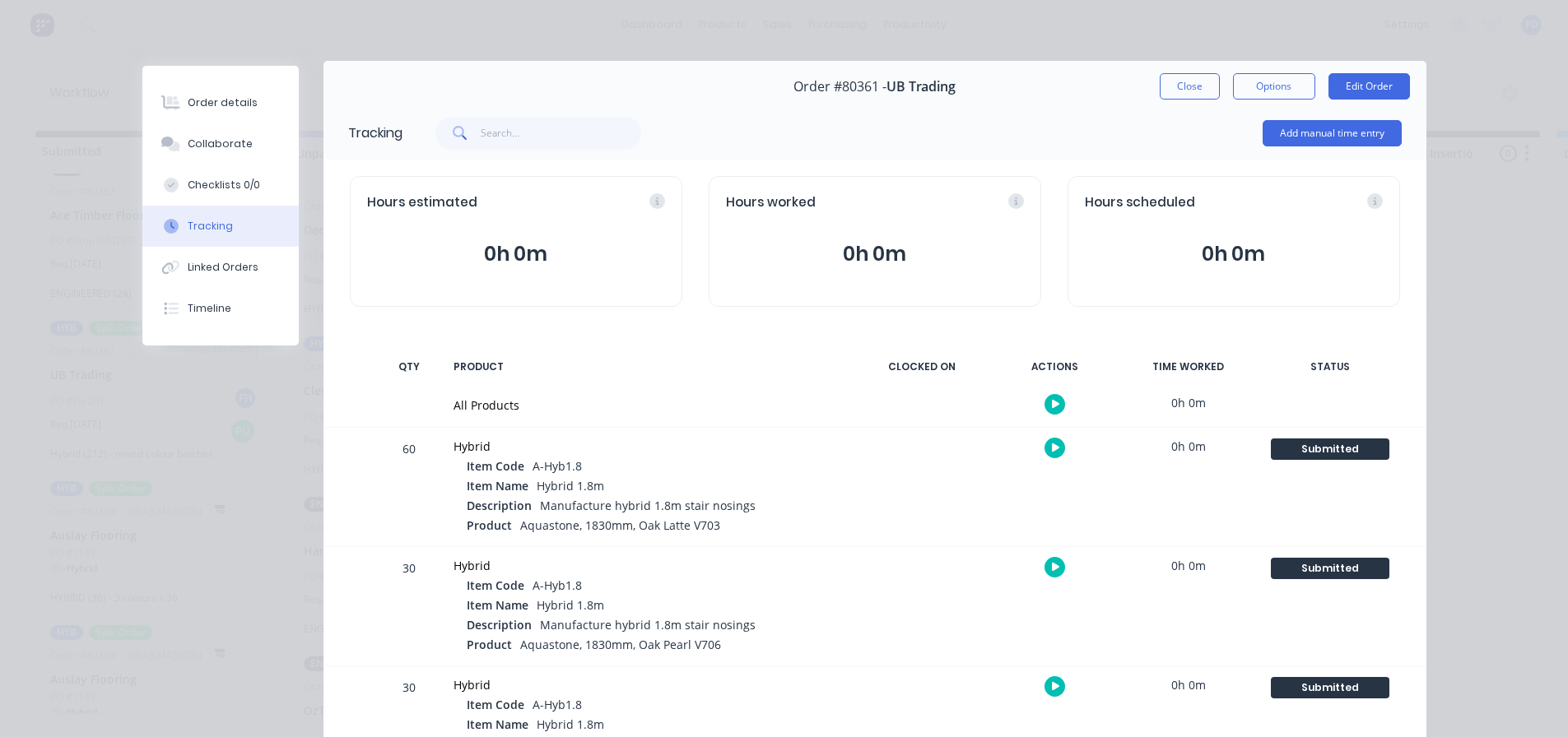
scroll to position [0, 0]
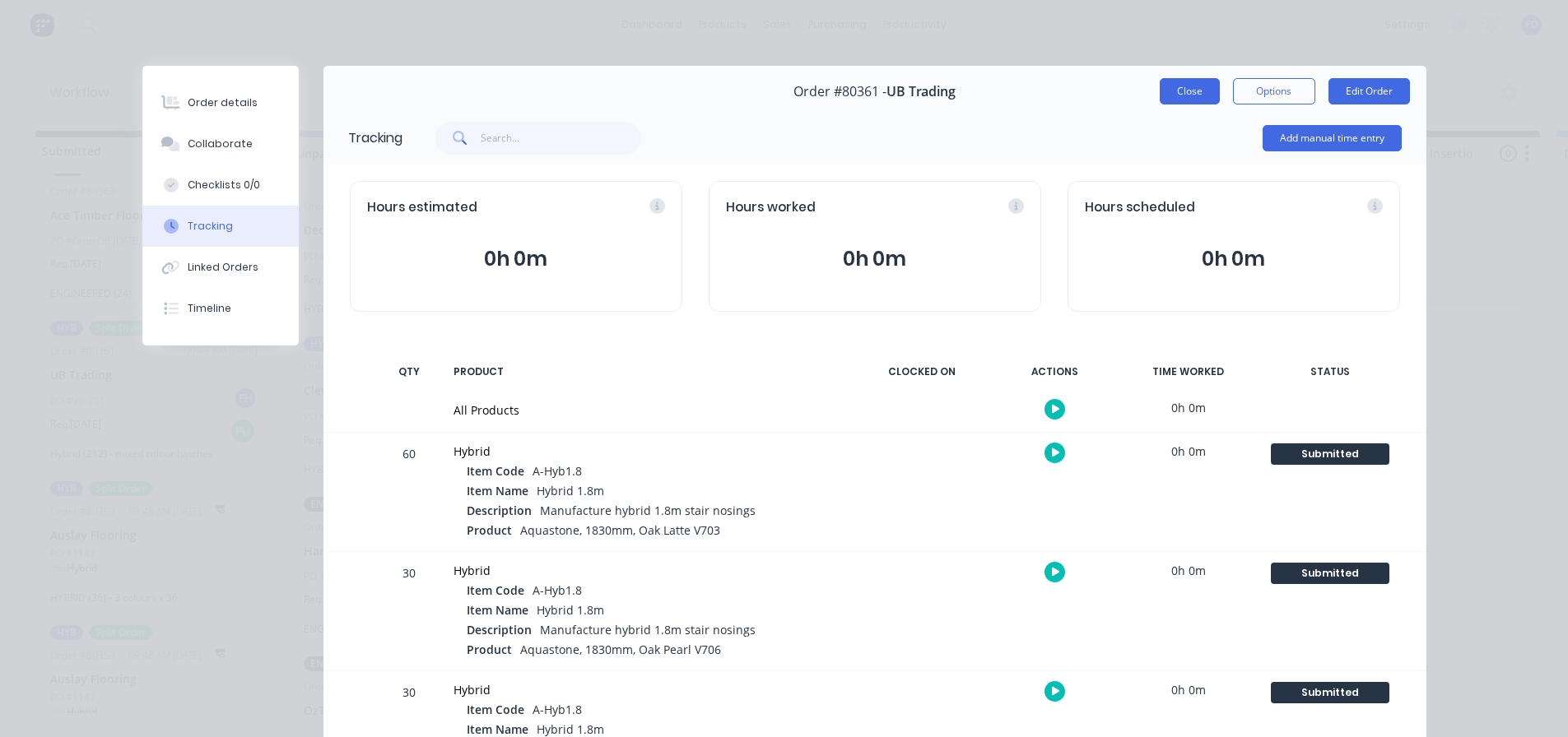
click at [1190, 96] on button "Close" at bounding box center [1189, 91] width 60 height 27
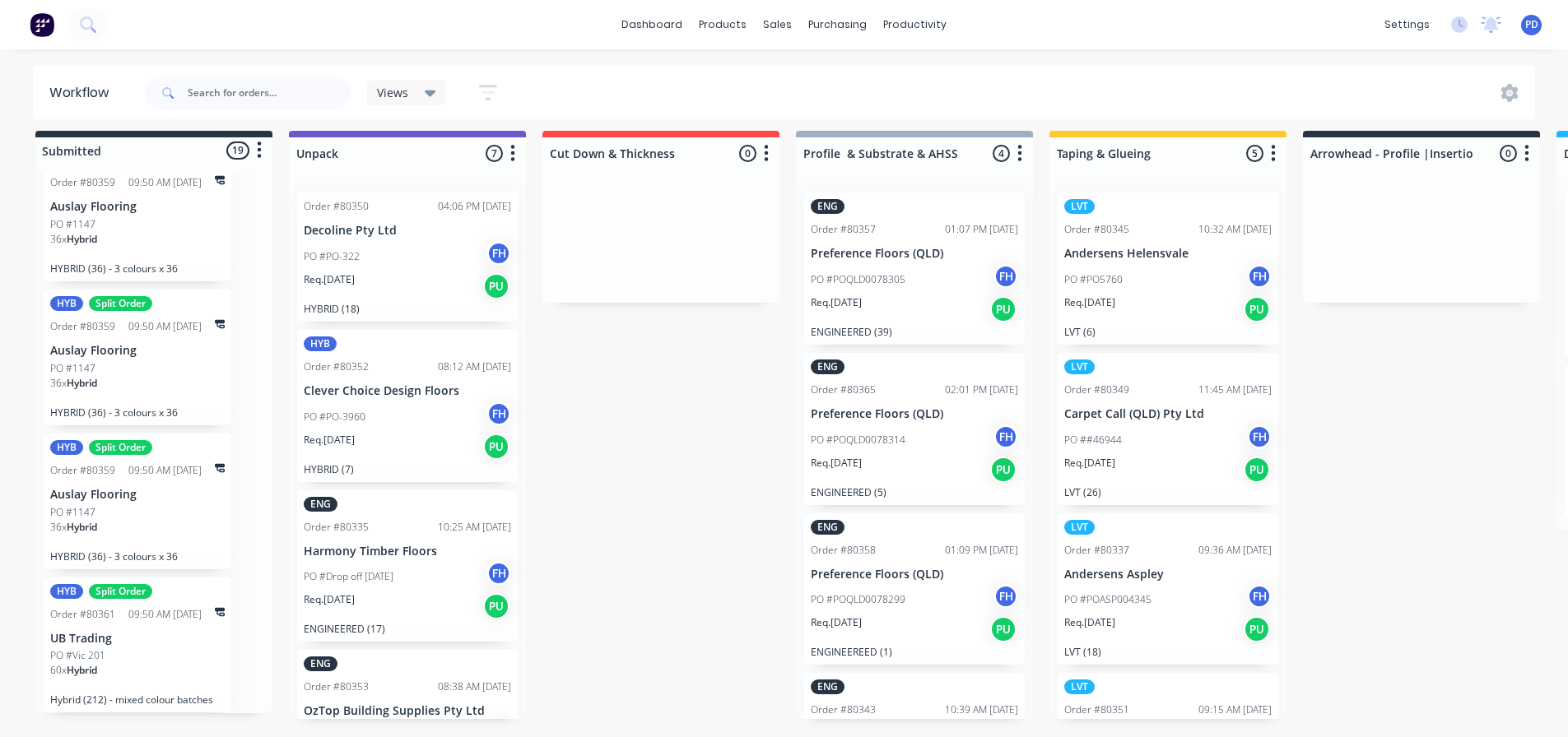
scroll to position [932, 0]
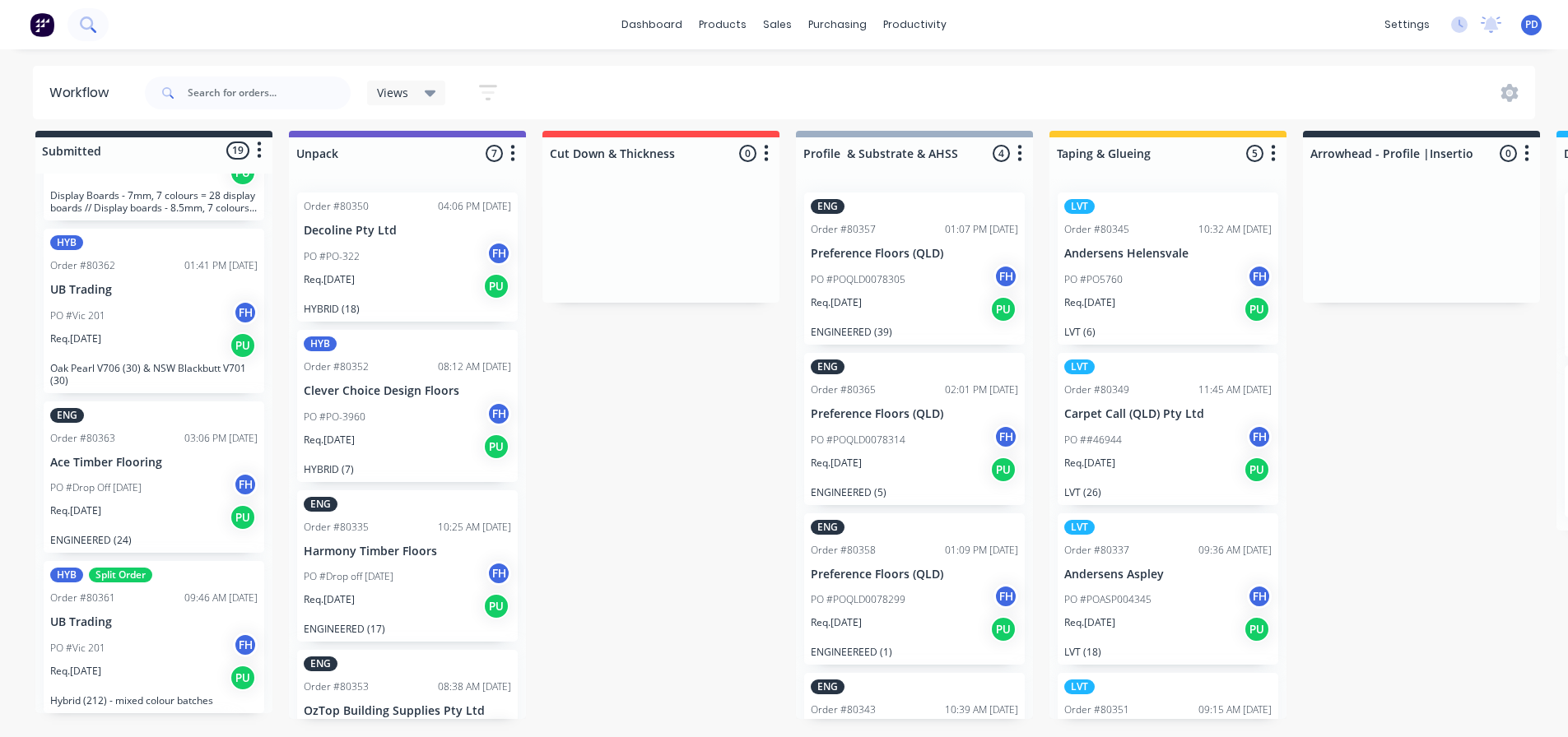
click at [91, 15] on button at bounding box center [88, 24] width 42 height 33
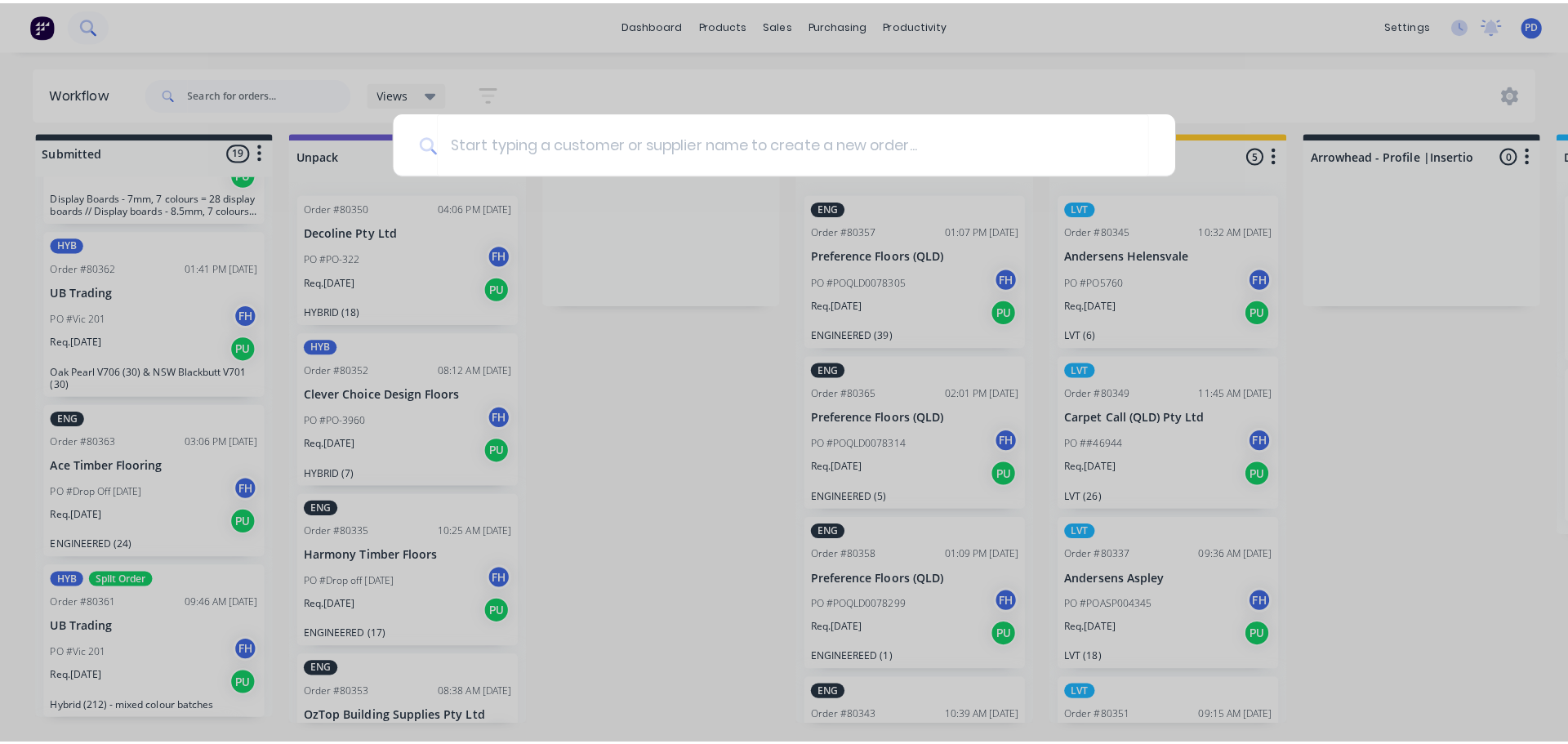
scroll to position [9, 0]
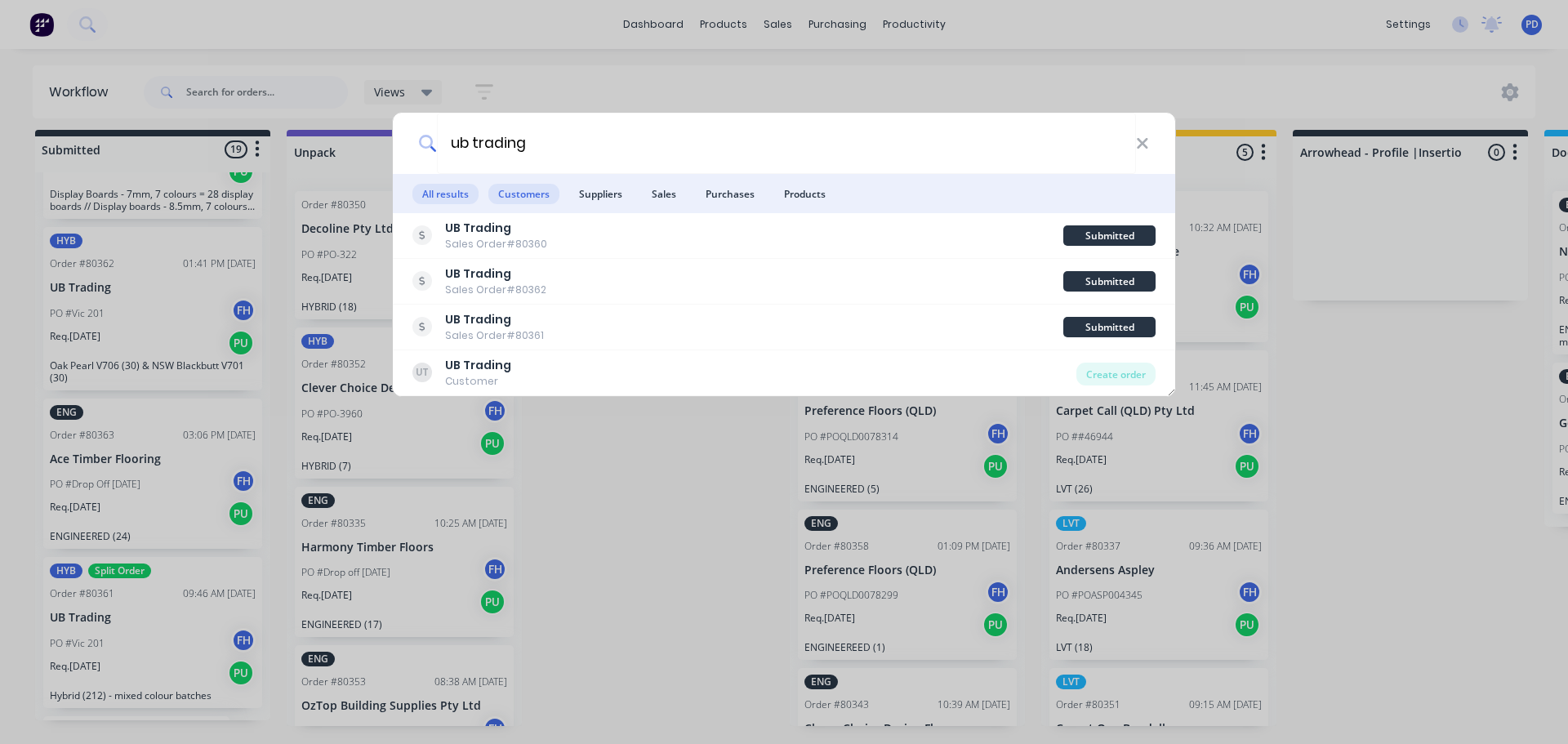
type input "ub trading"
click at [528, 203] on span "Customers" at bounding box center [524, 194] width 71 height 21
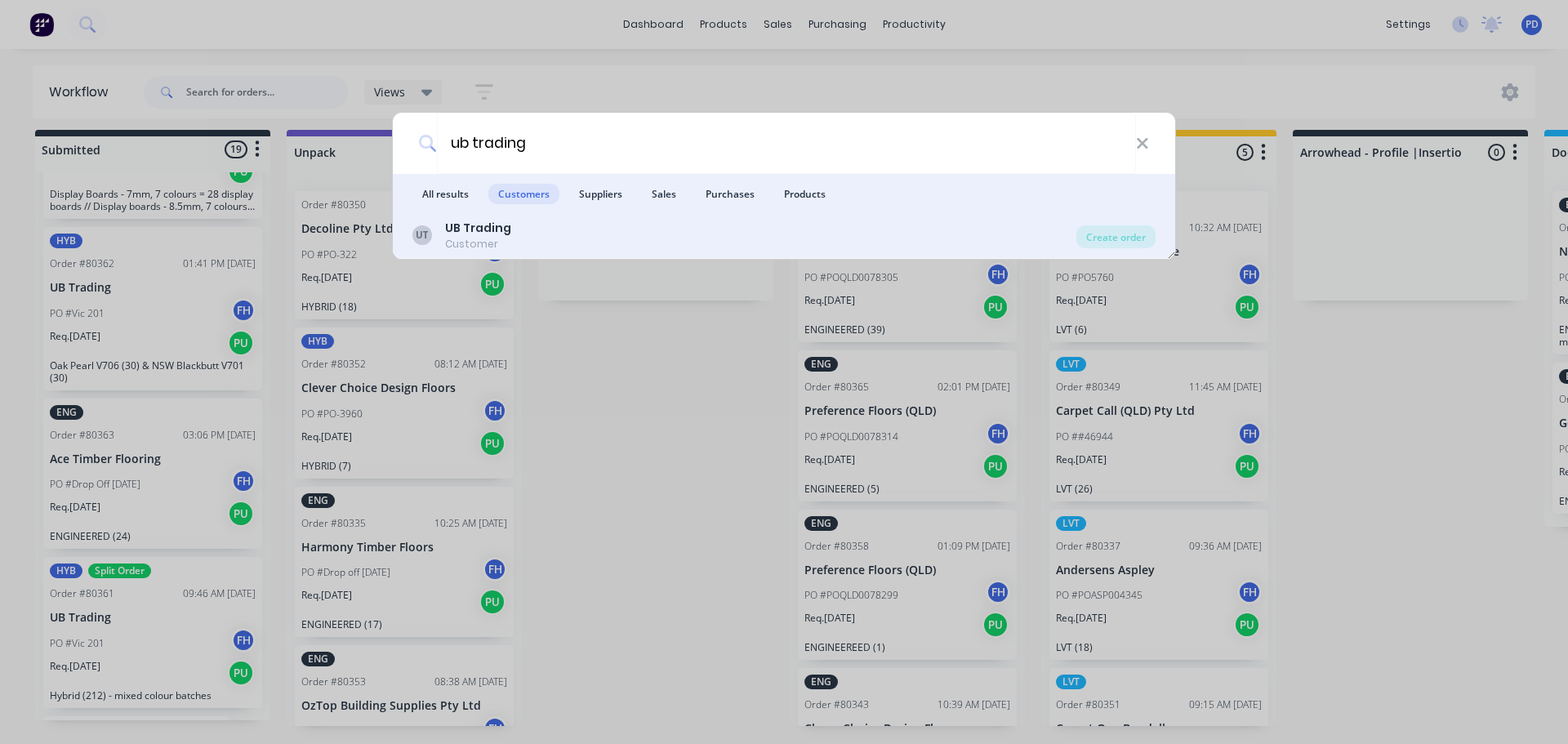
click at [470, 238] on div "Customer" at bounding box center [478, 244] width 66 height 15
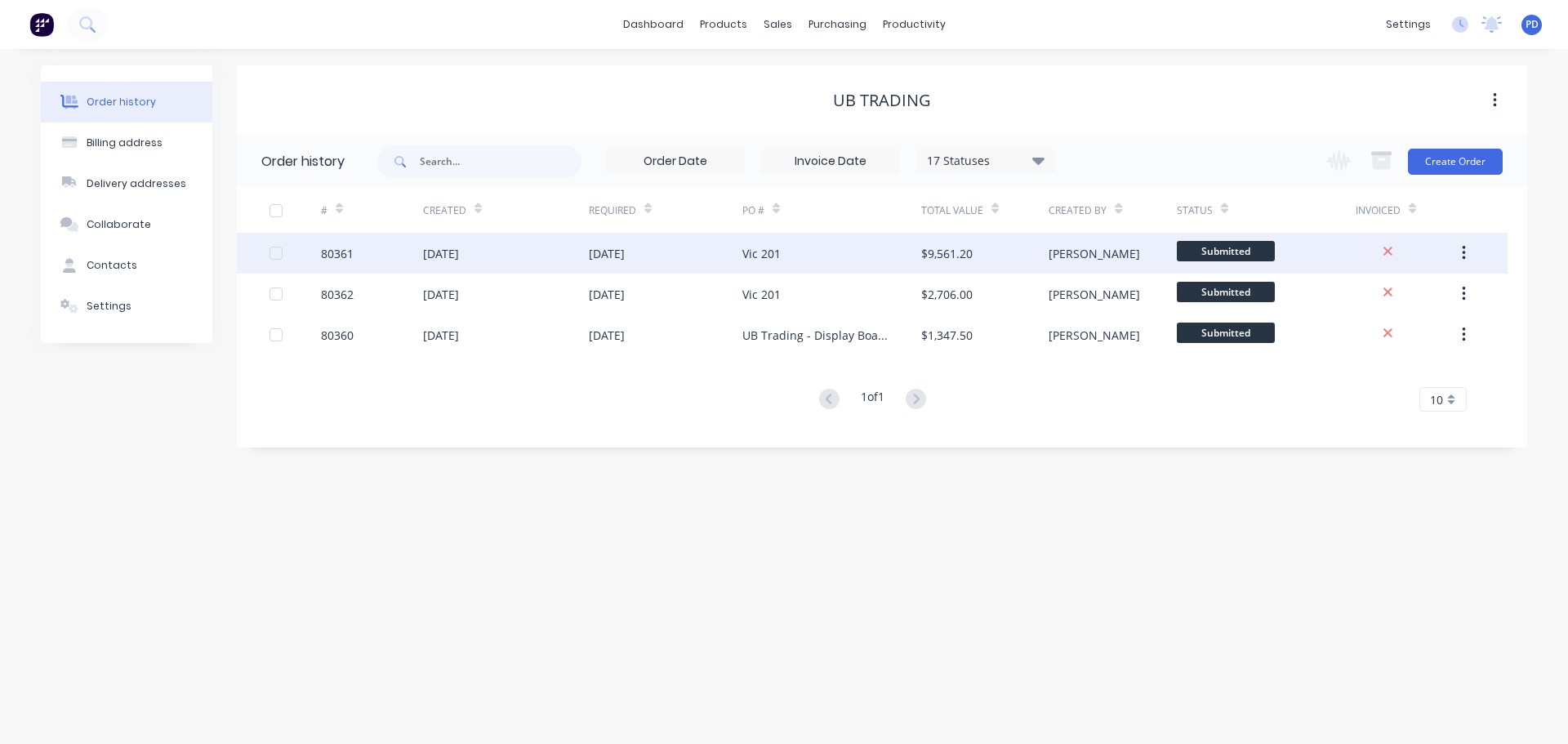
click at [448, 258] on div "[DATE]" at bounding box center [440, 253] width 36 height 17
click at [443, 259] on div "[DATE]" at bounding box center [440, 253] width 36 height 17
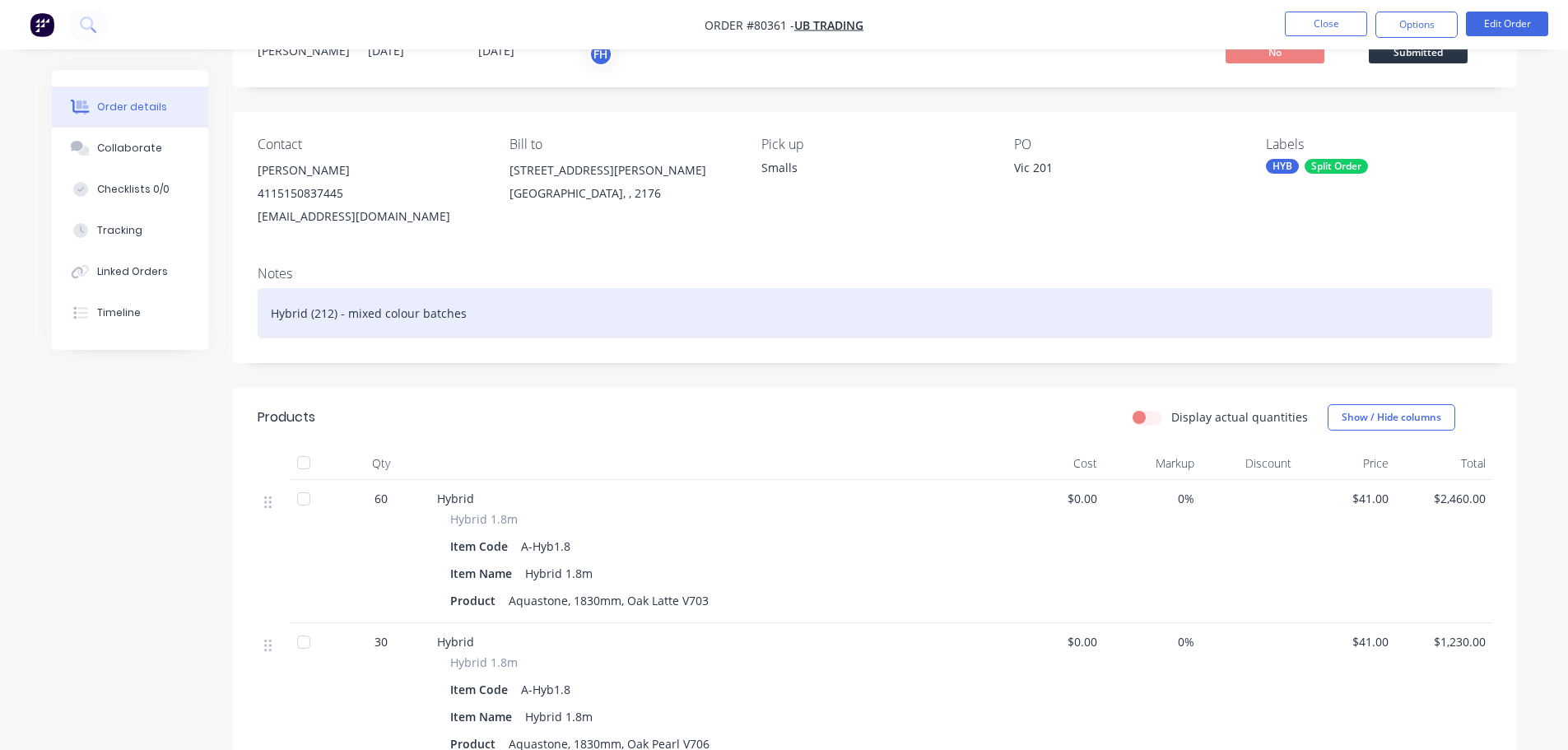
scroll to position [164, 0]
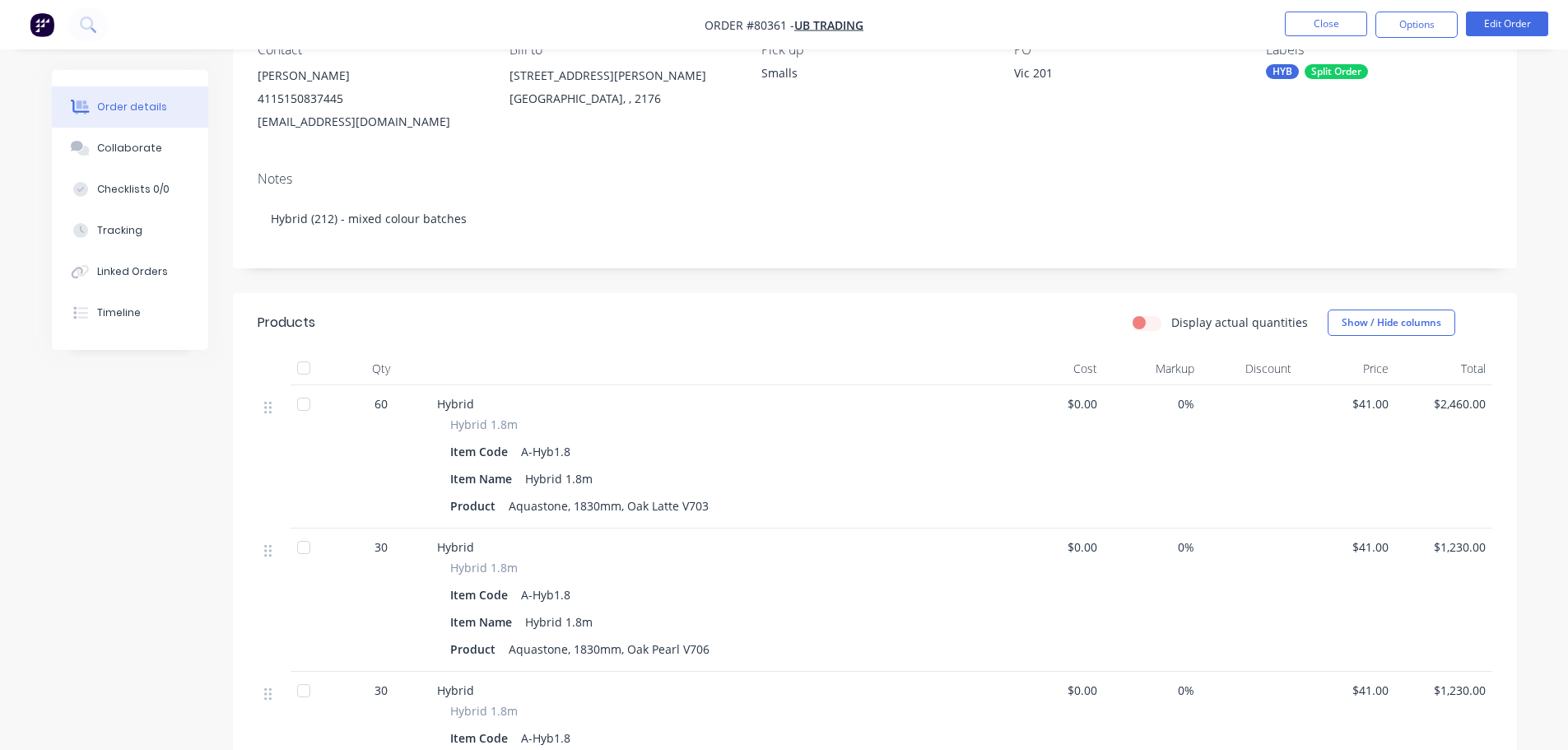
click at [1274, 402] on div at bounding box center [1250, 457] width 97 height 144
click at [1486, 22] on button "Edit Order" at bounding box center [1507, 24] width 82 height 25
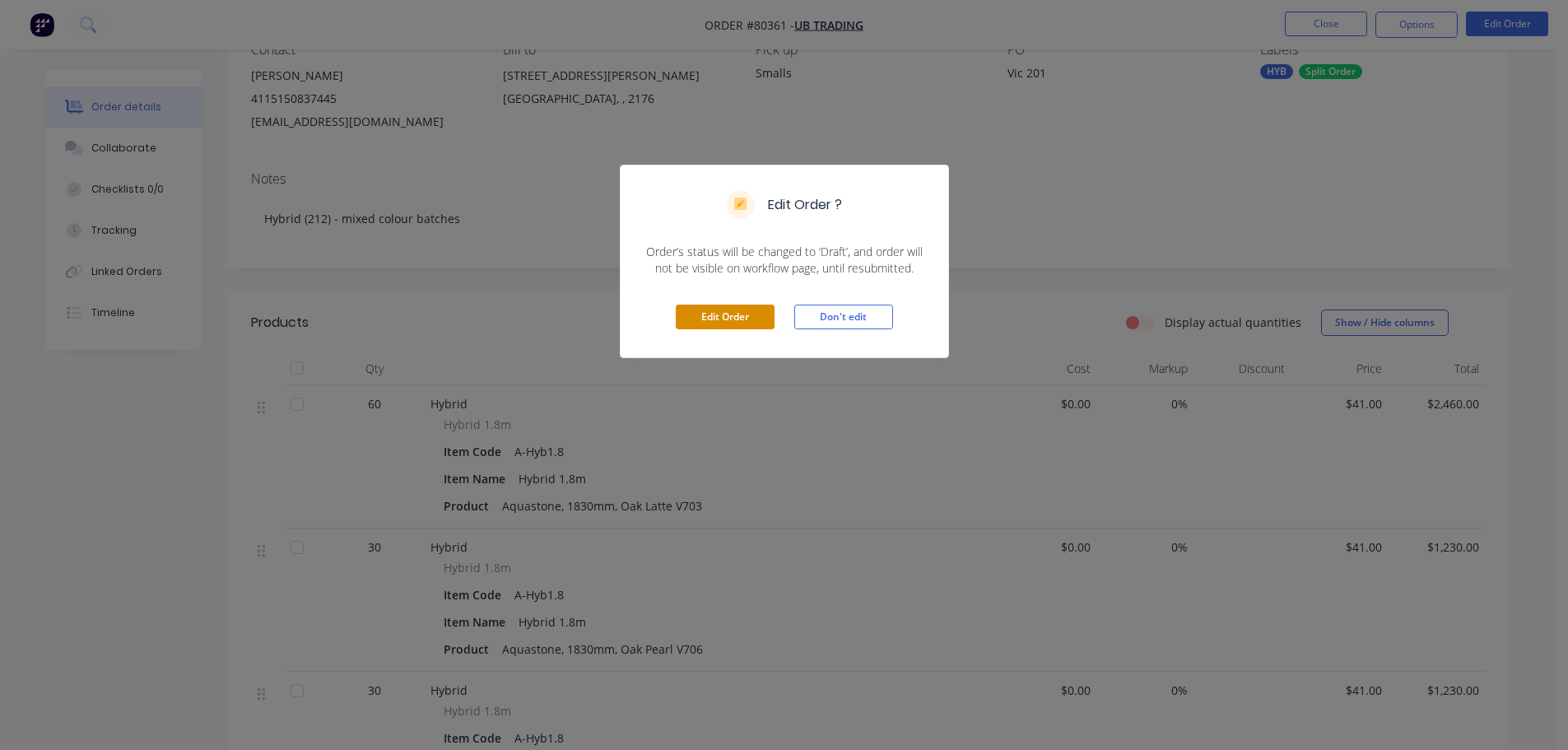
click at [709, 321] on button "Edit Order" at bounding box center [726, 316] width 99 height 25
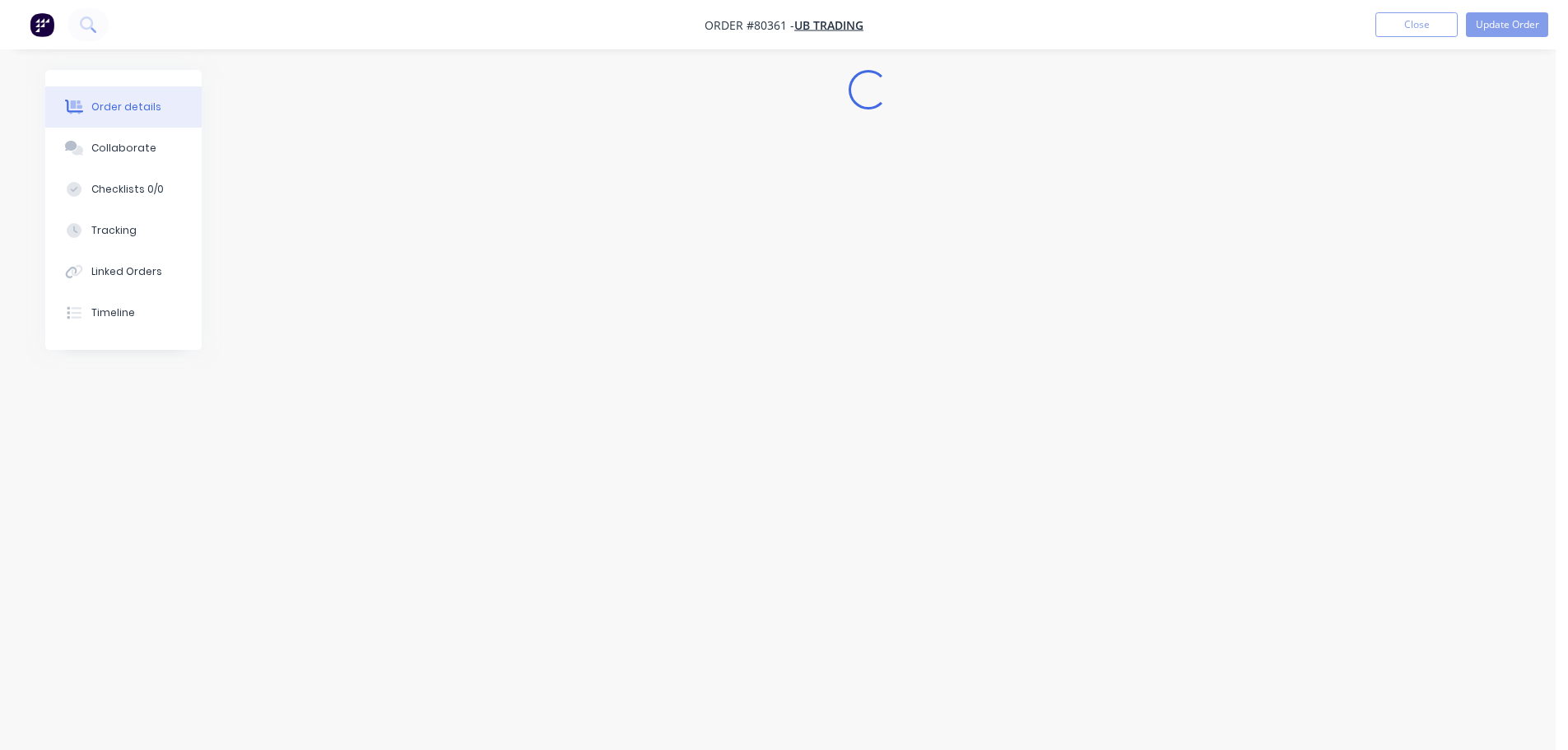
scroll to position [0, 0]
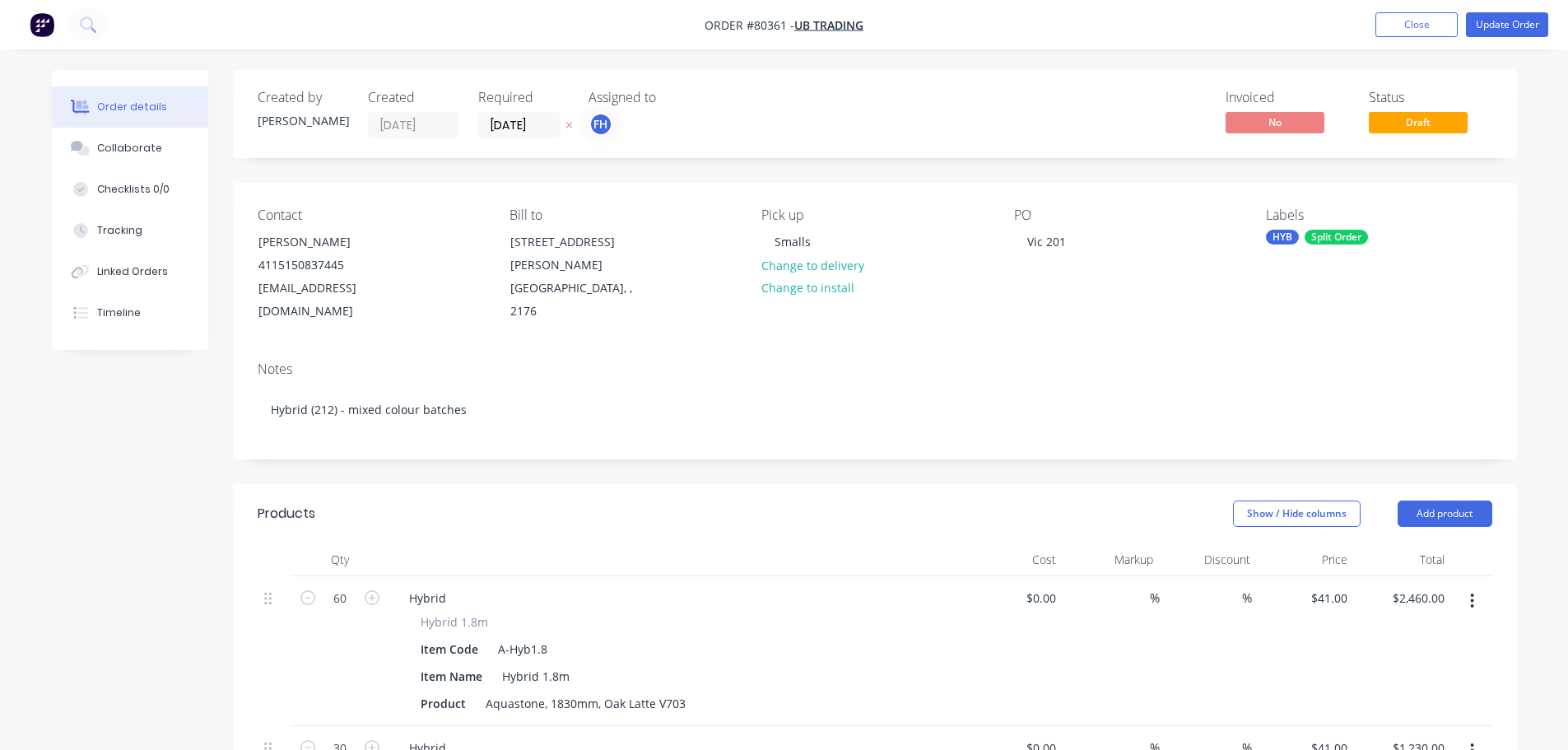
click at [1215, 579] on div "%" at bounding box center [1208, 650] width 97 height 150
click at [1246, 589] on span "%" at bounding box center [1248, 597] width 10 height 19
type input "1"
click at [906, 505] on header "Products Show / Hide columns Add product" at bounding box center [875, 513] width 1285 height 59
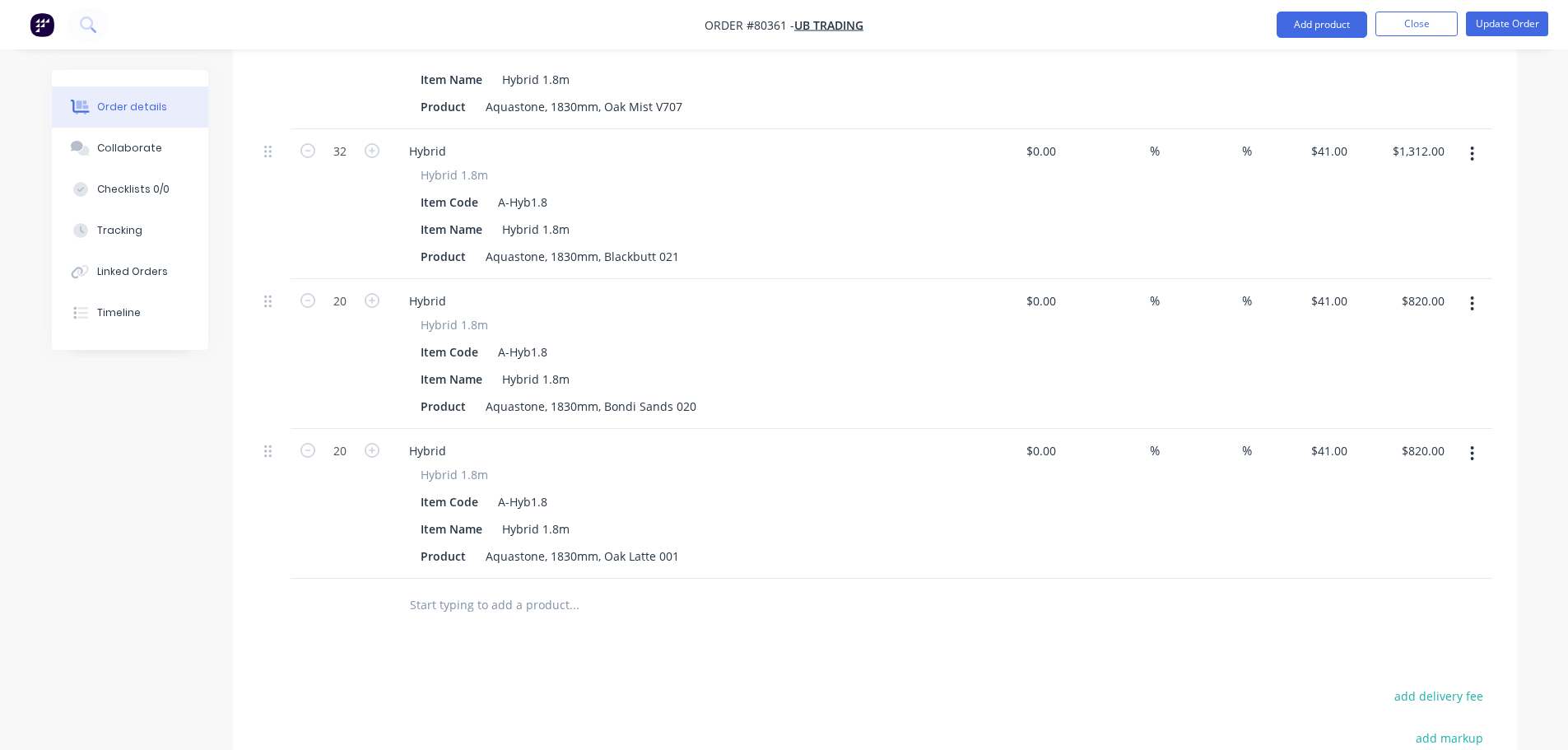
scroll to position [1234, 0]
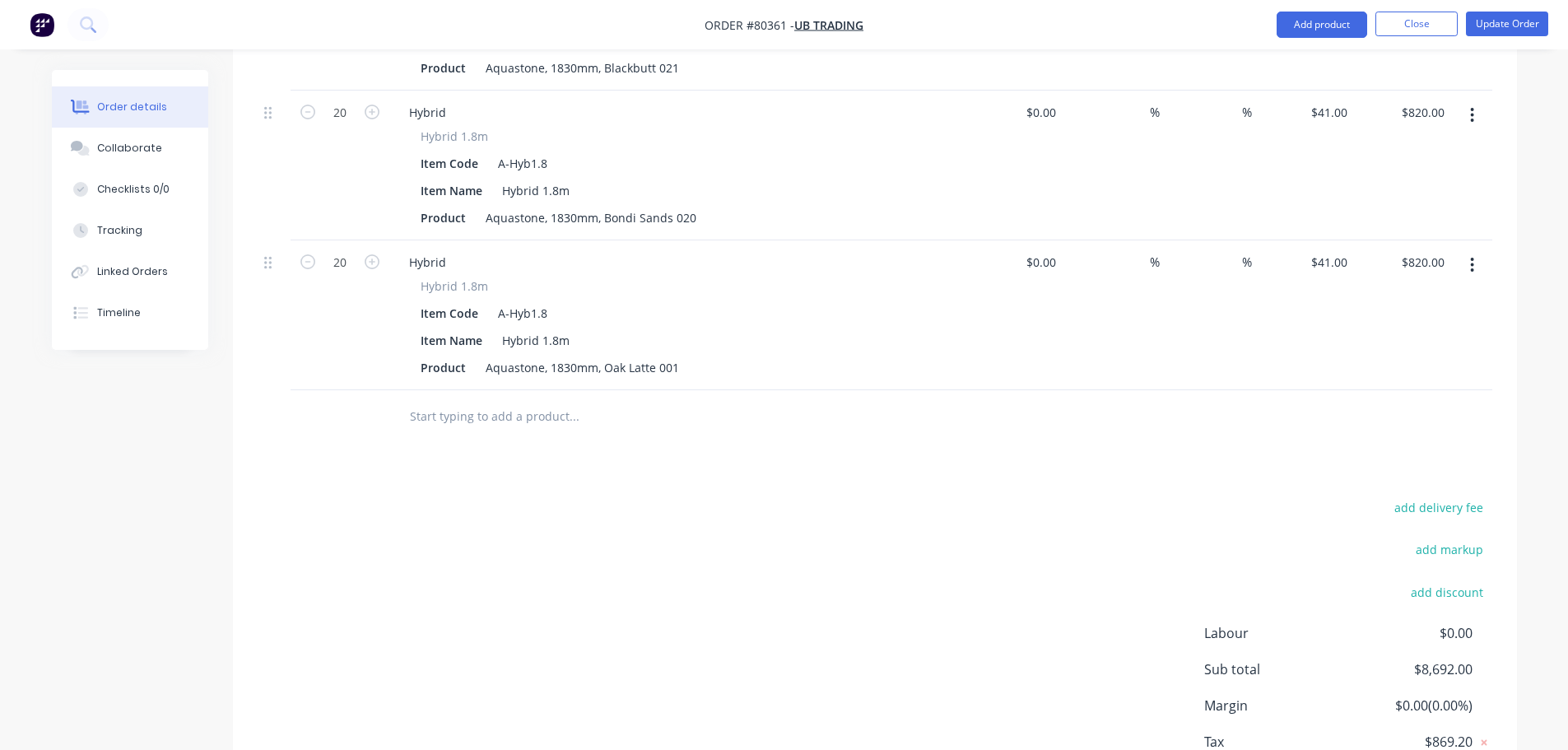
click at [450, 400] on input "text" at bounding box center [574, 416] width 329 height 33
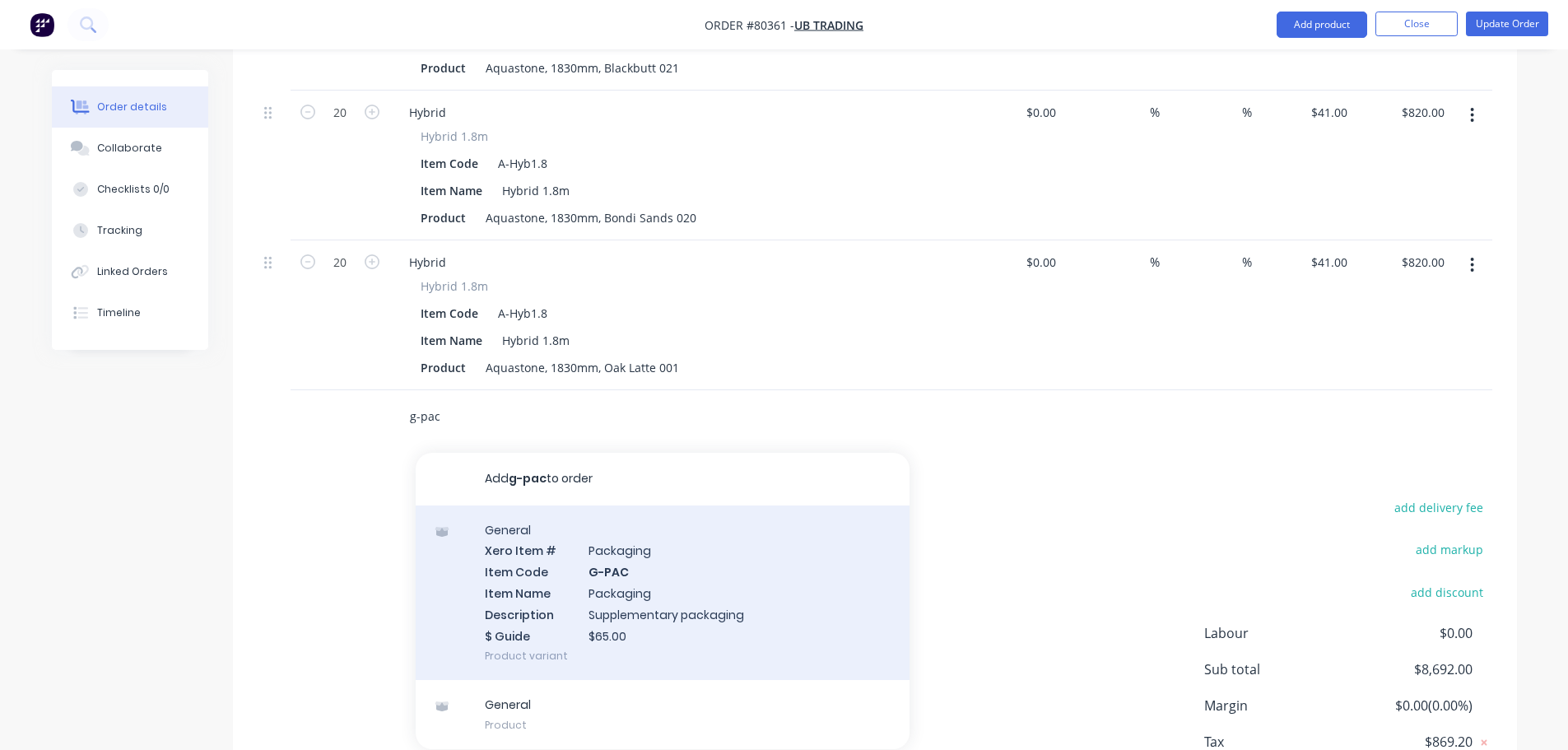
type input "g-pac"
click at [560, 559] on div "General Xero Item # Packaging Item Code G-PAC Item Name Packaging Description S…" at bounding box center [663, 592] width 494 height 175
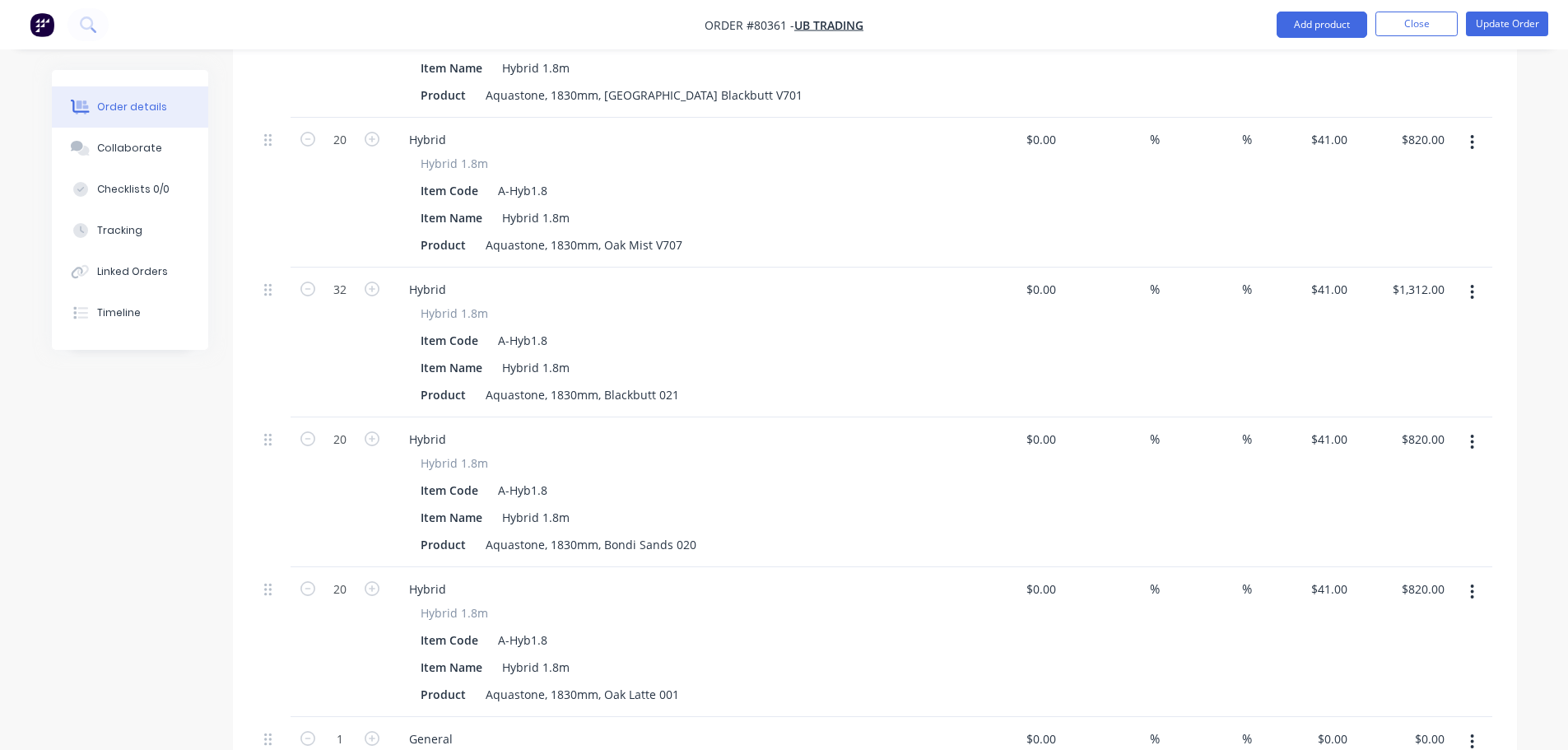
scroll to position [988, 0]
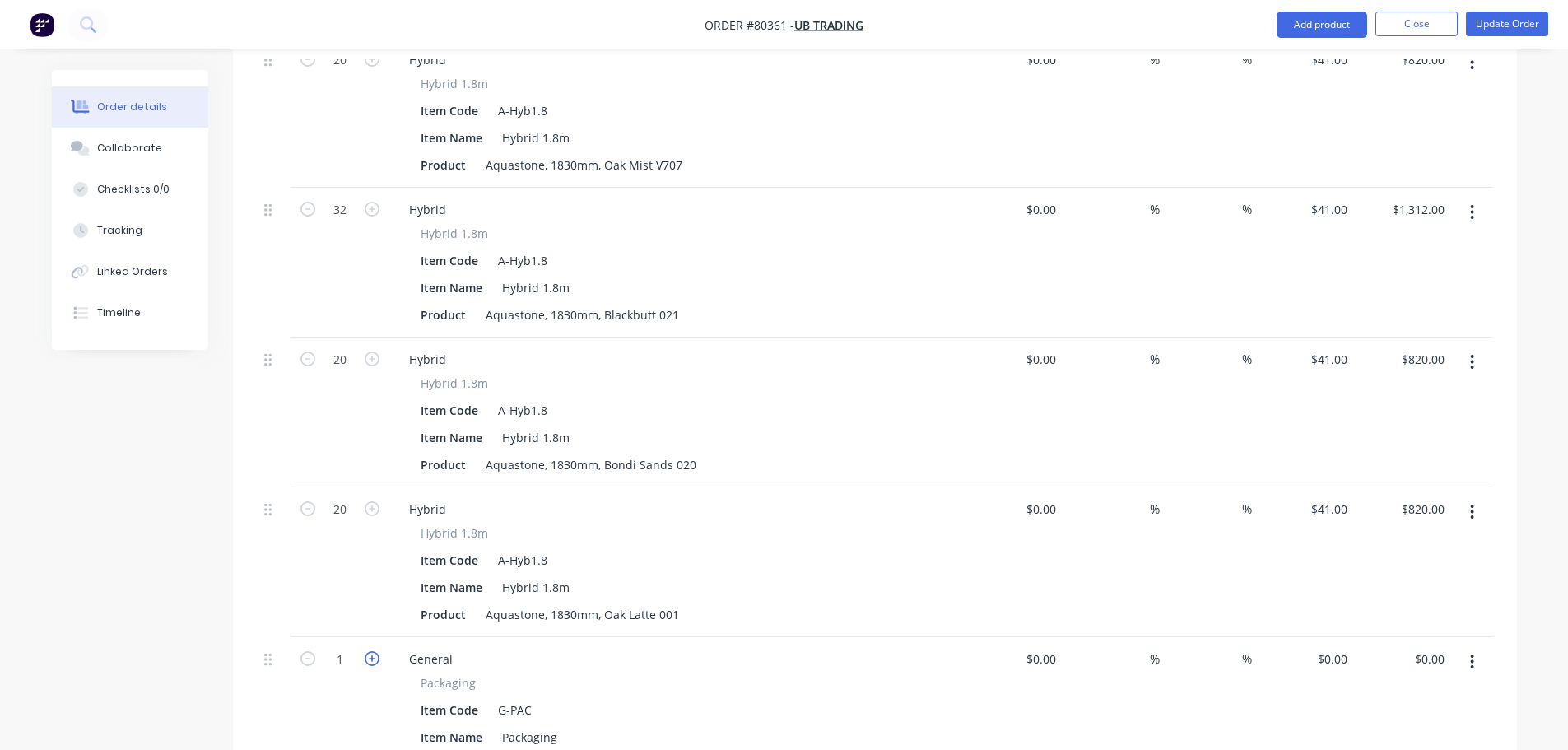
click at [369, 651] on icon "button" at bounding box center [372, 658] width 15 height 15
type input "4"
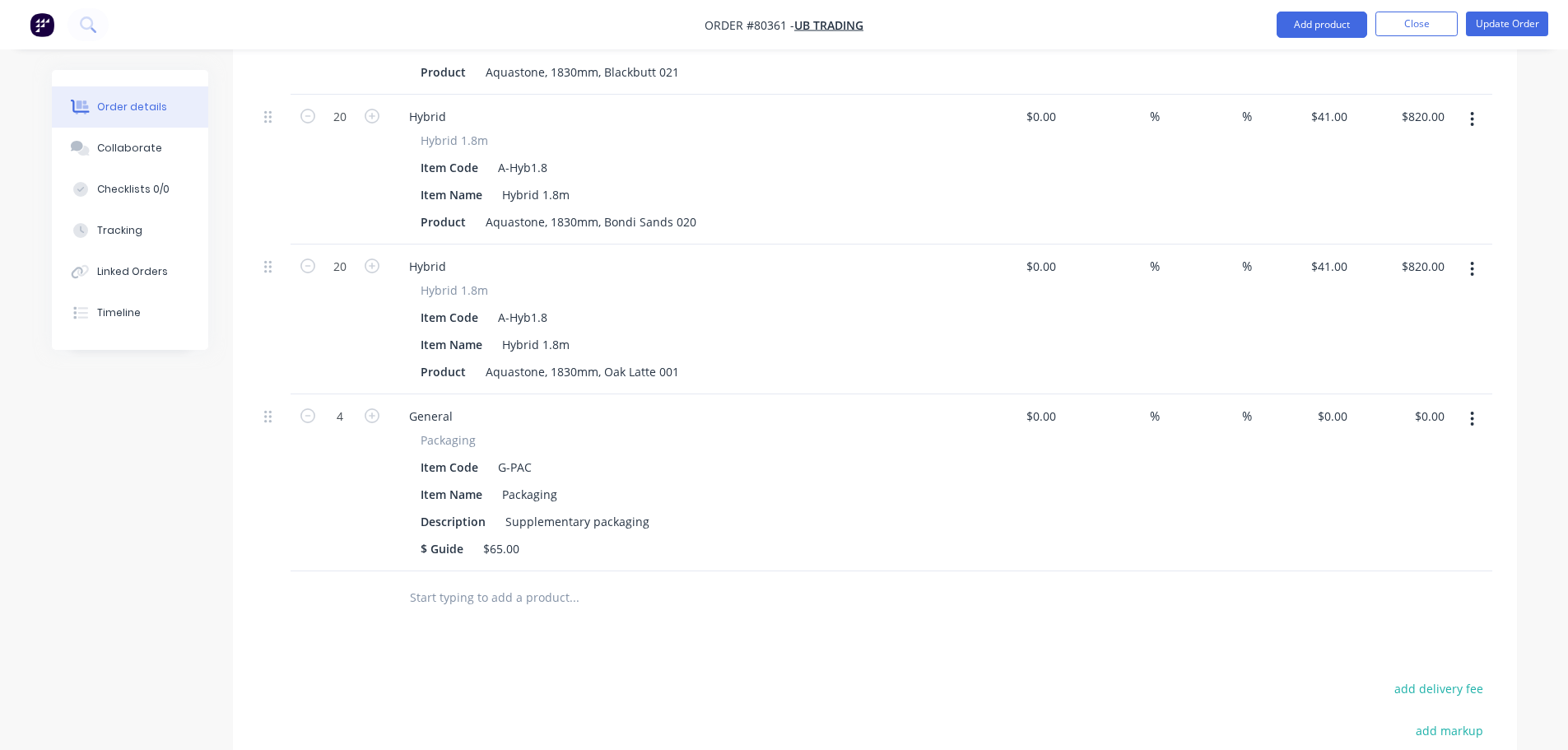
scroll to position [1234, 0]
click at [1333, 400] on div "0 $0.00" at bounding box center [1332, 412] width 45 height 24
type input "$65.00"
type input "$260.00"
click at [1165, 443] on div "%" at bounding box center [1208, 479] width 97 height 177
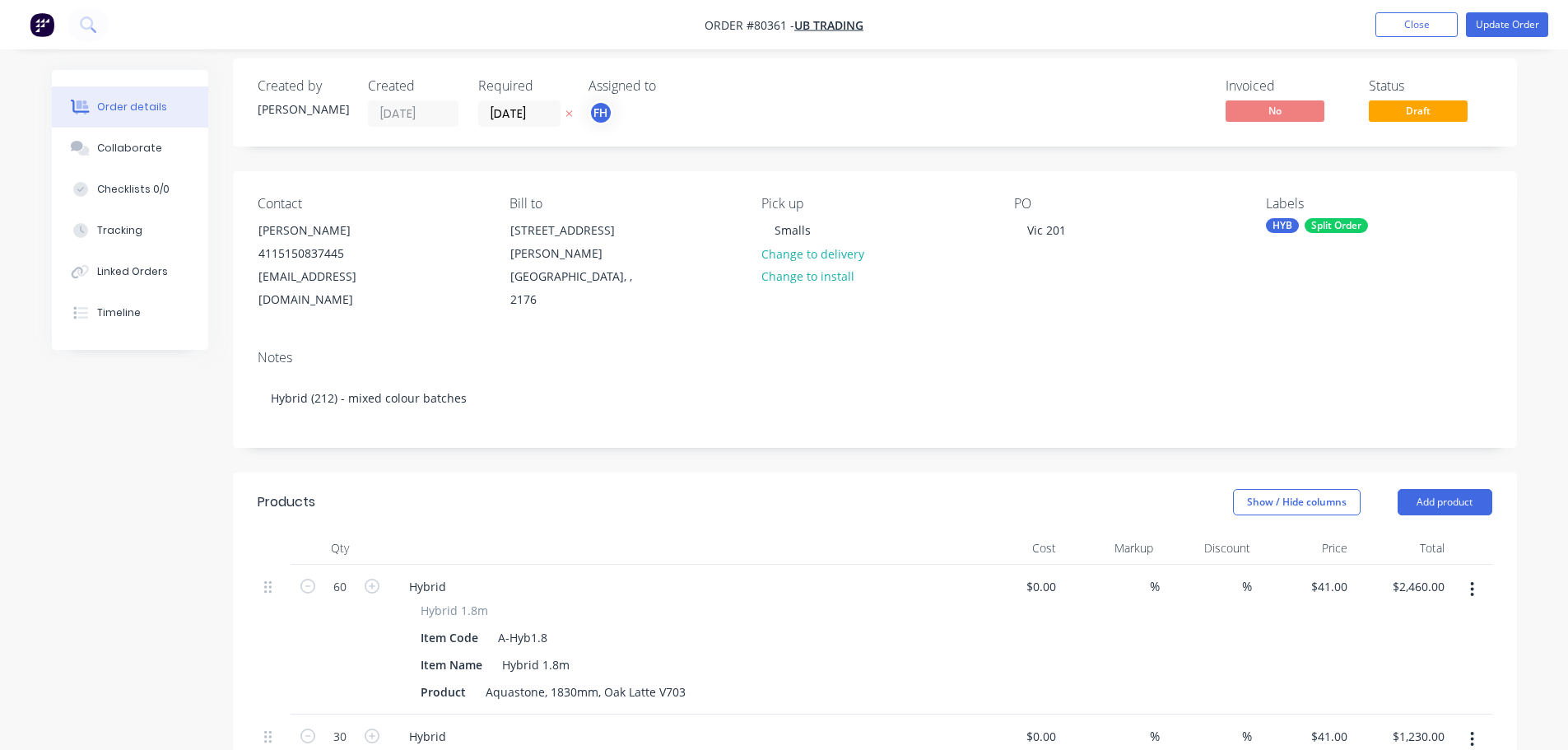
scroll to position [0, 0]
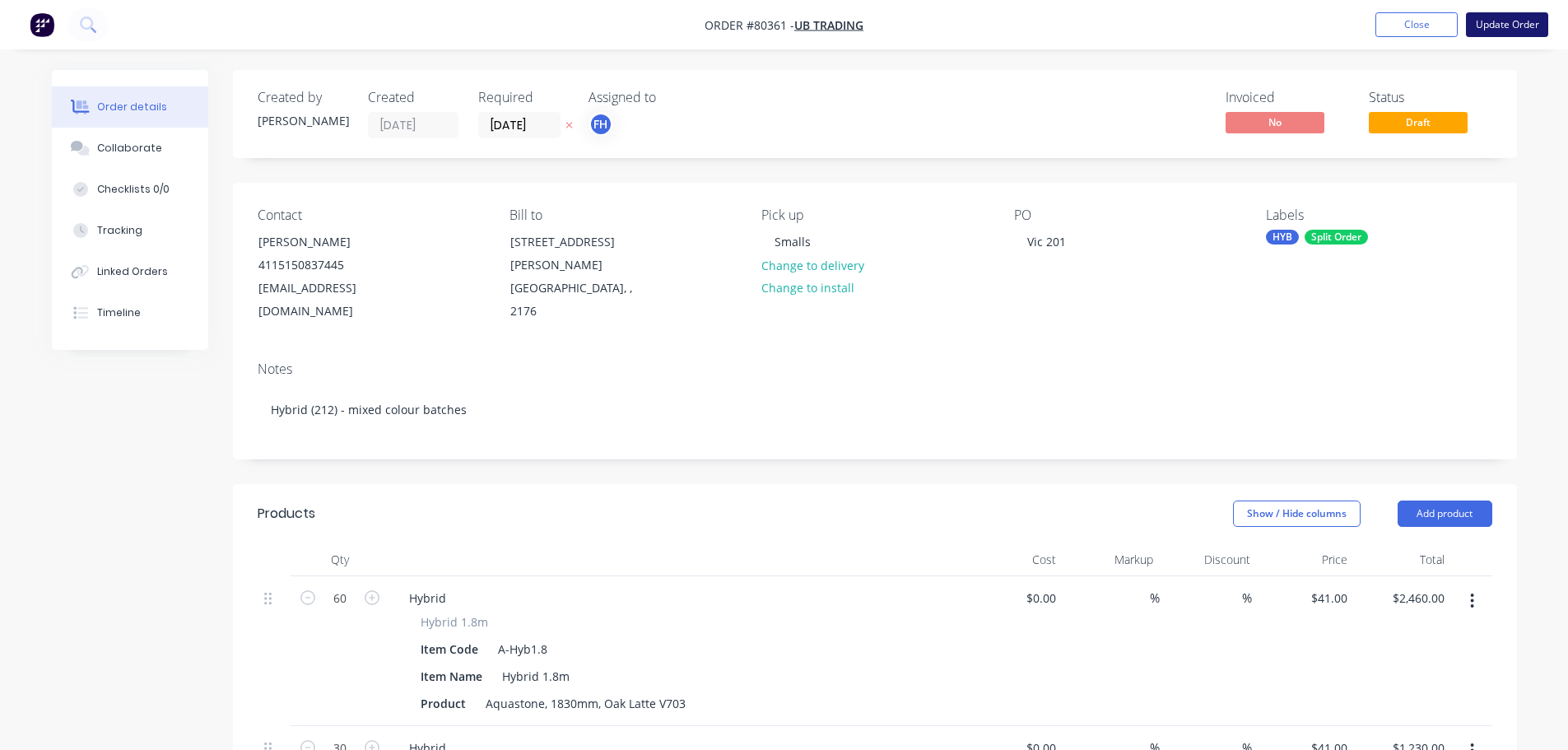
click at [1507, 20] on button "Update Order" at bounding box center [1507, 24] width 82 height 25
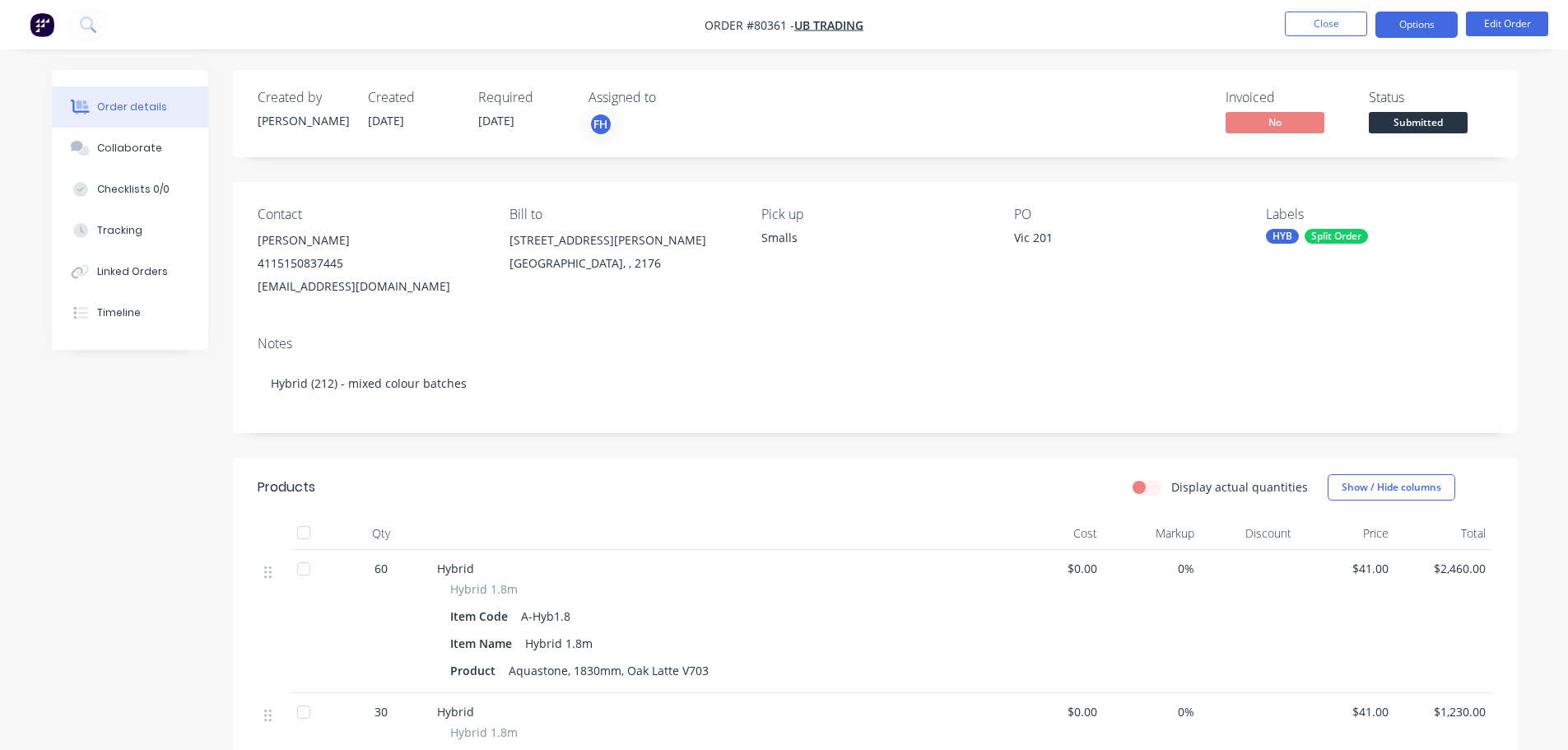
click at [1431, 26] on button "Options" at bounding box center [1416, 25] width 82 height 27
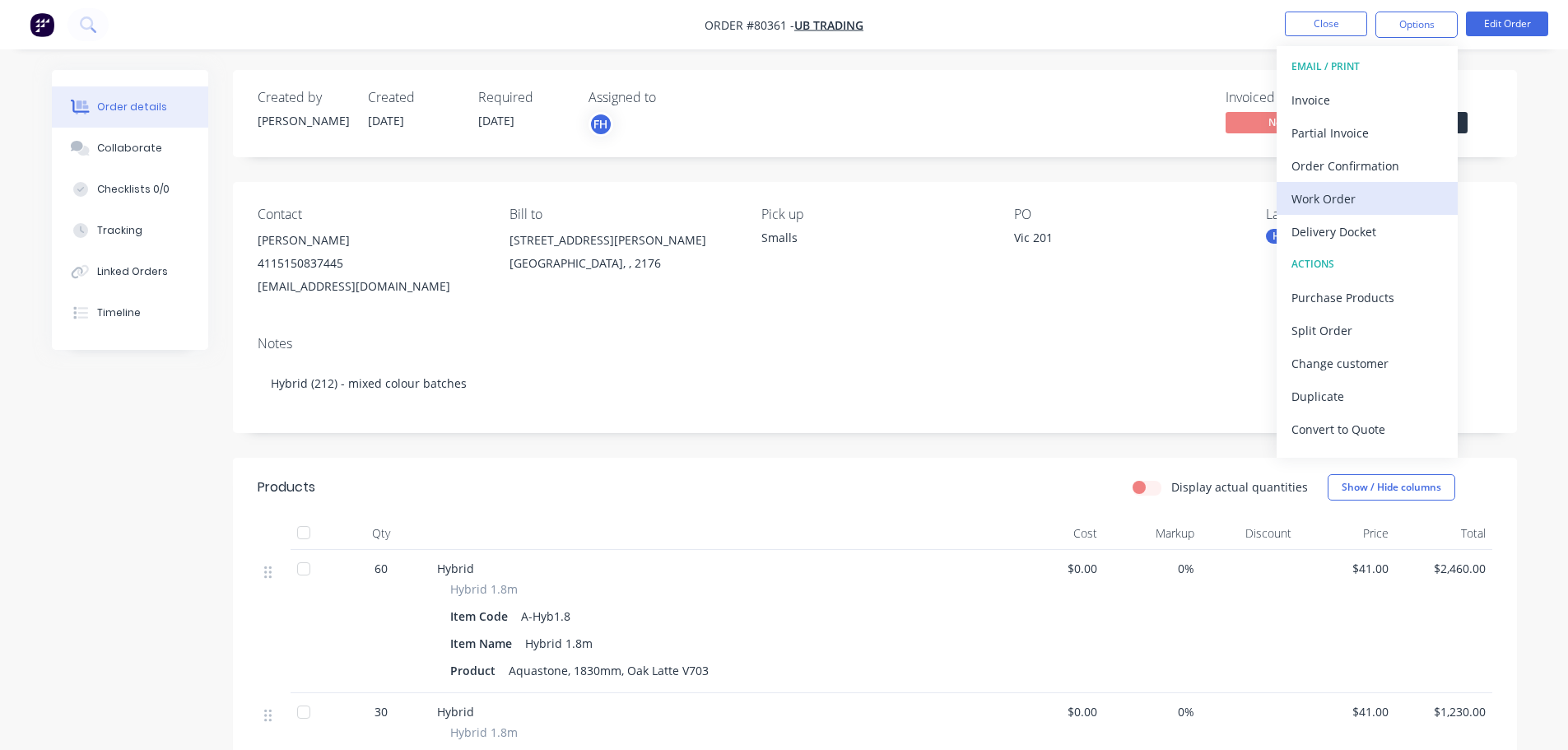
click at [1337, 203] on div "Work Order" at bounding box center [1367, 199] width 152 height 24
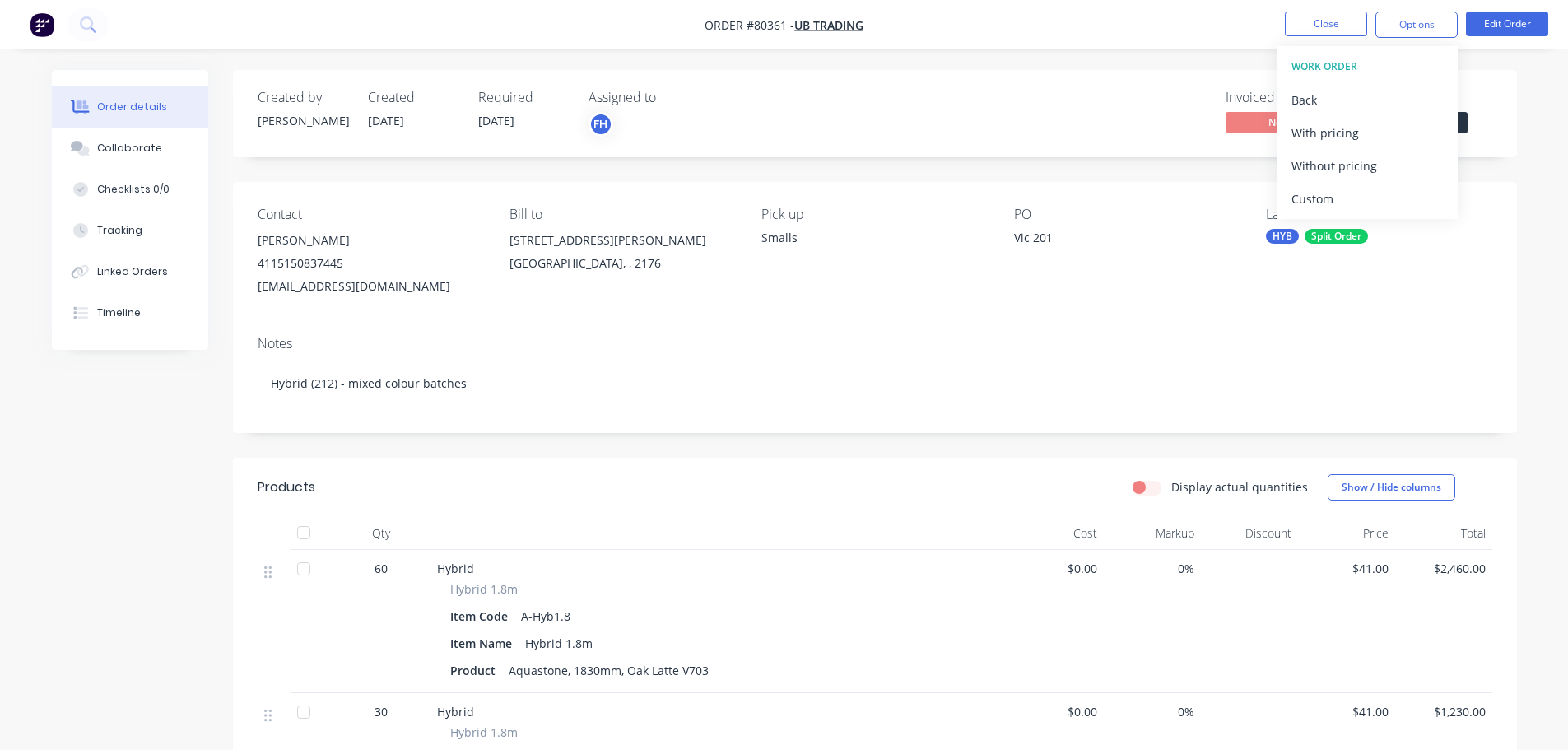
click at [1337, 203] on div "Custom" at bounding box center [1367, 199] width 152 height 24
click at [1340, 173] on div "Without pricing" at bounding box center [1367, 165] width 152 height 24
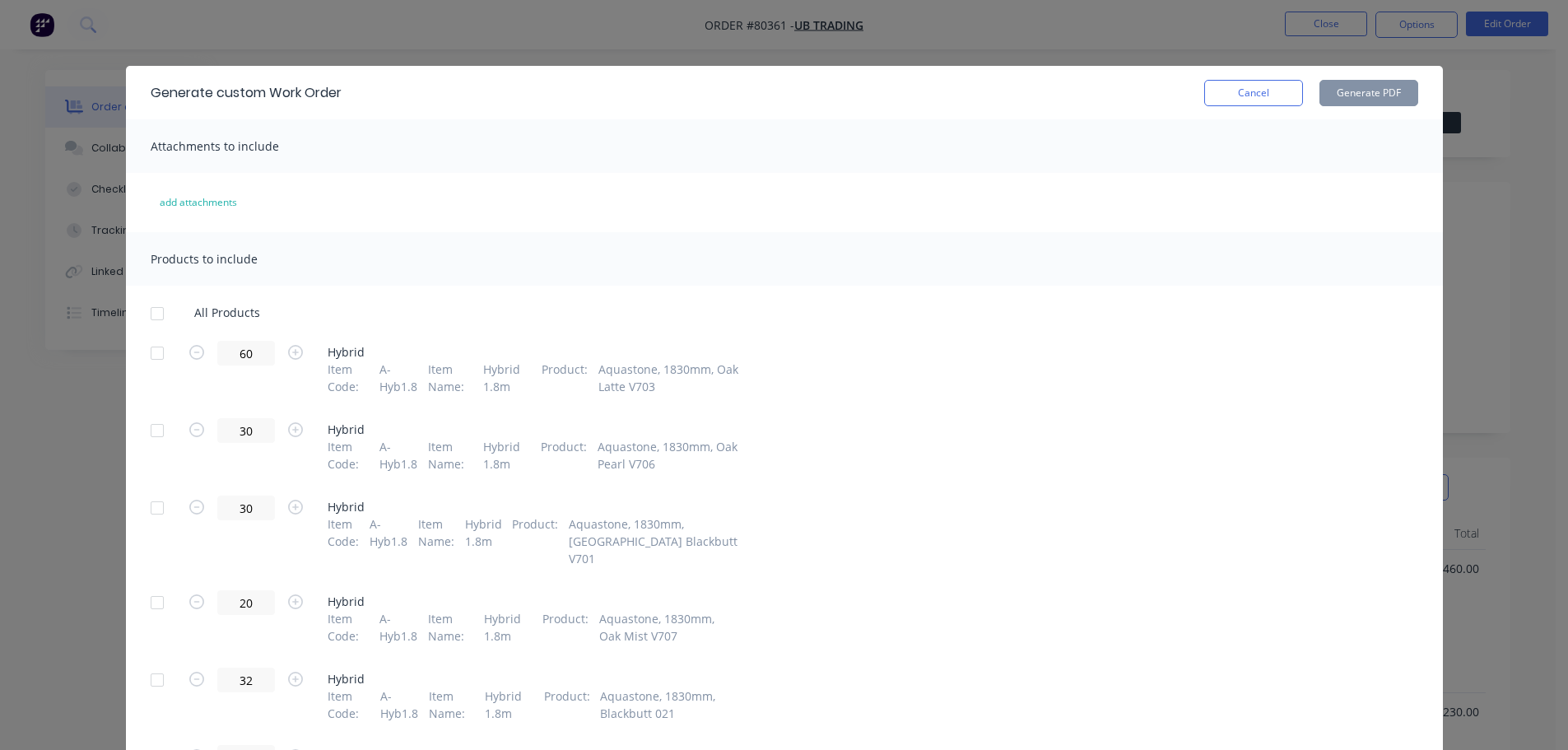
click at [147, 358] on div at bounding box center [157, 353] width 33 height 33
click at [1374, 93] on button "Generate PDF" at bounding box center [1370, 93] width 99 height 27
click at [149, 429] on div at bounding box center [157, 430] width 33 height 33
click at [150, 506] on div at bounding box center [157, 507] width 33 height 33
click at [1359, 95] on button "Generate PDF" at bounding box center [1370, 93] width 99 height 27
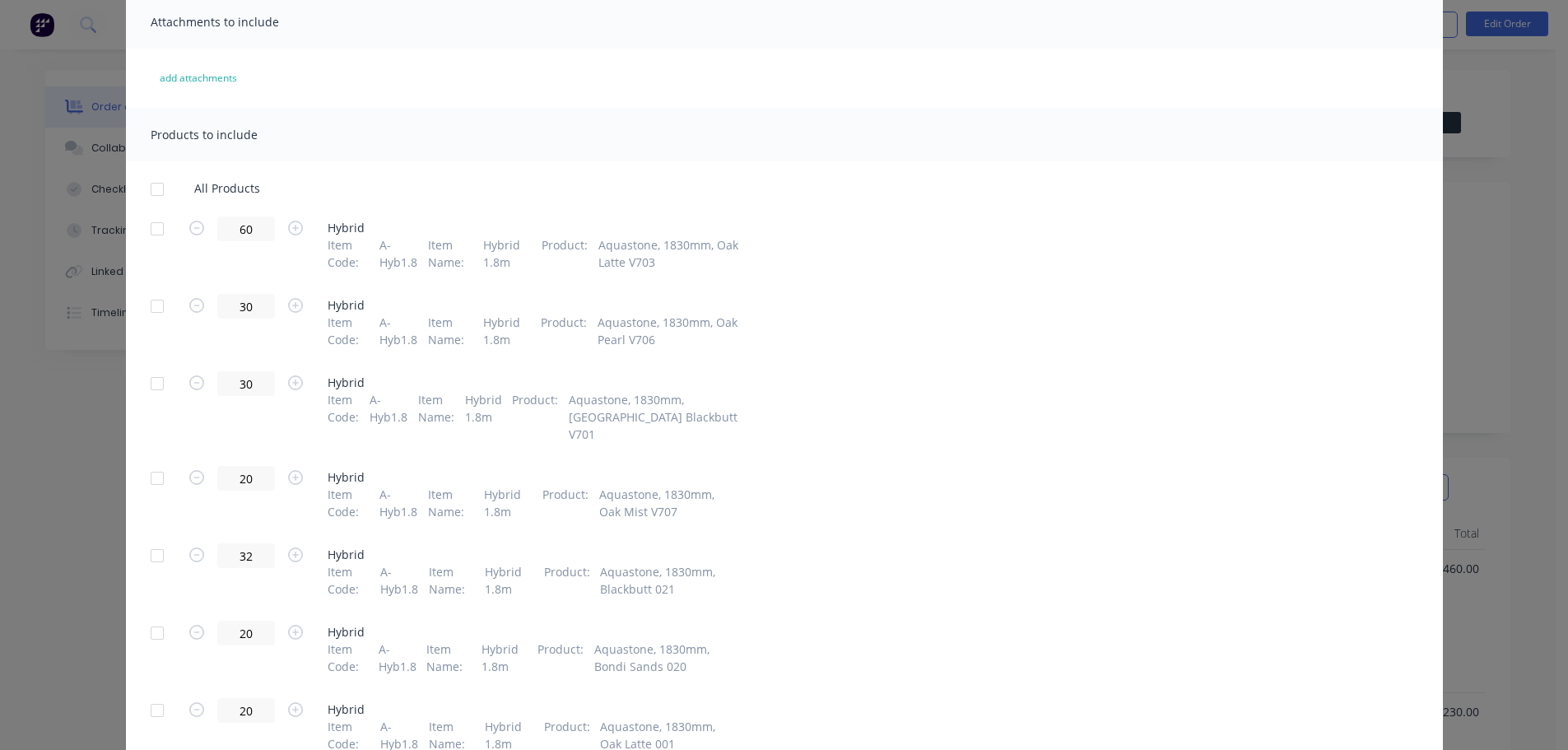
scroll to position [164, 0]
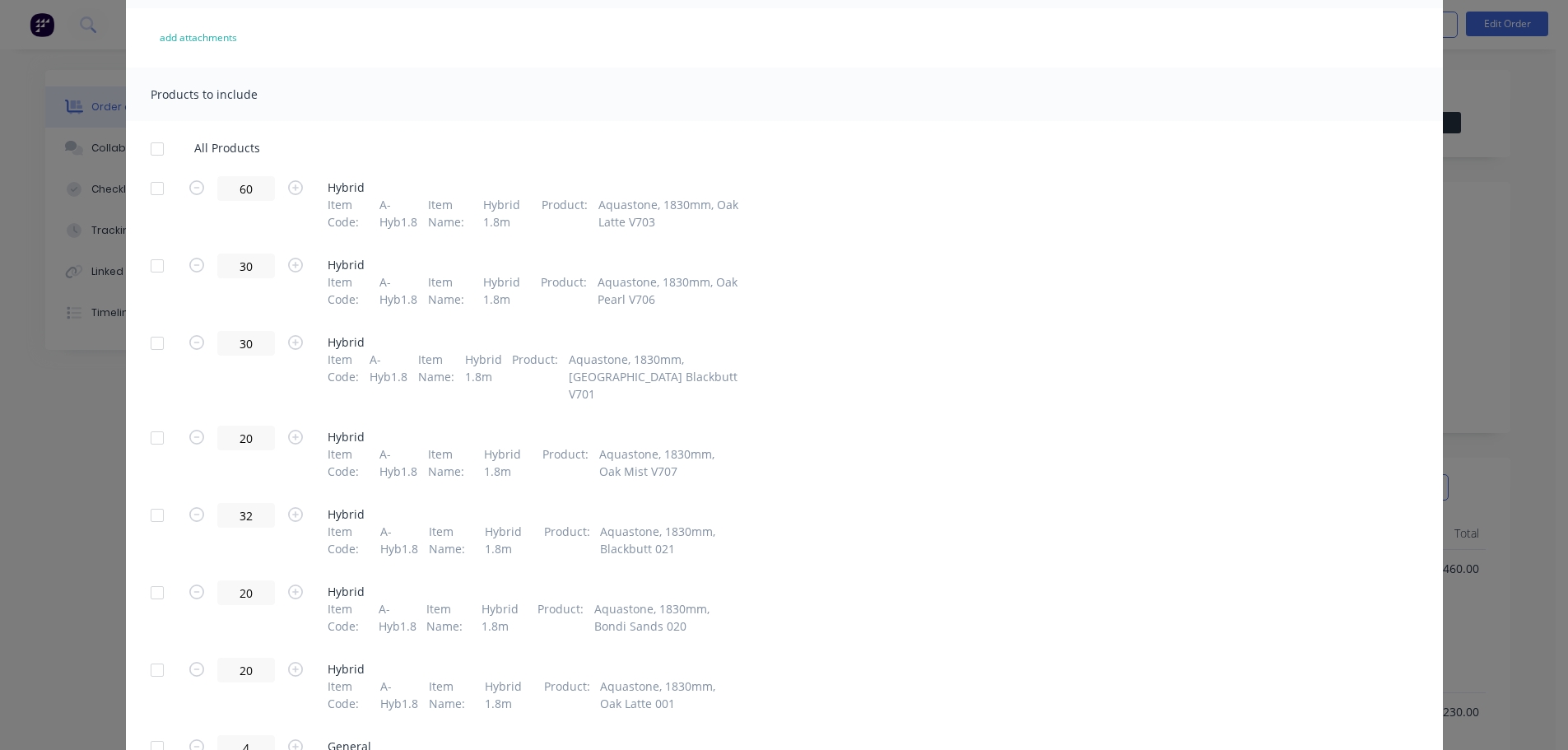
click at [155, 423] on div at bounding box center [157, 437] width 33 height 33
click at [151, 501] on div at bounding box center [157, 514] width 33 height 33
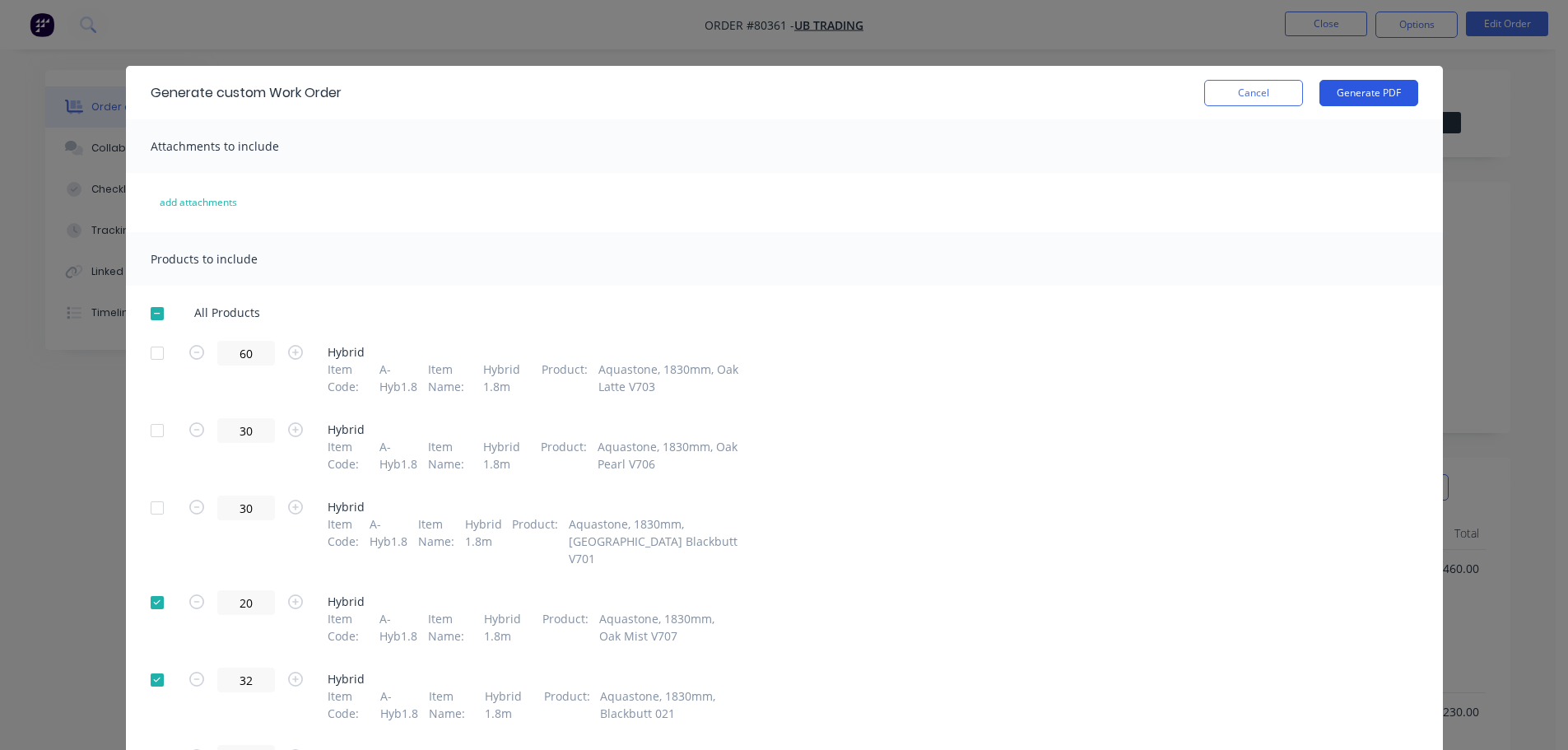
click at [1349, 91] on button "Generate PDF" at bounding box center [1370, 93] width 99 height 27
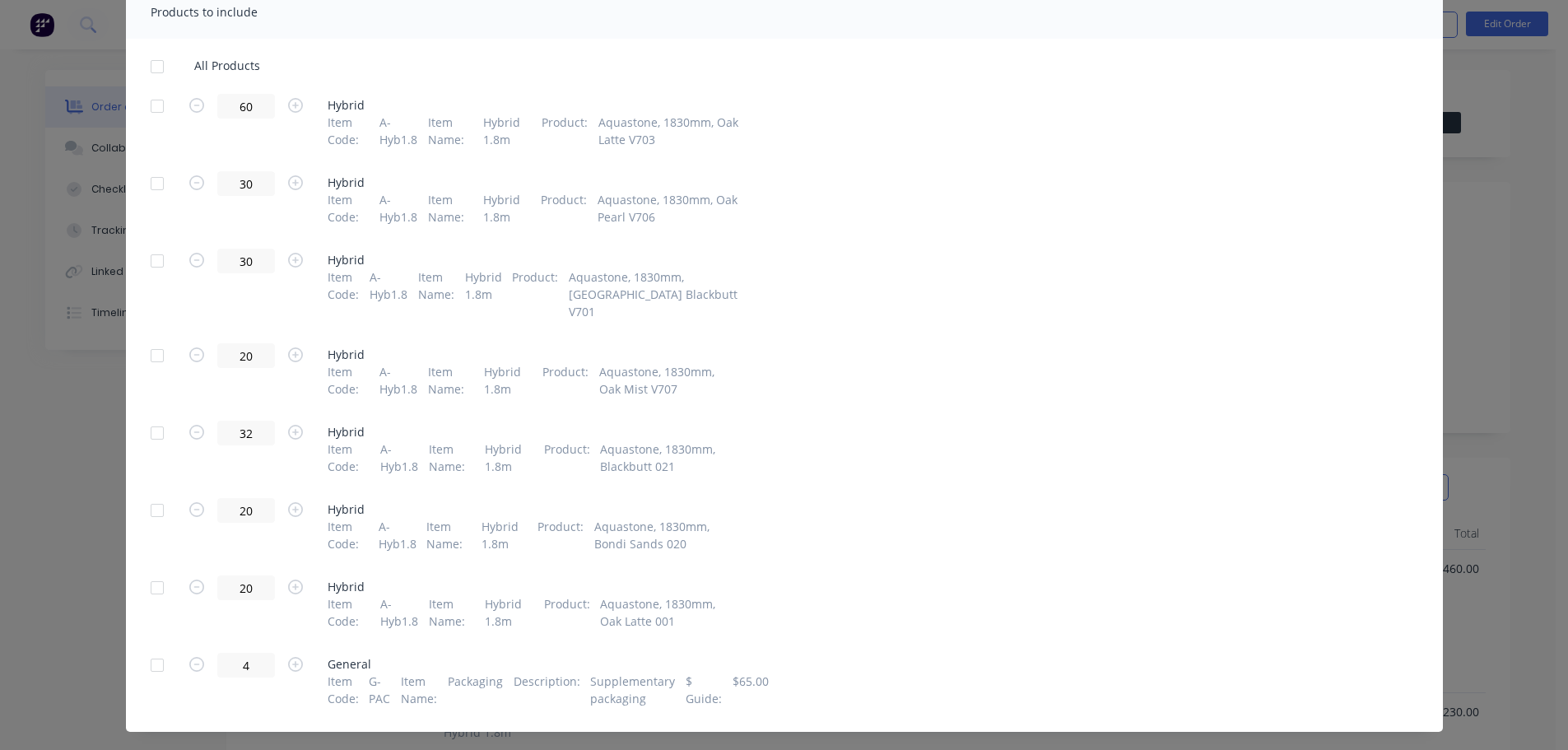
scroll to position [260, 0]
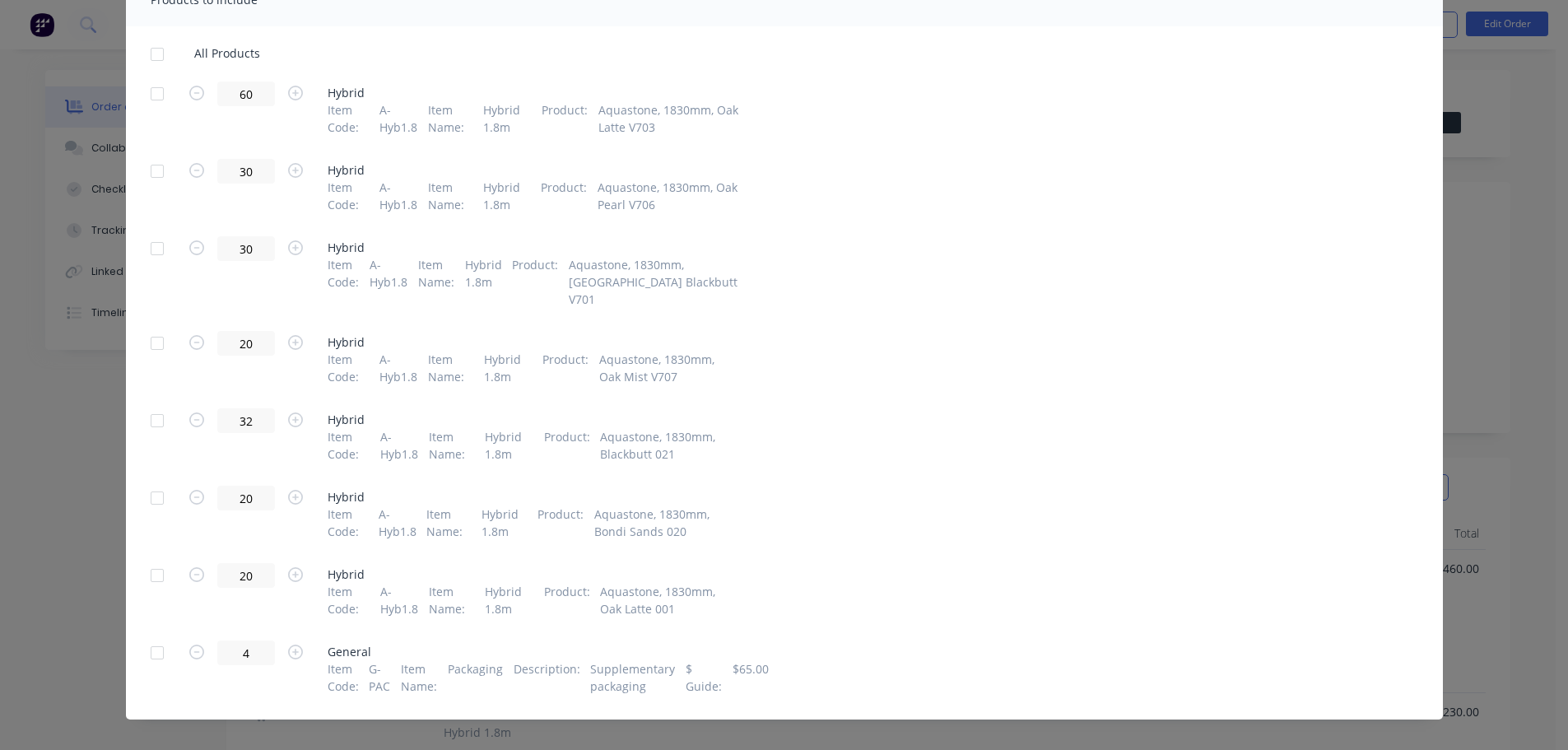
click at [149, 559] on div at bounding box center [157, 575] width 33 height 33
click at [154, 482] on div at bounding box center [157, 497] width 33 height 33
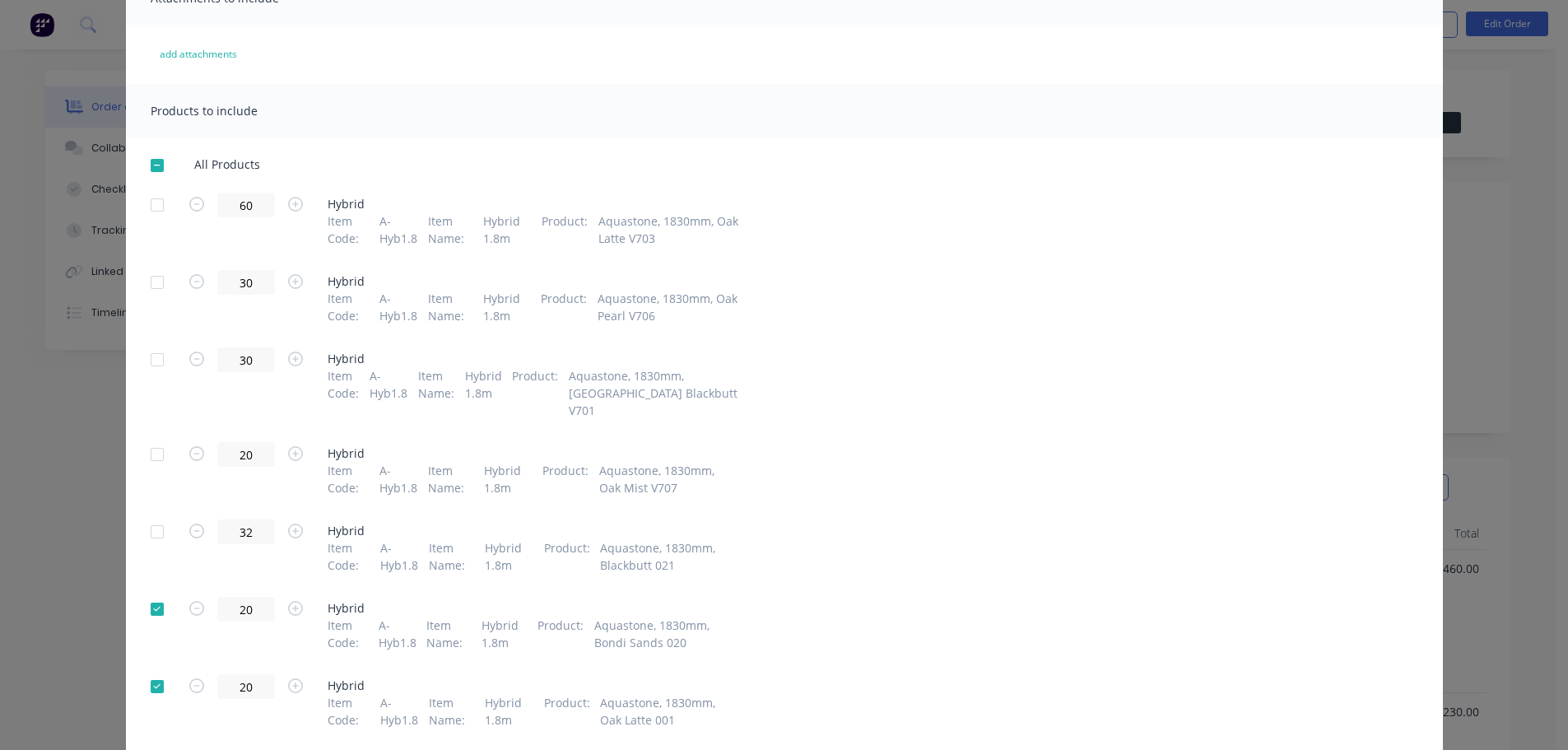
scroll to position [0, 0]
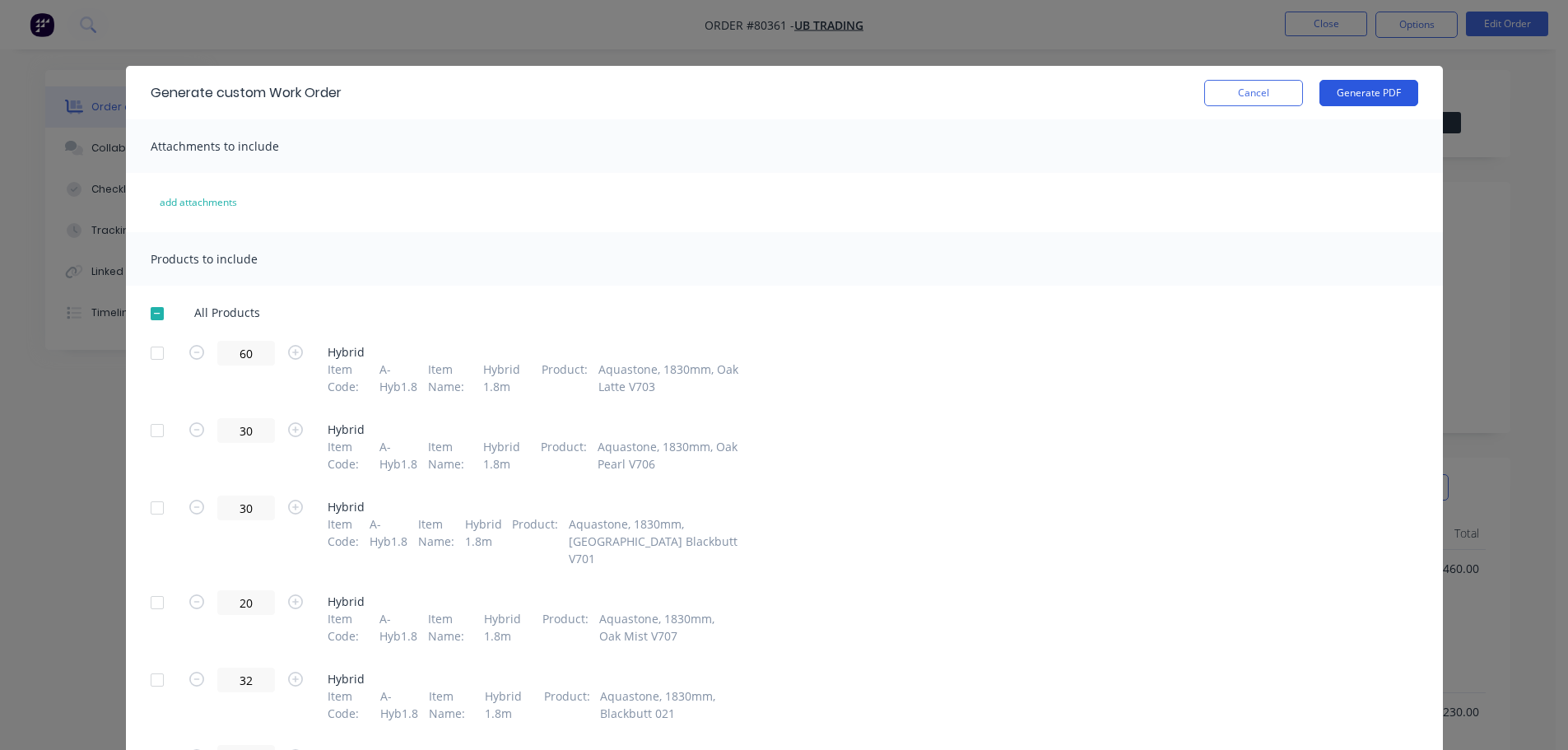
click at [1365, 87] on button "Generate PDF" at bounding box center [1370, 93] width 99 height 27
click at [1281, 99] on button "Cancel" at bounding box center [1254, 93] width 99 height 27
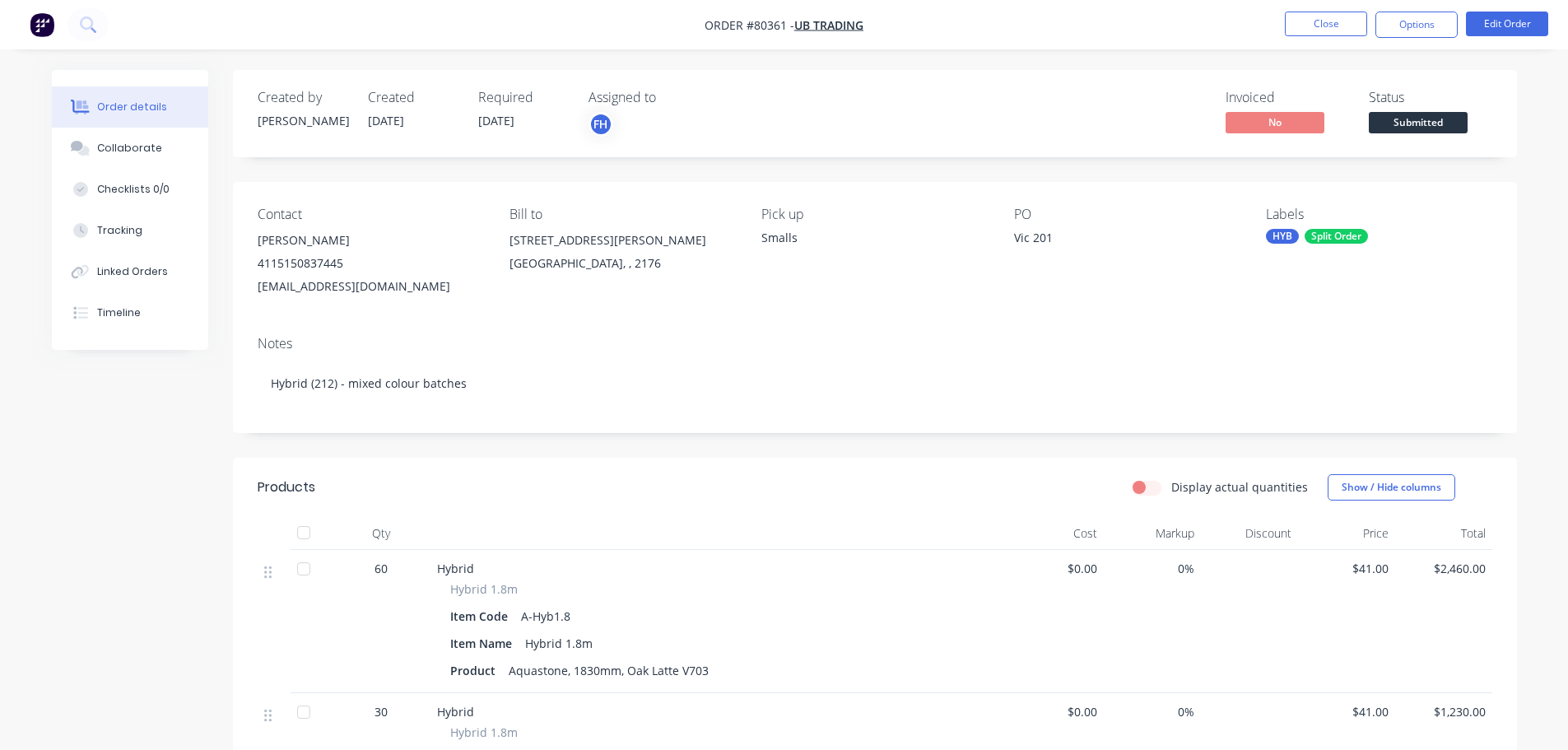
click at [300, 247] on div "[PERSON_NAME]" at bounding box center [371, 240] width 226 height 23
click at [1482, 29] on button "Edit Order" at bounding box center [1507, 24] width 82 height 25
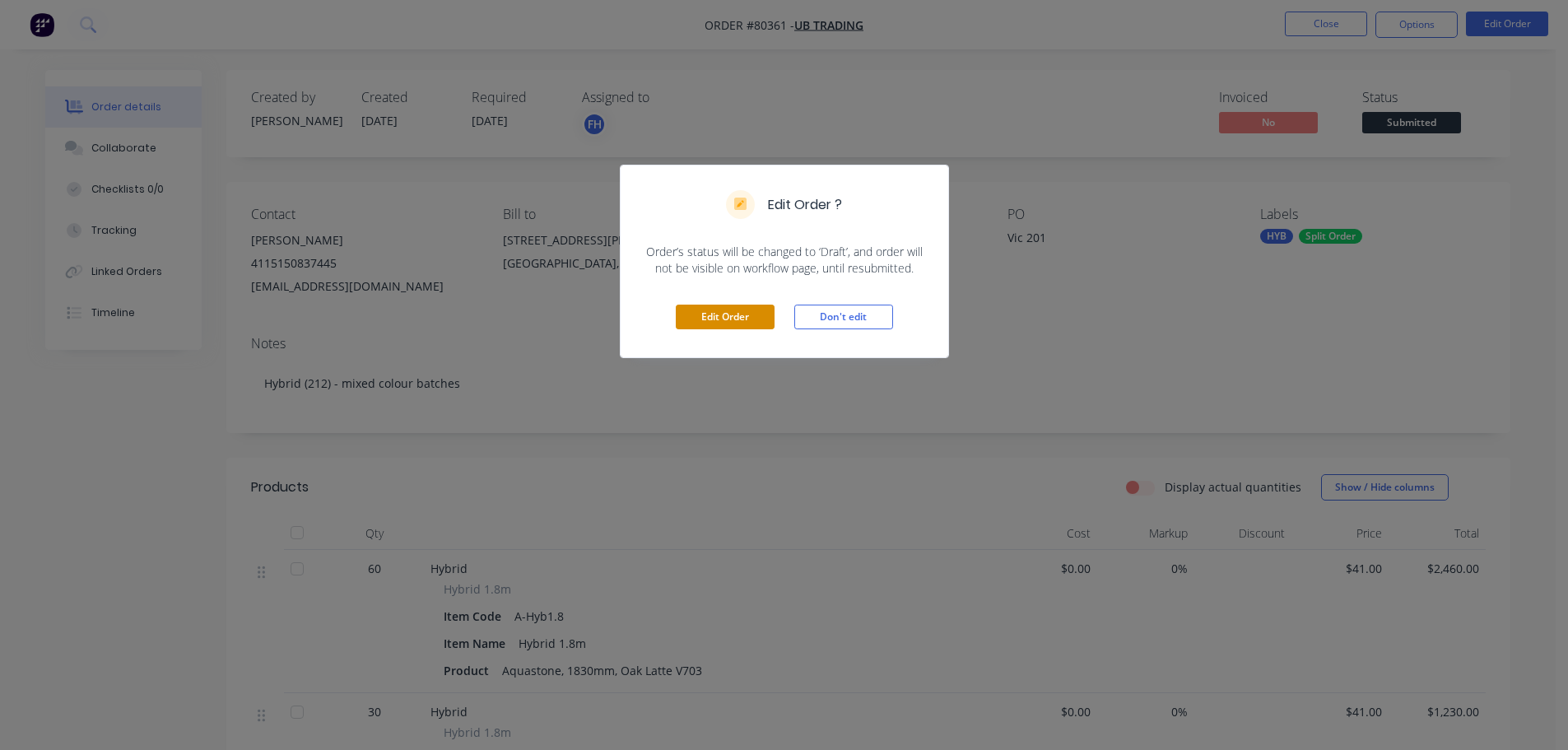
click at [693, 313] on button "Edit Order" at bounding box center [726, 316] width 99 height 25
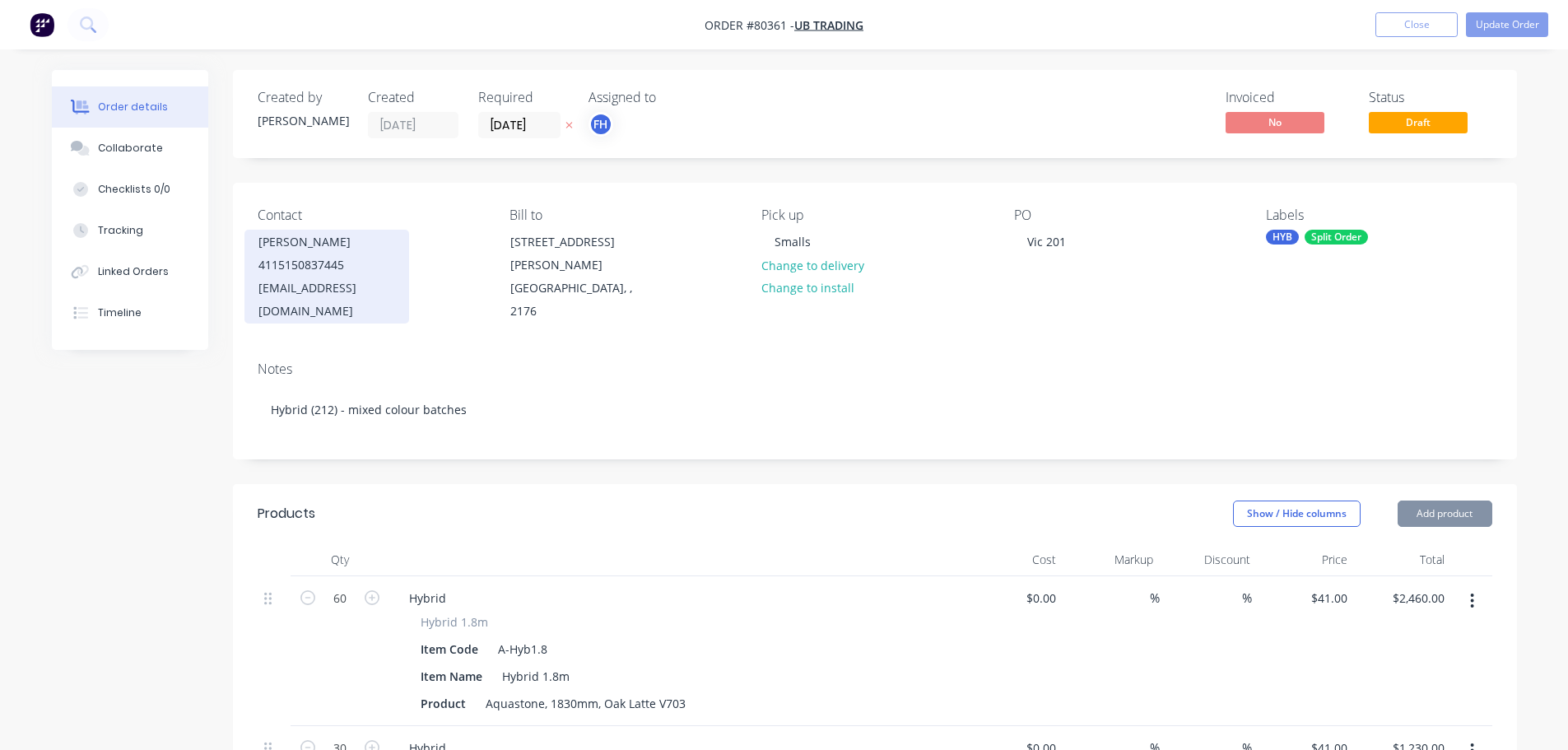
click at [314, 275] on div "4115150837445" at bounding box center [327, 265] width 137 height 23
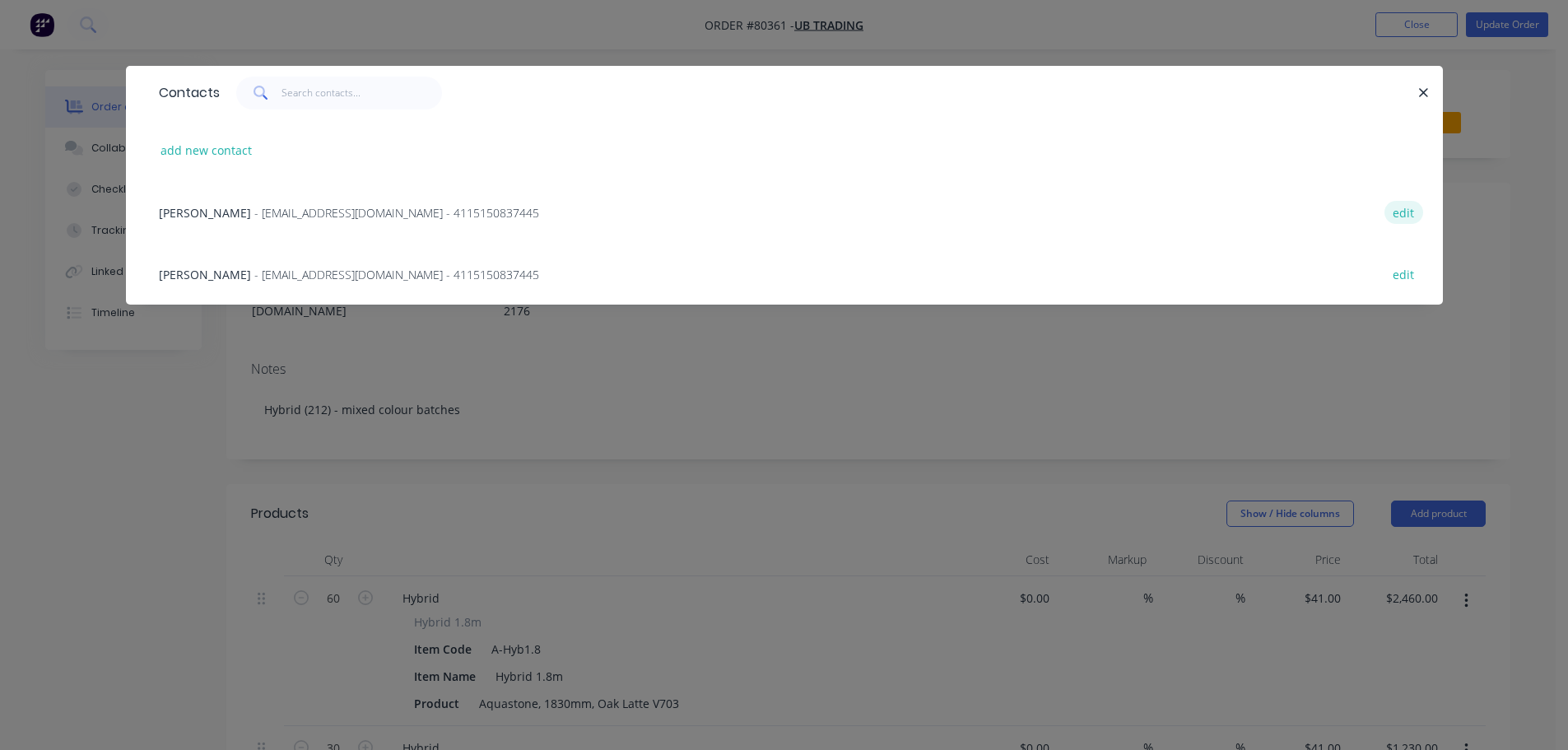
click at [1402, 208] on button "edit" at bounding box center [1403, 212] width 39 height 22
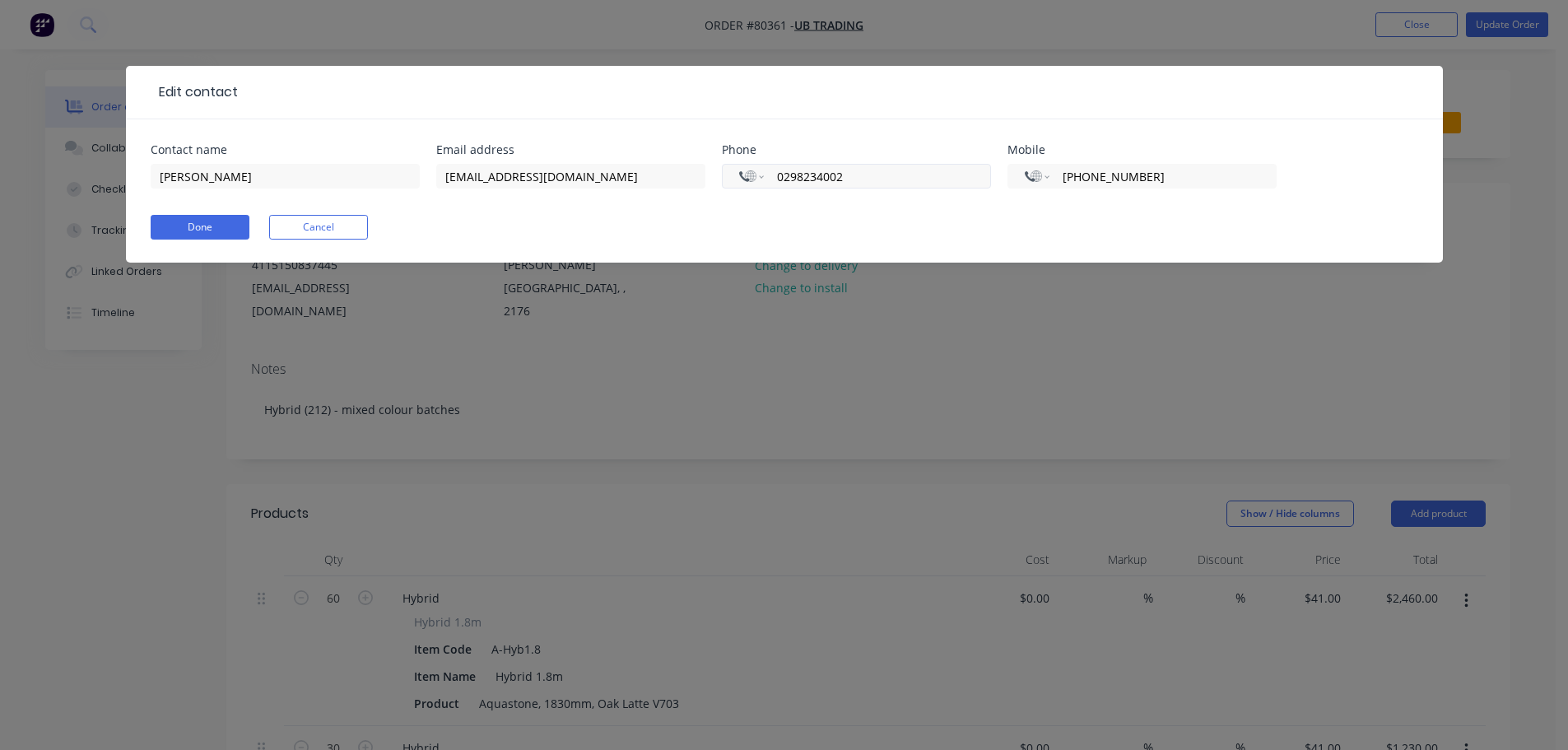
click at [791, 174] on input "0298234002" at bounding box center [870, 176] width 189 height 19
type input "[PHONE_NUMBER]"
click at [312, 237] on button "Cancel" at bounding box center [319, 227] width 99 height 25
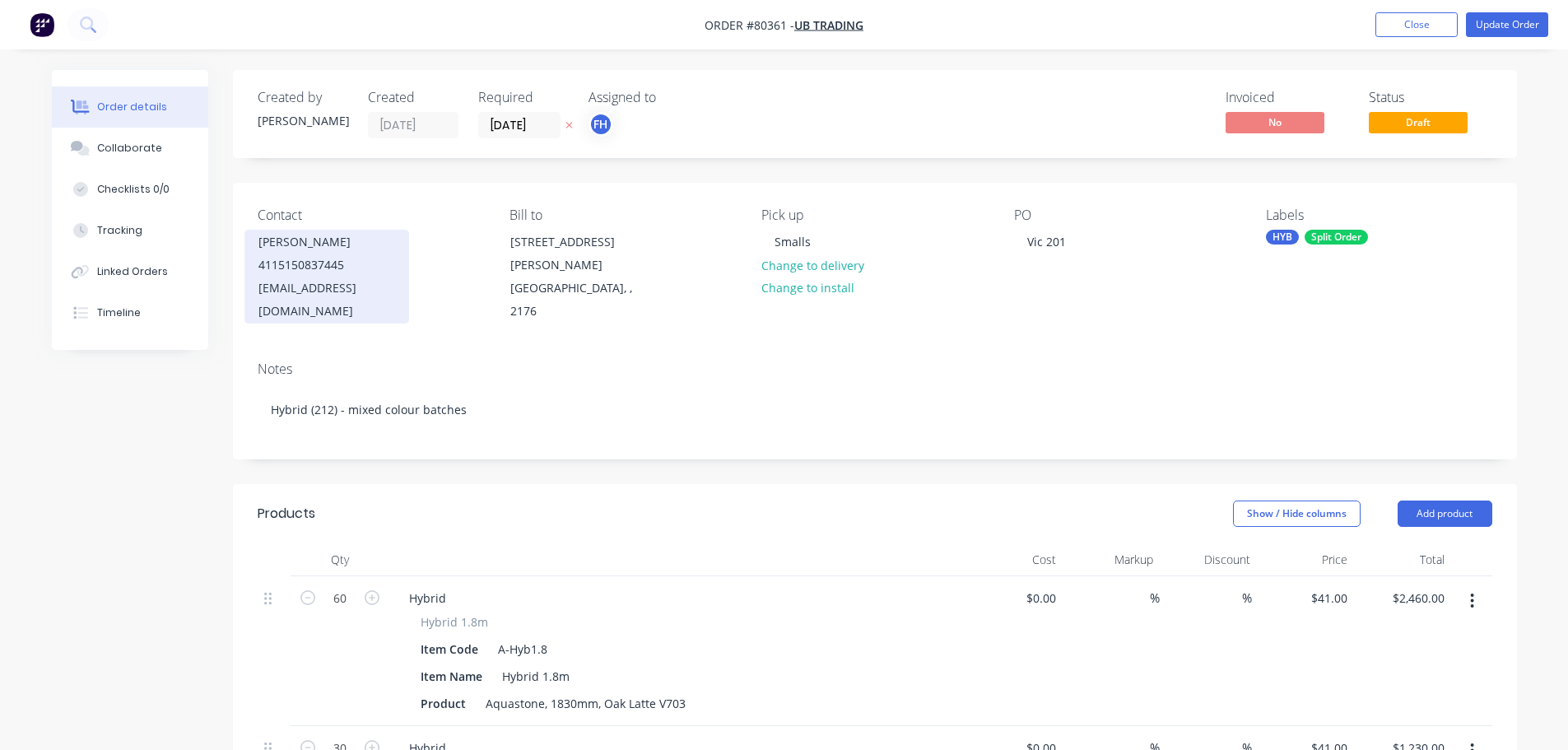
click at [261, 264] on div "4115150837445" at bounding box center [327, 265] width 137 height 23
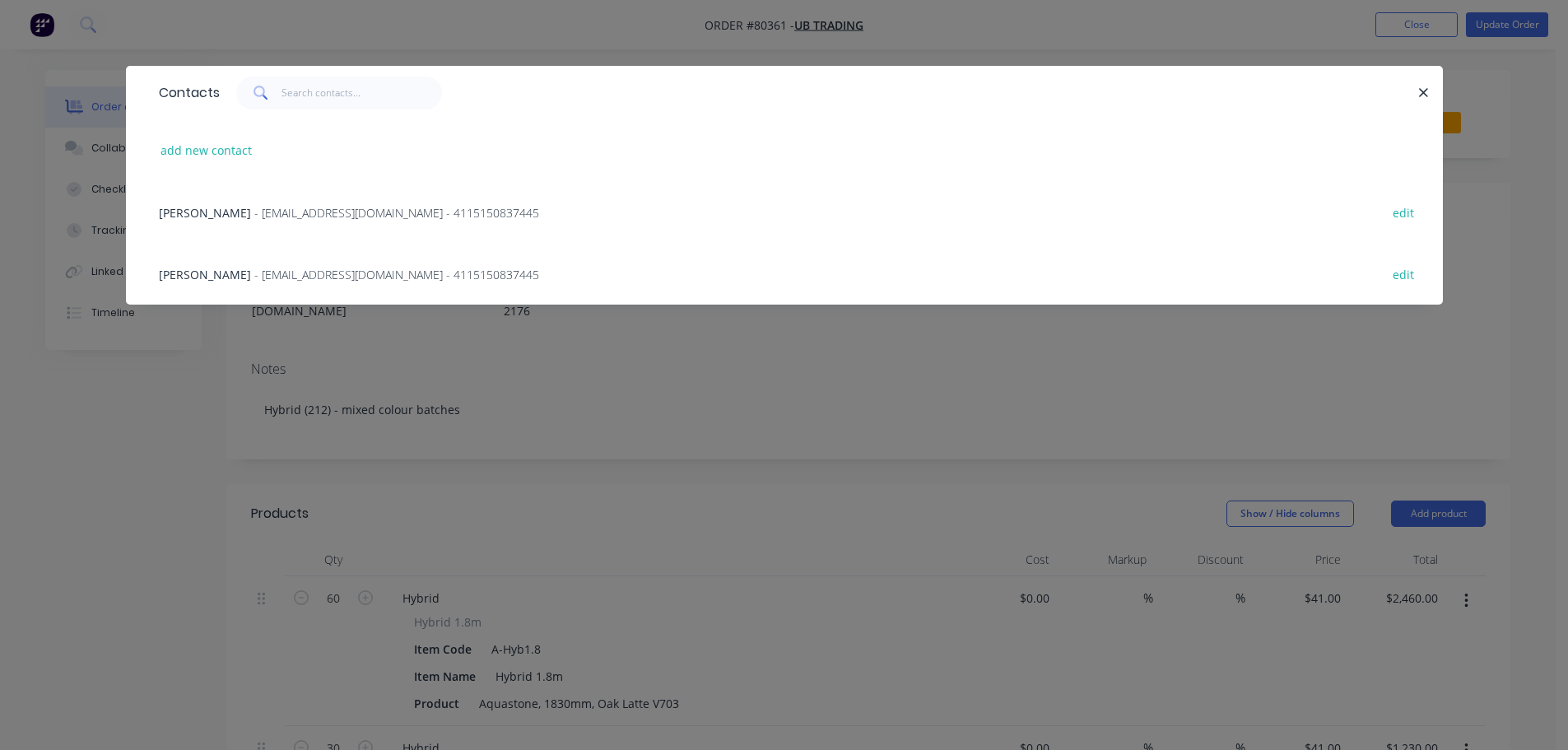
click at [314, 275] on span "- [EMAIL_ADDRESS][DOMAIN_NAME] - 4115150837445" at bounding box center [396, 274] width 284 height 16
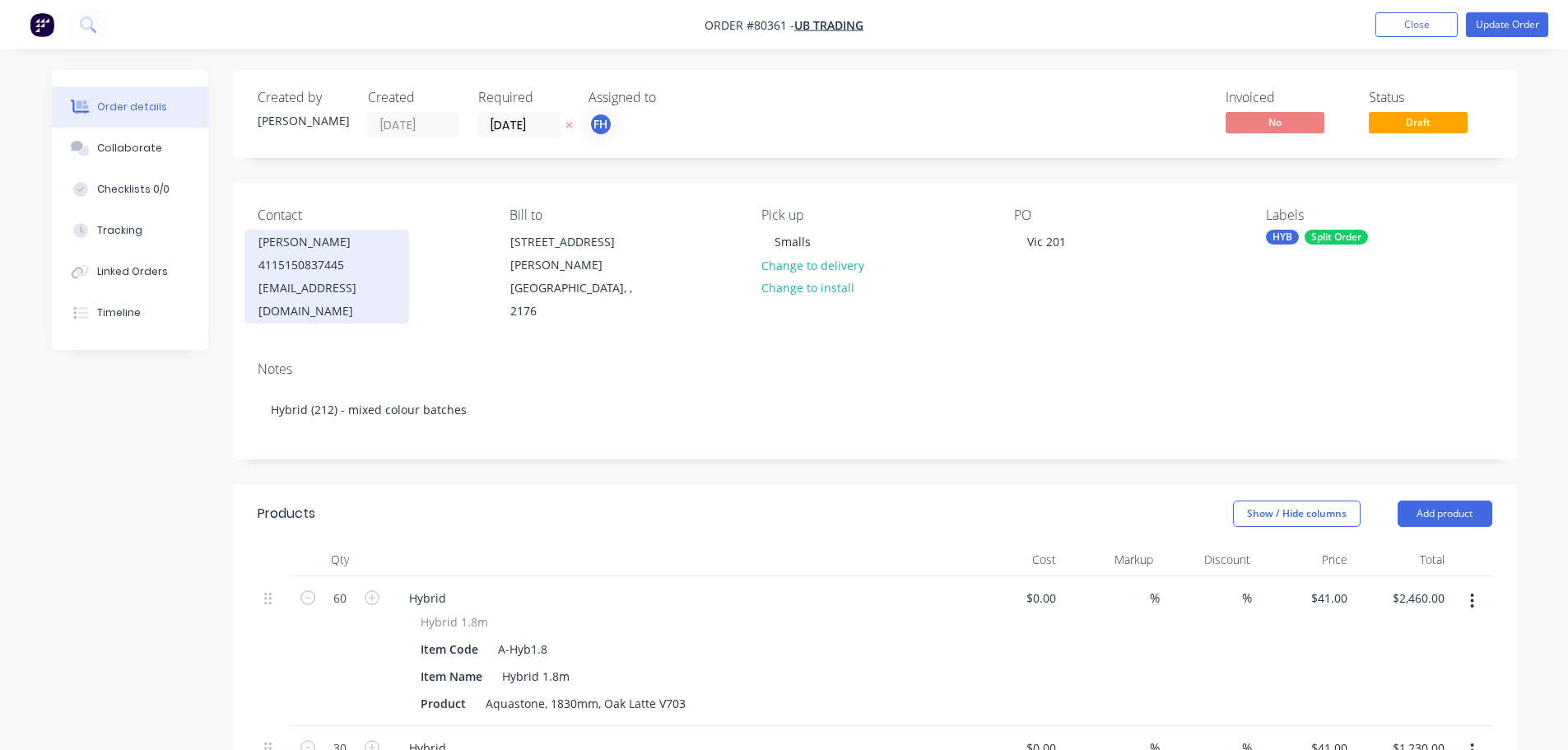
click at [347, 263] on div "4115150837445" at bounding box center [327, 265] width 137 height 23
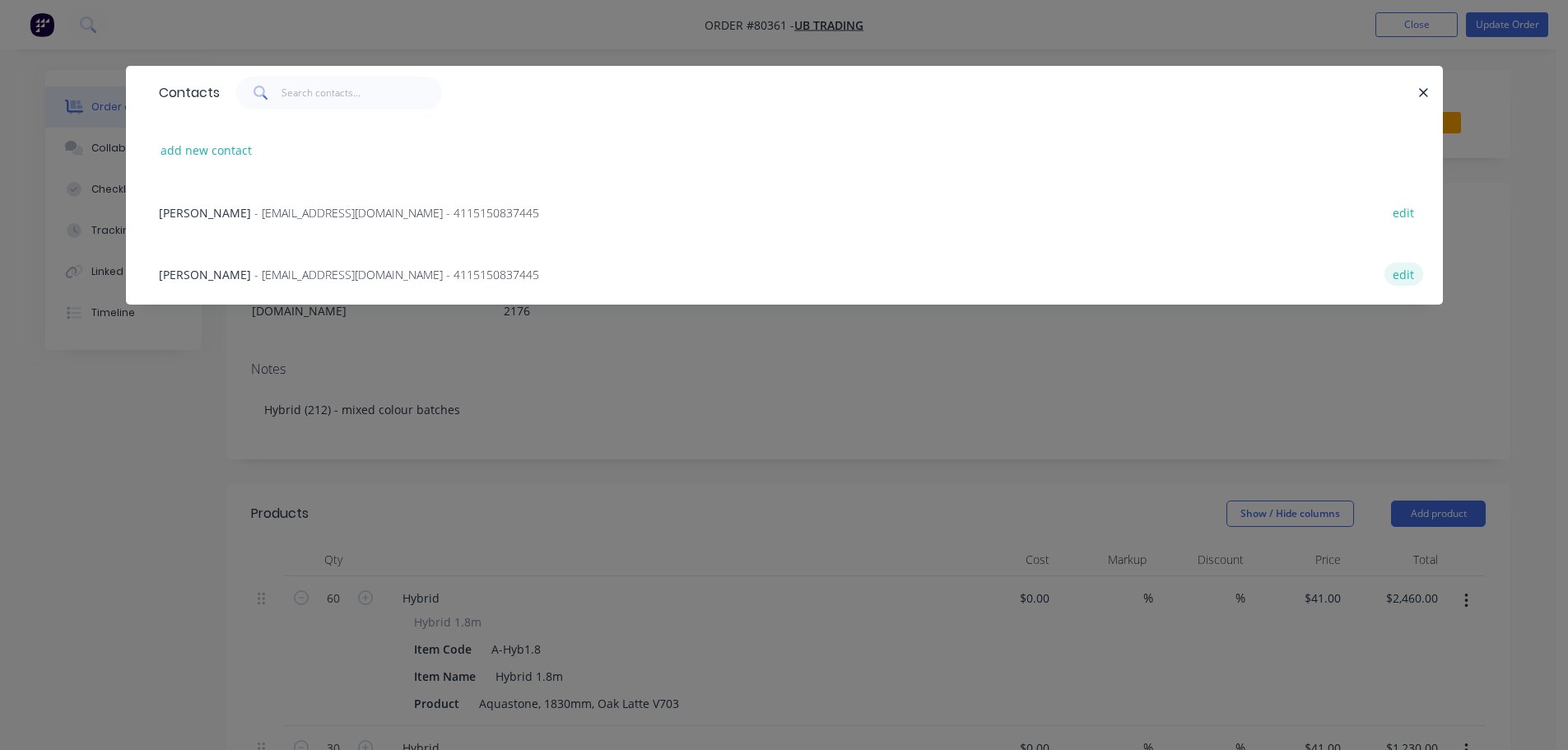
click at [1401, 273] on button "edit" at bounding box center [1403, 273] width 39 height 22
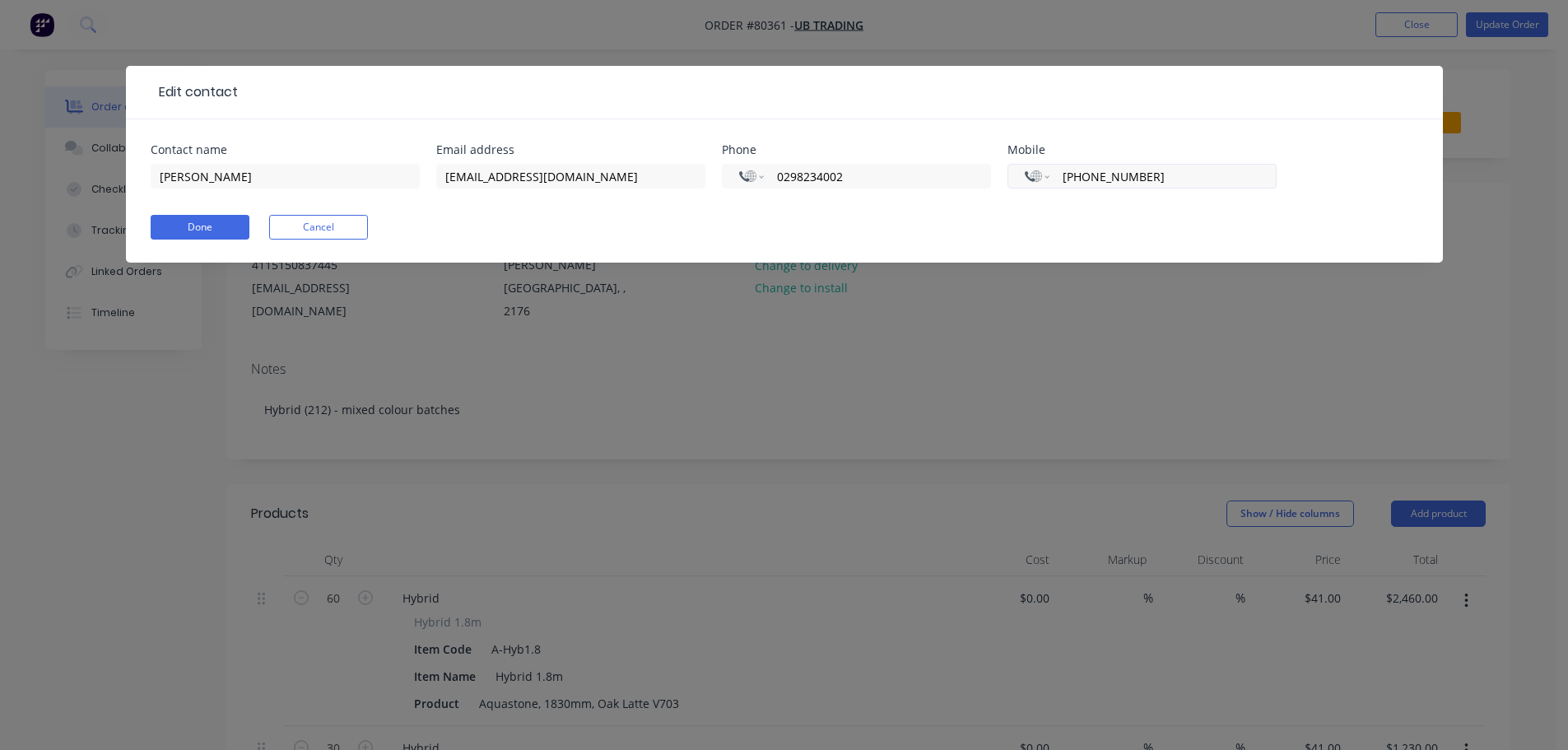
drag, startPoint x: 1183, startPoint y: 175, endPoint x: 1046, endPoint y: 166, distance: 137.3
click at [1046, 166] on div "International [GEOGRAPHIC_DATA] [GEOGRAPHIC_DATA] [GEOGRAPHIC_DATA] [GEOGRAPHIC…" at bounding box center [1143, 175] width 270 height 25
type input "[PHONE_NUMBER]"
click at [1048, 226] on div "Done Cancel" at bounding box center [784, 227] width 1268 height 25
click at [776, 177] on input "0298234002" at bounding box center [874, 176] width 197 height 19
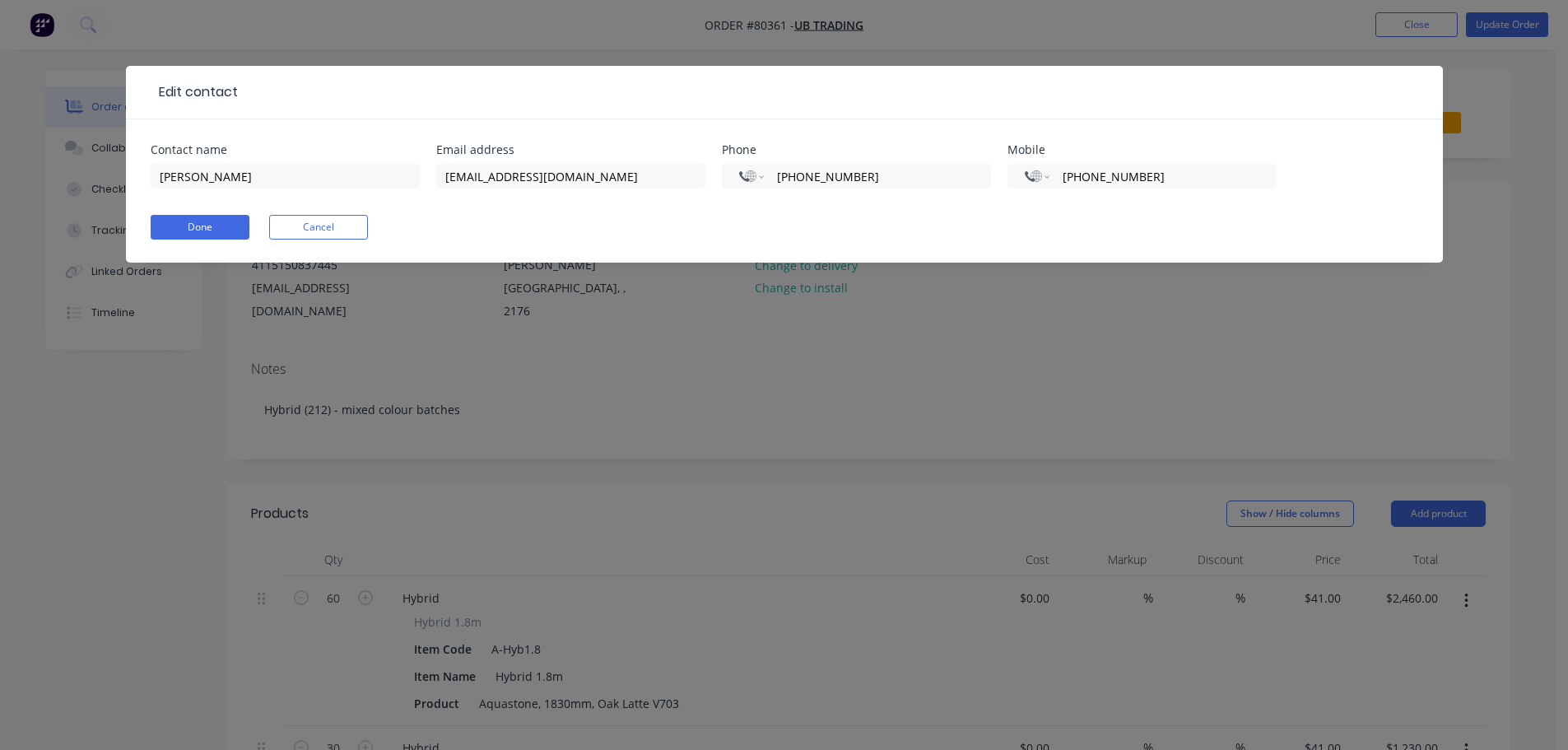
type input "[PHONE_NUMBER]"
click at [783, 205] on div "International [GEOGRAPHIC_DATA] [GEOGRAPHIC_DATA] [GEOGRAPHIC_DATA] [GEOGRAPHIC…" at bounding box center [857, 183] width 270 height 49
click at [323, 232] on button "Cancel" at bounding box center [319, 227] width 99 height 25
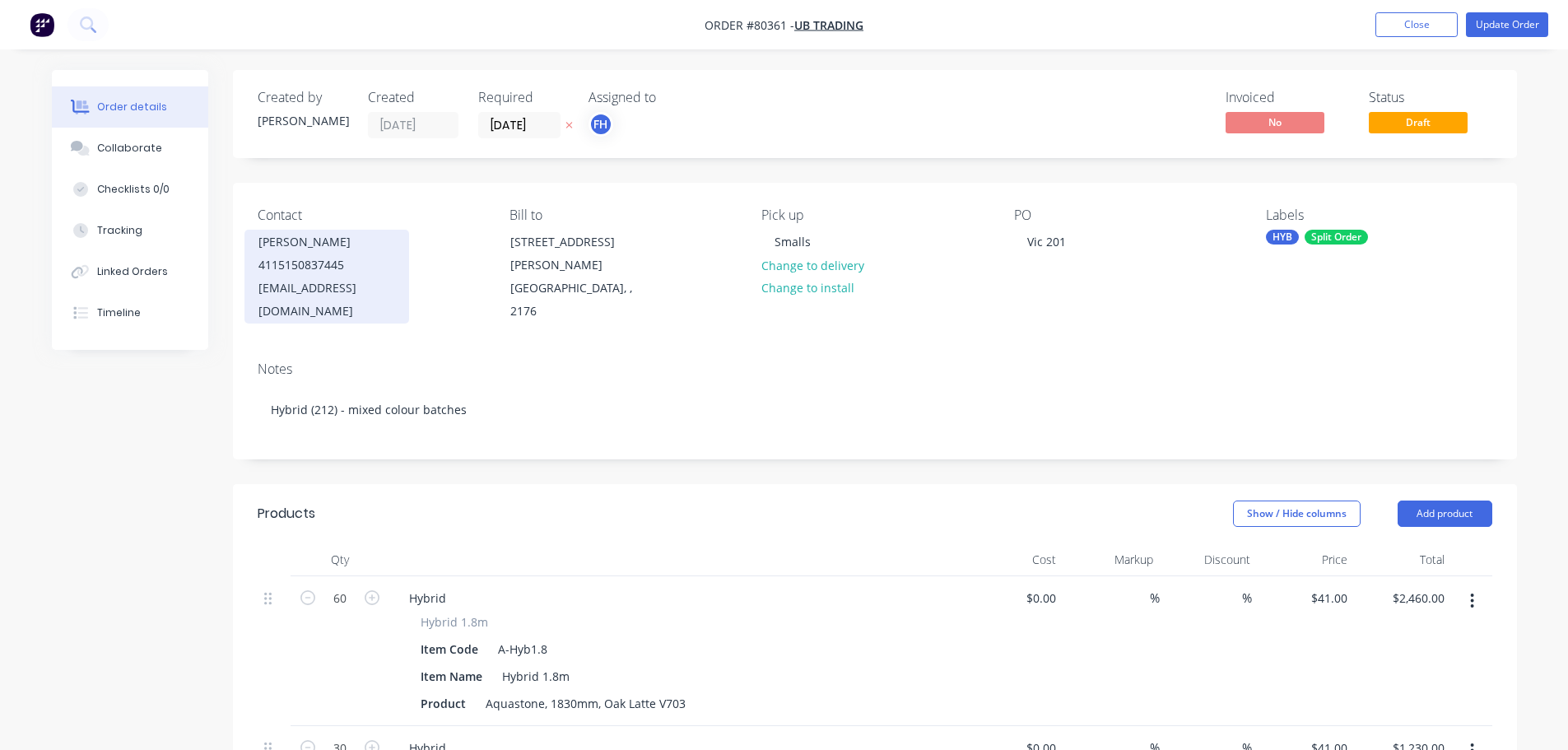
click at [309, 277] on div "[EMAIL_ADDRESS][DOMAIN_NAME]" at bounding box center [327, 299] width 137 height 47
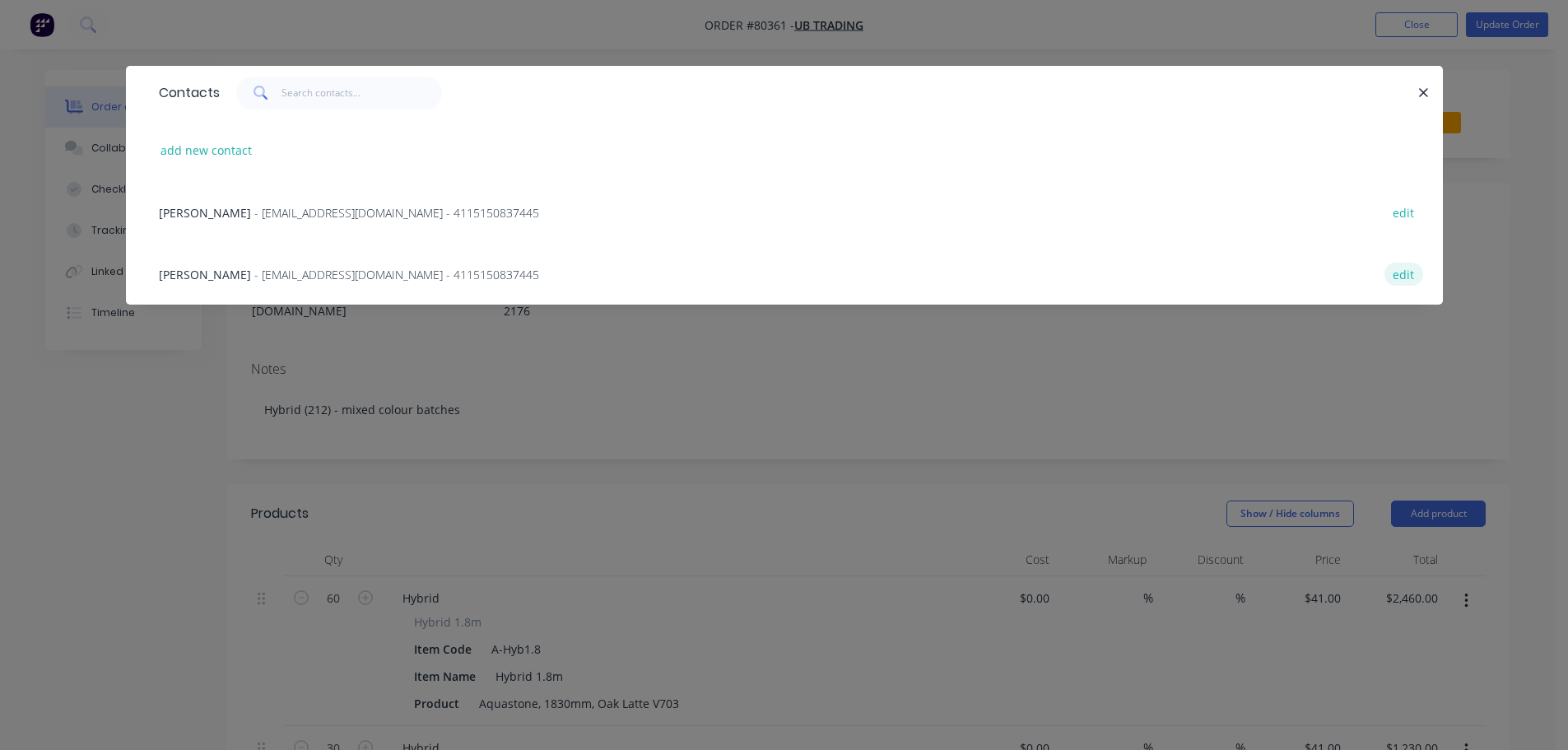
click at [1401, 270] on button "edit" at bounding box center [1403, 273] width 39 height 22
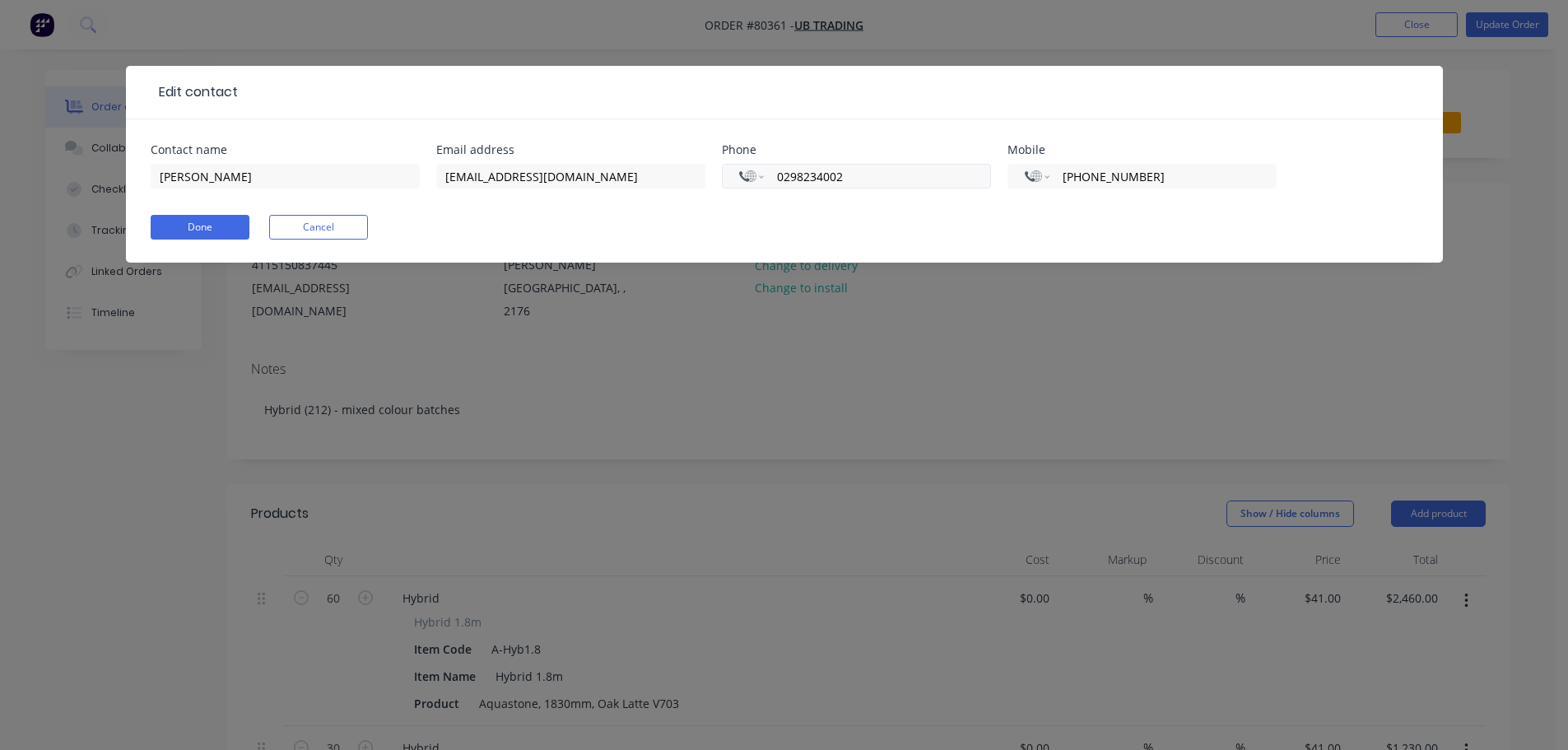
drag, startPoint x: 868, startPoint y: 178, endPoint x: 774, endPoint y: 168, distance: 94.5
click at [774, 168] on div "International [GEOGRAPHIC_DATA] [GEOGRAPHIC_DATA] [GEOGRAPHIC_DATA] [GEOGRAPHIC…" at bounding box center [857, 175] width 270 height 25
click at [1103, 184] on input "[PHONE_NUMBER]" at bounding box center [1160, 176] width 197 height 19
drag, startPoint x: 1190, startPoint y: 177, endPoint x: 972, endPoint y: 149, distance: 219.8
click at [975, 153] on div "Contact name [PERSON_NAME] Email address [EMAIL_ADDRESS][DOMAIN_NAME] Phone Int…" at bounding box center [784, 175] width 1268 height 64
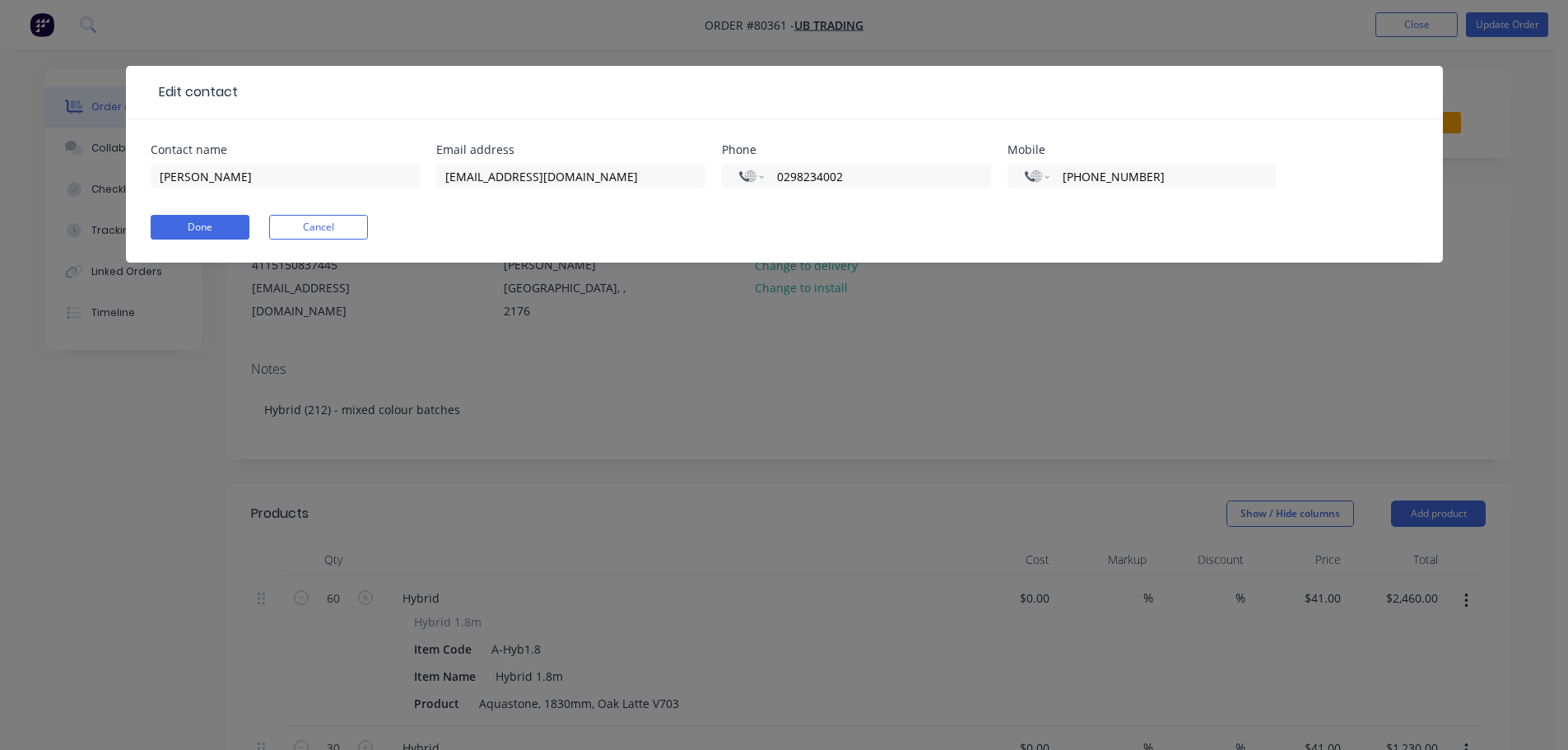
click at [890, 216] on div "Done Cancel" at bounding box center [784, 227] width 1268 height 25
click at [1157, 174] on input "[PHONE_NUMBER]" at bounding box center [1160, 176] width 197 height 19
click at [1072, 177] on input "[PHONE_NUMBER]" at bounding box center [1160, 176] width 197 height 19
click at [1072, 174] on input "[PHONE_NUMBER]" at bounding box center [1160, 176] width 197 height 19
drag, startPoint x: 1144, startPoint y: 182, endPoint x: 1059, endPoint y: 176, distance: 85.2
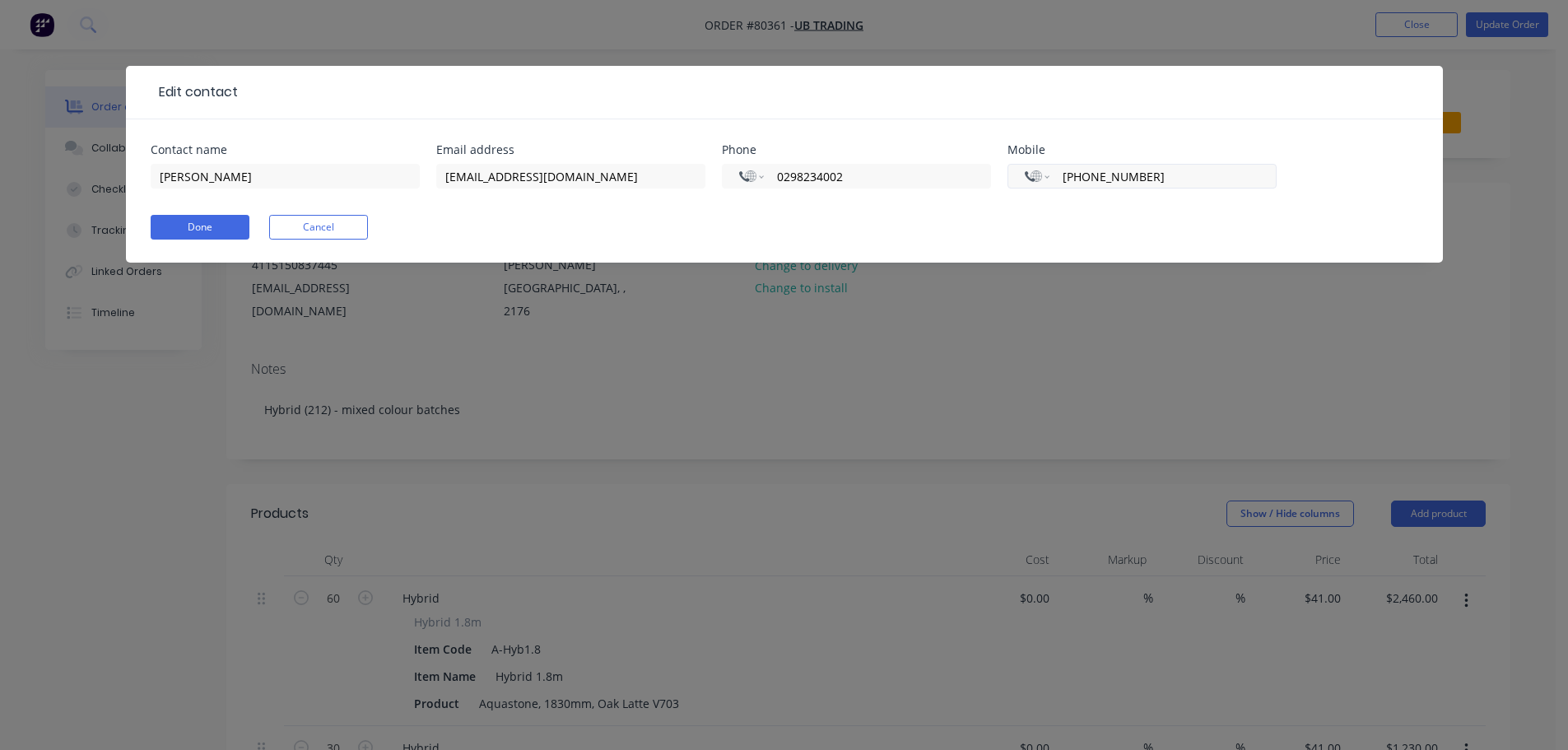
click at [1059, 176] on div "International [GEOGRAPHIC_DATA] [GEOGRAPHIC_DATA] [GEOGRAPHIC_DATA] [GEOGRAPHIC…" at bounding box center [1143, 175] width 270 height 25
type input "[PHONE_NUMBER]"
click at [1059, 209] on form "Contact name [PERSON_NAME] Email address [EMAIL_ADDRESS][DOMAIN_NAME] Phone Int…" at bounding box center [784, 203] width 1268 height 119
click at [193, 226] on button "Done" at bounding box center [200, 227] width 99 height 25
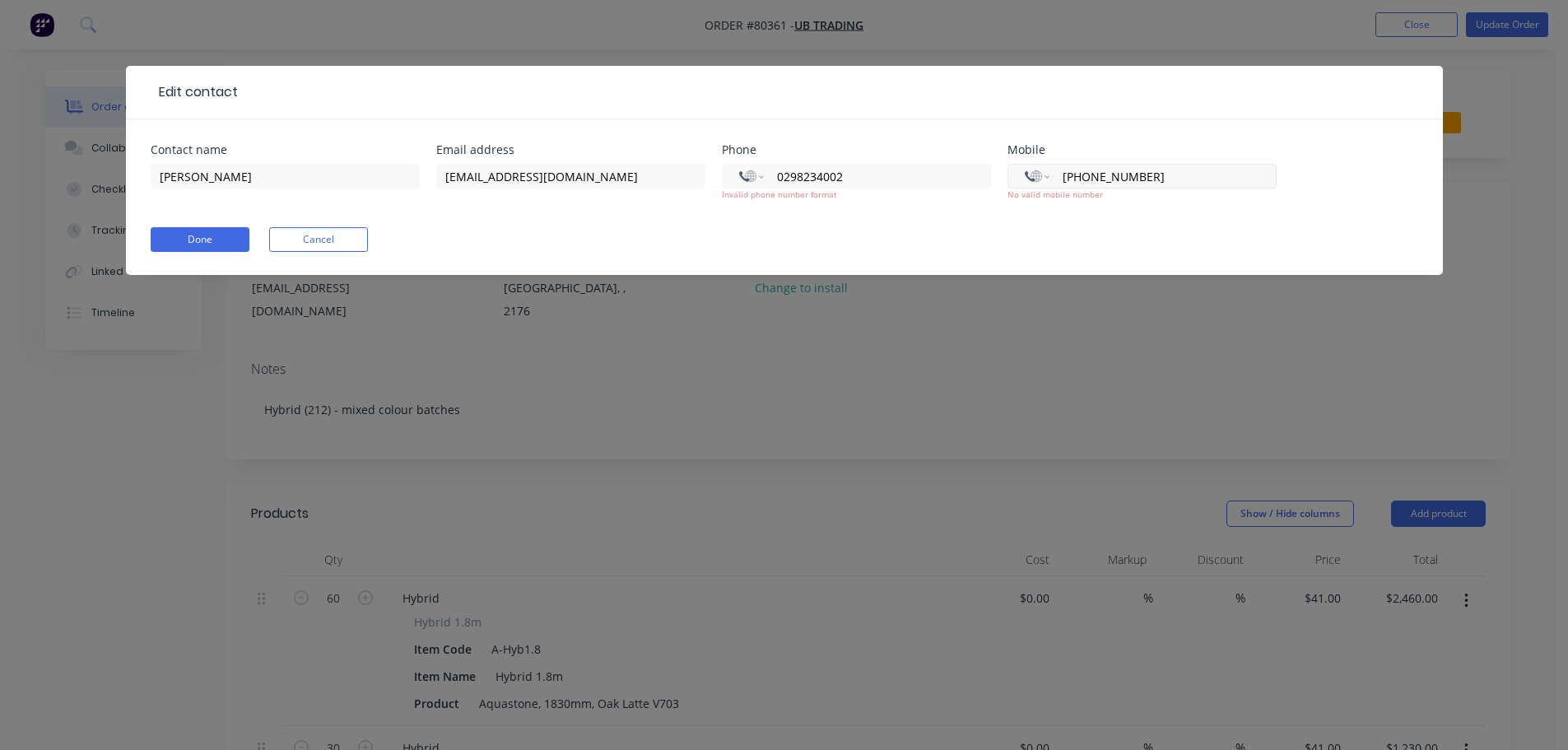
click at [1165, 174] on input "[PHONE_NUMBER]" at bounding box center [1160, 176] width 197 height 19
select select "AU"
type input "6"
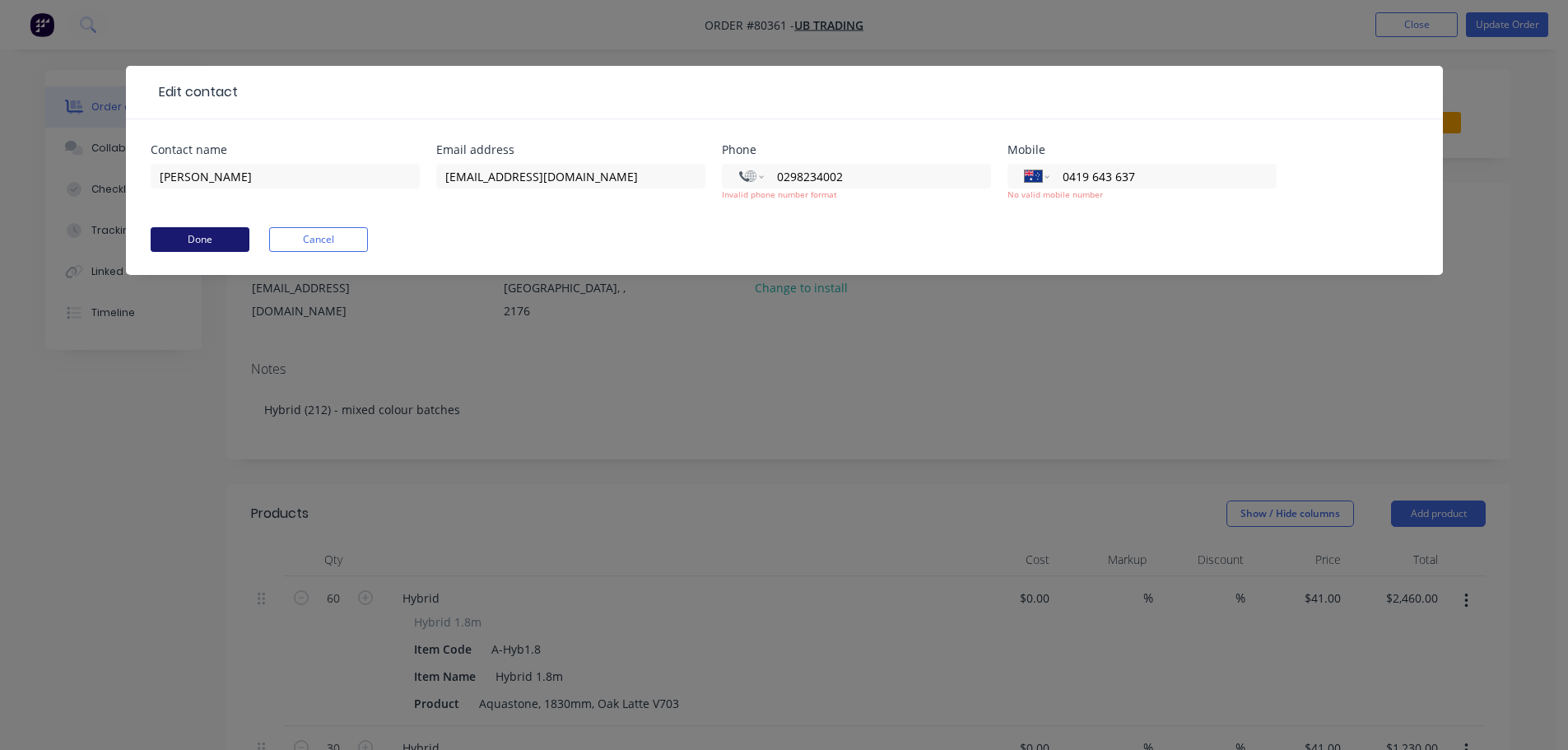
type input "0419 643 637"
click at [221, 243] on button "Done" at bounding box center [200, 239] width 99 height 25
click at [818, 177] on input "0298234002" at bounding box center [870, 176] width 189 height 19
type input "[PHONE_NUMBER]"
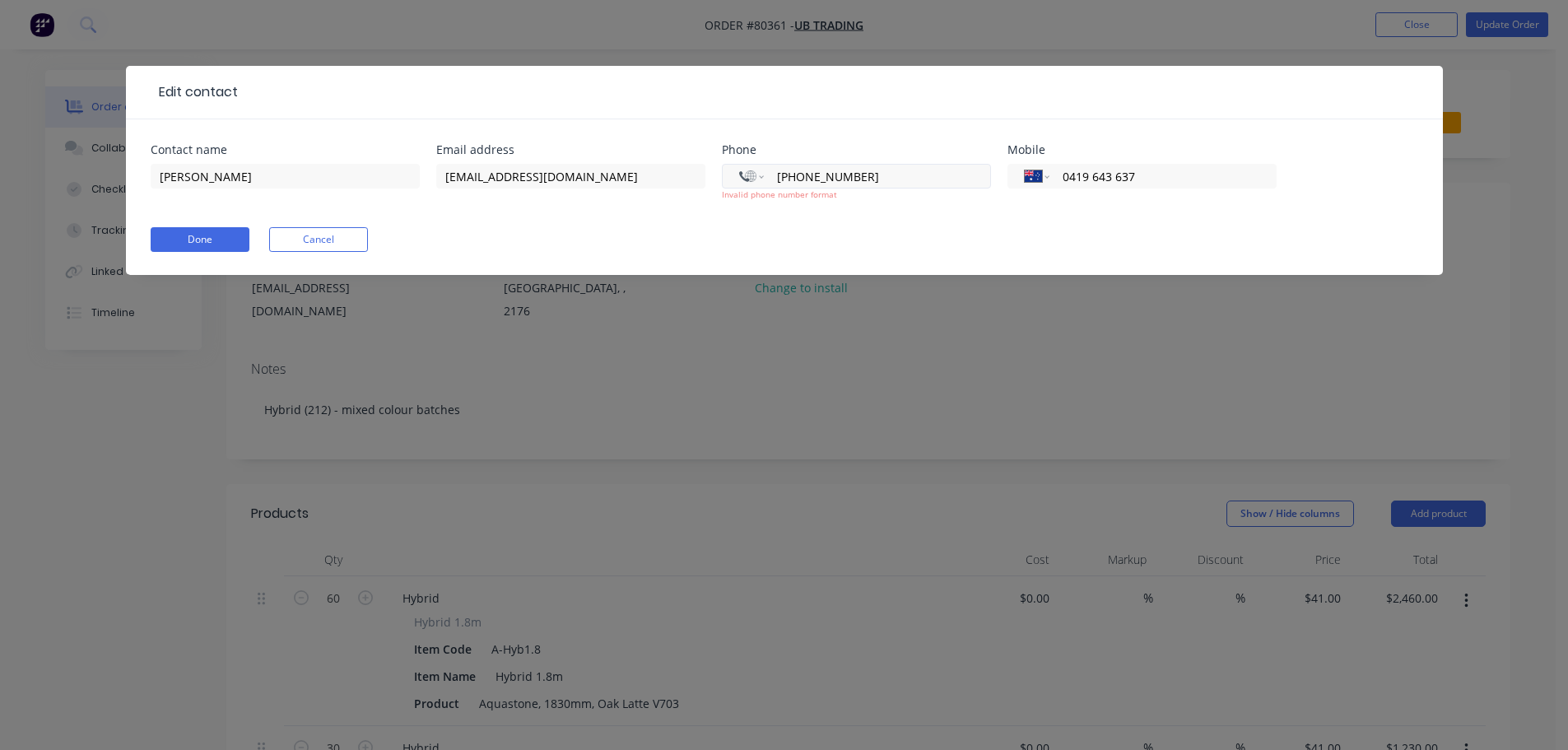
drag, startPoint x: 889, startPoint y: 174, endPoint x: 738, endPoint y: 168, distance: 151.1
click at [738, 168] on div "International [GEOGRAPHIC_DATA] [GEOGRAPHIC_DATA] [GEOGRAPHIC_DATA] [GEOGRAPHIC…" at bounding box center [857, 175] width 270 height 25
select select "AU"
click at [197, 240] on button "Done" at bounding box center [200, 239] width 99 height 25
